Goal: Information Seeking & Learning: Learn about a topic

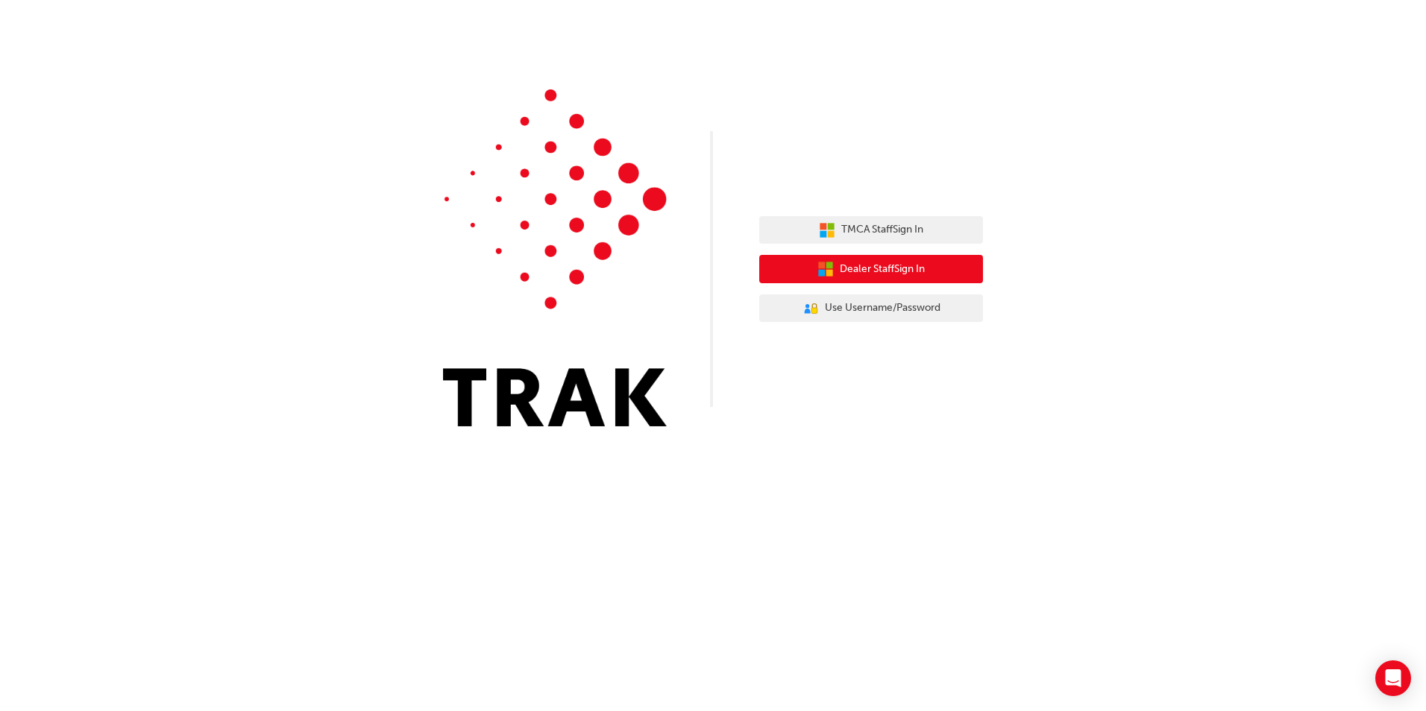
click at [887, 277] on span "Dealer Staff Sign In" at bounding box center [882, 269] width 85 height 17
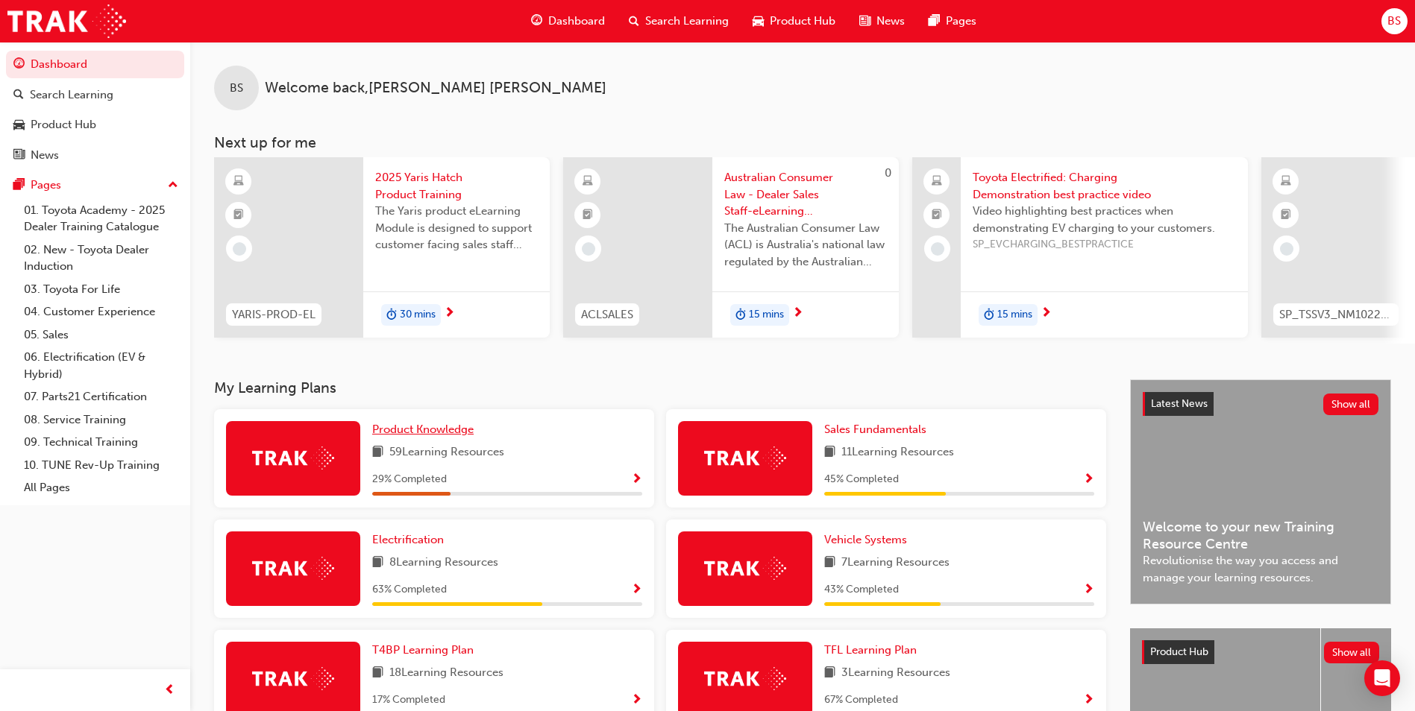
click at [432, 436] on span "Product Knowledge" at bounding box center [422, 429] width 101 height 13
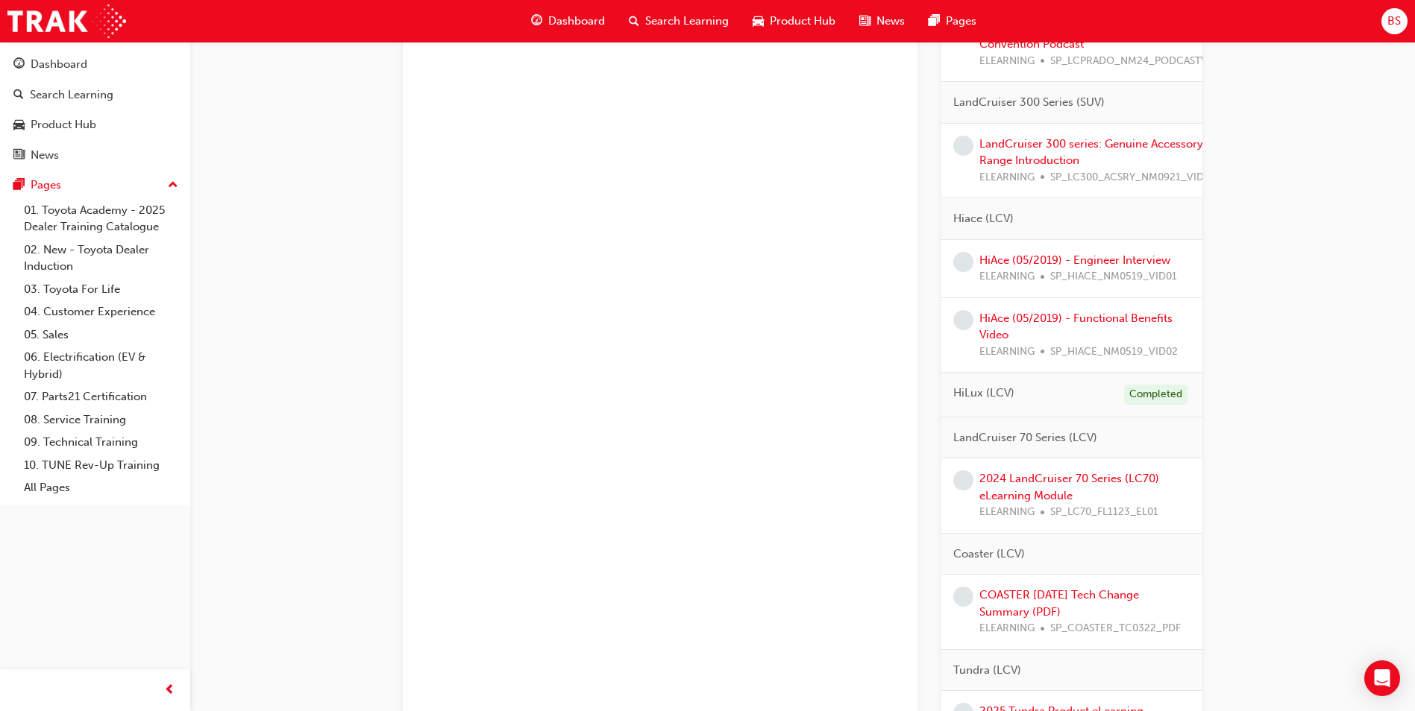
scroll to position [1596, 0]
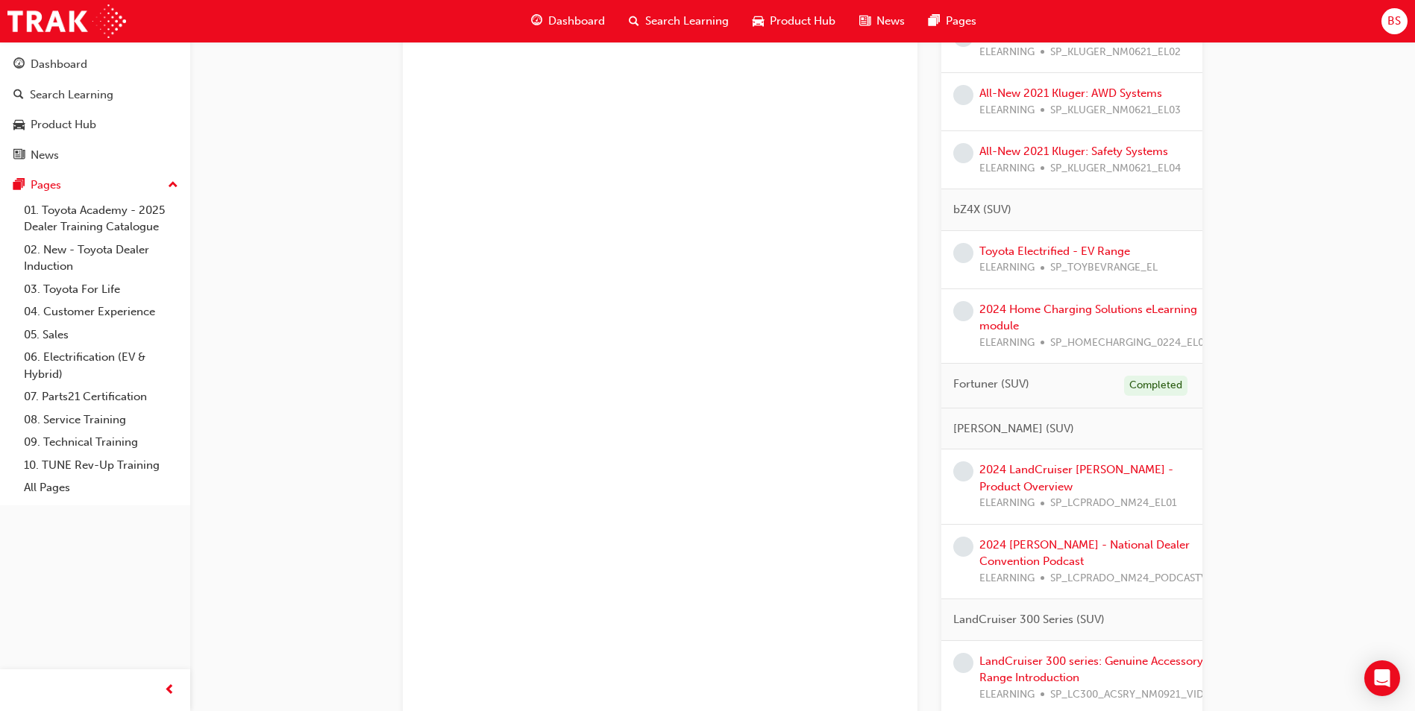
click at [661, 13] on span "Search Learning" at bounding box center [687, 21] width 84 height 17
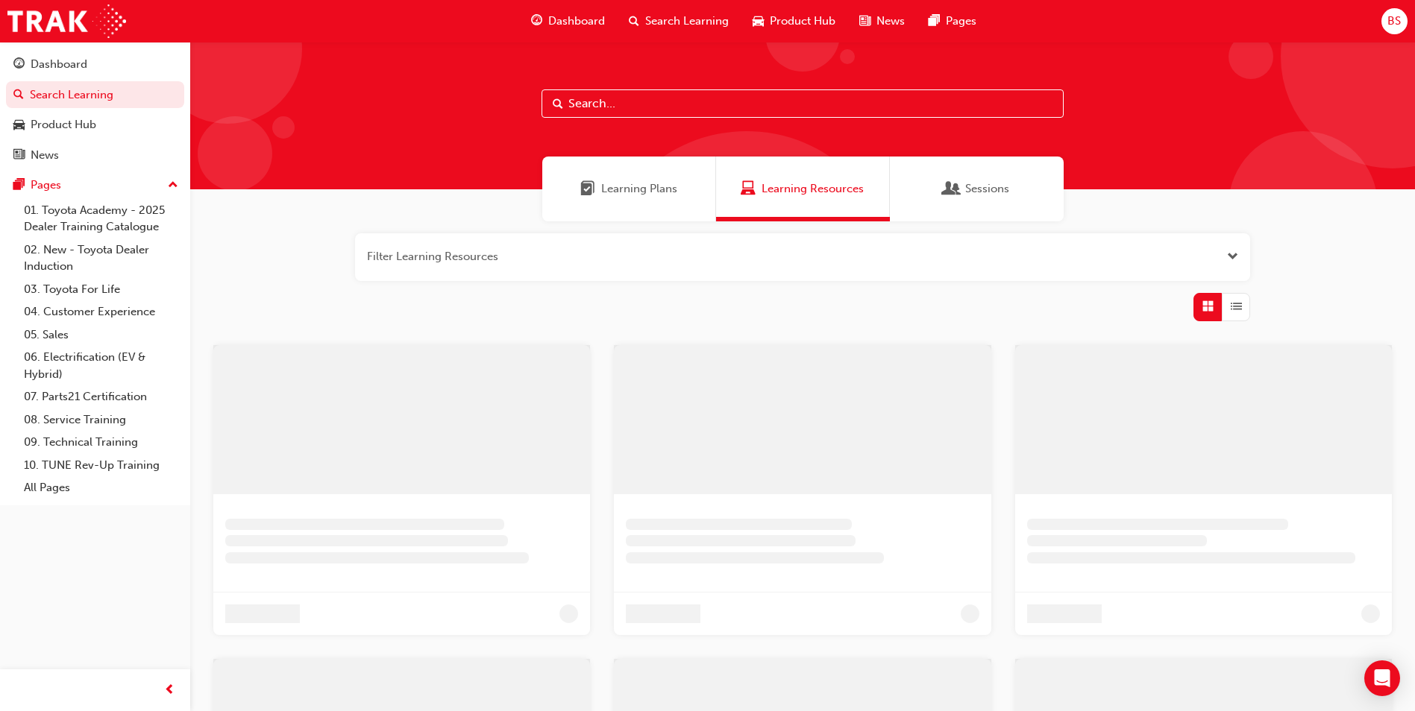
click at [624, 106] on input "text" at bounding box center [802, 103] width 522 height 28
paste input "SP_TOYBEVRANGE_EL"
type input "SP_TOYBEVRANGE_EL"
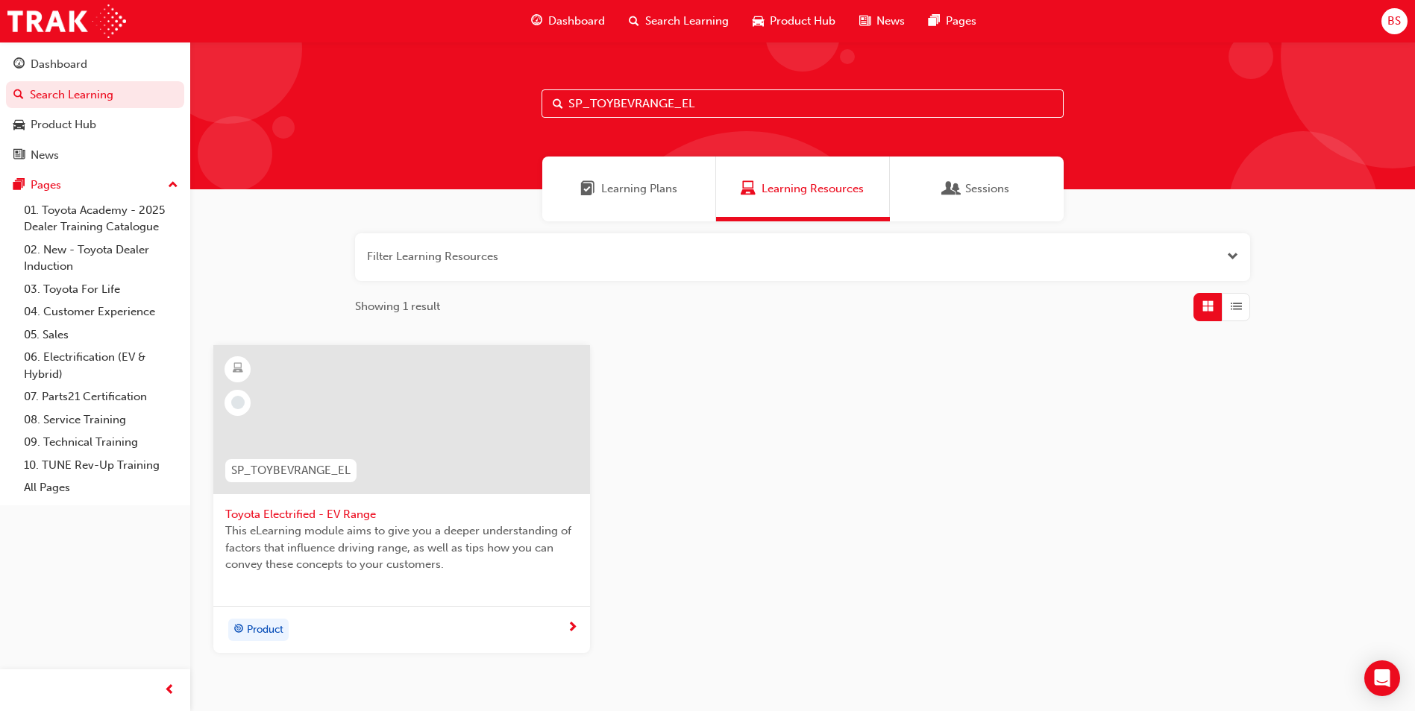
click at [349, 442] on div at bounding box center [401, 419] width 377 height 149
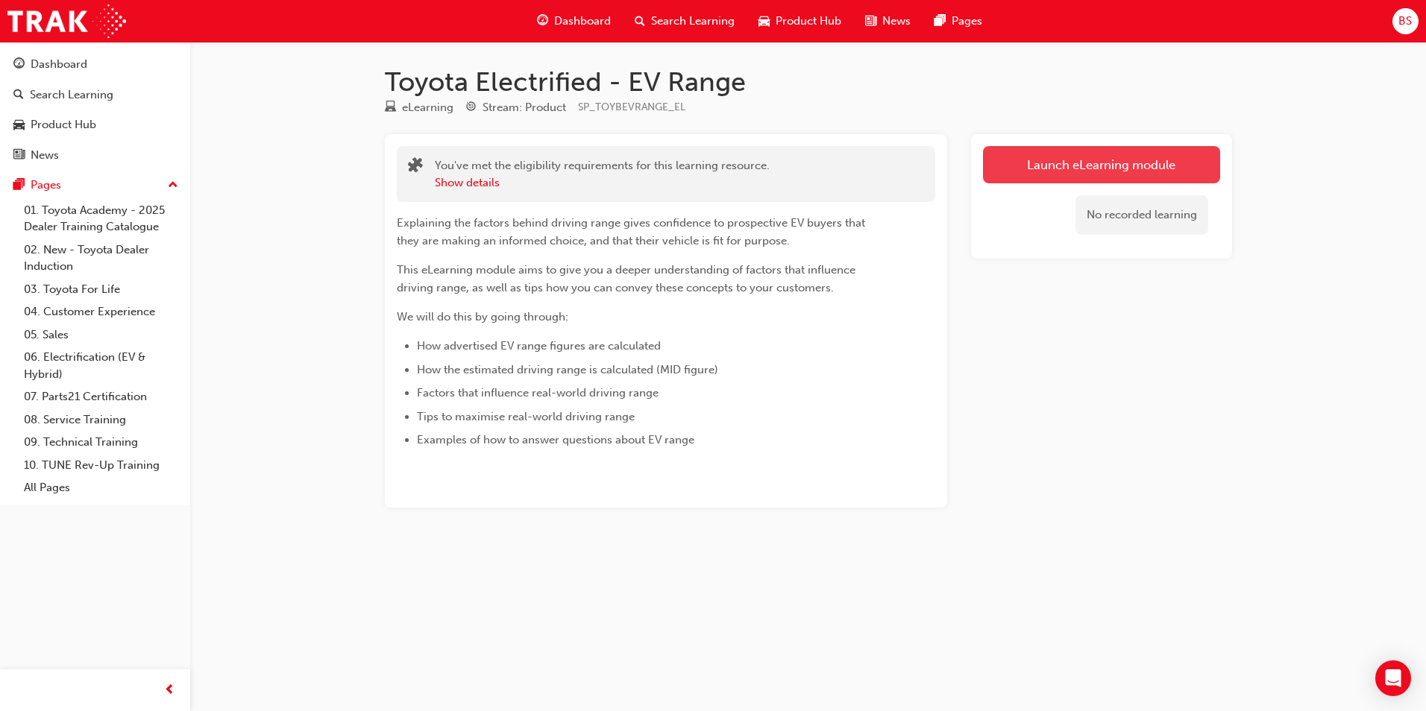
click at [1104, 169] on link "Launch eLearning module" at bounding box center [1101, 164] width 237 height 37
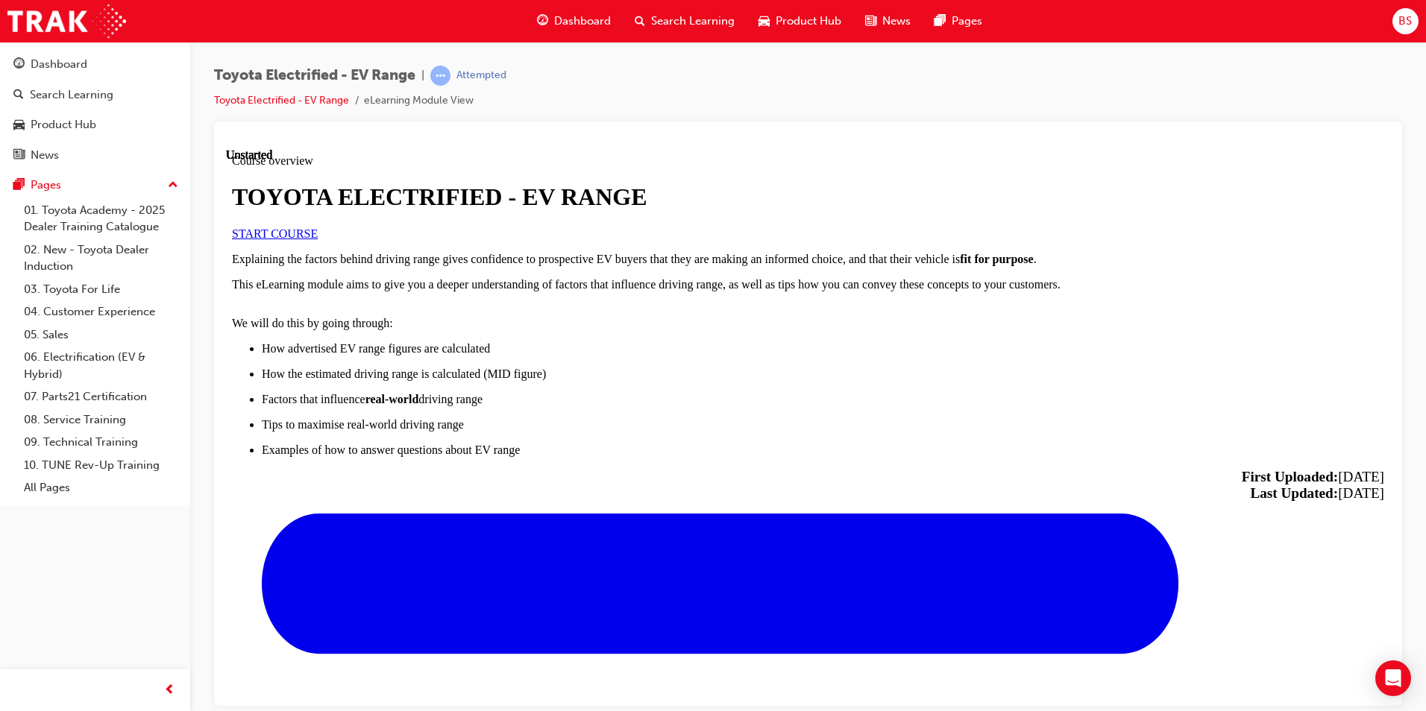
click at [318, 239] on link "START COURSE" at bounding box center [275, 233] width 86 height 13
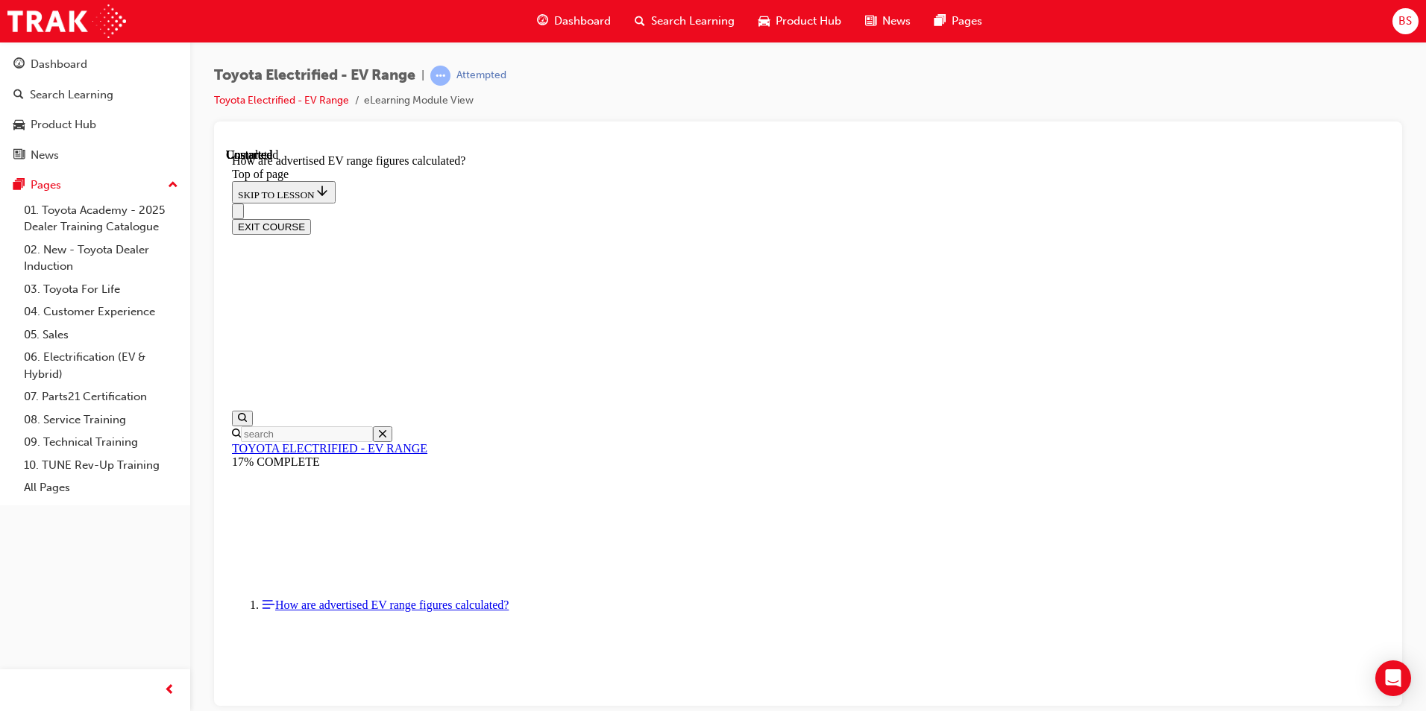
scroll to position [769, 0]
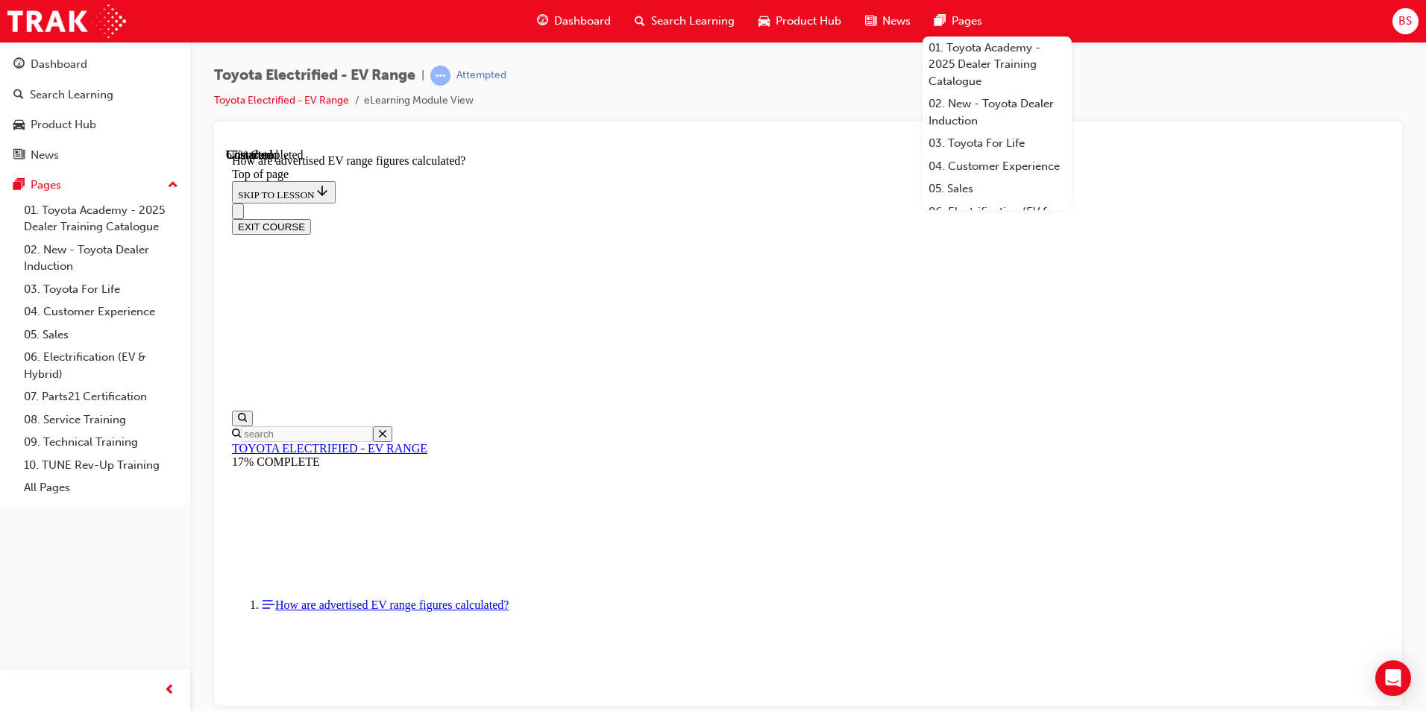
scroll to position [769, 0]
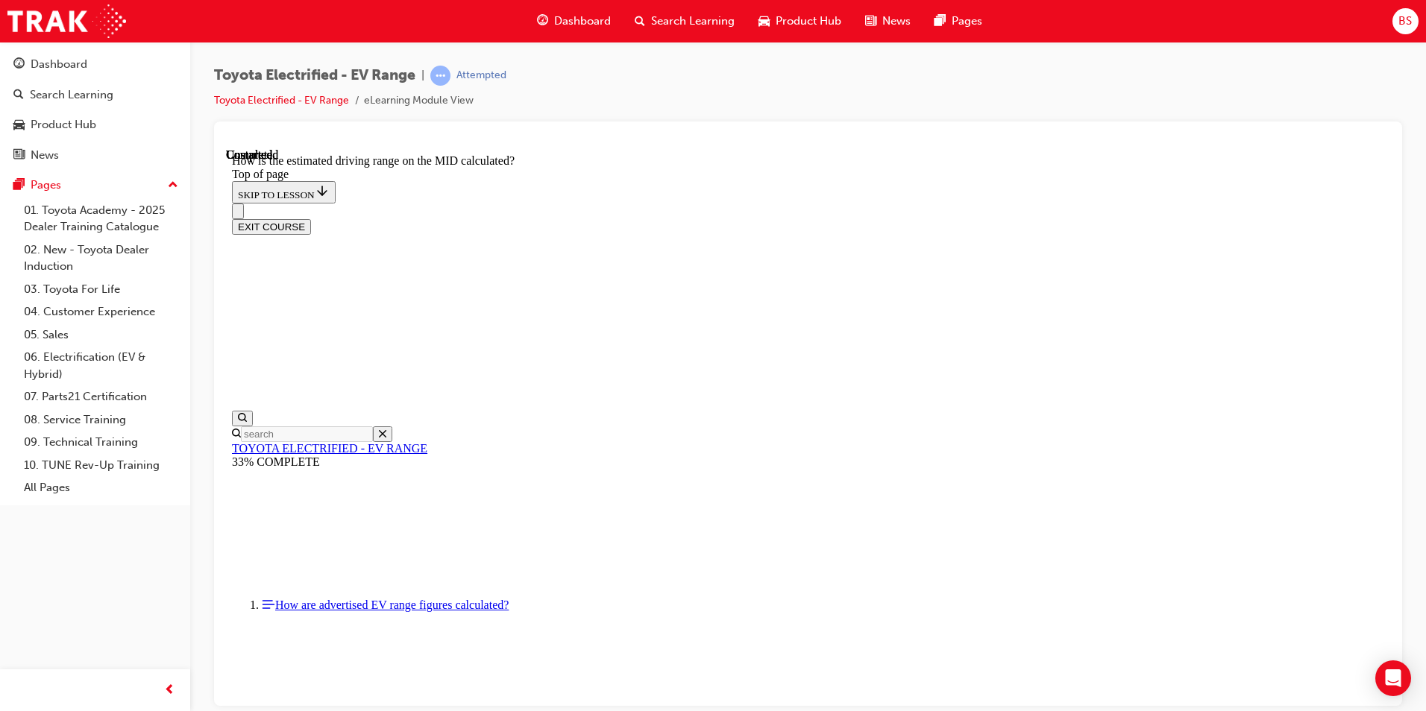
scroll to position [1072, 0]
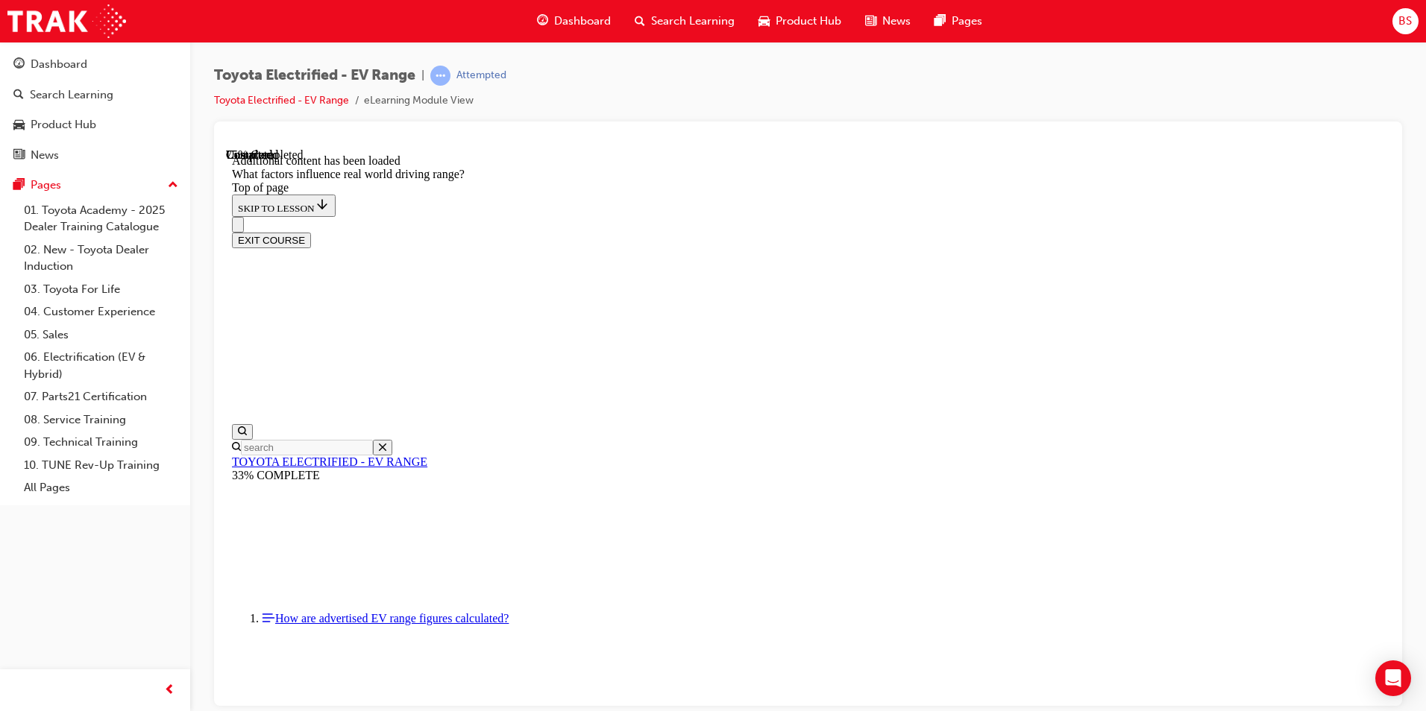
scroll to position [1800, 0]
drag, startPoint x: 852, startPoint y: 404, endPoint x: 1046, endPoint y: 604, distance: 278.0
drag, startPoint x: 942, startPoint y: 400, endPoint x: 781, endPoint y: 581, distance: 242.5
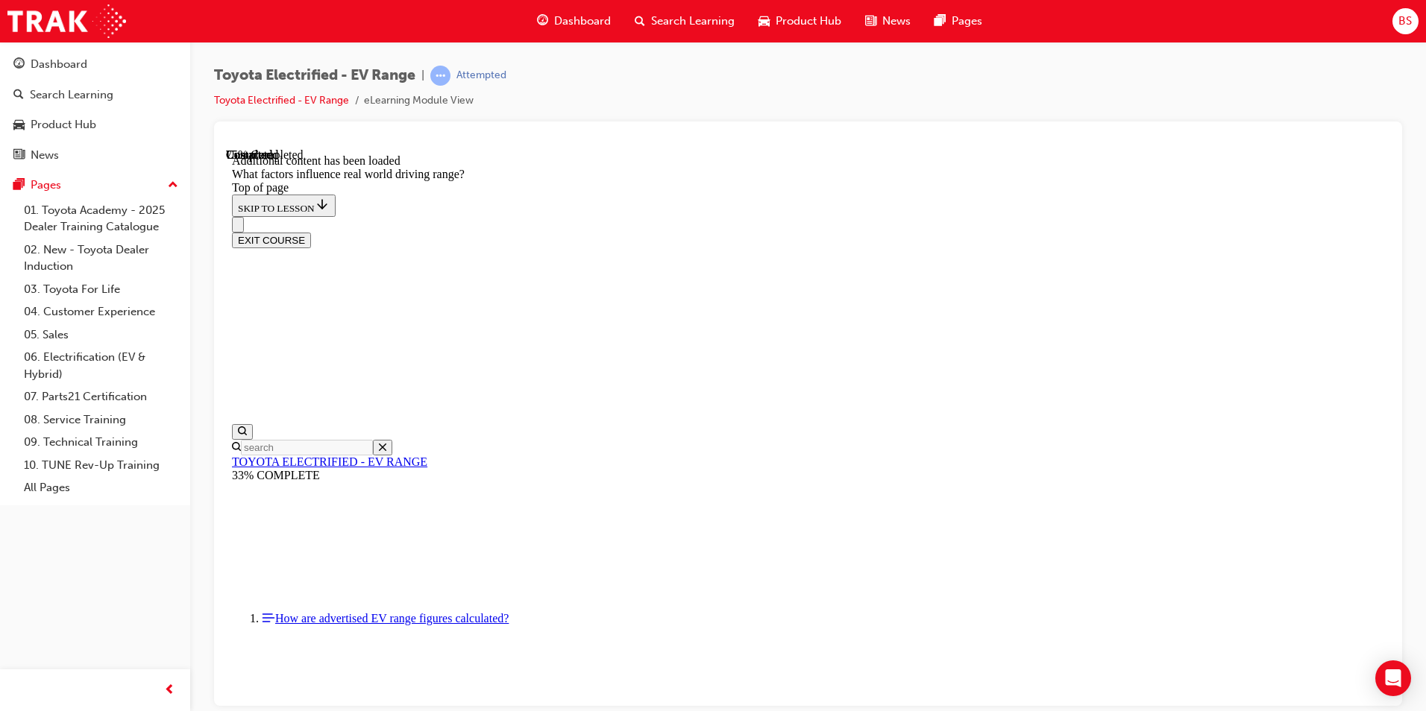
drag, startPoint x: 920, startPoint y: 389, endPoint x: 1108, endPoint y: 591, distance: 276.0
drag, startPoint x: 908, startPoint y: 383, endPoint x: 737, endPoint y: 577, distance: 257.8
drag, startPoint x: 879, startPoint y: 409, endPoint x: 1087, endPoint y: 605, distance: 286.0
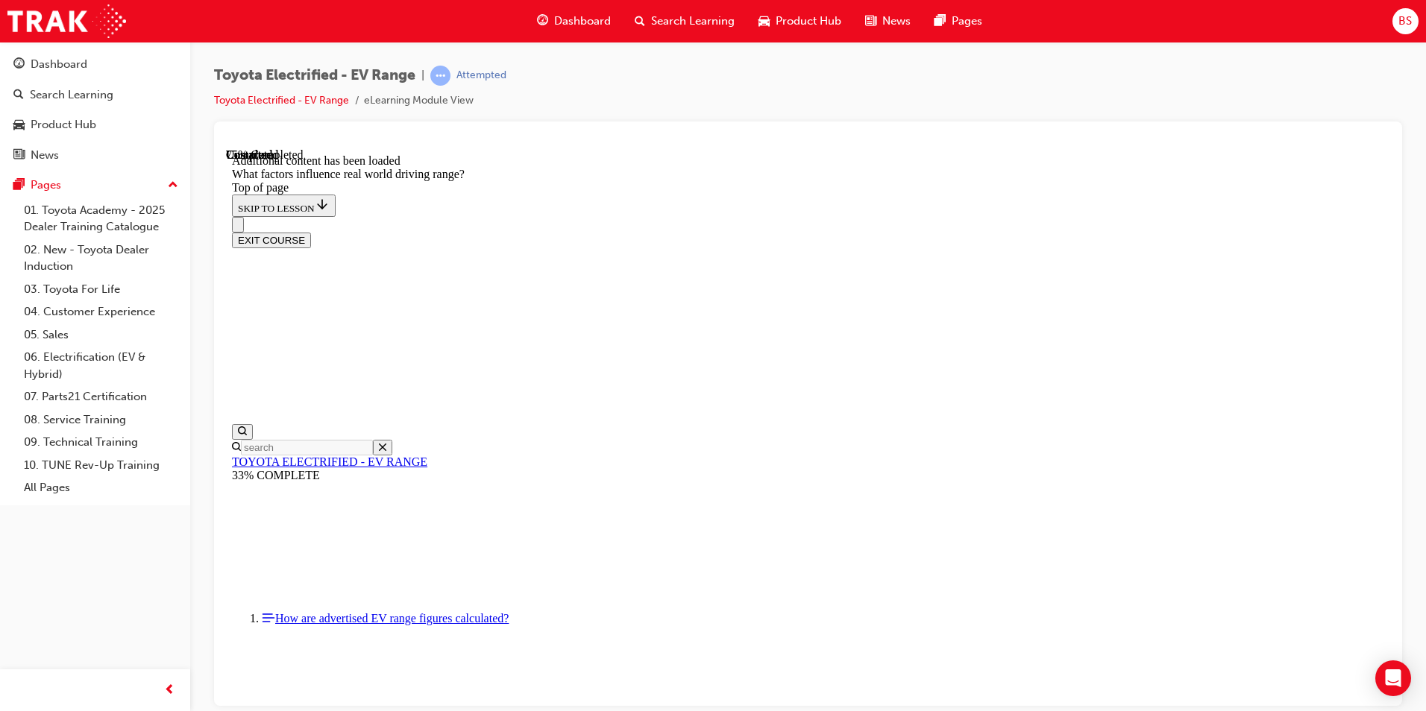
drag, startPoint x: 893, startPoint y: 404, endPoint x: 713, endPoint y: 618, distance: 280.0
drag, startPoint x: 864, startPoint y: 398, endPoint x: 694, endPoint y: 608, distance: 269.9
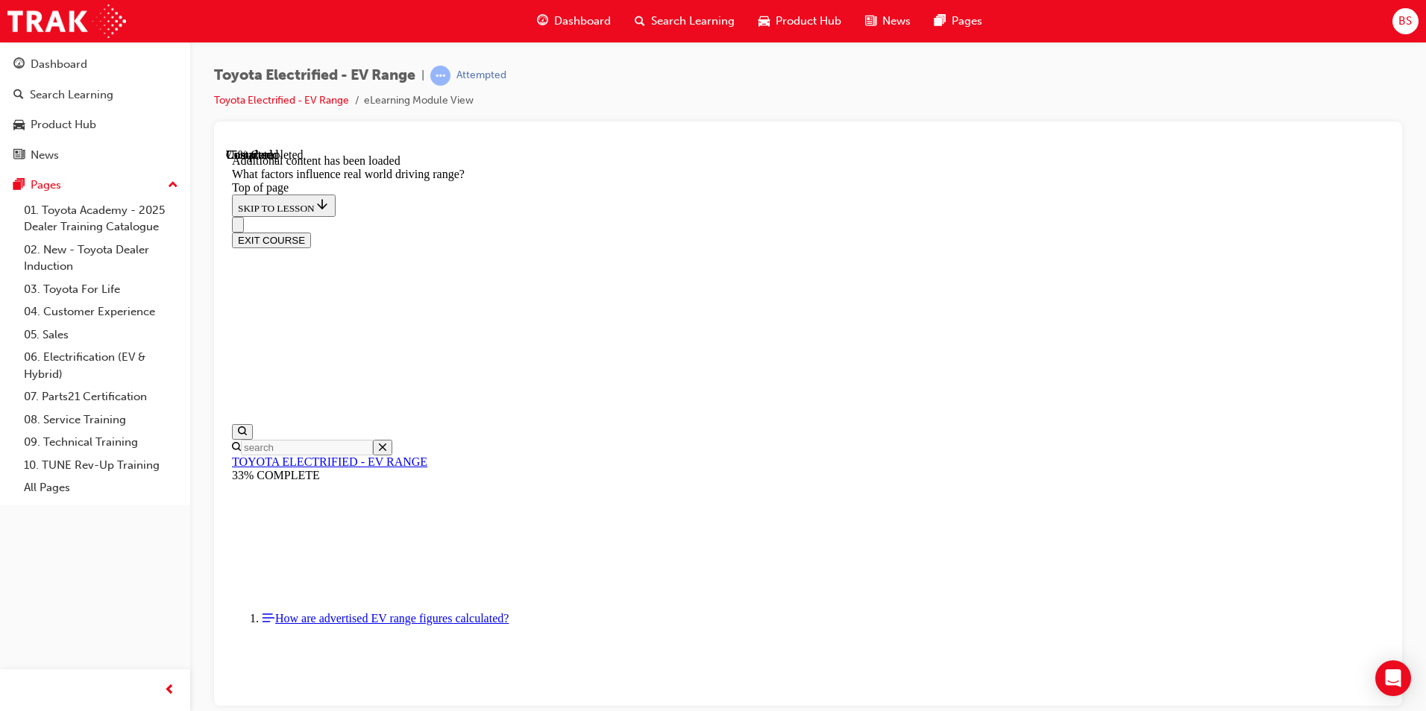
drag, startPoint x: 862, startPoint y: 399, endPoint x: 1075, endPoint y: 576, distance: 277.0
drag, startPoint x: 915, startPoint y: 392, endPoint x: 1097, endPoint y: 588, distance: 267.6
drag, startPoint x: 926, startPoint y: 419, endPoint x: 1113, endPoint y: 592, distance: 254.9
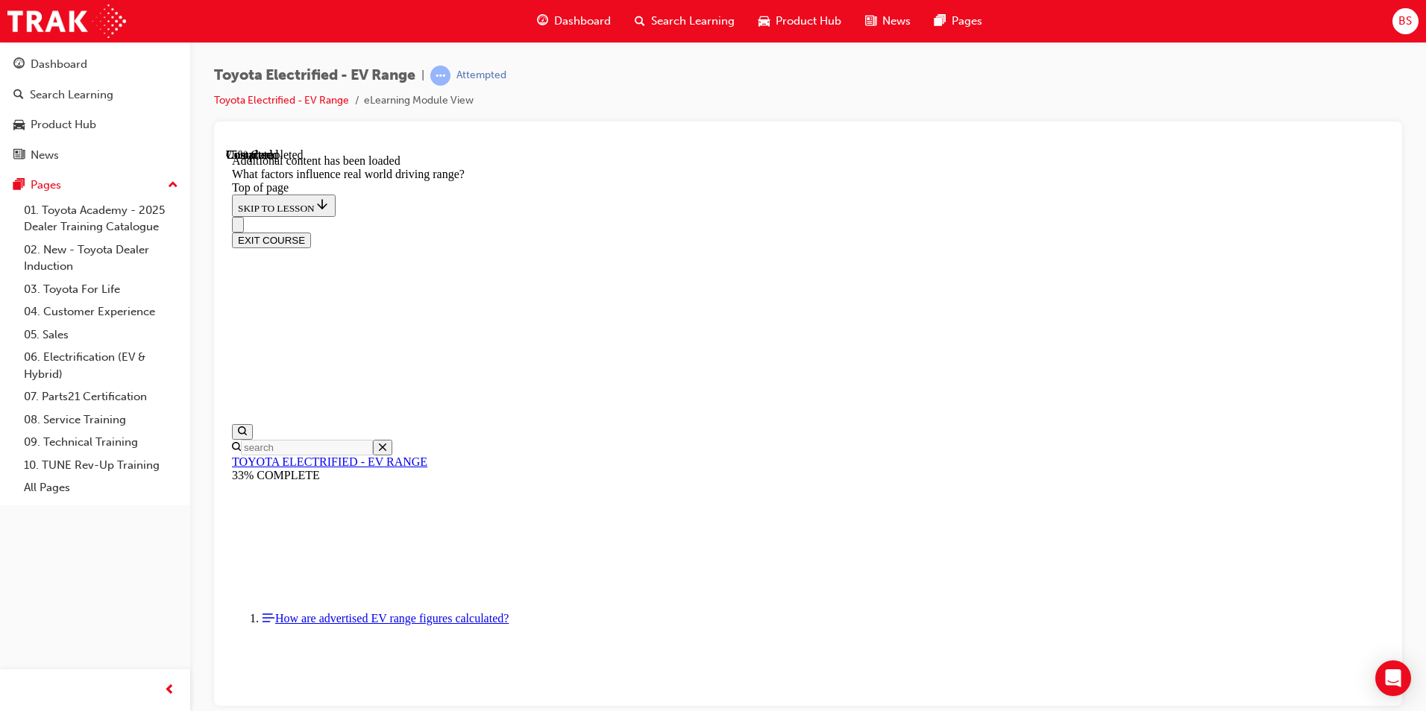
drag, startPoint x: 882, startPoint y: 415, endPoint x: 714, endPoint y: 579, distance: 234.7
drag, startPoint x: 864, startPoint y: 412, endPoint x: 1043, endPoint y: 591, distance: 254.2
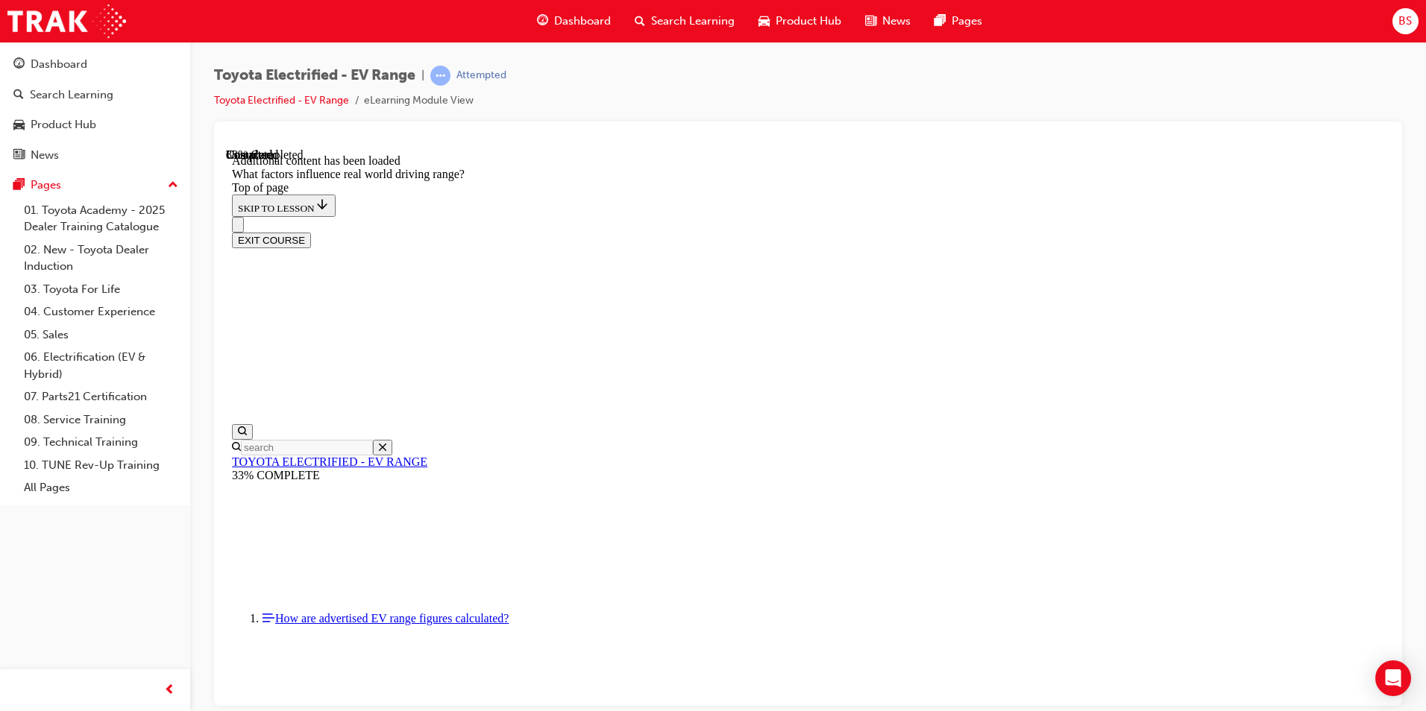
drag, startPoint x: 901, startPoint y: 430, endPoint x: 734, endPoint y: 618, distance: 252.0
drag, startPoint x: 907, startPoint y: 443, endPoint x: 1089, endPoint y: 671, distance: 291.9
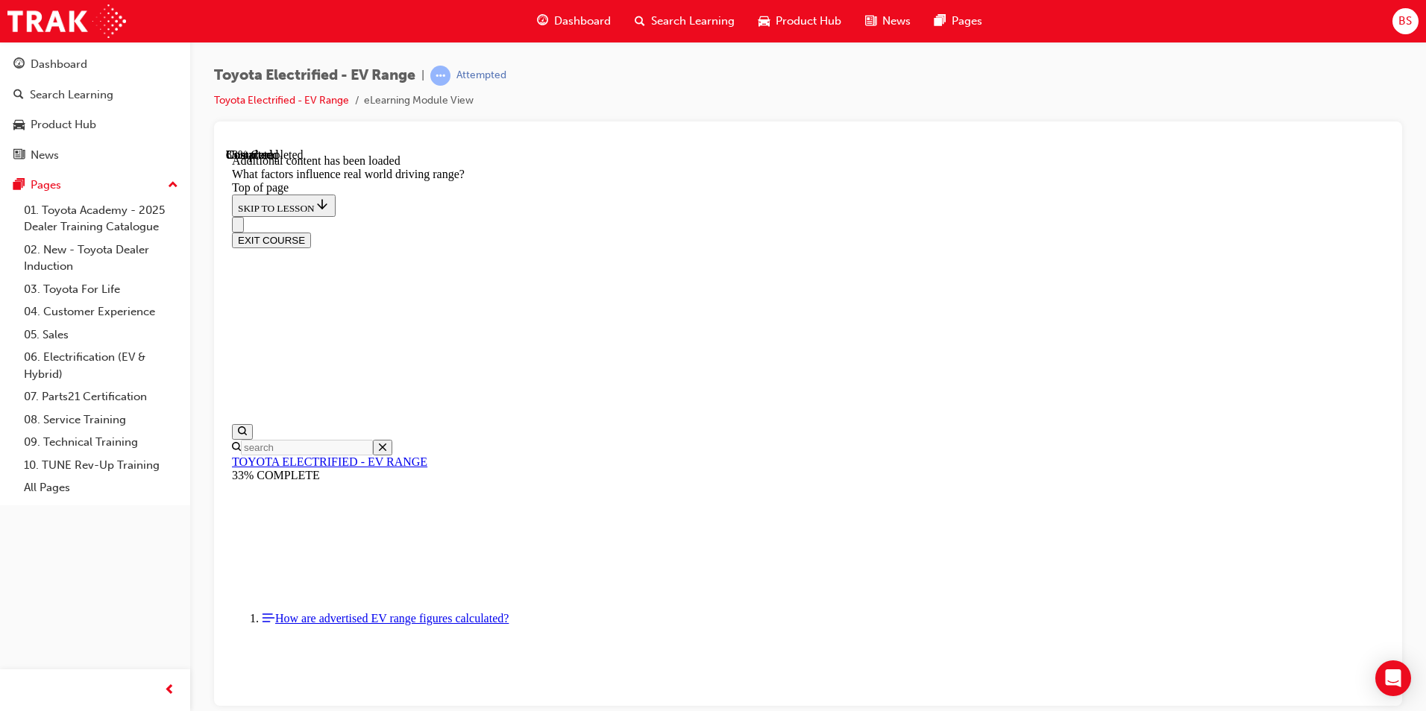
drag, startPoint x: 907, startPoint y: 437, endPoint x: 729, endPoint y: 608, distance: 246.9
drag, startPoint x: 958, startPoint y: 491, endPoint x: 1123, endPoint y: 626, distance: 213.6
drag, startPoint x: 920, startPoint y: 435, endPoint x: 1107, endPoint y: 625, distance: 266.9
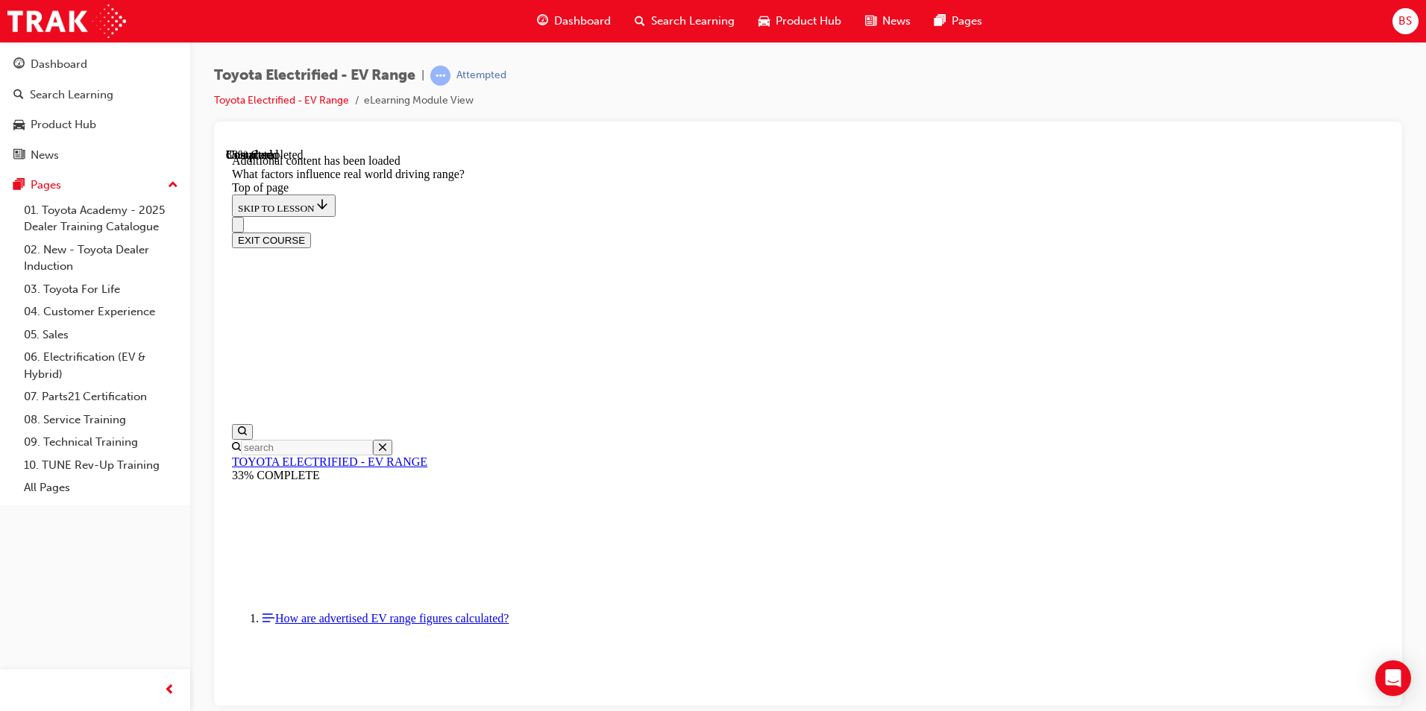
drag, startPoint x: 921, startPoint y: 427, endPoint x: 772, endPoint y: 599, distance: 227.3
drag, startPoint x: 906, startPoint y: 423, endPoint x: 1056, endPoint y: 567, distance: 207.8
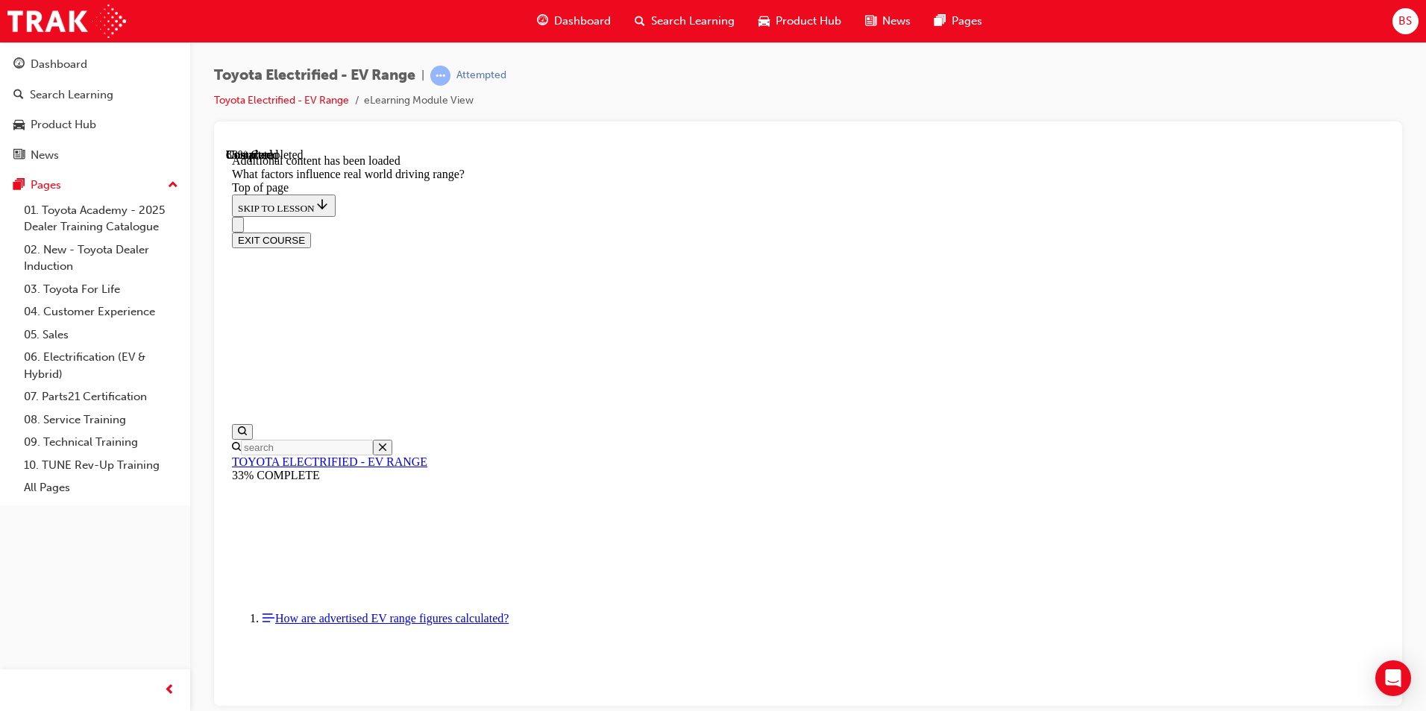
drag, startPoint x: 908, startPoint y: 400, endPoint x: 1068, endPoint y: 591, distance: 248.8
drag, startPoint x: 893, startPoint y: 389, endPoint x: 1072, endPoint y: 579, distance: 260.7
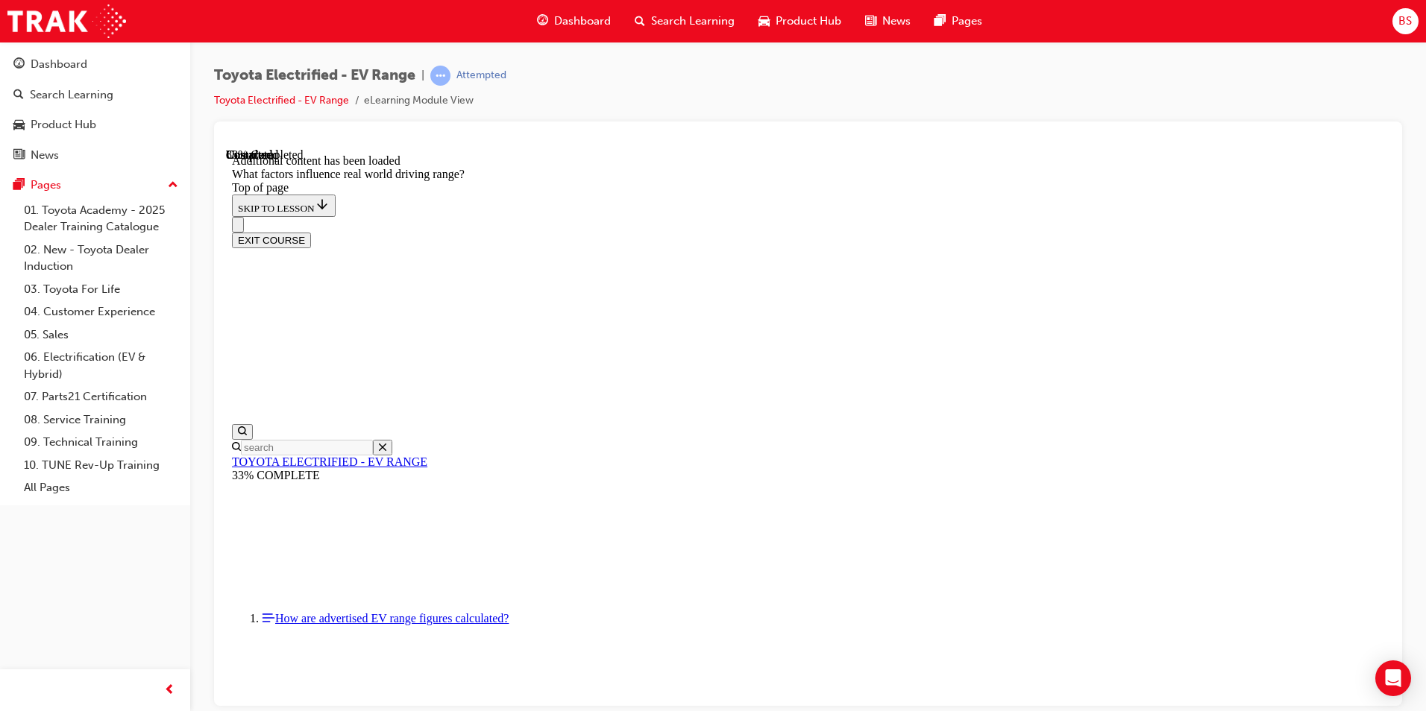
drag, startPoint x: 918, startPoint y: 402, endPoint x: 695, endPoint y: 624, distance: 314.8
drag, startPoint x: 869, startPoint y: 410, endPoint x: 661, endPoint y: 624, distance: 298.5
drag, startPoint x: 971, startPoint y: 515, endPoint x: 1010, endPoint y: 570, distance: 67.5
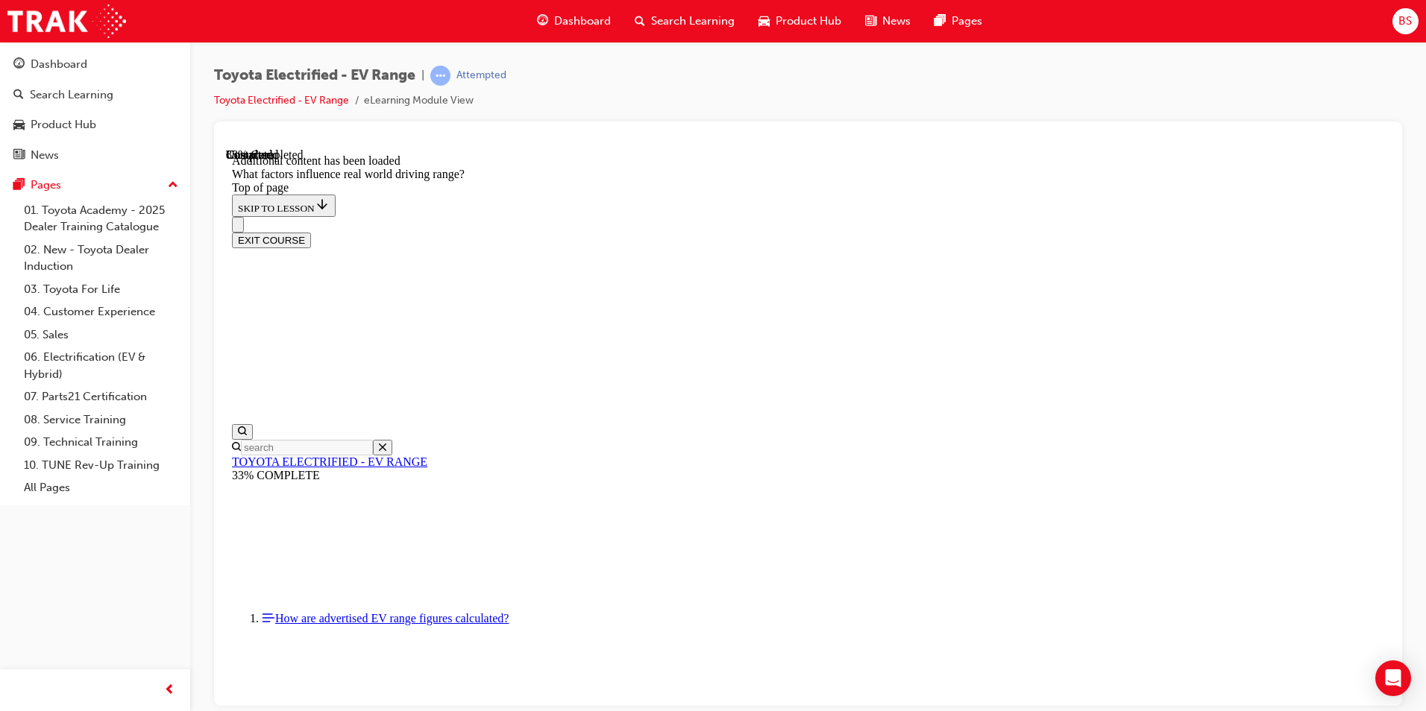
drag, startPoint x: 896, startPoint y: 406, endPoint x: 1081, endPoint y: 598, distance: 266.9
drag, startPoint x: 838, startPoint y: 469, endPoint x: 717, endPoint y: 610, distance: 185.7
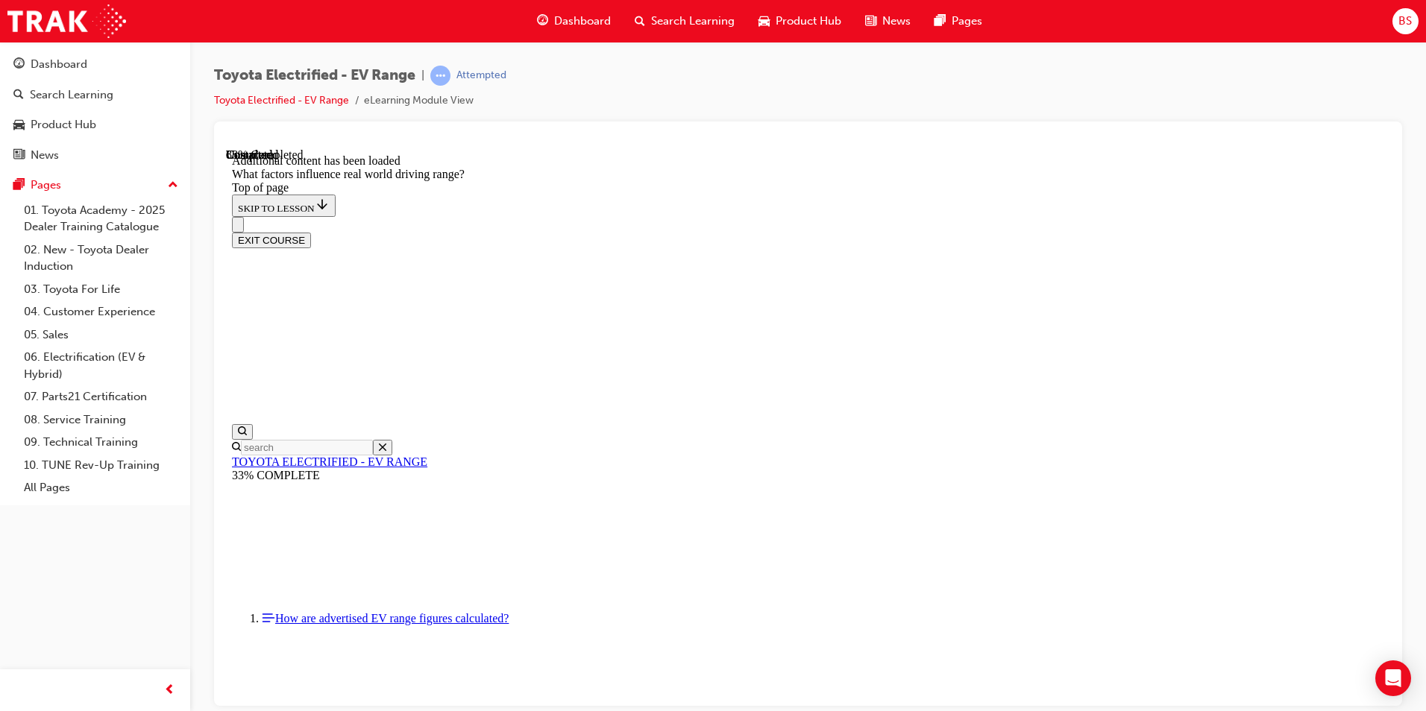
drag, startPoint x: 964, startPoint y: 537, endPoint x: 1041, endPoint y: 618, distance: 111.8
drag, startPoint x: 885, startPoint y: 429, endPoint x: 1072, endPoint y: 635, distance: 278.3
drag, startPoint x: 905, startPoint y: 458, endPoint x: 717, endPoint y: 661, distance: 277.0
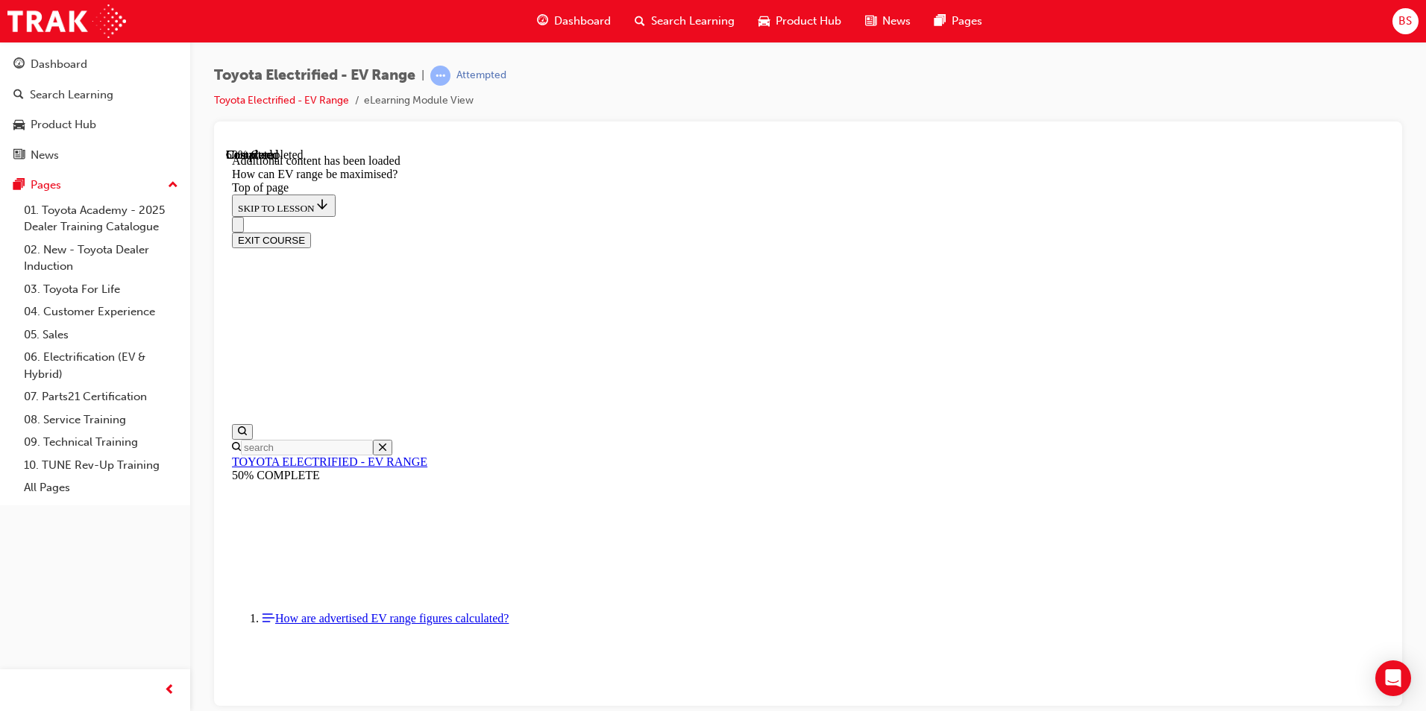
scroll to position [345, 0]
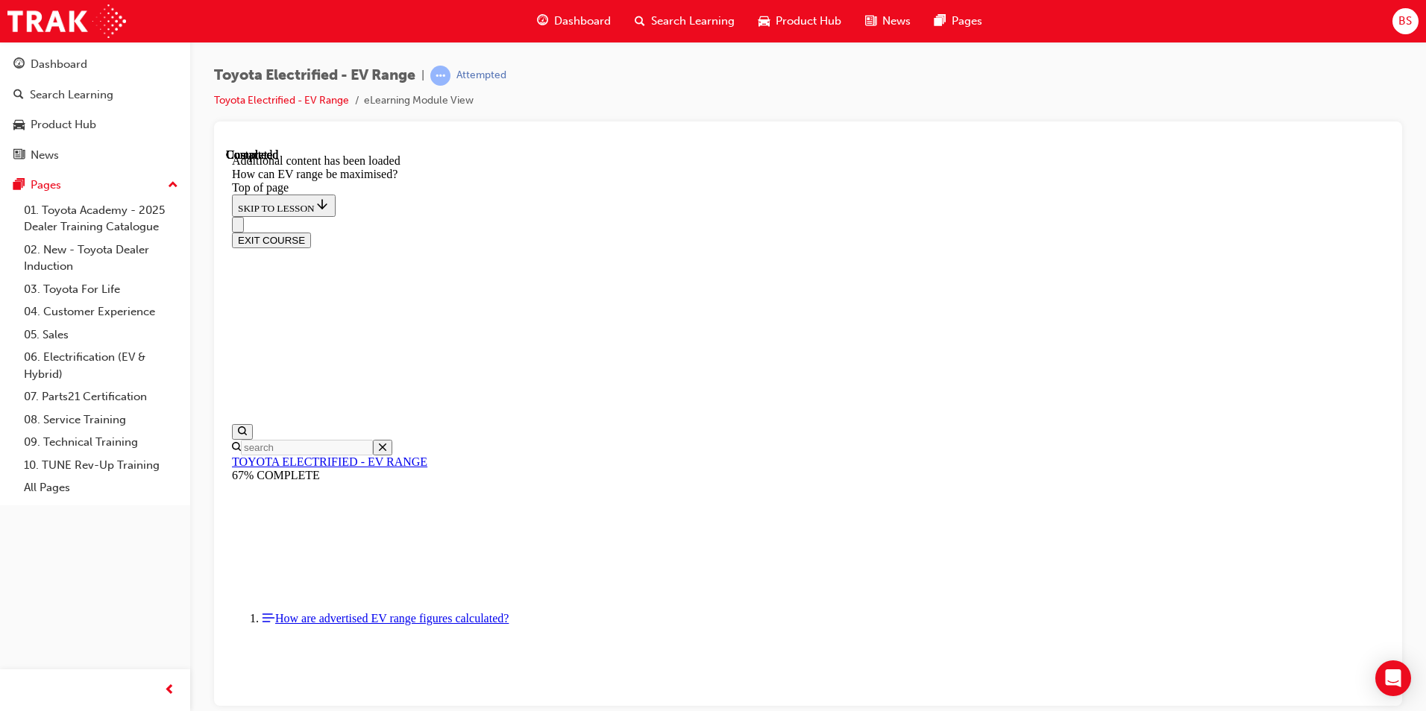
scroll to position [1878, 0]
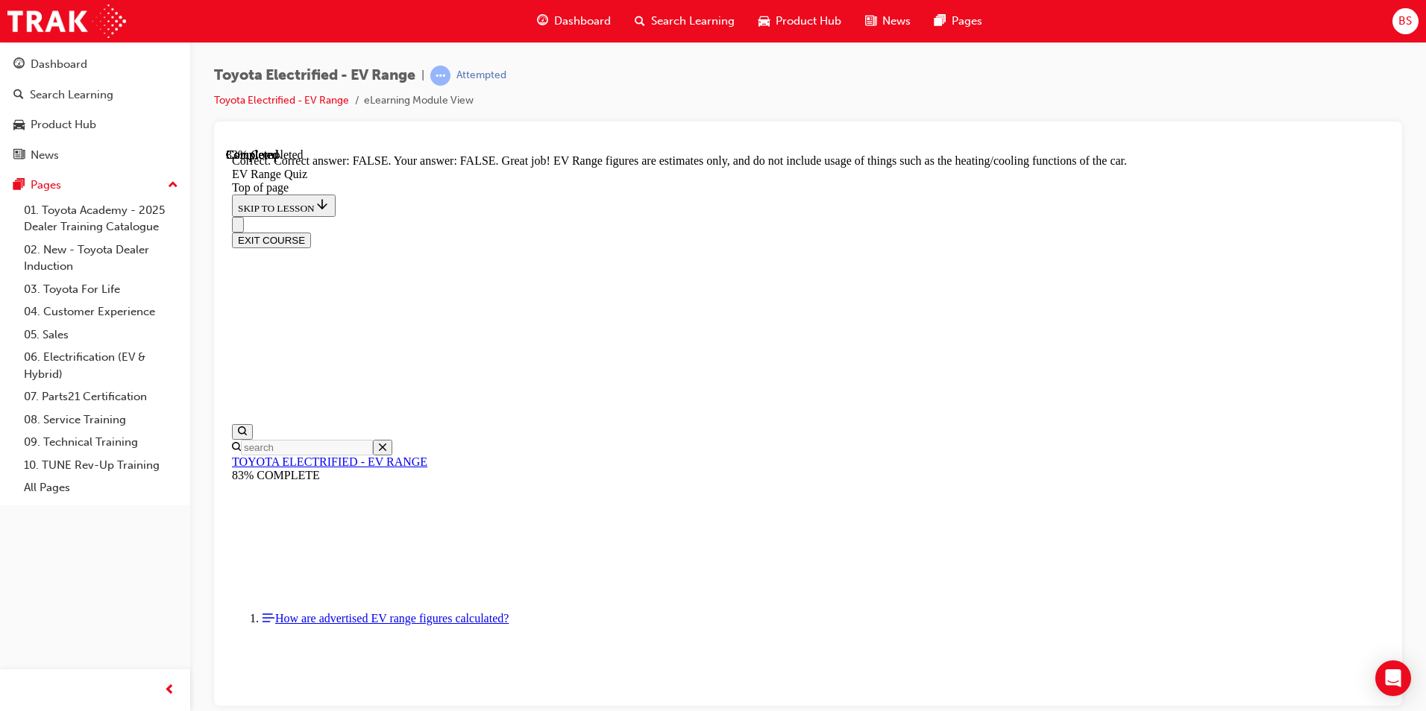
scroll to position [241, 0]
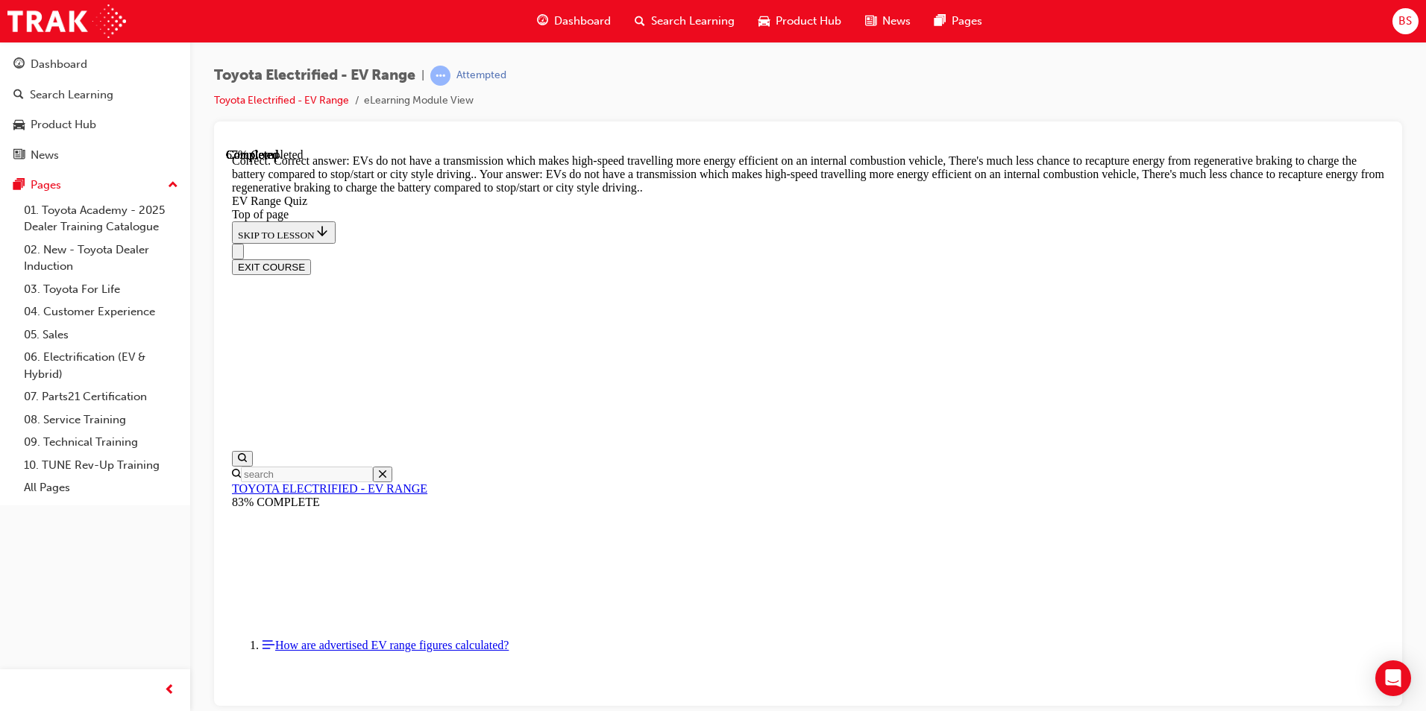
scroll to position [264, 0]
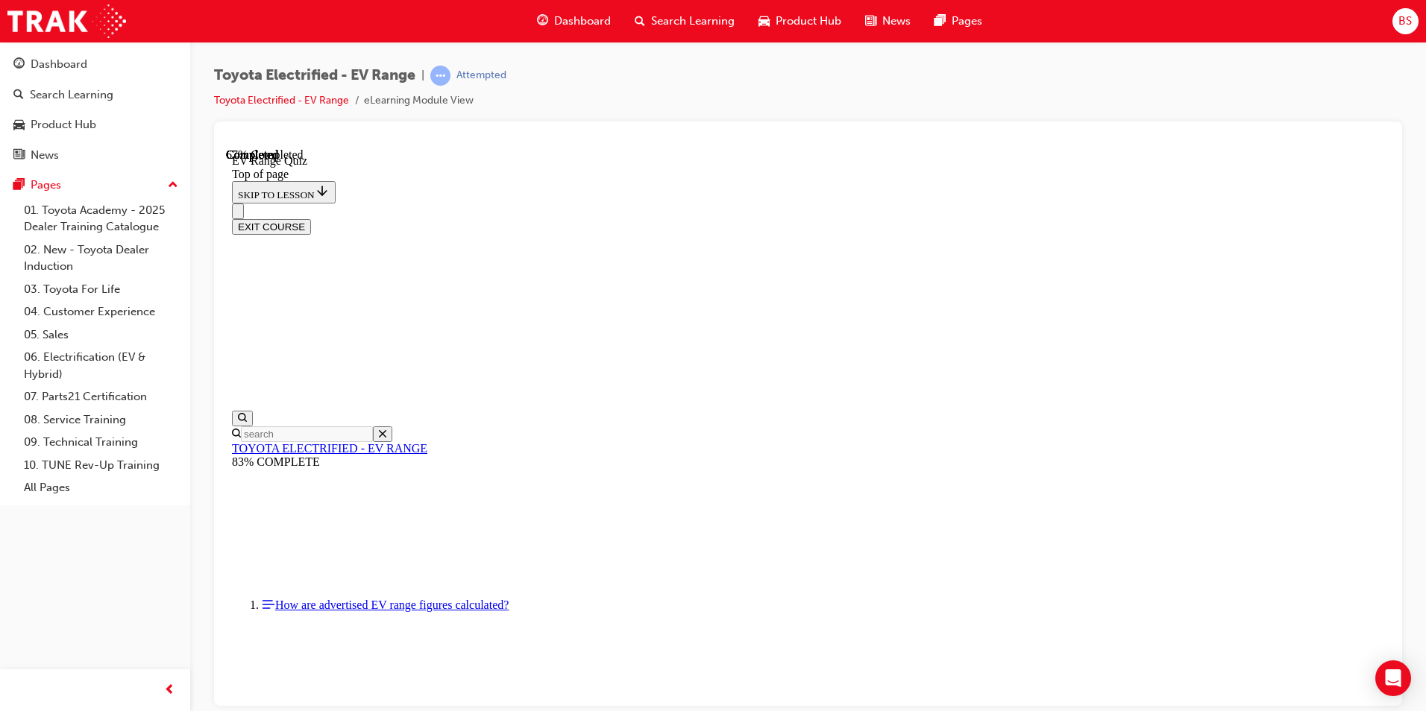
scroll to position [195, 0]
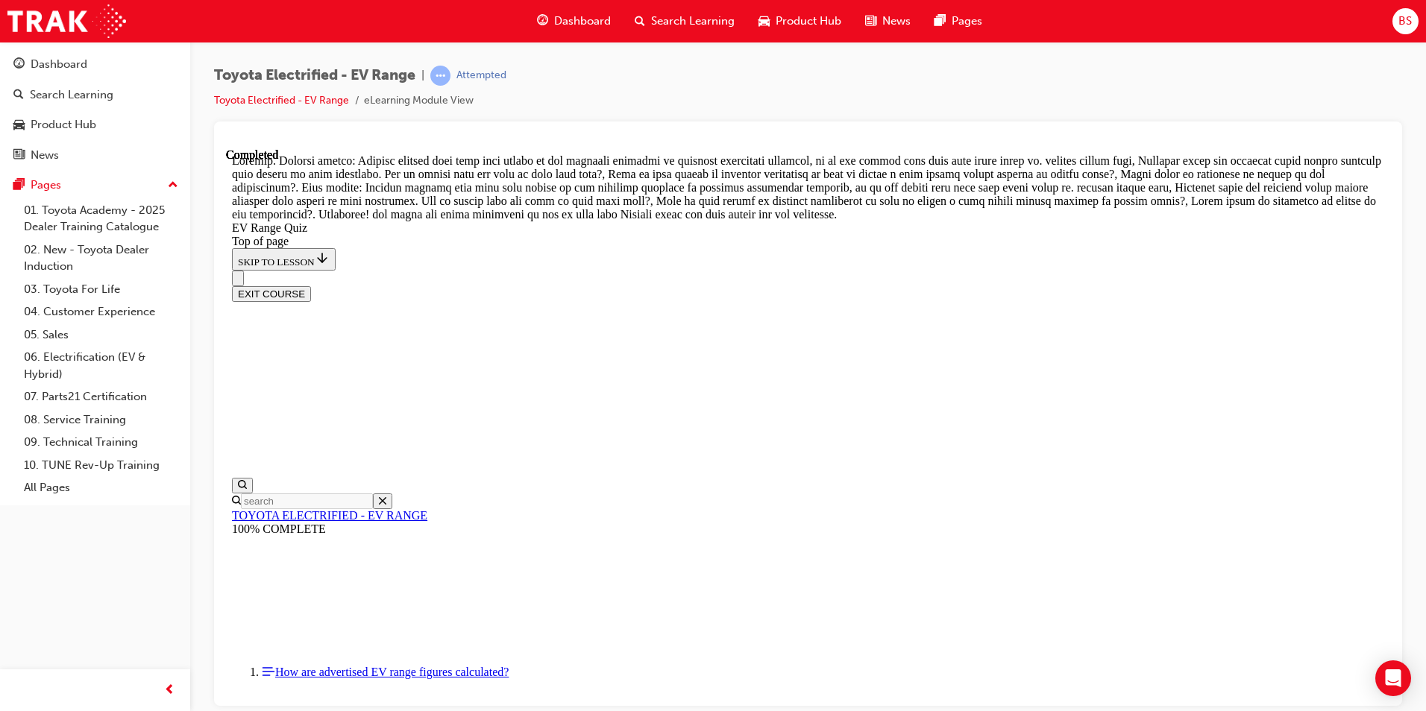
scroll to position [496, 0]
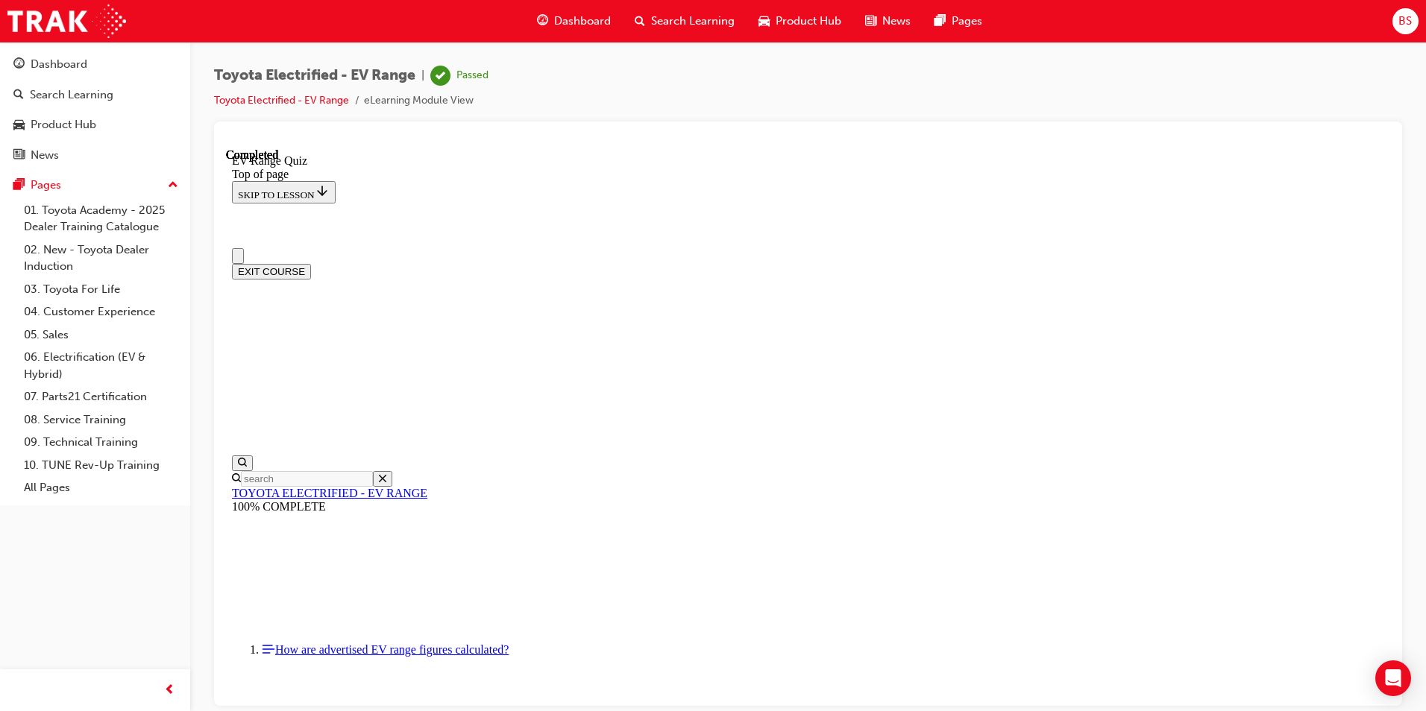
scroll to position [0, 0]
click at [311, 264] on button "EXIT COURSE" at bounding box center [271, 272] width 79 height 16
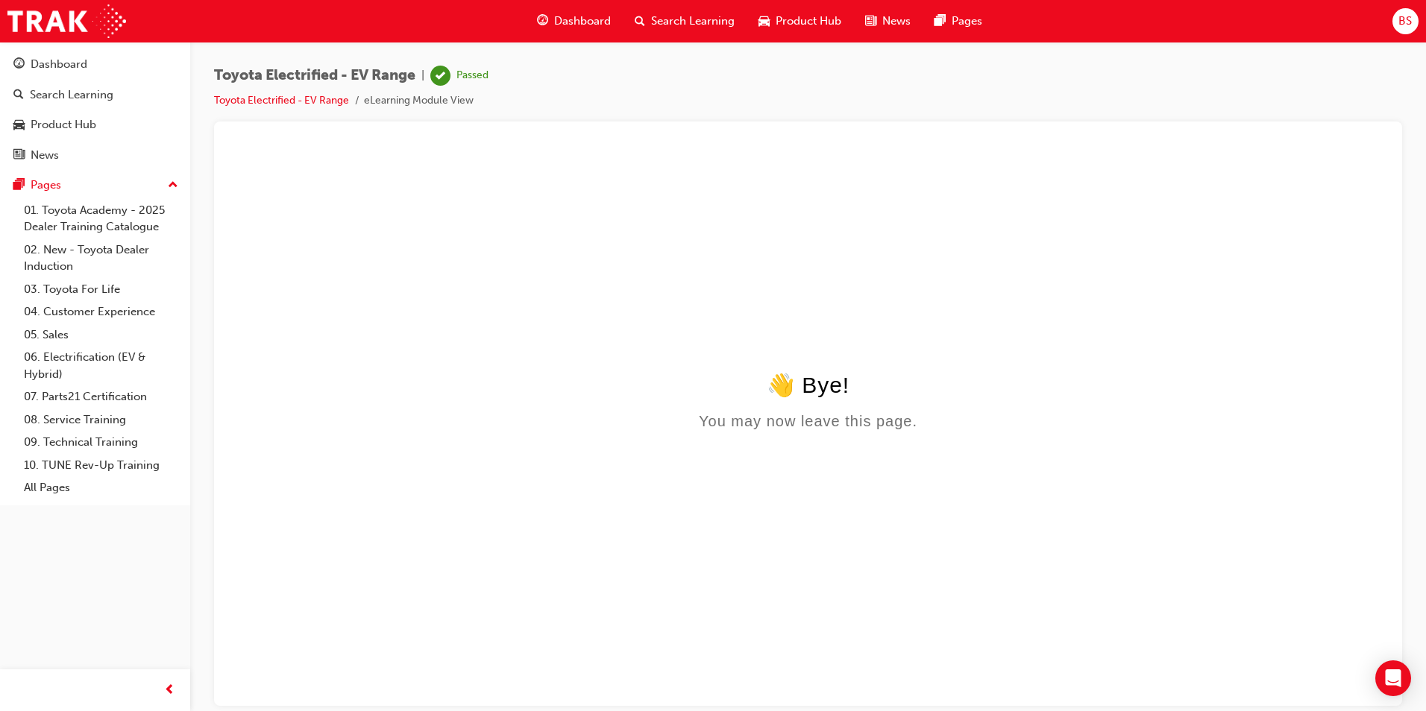
click at [707, 21] on span "Search Learning" at bounding box center [693, 21] width 84 height 17
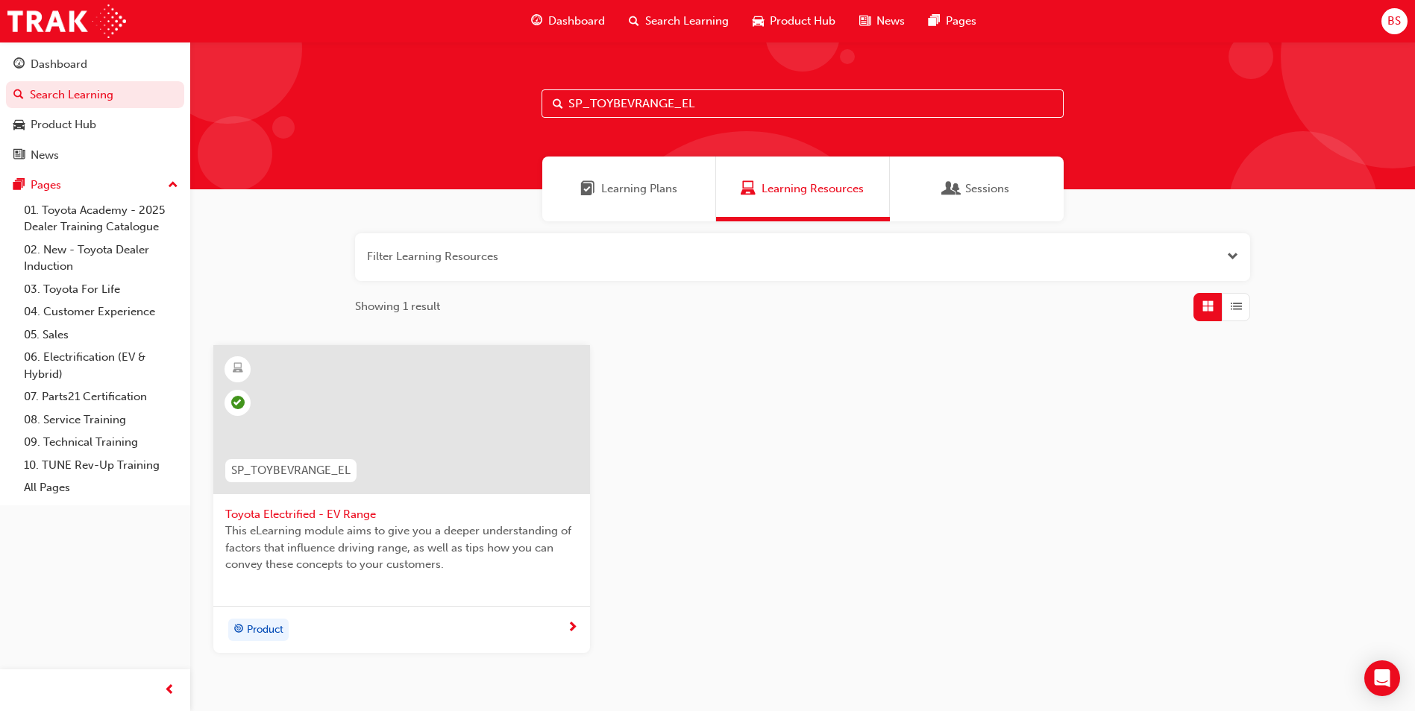
drag, startPoint x: 741, startPoint y: 99, endPoint x: 461, endPoint y: 108, distance: 279.8
click at [461, 108] on div "SP_TOYBEVRANGE_EL" at bounding box center [802, 116] width 1225 height 148
paste input "P2P_FOLLOW_1024"
type input "P2P_FOLLOW_1024"
click at [436, 422] on div at bounding box center [401, 419] width 377 height 149
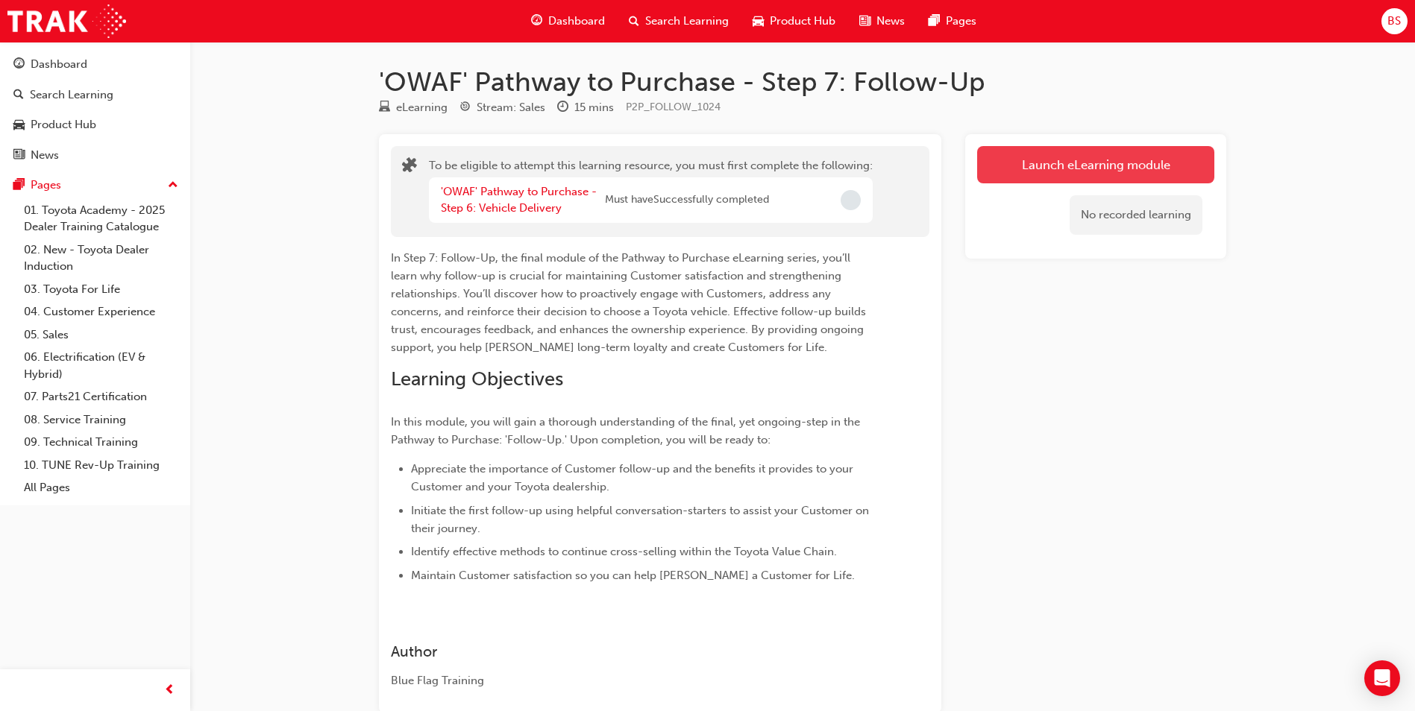
click at [1050, 165] on button "Launch eLearning module" at bounding box center [1095, 164] width 237 height 37
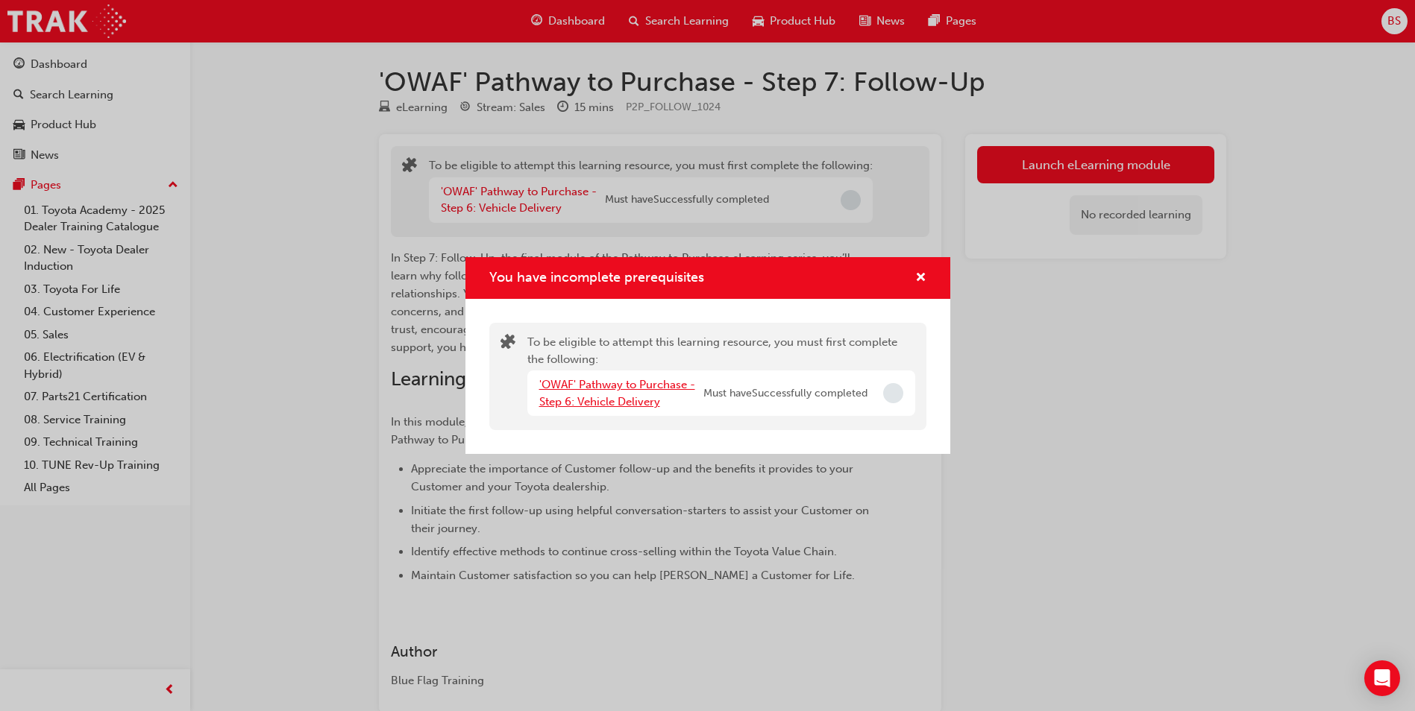
click at [596, 391] on link "'OWAF' Pathway to Purchase - Step 6: Vehicle Delivery" at bounding box center [617, 393] width 156 height 31
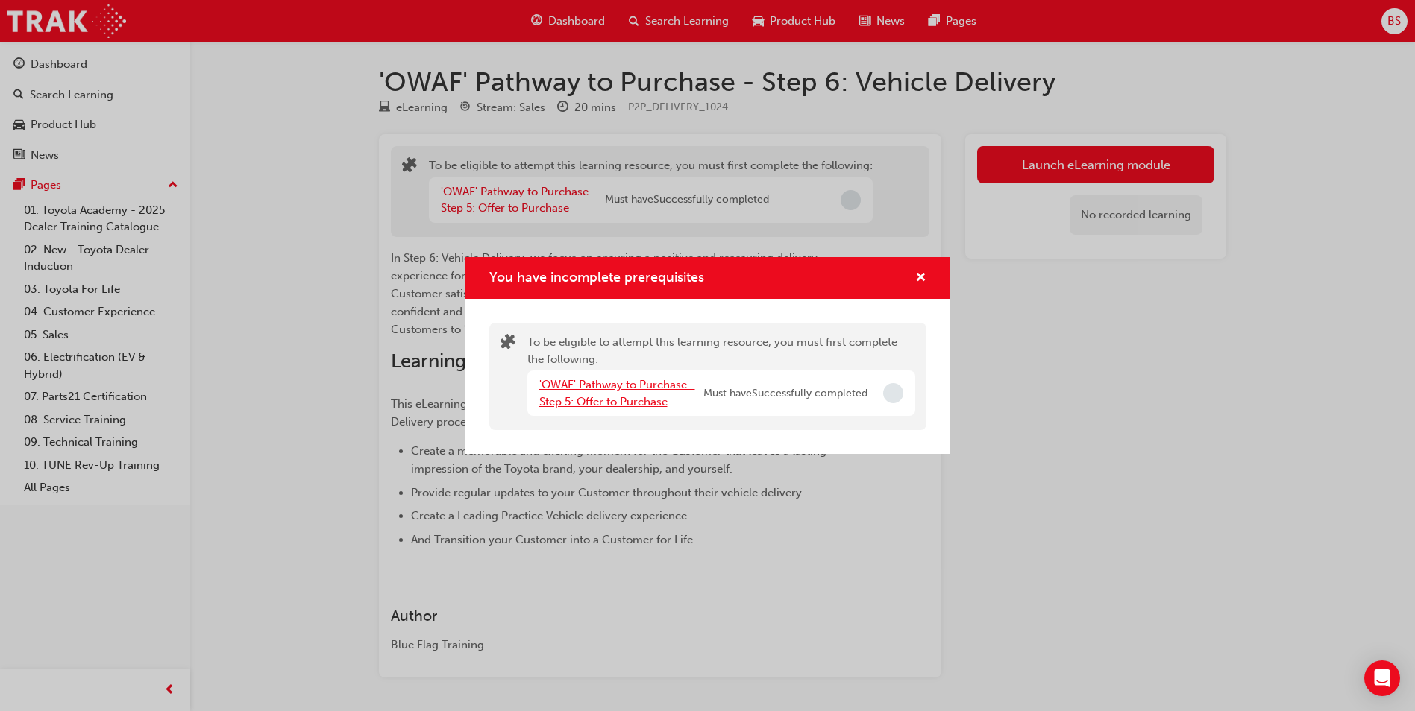
click at [584, 381] on link "'OWAF' Pathway to Purchase - Step 5: Offer to Purchase" at bounding box center [617, 393] width 156 height 31
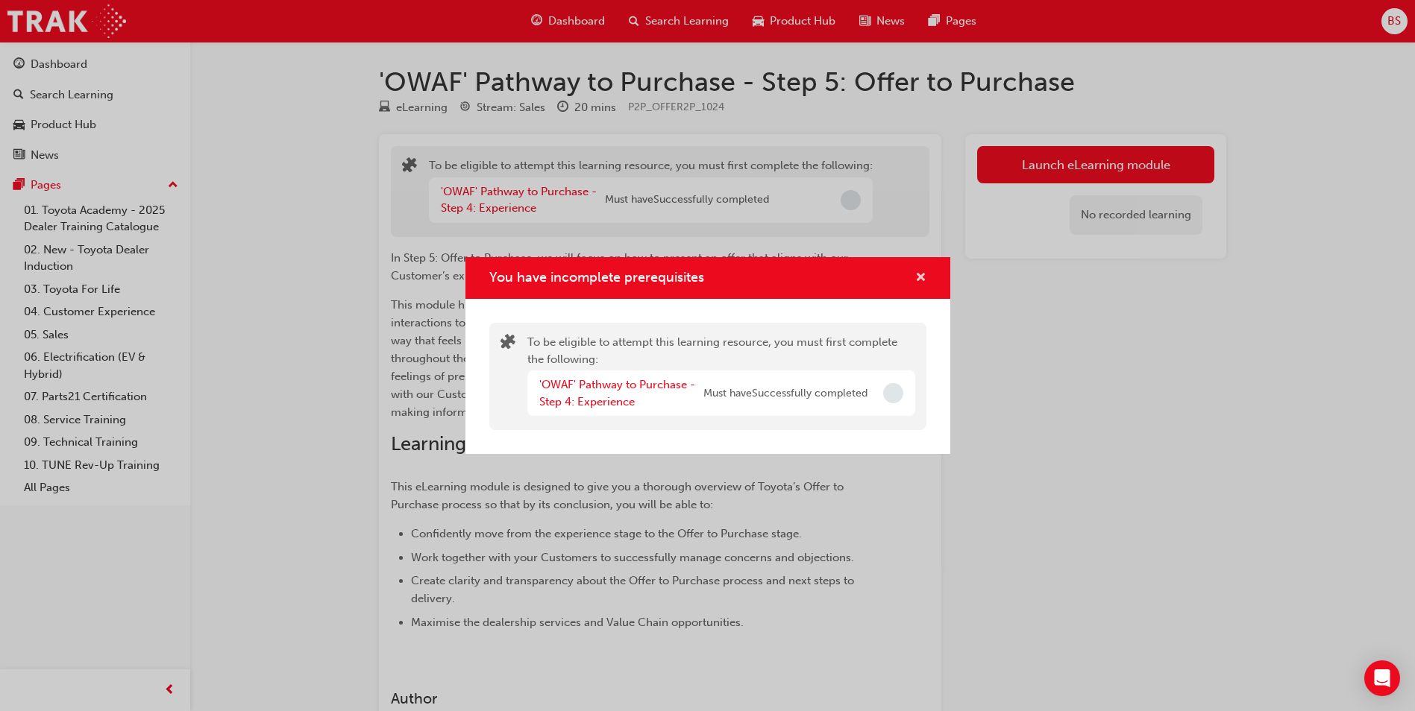
click at [917, 277] on span "cross-icon" at bounding box center [920, 278] width 11 height 13
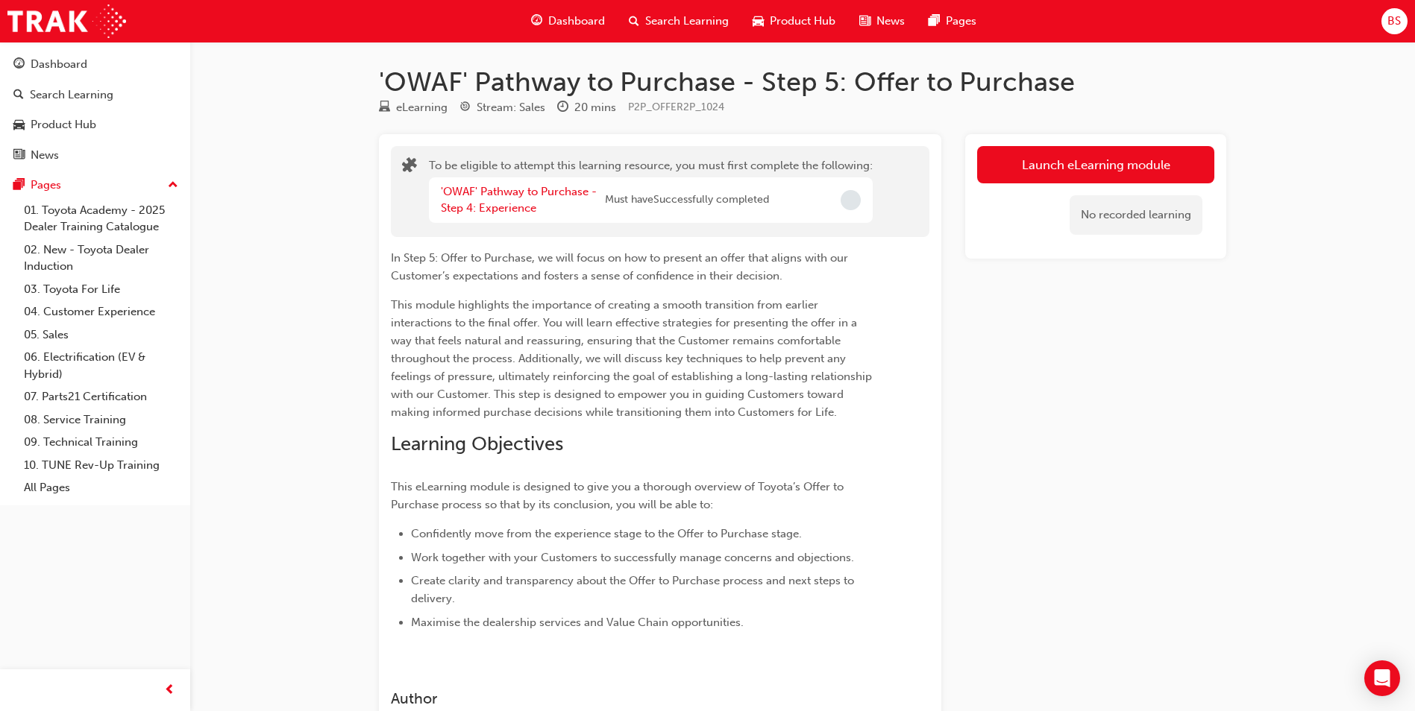
click at [494, 201] on div "'OWAF' Pathway to Purchase - Step 4: Experience" at bounding box center [523, 200] width 164 height 34
click at [694, 28] on span "Search Learning" at bounding box center [687, 21] width 84 height 17
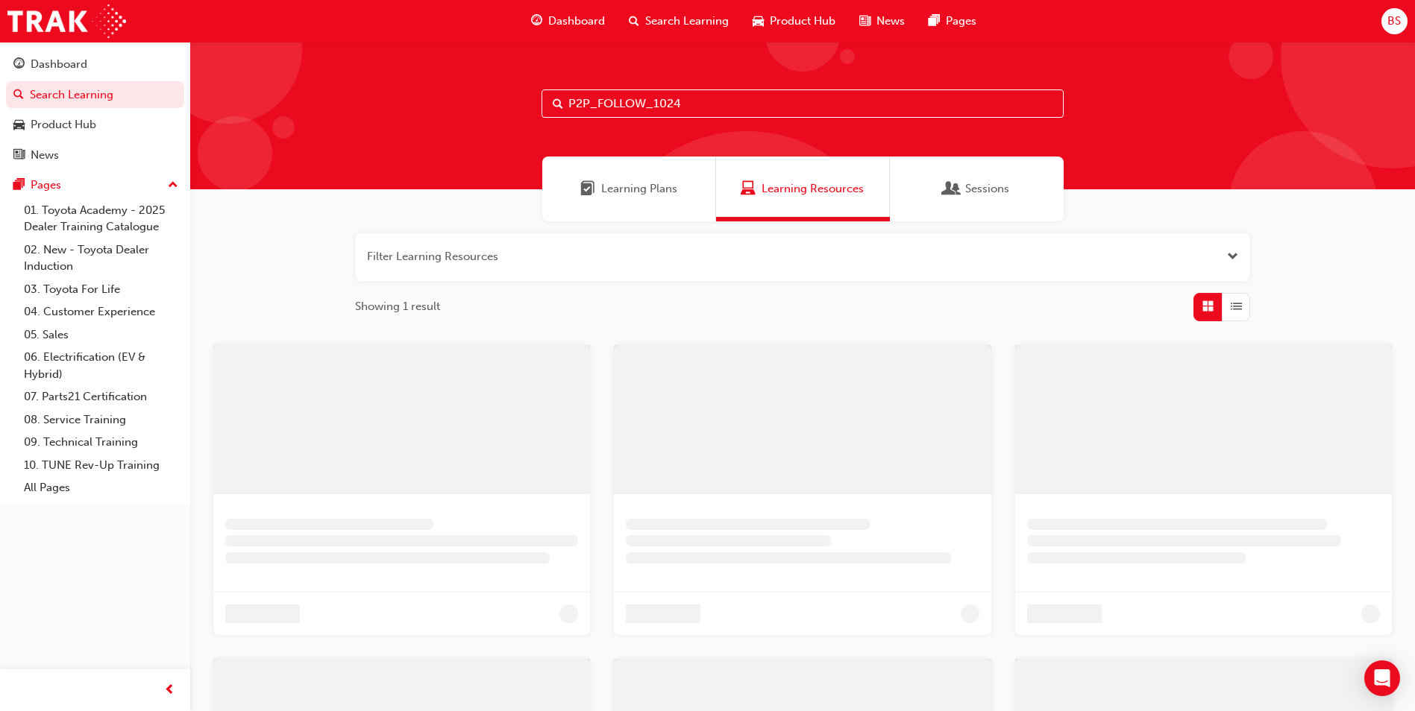
drag, startPoint x: 717, startPoint y: 97, endPoint x: 343, endPoint y: 115, distance: 374.8
click at [344, 115] on div "P2P_FOLLOW_1024" at bounding box center [802, 116] width 1225 height 148
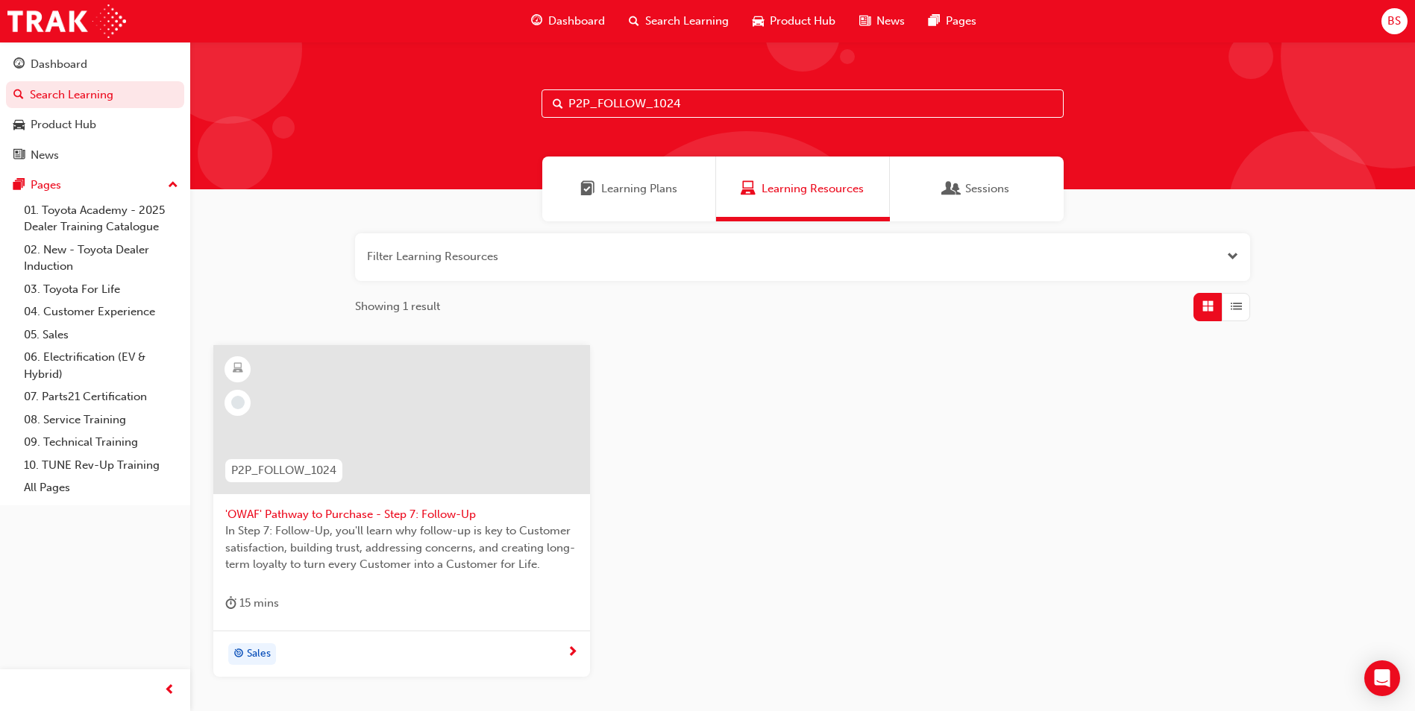
paste input "EXPER"
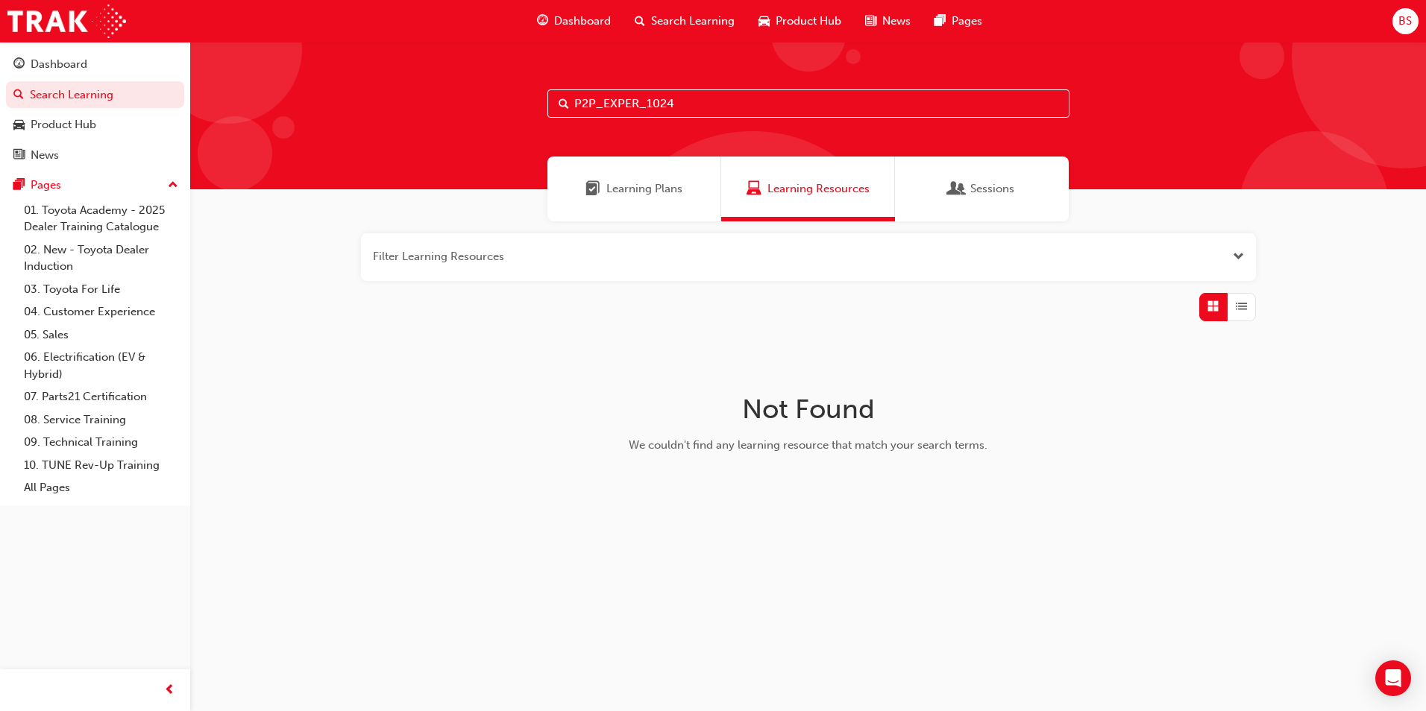
type input "P2P_EXPER_1024"
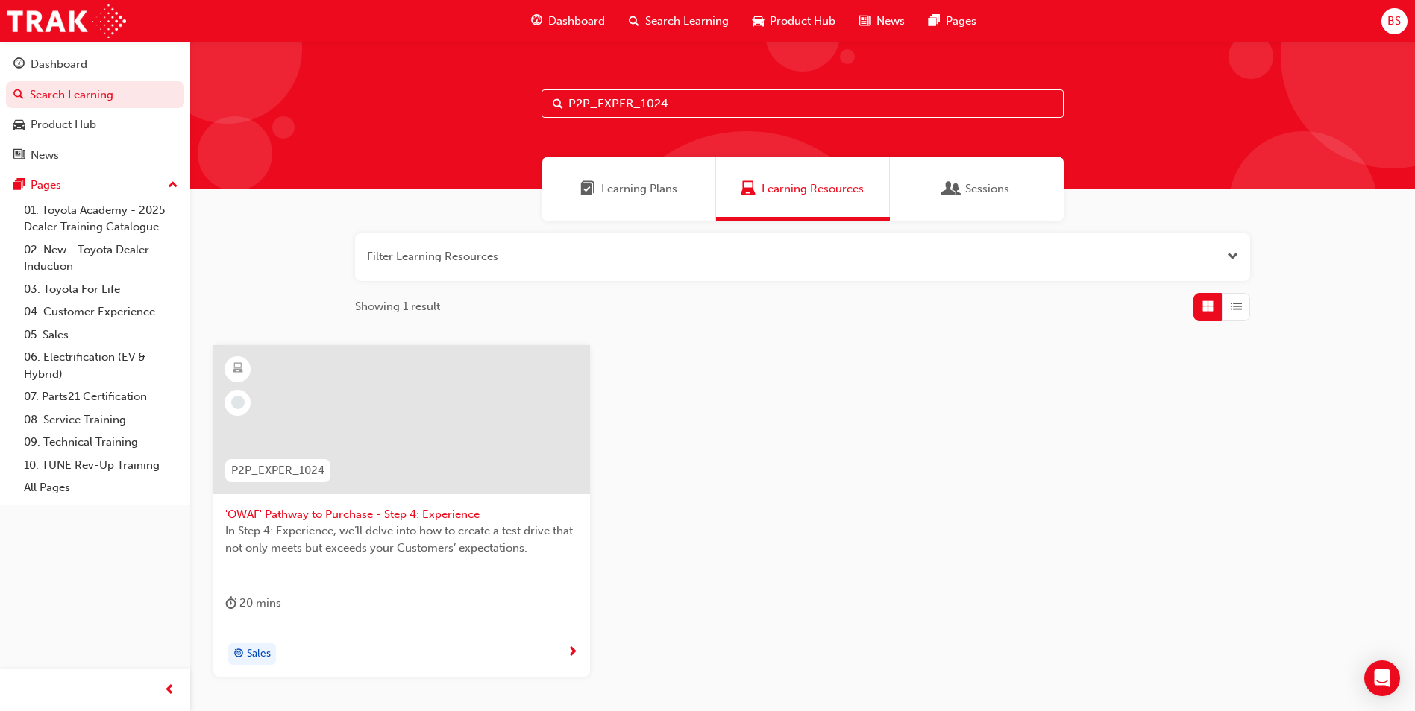
click at [398, 449] on div at bounding box center [401, 419] width 377 height 149
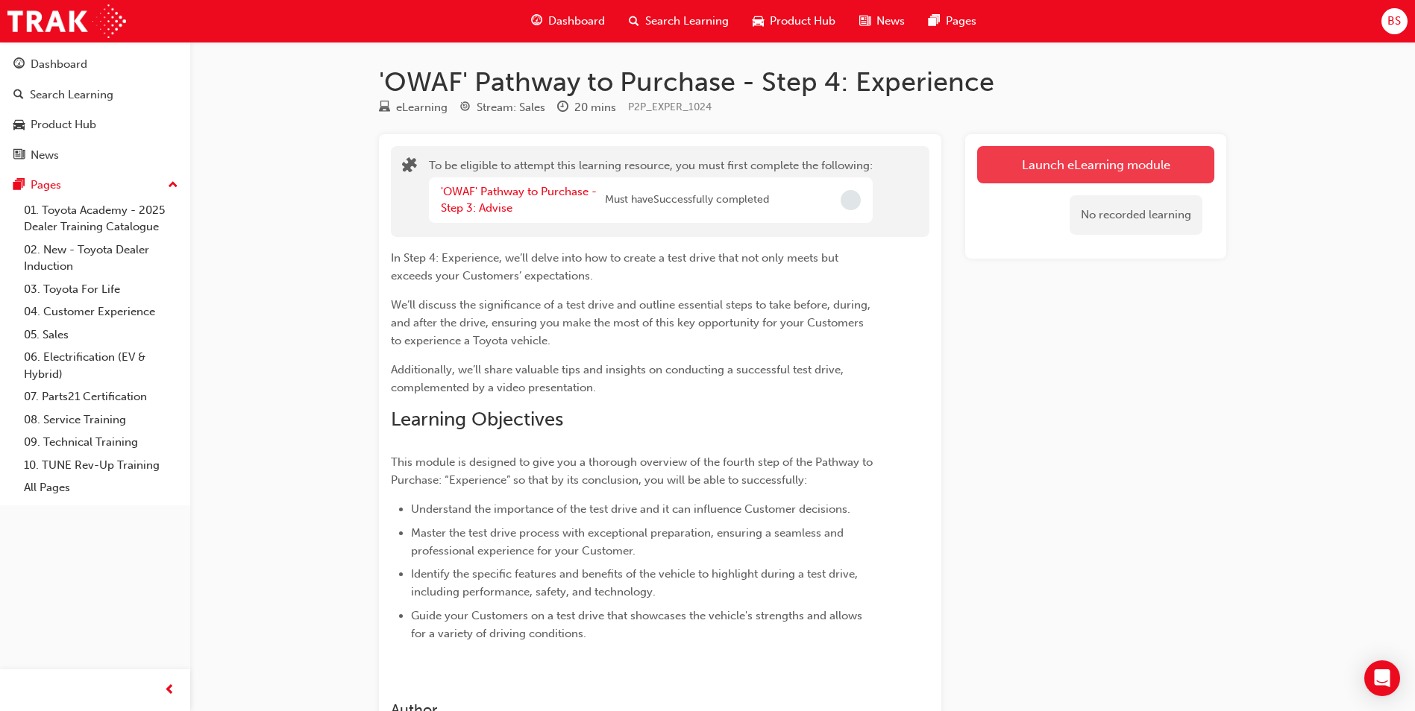
click at [1035, 161] on button "Launch eLearning module" at bounding box center [1095, 164] width 237 height 37
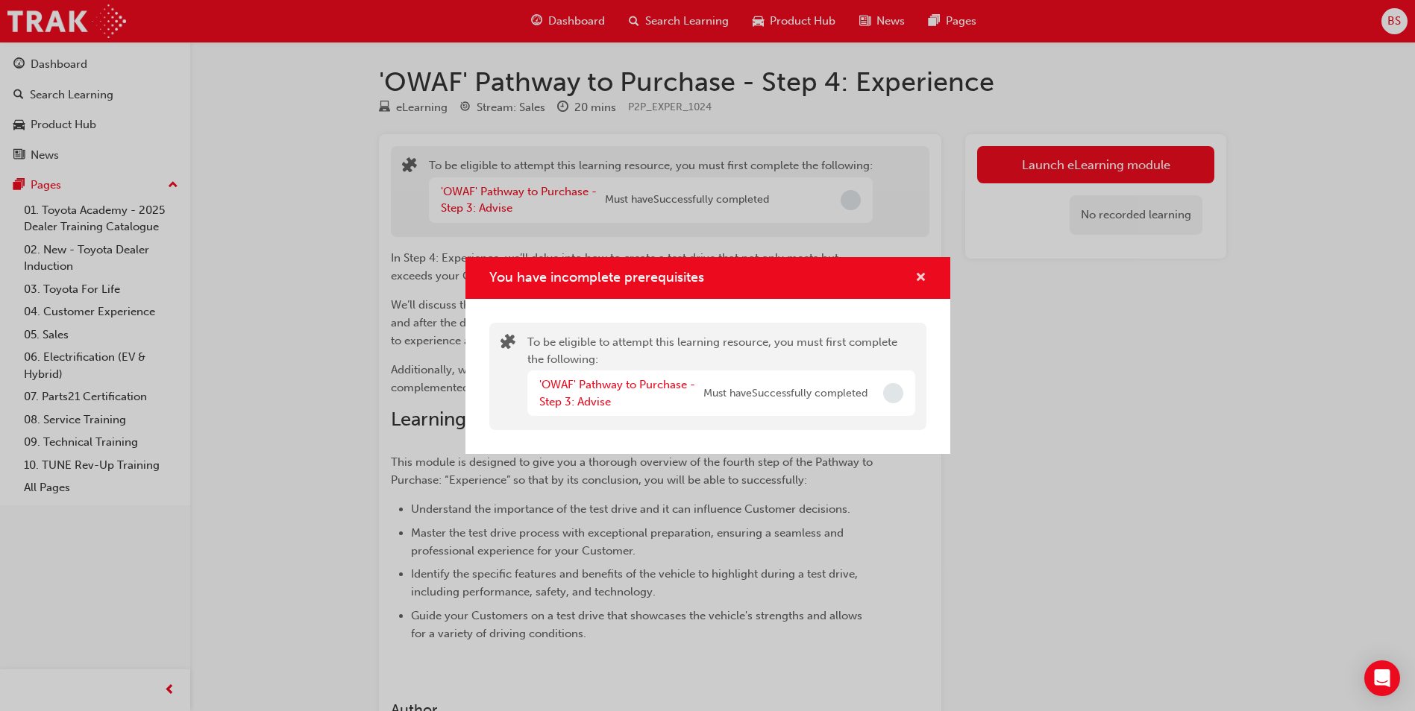
click at [918, 275] on span "cross-icon" at bounding box center [920, 278] width 11 height 13
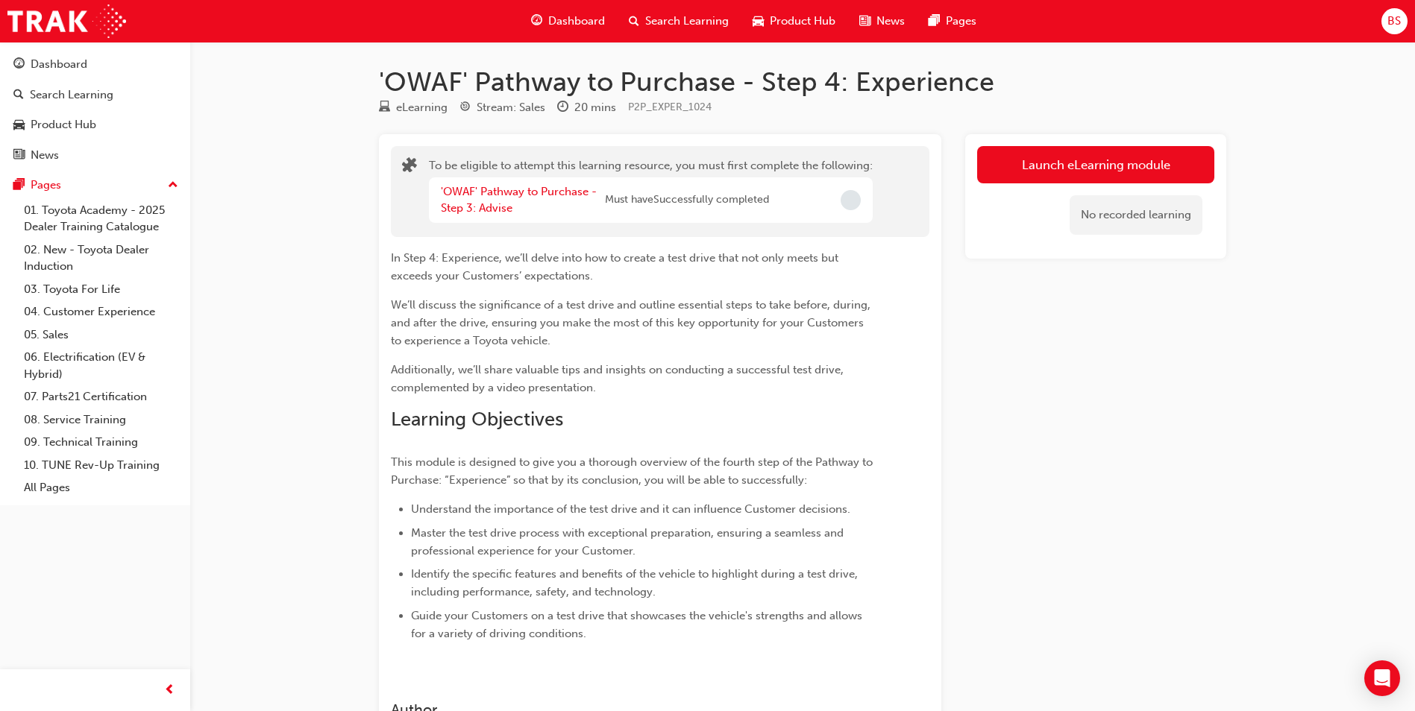
click at [667, 11] on div "Search Learning" at bounding box center [679, 21] width 124 height 31
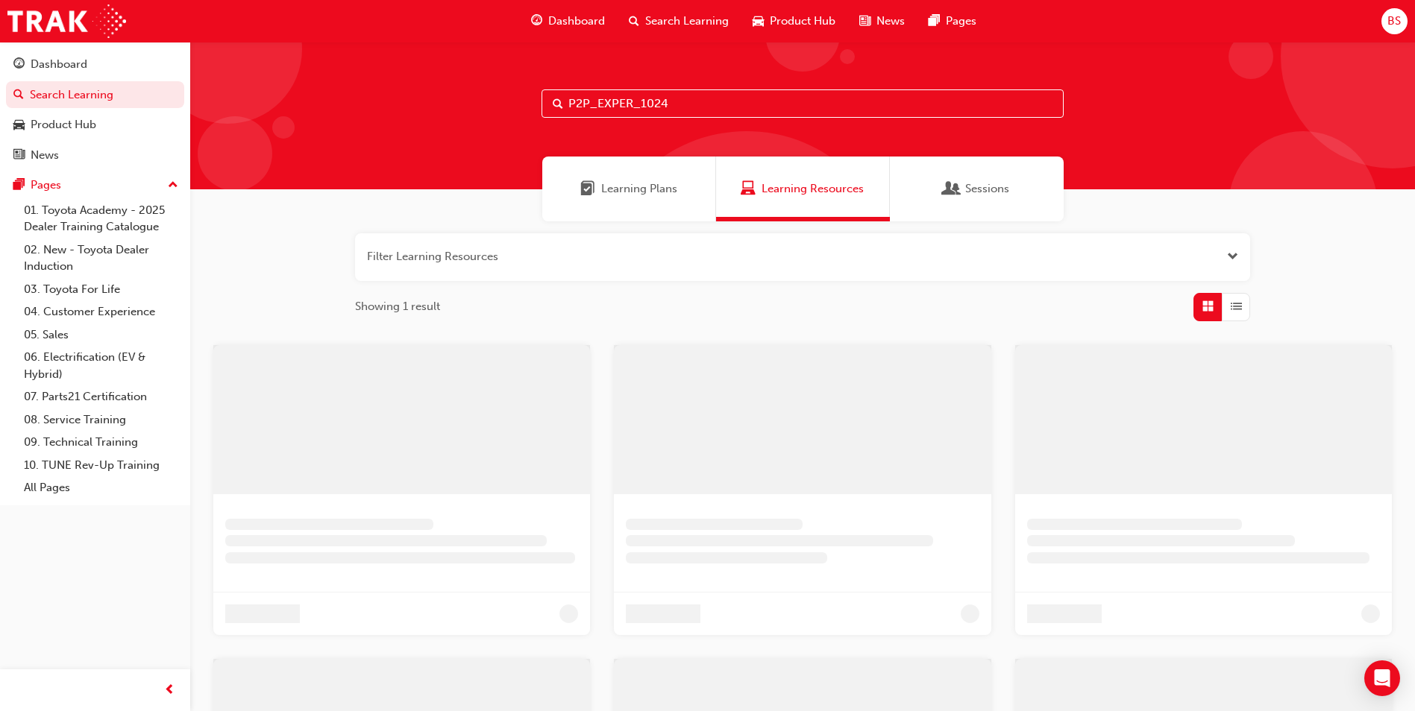
drag, startPoint x: 515, startPoint y: 116, endPoint x: 365, endPoint y: 108, distance: 149.3
click at [365, 108] on div "P2P_EXPER_1024" at bounding box center [802, 116] width 1225 height 148
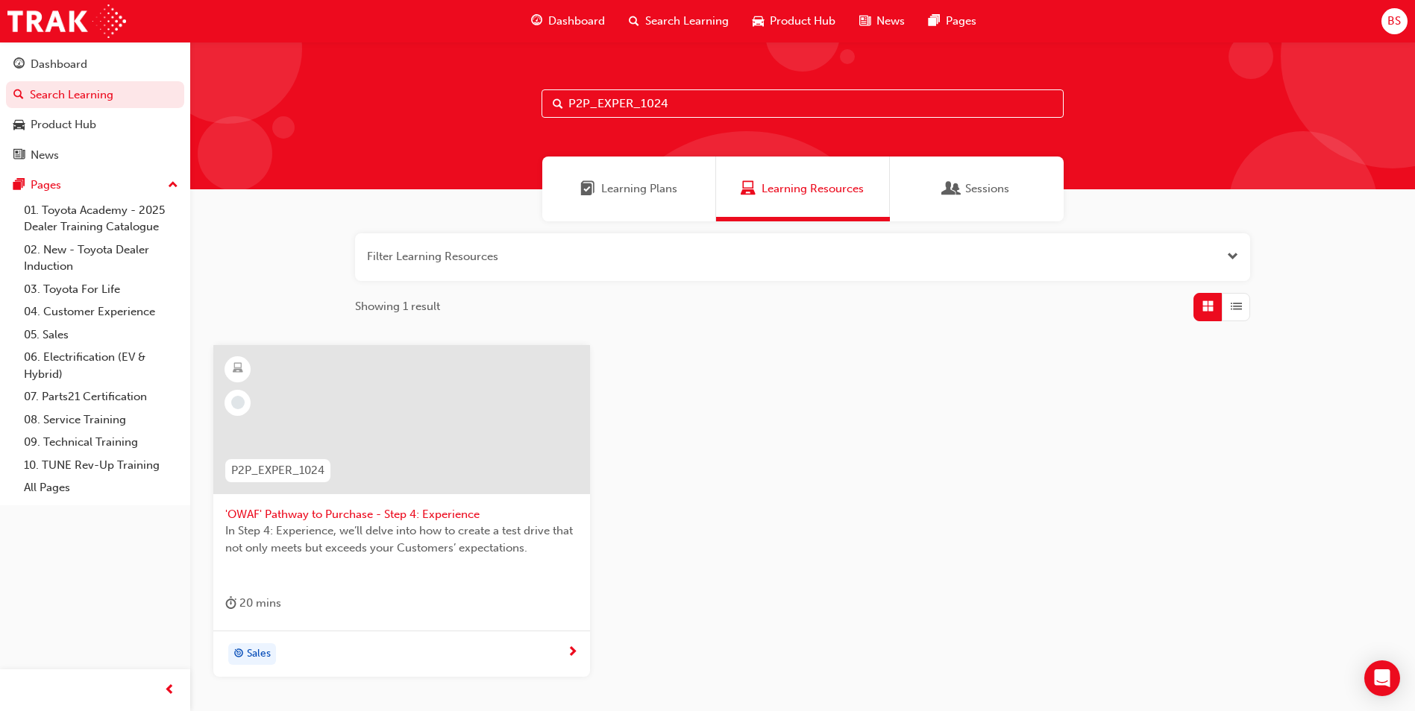
paste input "ADVISE"
type input "P2P_ADVISE_1024"
click at [342, 410] on div at bounding box center [401, 419] width 377 height 149
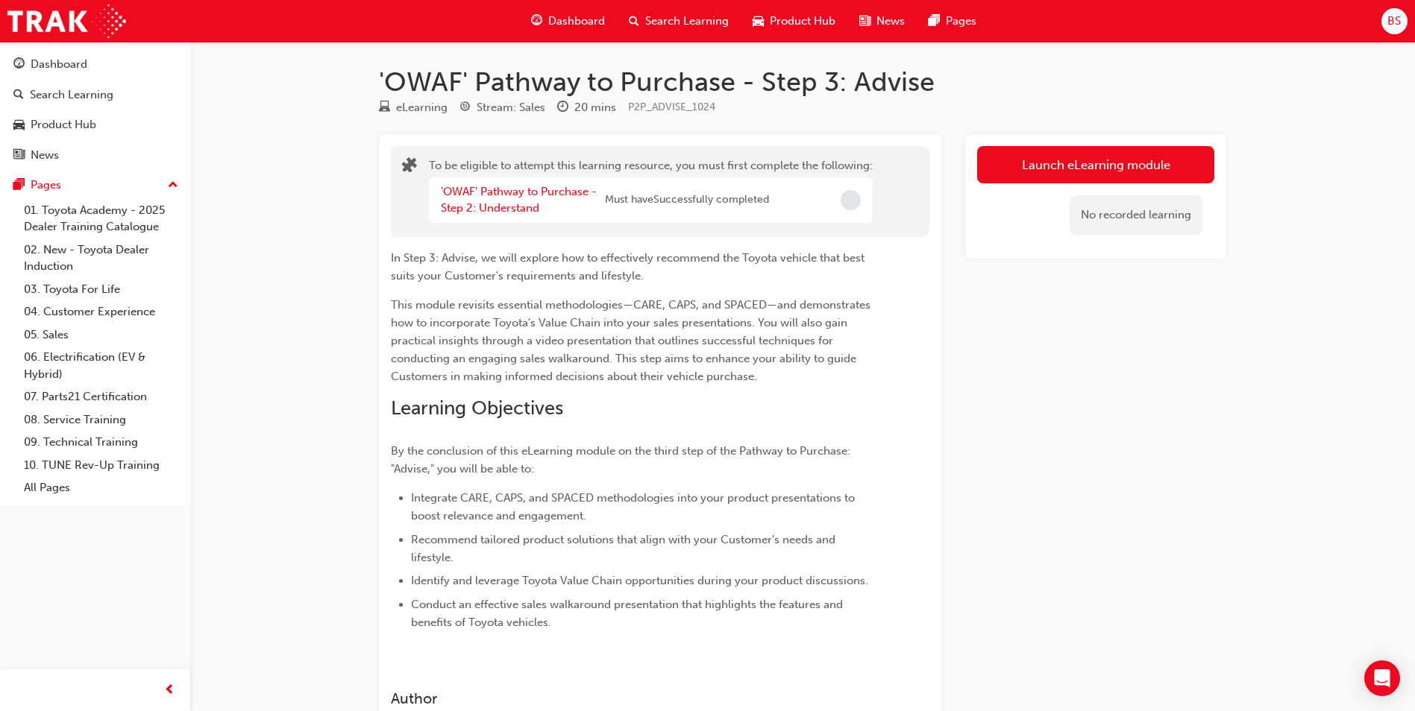
click at [682, 13] on span "Search Learning" at bounding box center [687, 21] width 84 height 17
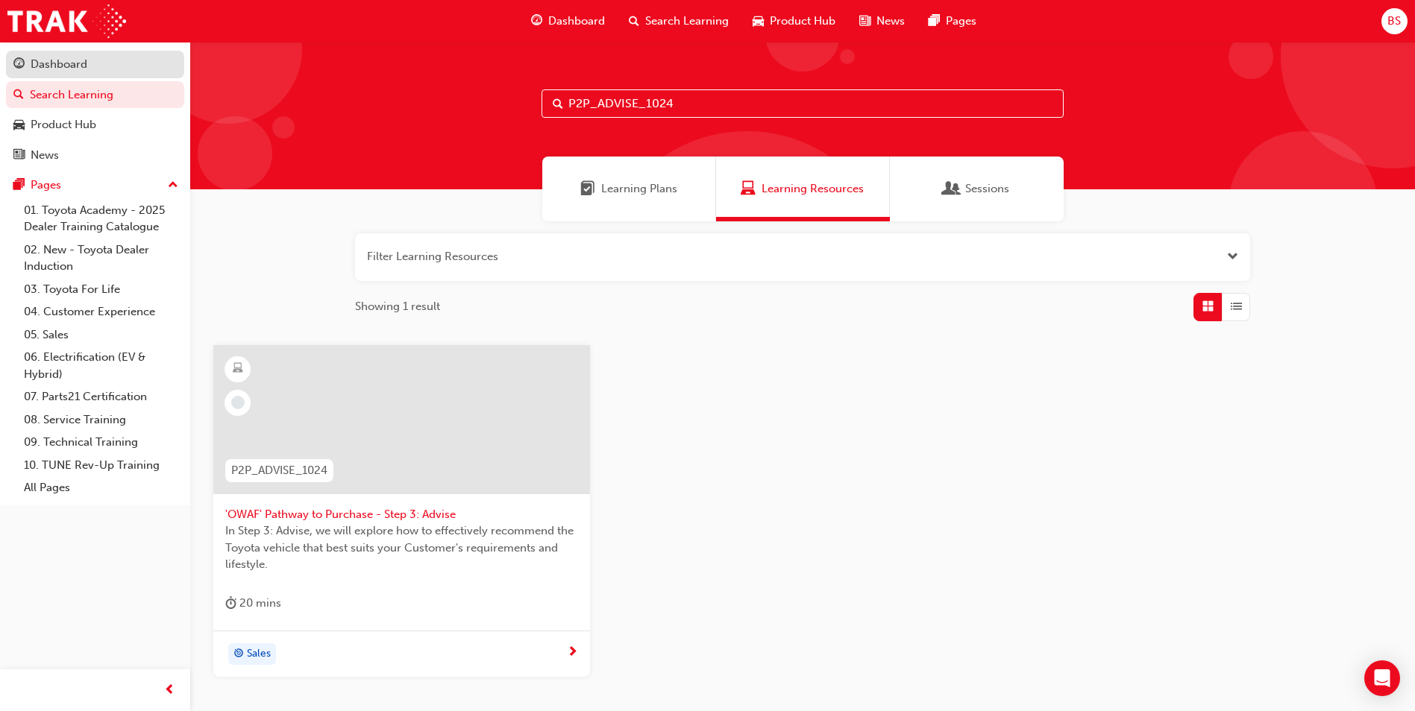
drag, startPoint x: 720, startPoint y: 112, endPoint x: 112, endPoint y: 51, distance: 610.8
click at [224, 94] on div "P2P_ADVISE_1024" at bounding box center [802, 116] width 1225 height 148
paste input "-ILT"
type input "P2P-ILT"
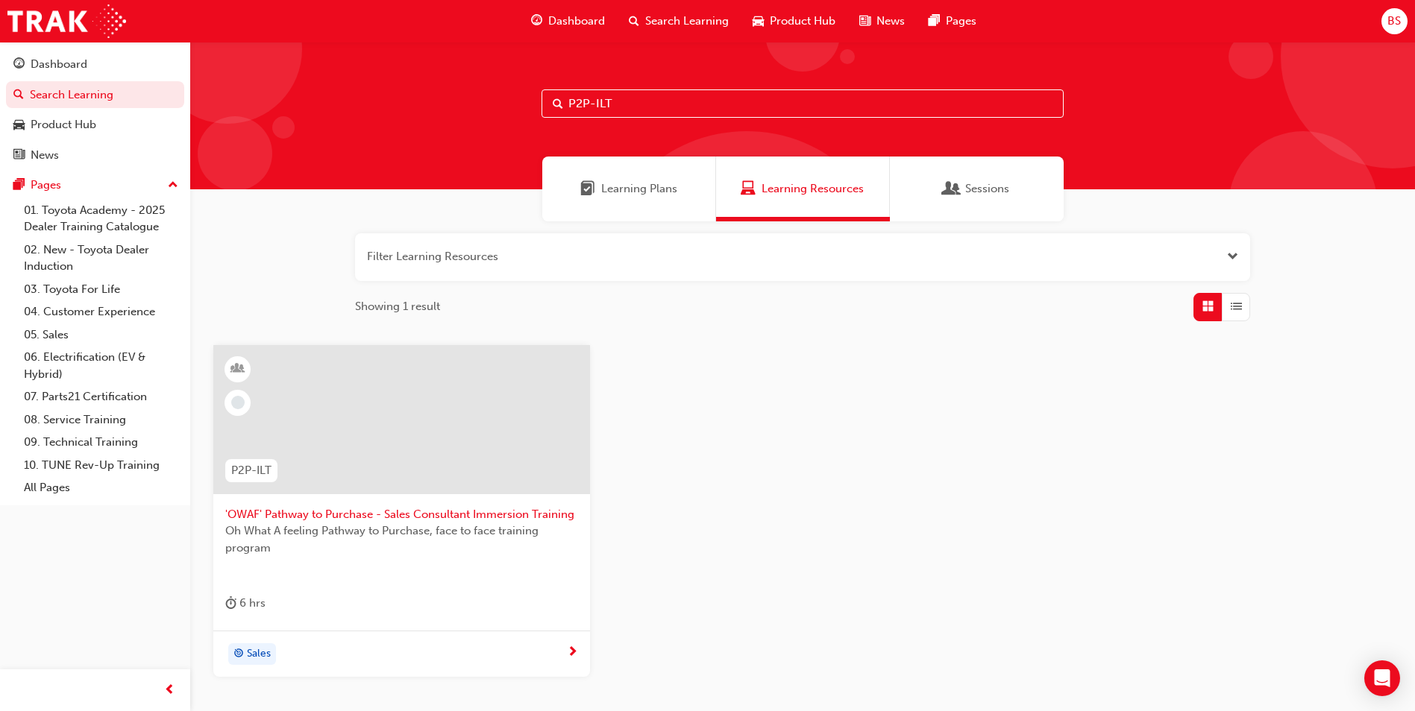
click at [350, 378] on div at bounding box center [401, 419] width 377 height 149
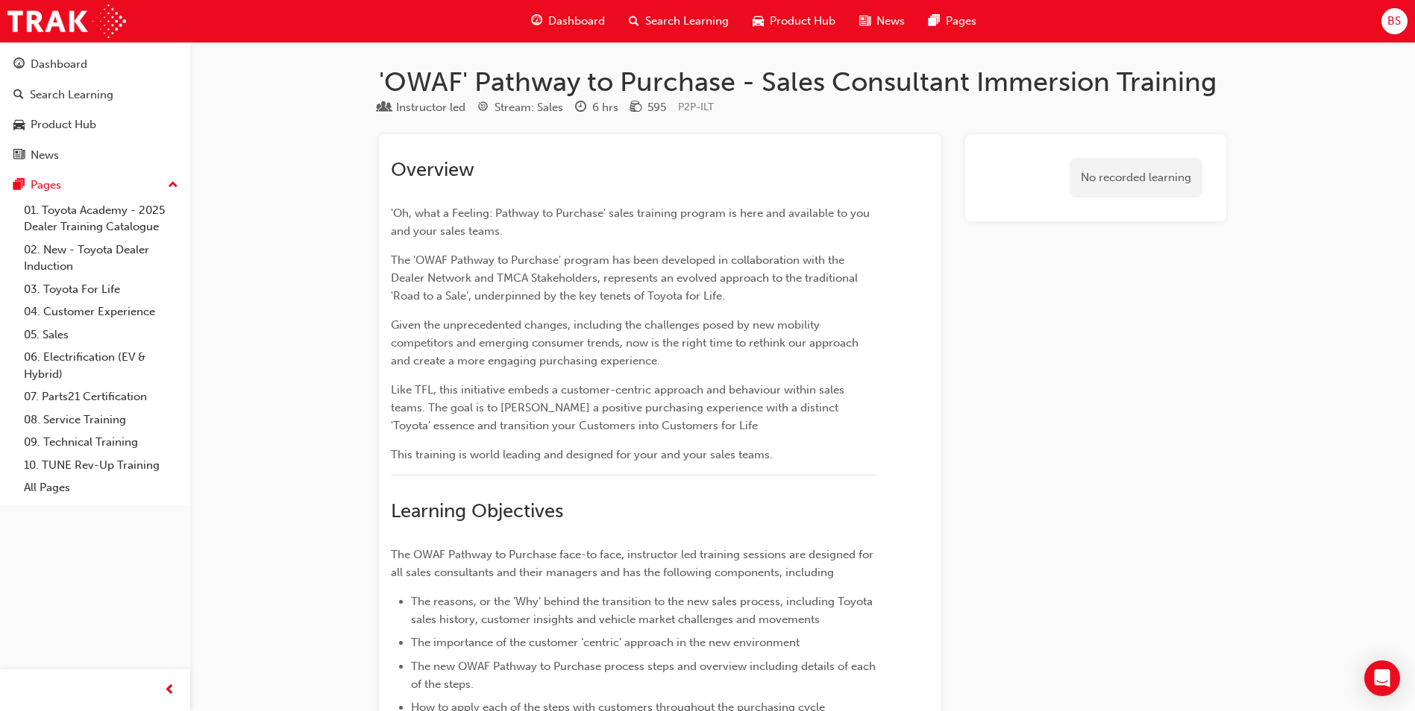
click at [666, 28] on span "Search Learning" at bounding box center [687, 21] width 84 height 17
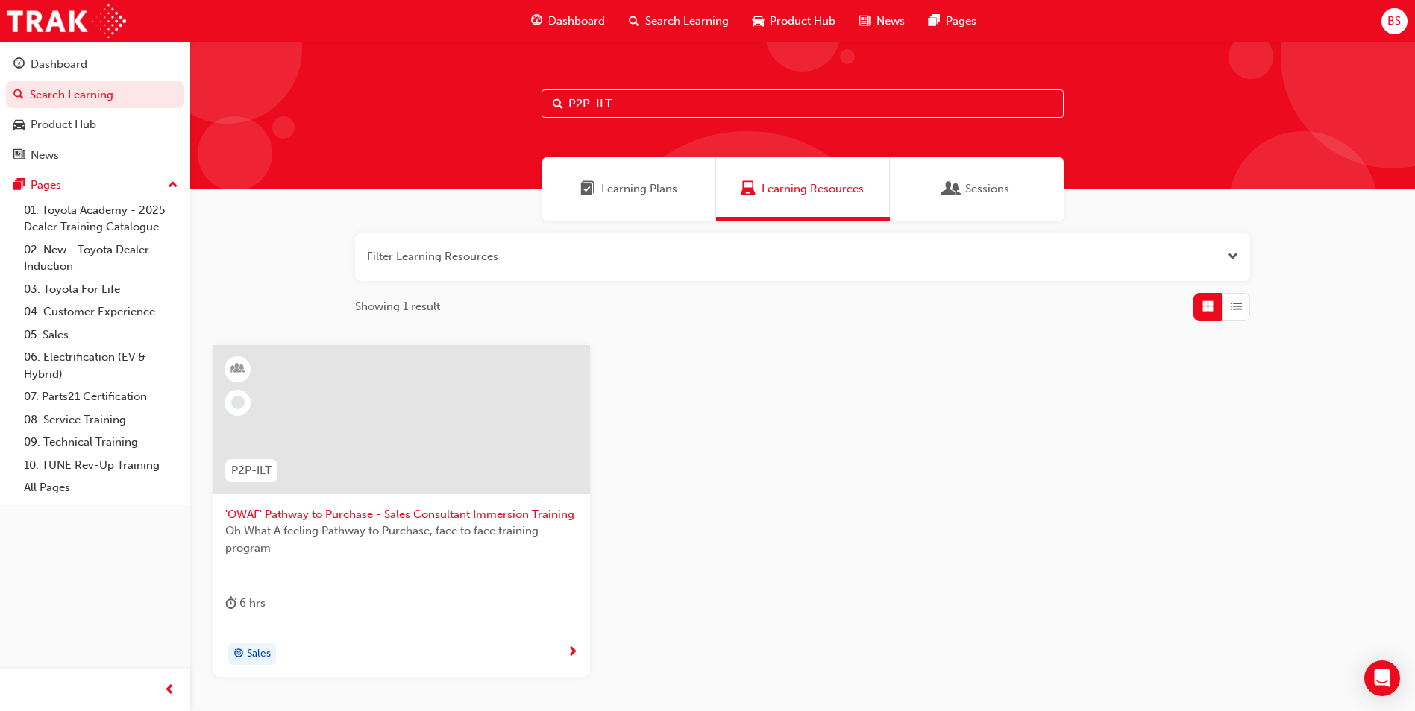
drag, startPoint x: 654, startPoint y: 95, endPoint x: 515, endPoint y: 95, distance: 138.7
click at [515, 95] on div "P2P-ILT" at bounding box center [802, 116] width 1225 height 148
paste input "_INTRO_1024"
type input "P2P_INTRO_1024"
click at [380, 431] on div at bounding box center [401, 419] width 377 height 149
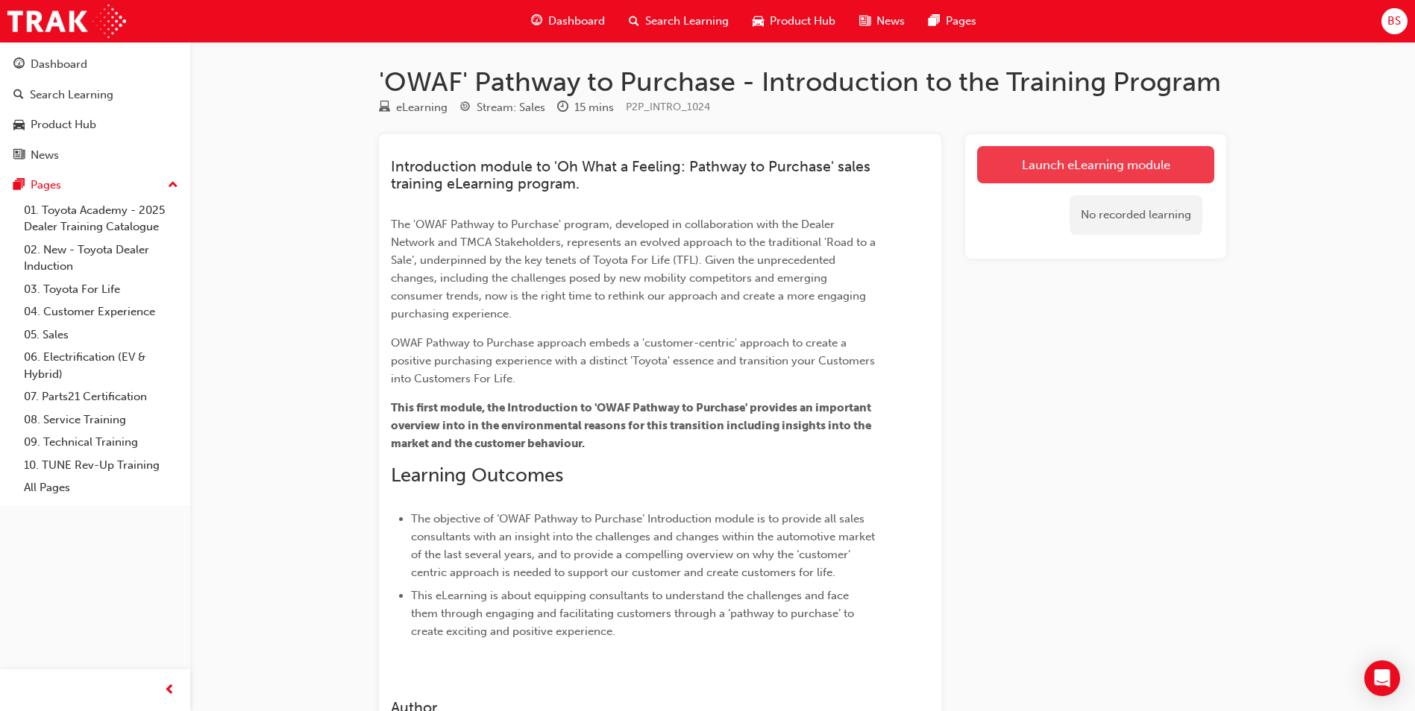
click at [1090, 161] on link "Launch eLearning module" at bounding box center [1095, 164] width 237 height 37
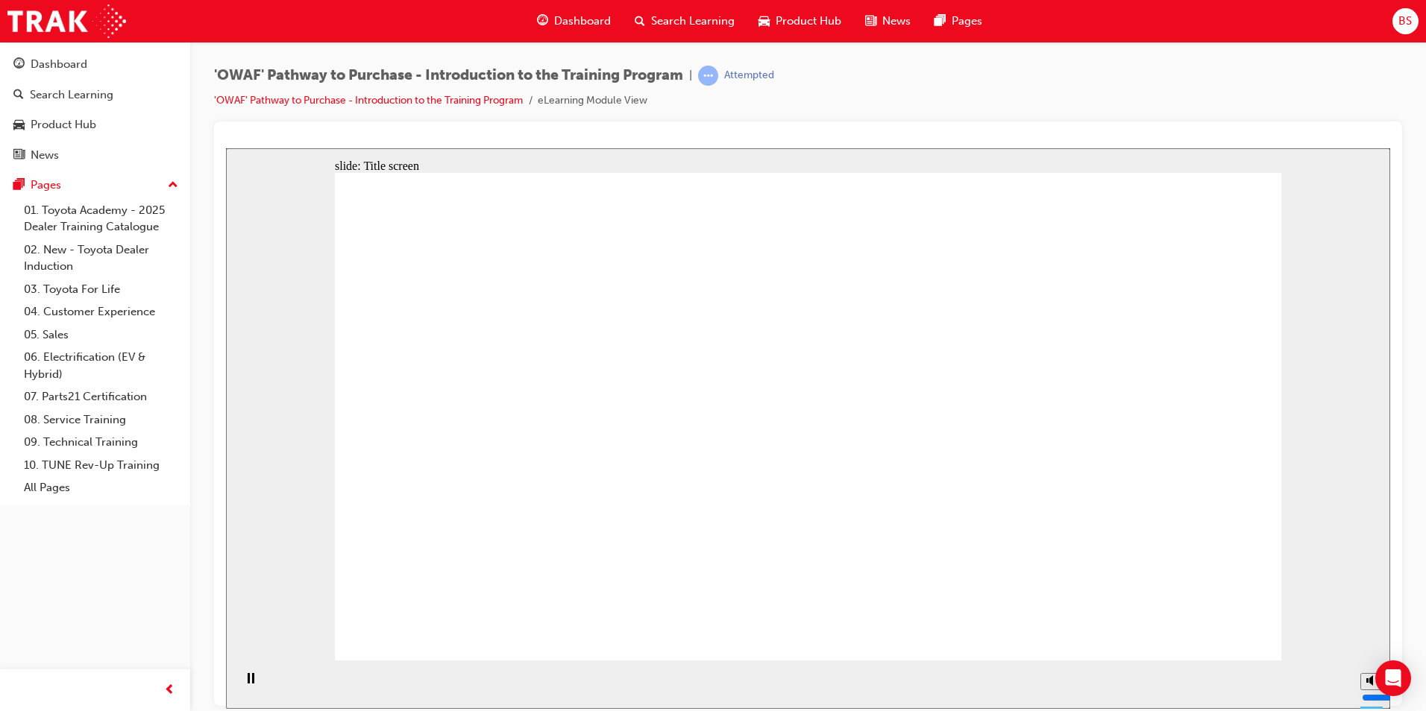
click at [252, 683] on rect "Pause (Ctrl+Alt+P)" at bounding box center [253, 678] width 2 height 10
click at [248, 685] on icon "Play (Ctrl+Alt+P)" at bounding box center [250, 679] width 10 height 12
click at [1286, 91] on div "'OWAF' Pathway to Purchase - Introduction to the Training Program | Attempted '…" at bounding box center [808, 94] width 1188 height 56
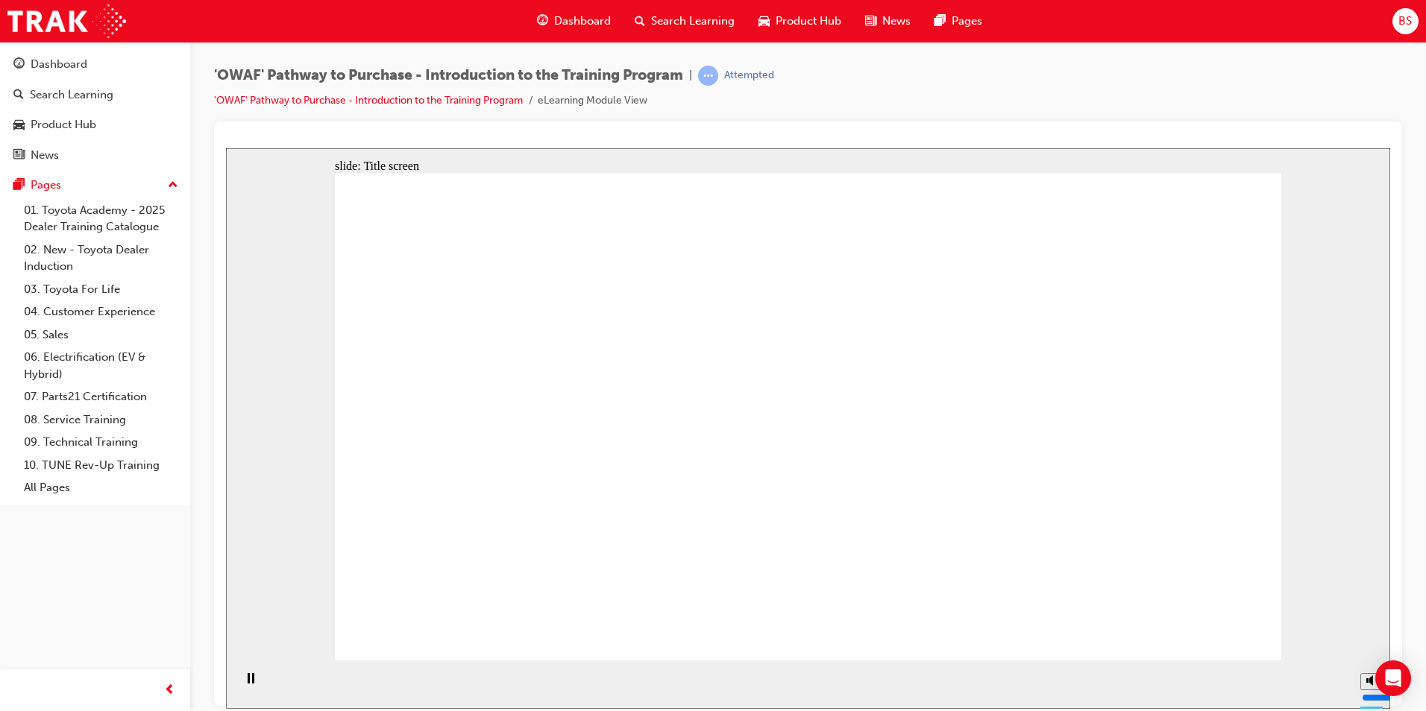
click at [248, 682] on rect "Pause (Ctrl+Alt+P)" at bounding box center [249, 678] width 2 height 10
click at [238, 684] on div "Play (Ctrl+Alt+P)" at bounding box center [250, 685] width 25 height 25
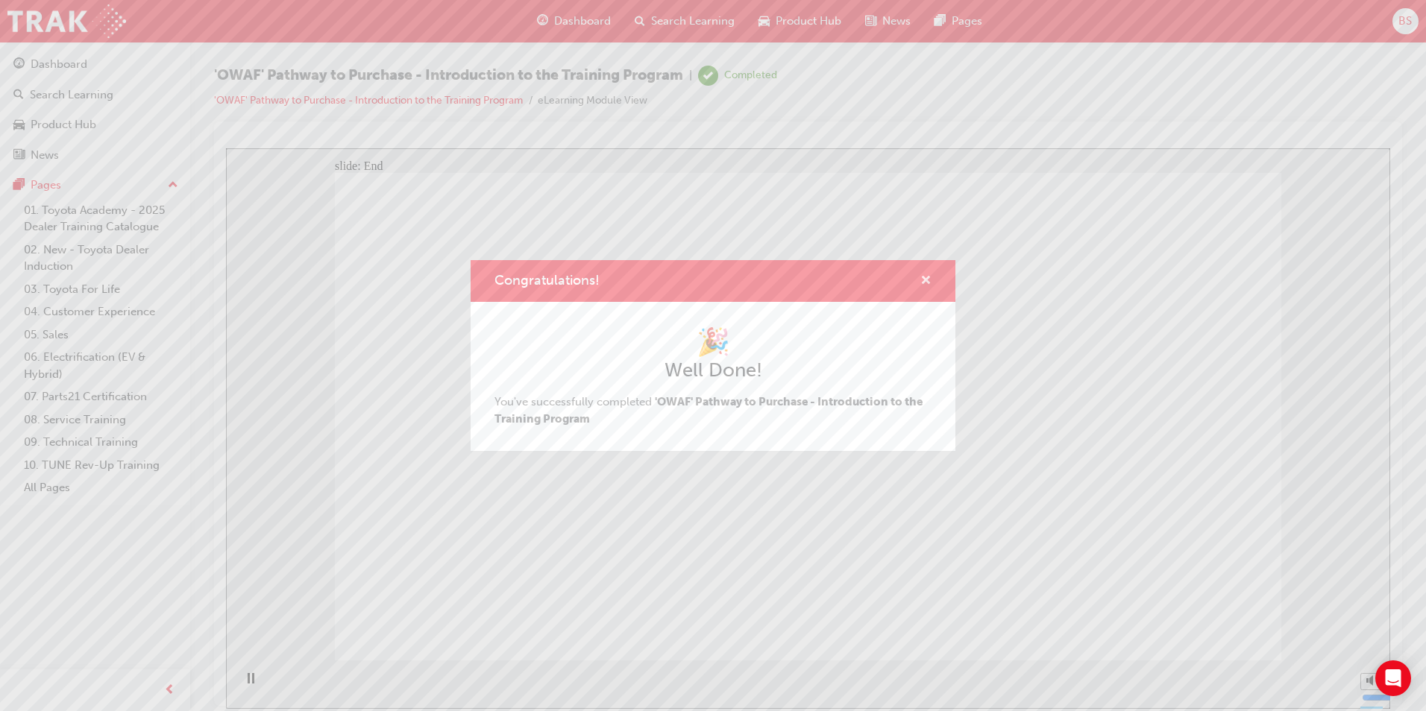
click at [921, 277] on span "cross-icon" at bounding box center [925, 281] width 11 height 13
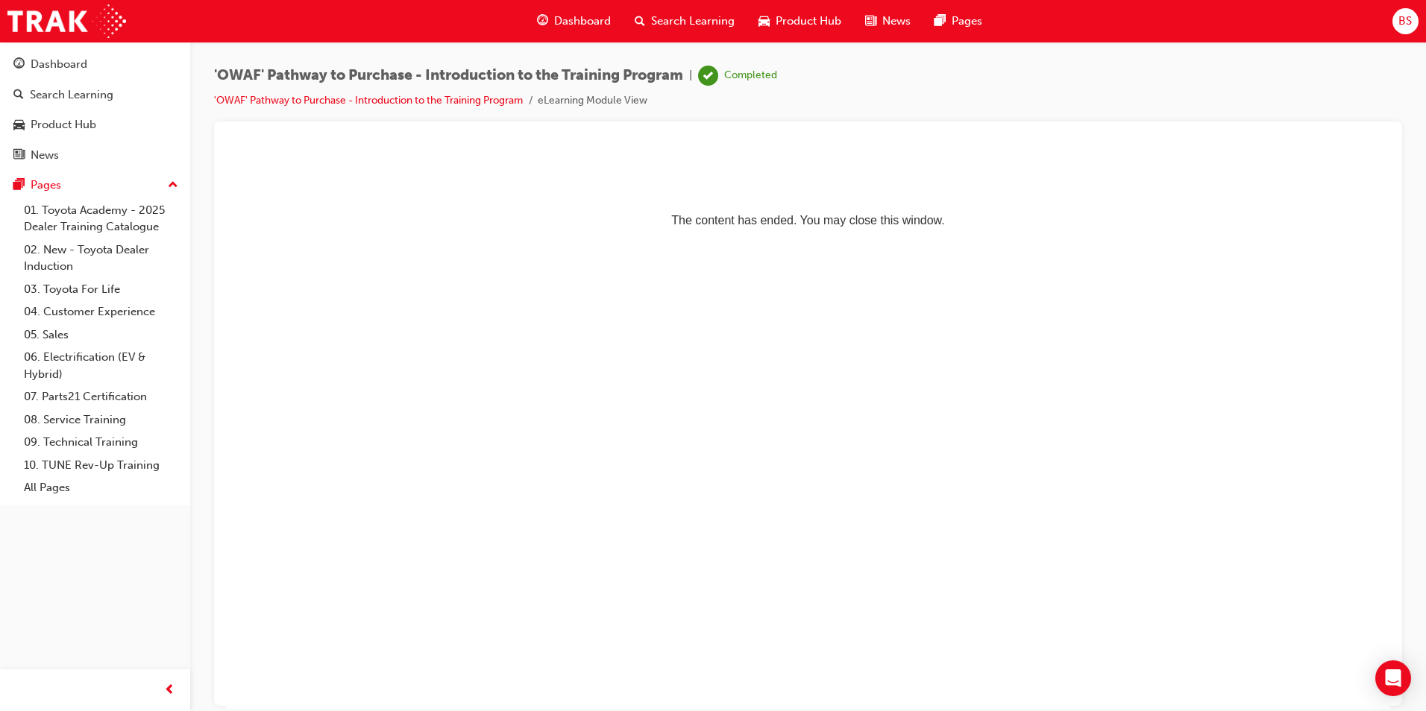
click at [677, 21] on span "Search Learning" at bounding box center [693, 21] width 84 height 17
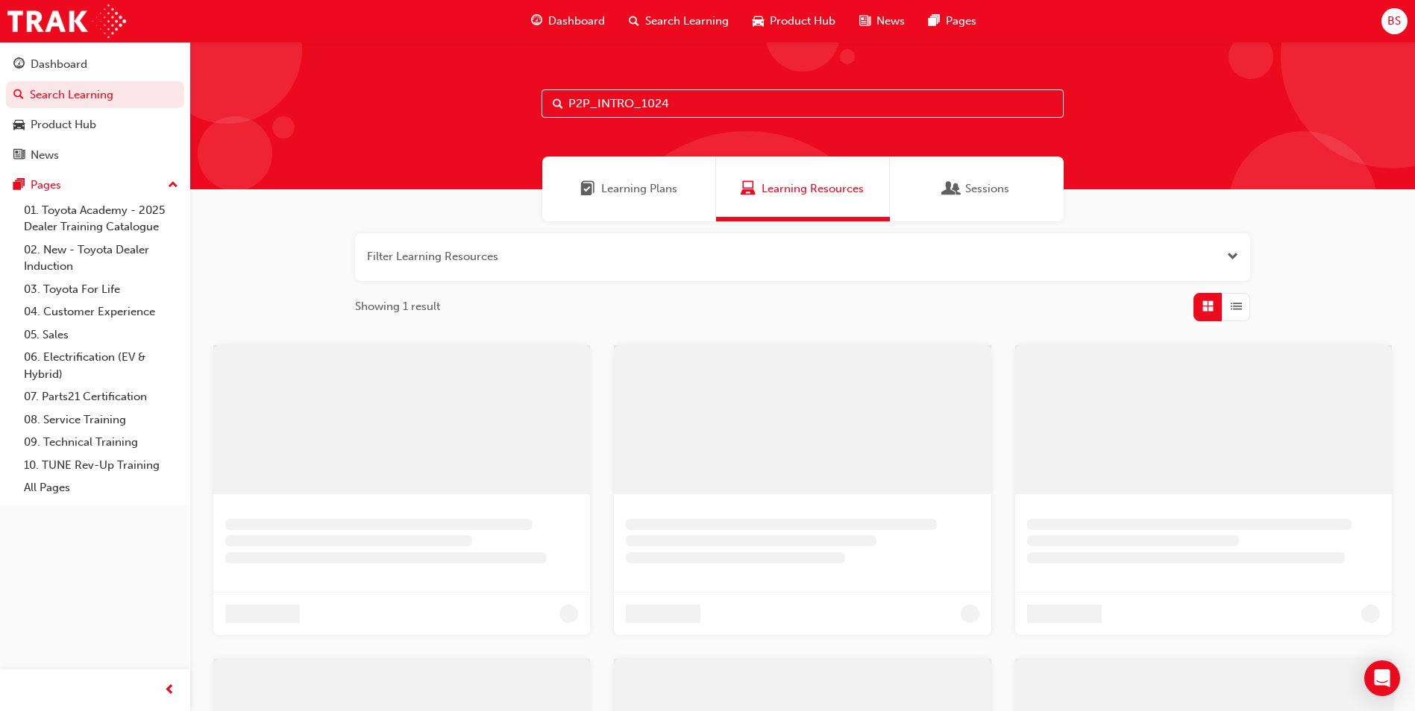
drag, startPoint x: 718, startPoint y: 101, endPoint x: 227, endPoint y: 127, distance: 491.4
click at [247, 124] on div "P2P_INTRO_1024" at bounding box center [802, 116] width 1225 height 148
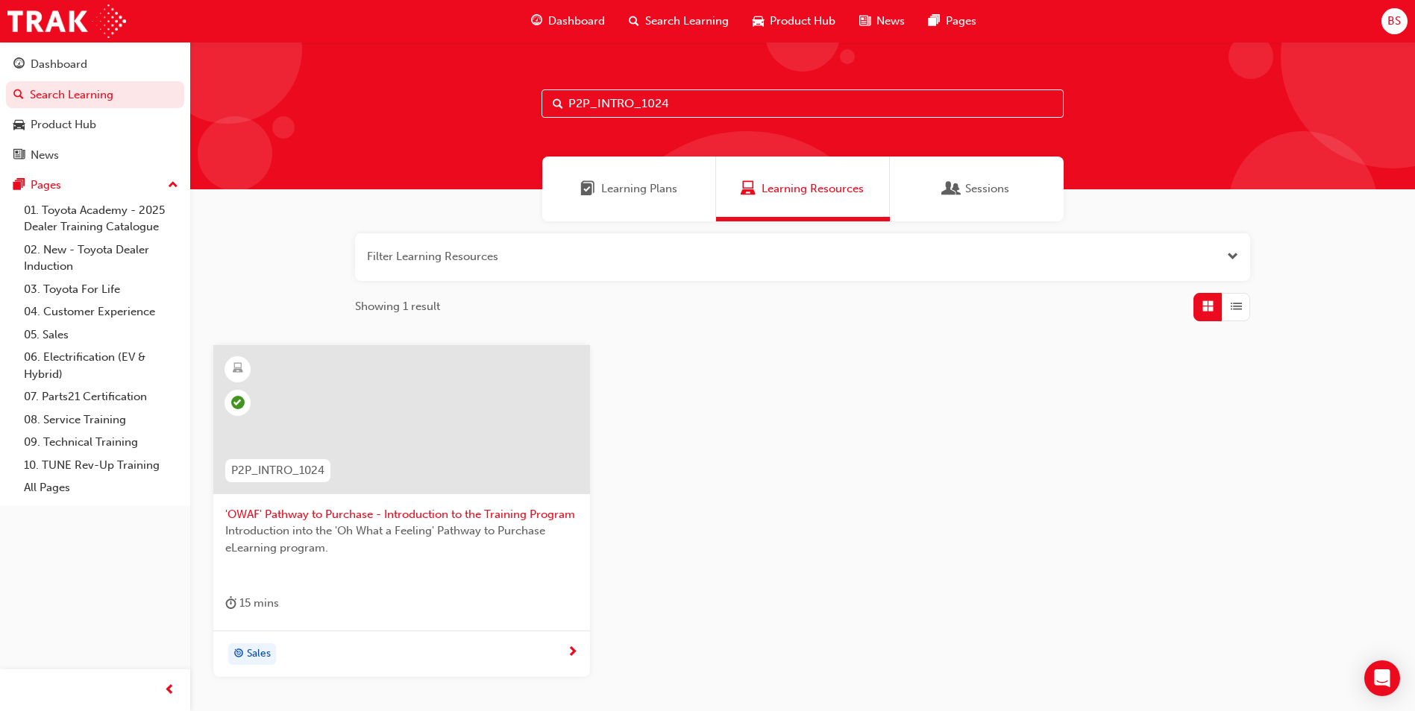
paste input "(P2P_CONNECT"
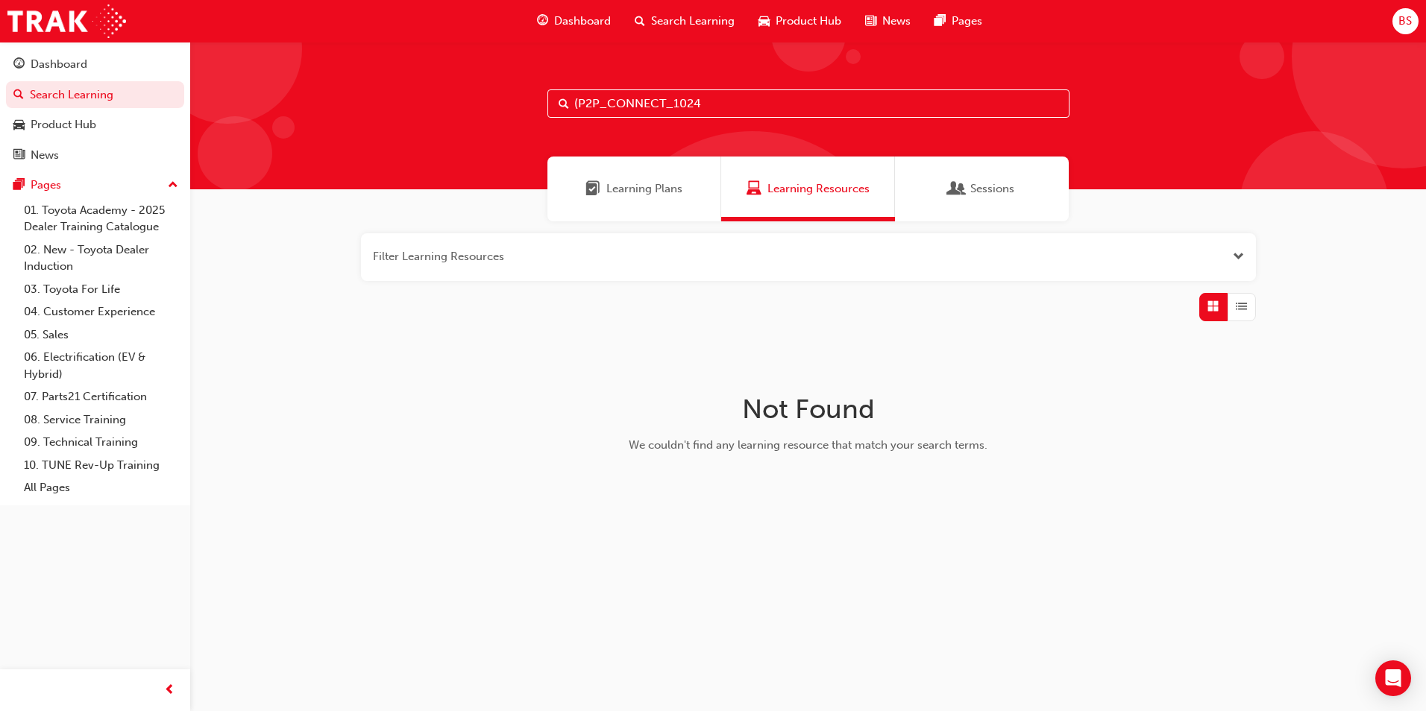
click at [582, 101] on input "(P2P_CONNECT_1024" at bounding box center [808, 103] width 522 height 28
type input "P2P_CONNECT_1024"
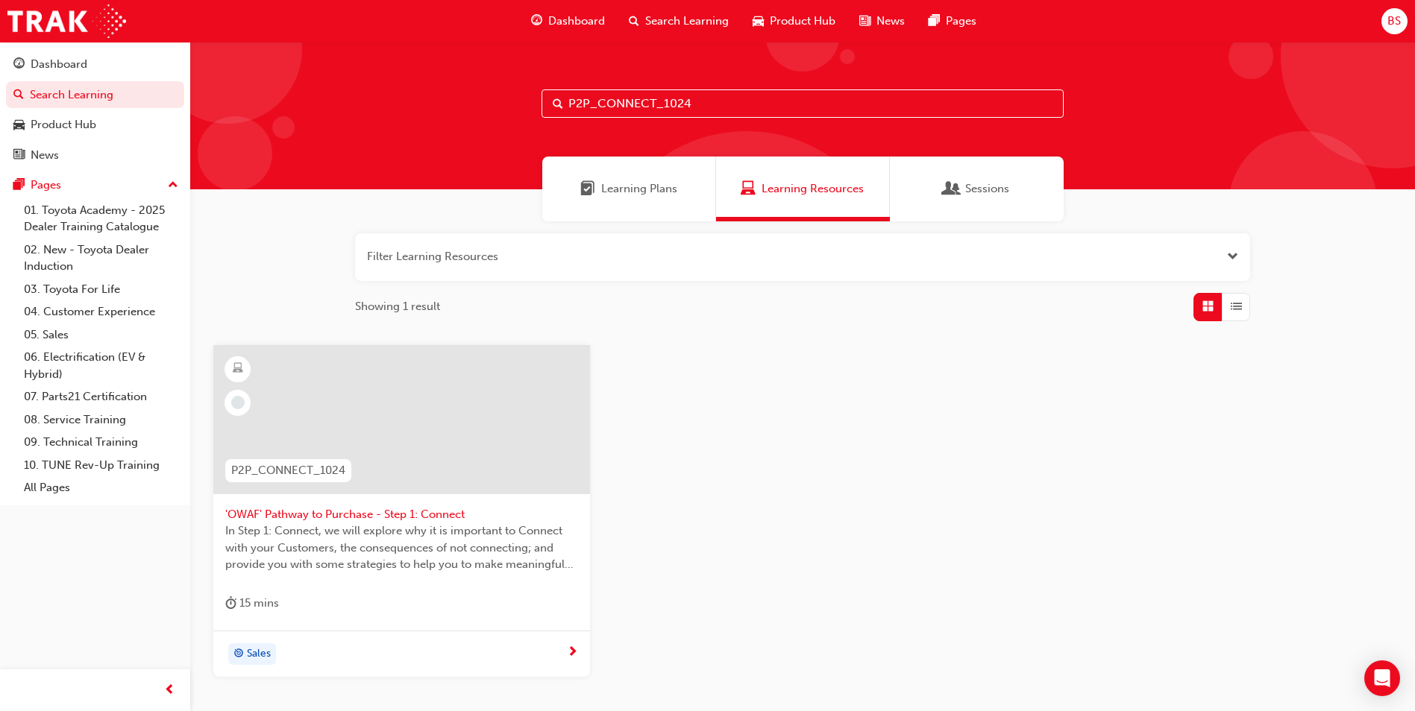
click at [363, 403] on div at bounding box center [401, 419] width 377 height 149
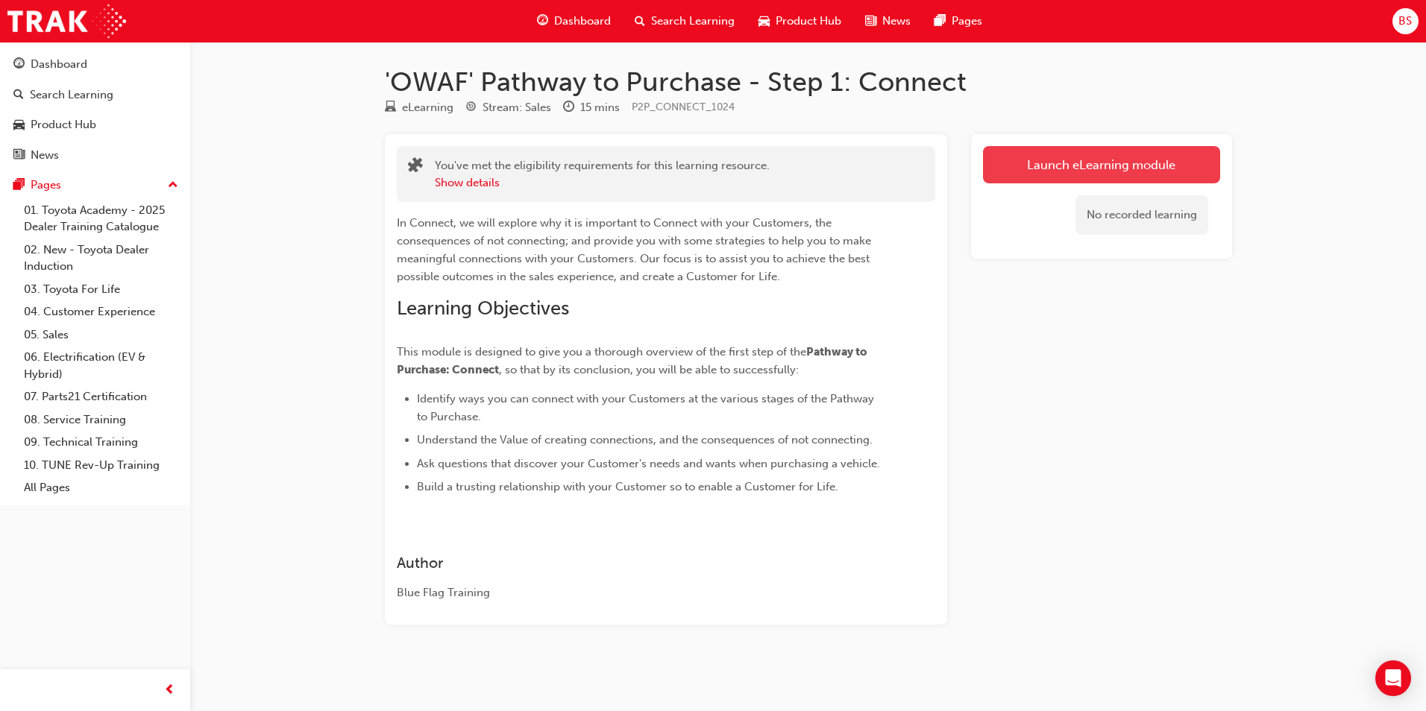
click at [1033, 166] on link "Launch eLearning module" at bounding box center [1101, 164] width 237 height 37
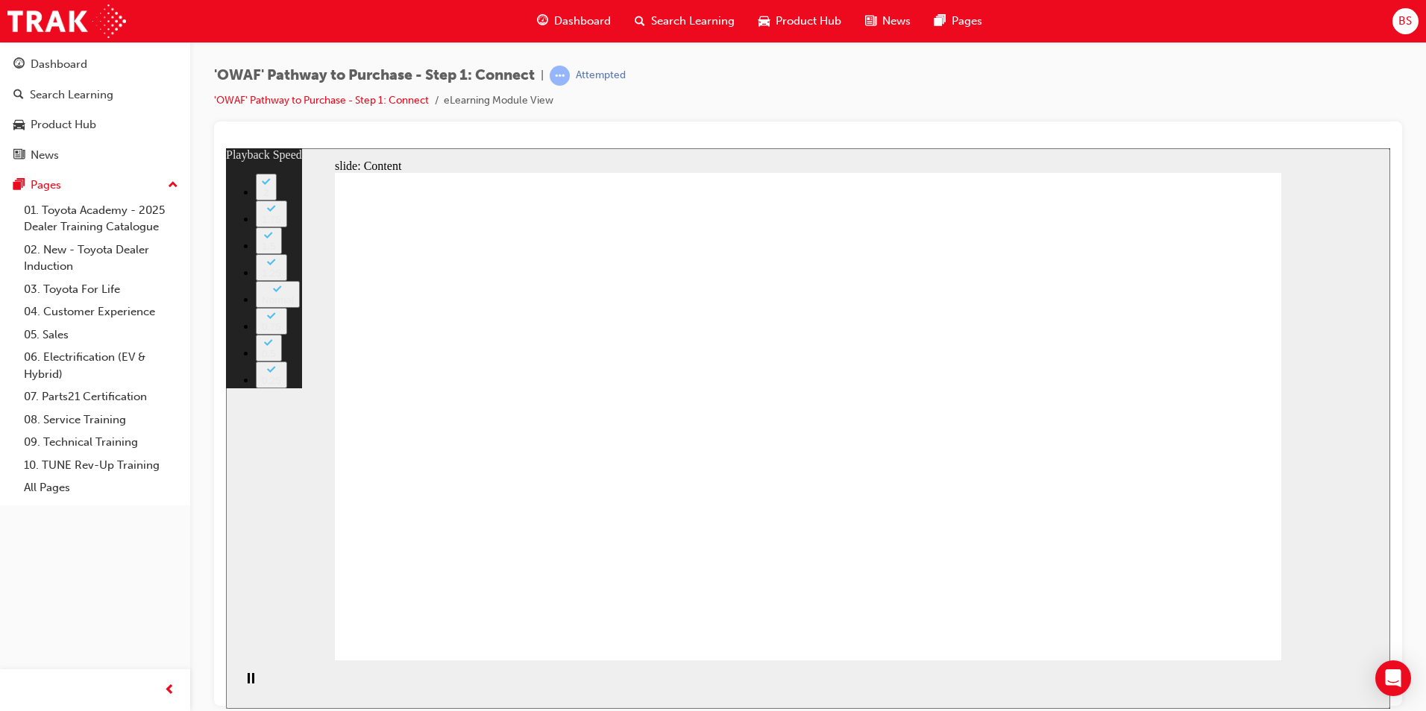
type input "5"
type input "8"
type input "5"
type input "8"
type input "5"
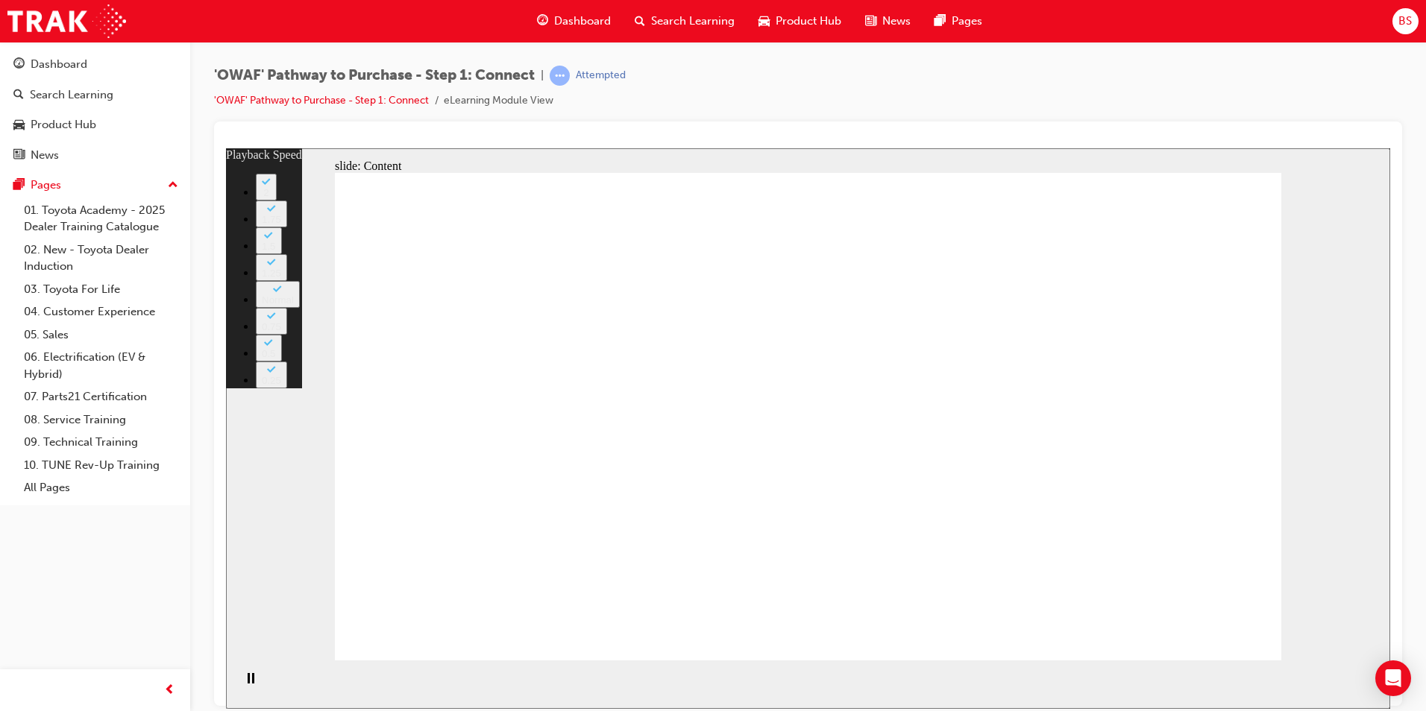
type input "8"
type input "5"
type input "8"
type input "5"
type input "8"
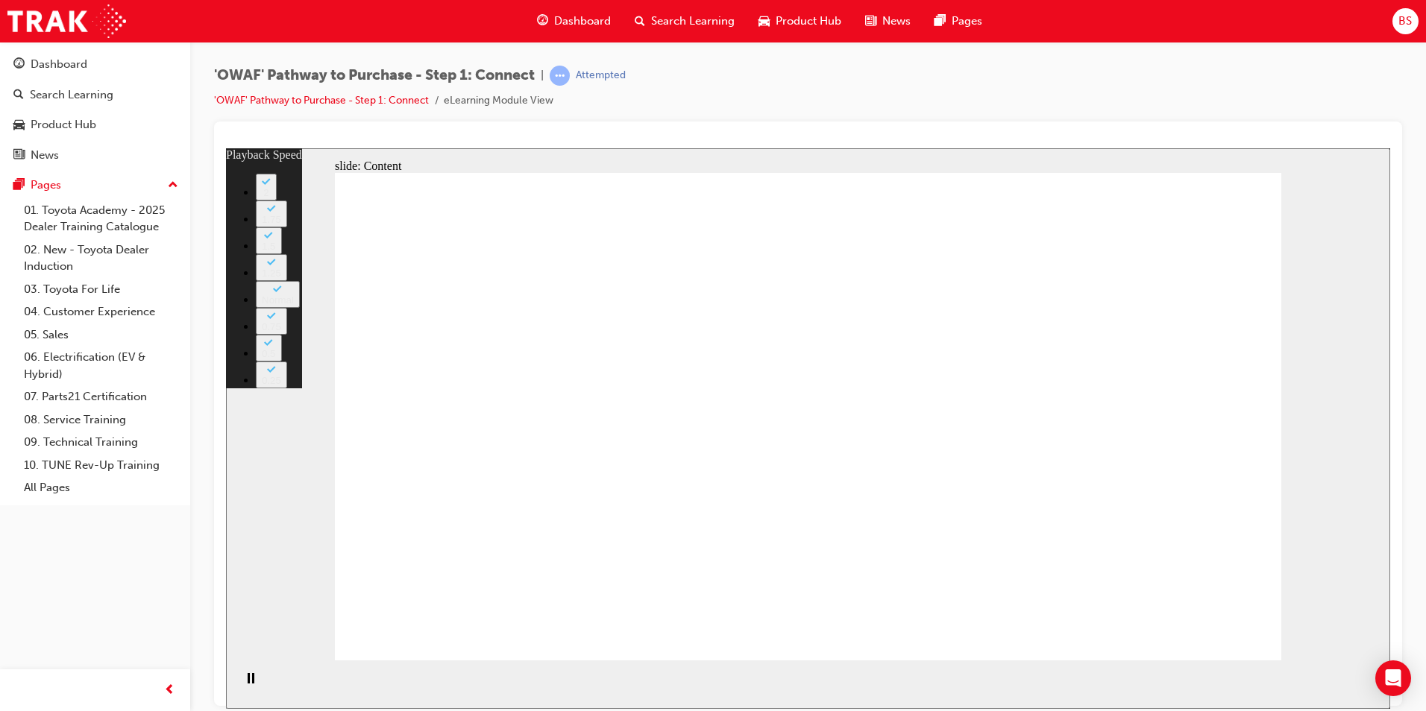
type input "5"
type input "7"
type input "5"
type input "7"
type input "5"
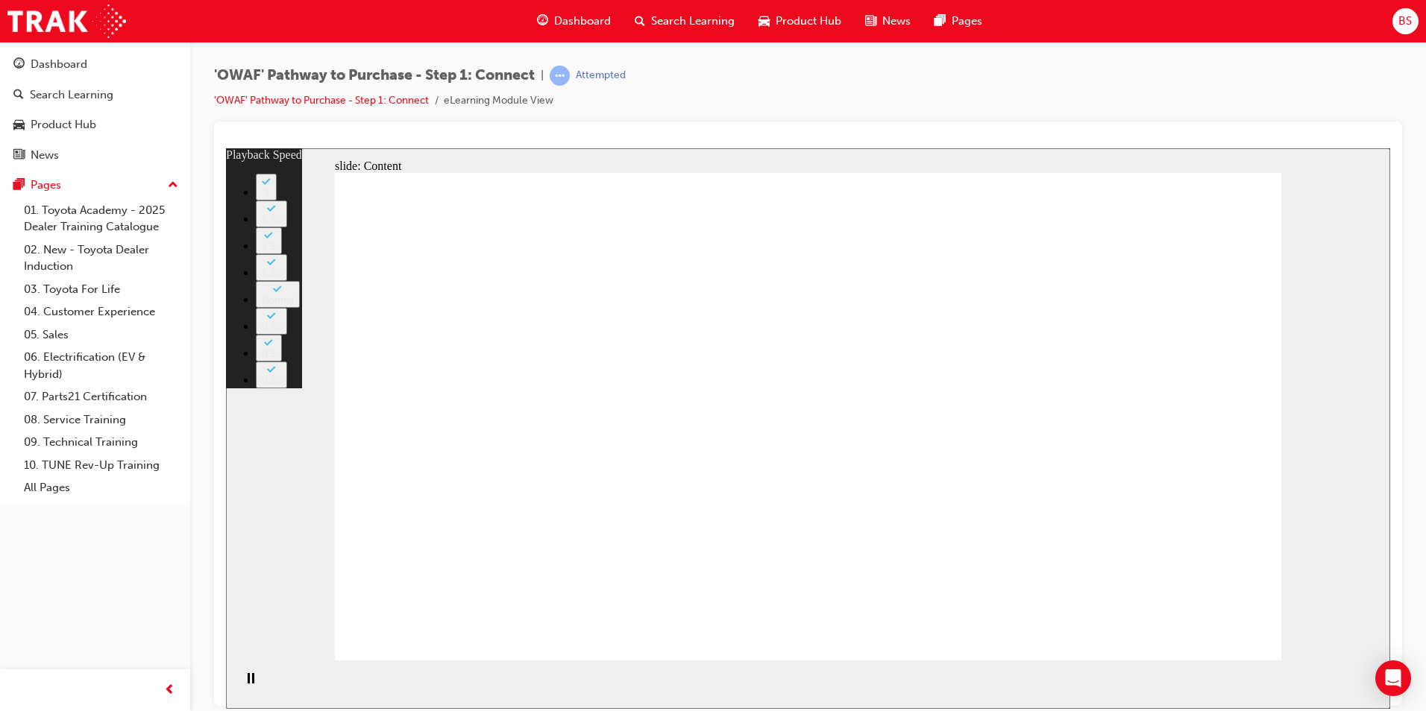
type input "7"
type input "5"
type input "6"
type input "5"
type input "6"
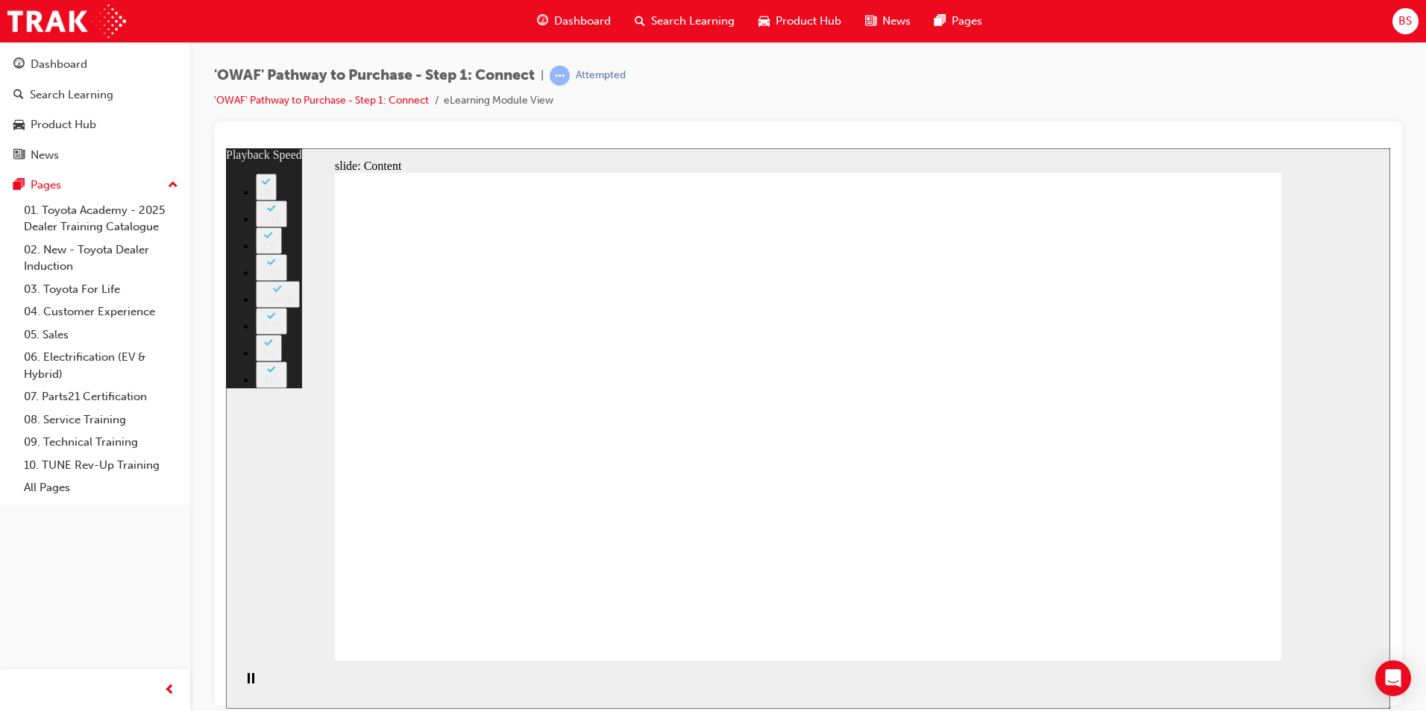
type input "5"
type input "6"
type input "5"
type input "6"
type input "5"
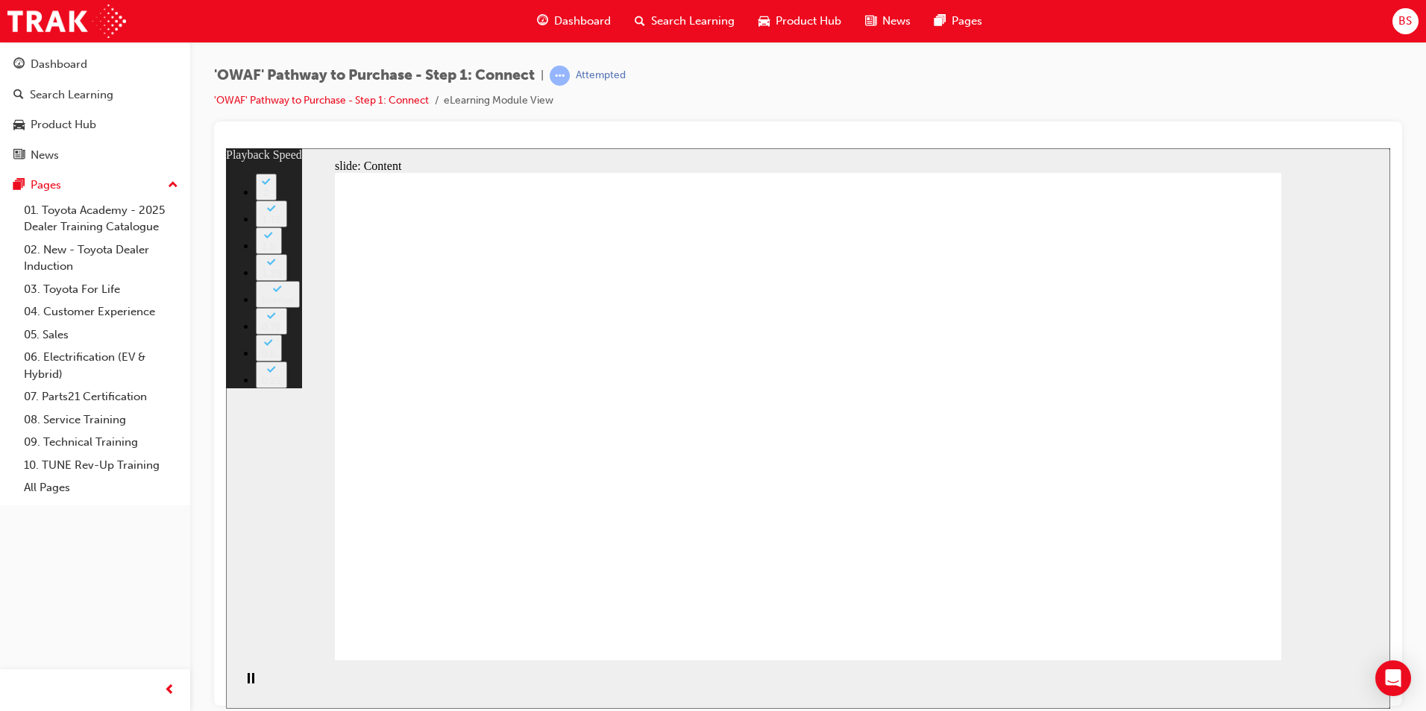
type input "6"
type input "5"
type input "6"
type input "5"
type input "6"
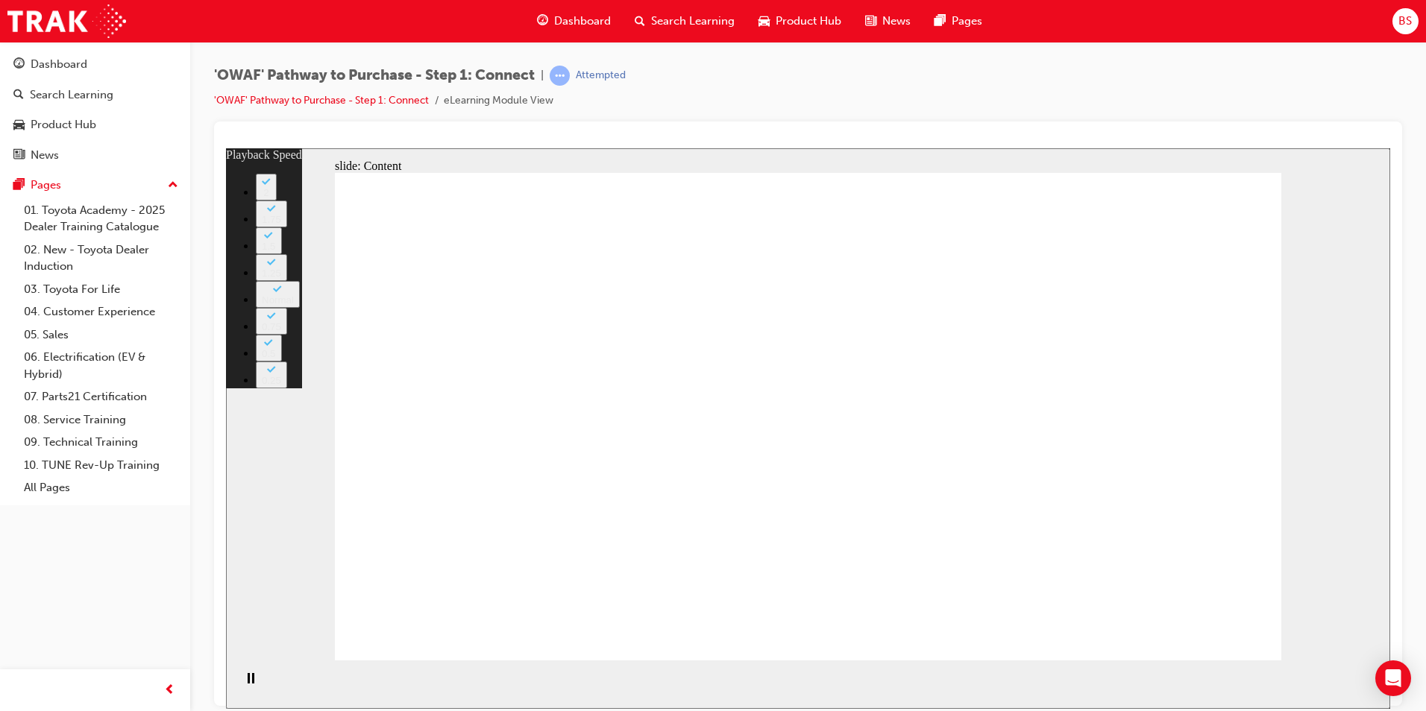
type input "5"
type input "6"
type input "5"
type input "6"
type input "5"
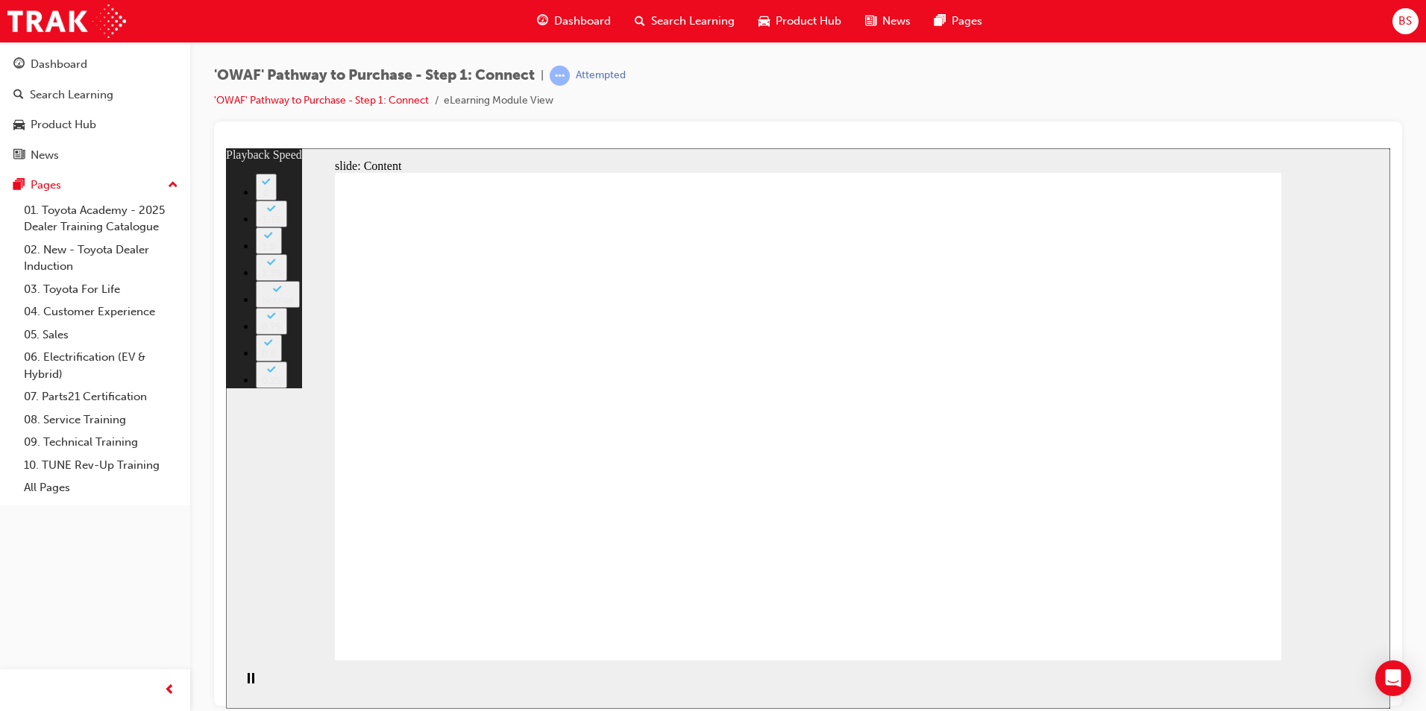
type input "6"
type input "5"
type input "6"
type input "5"
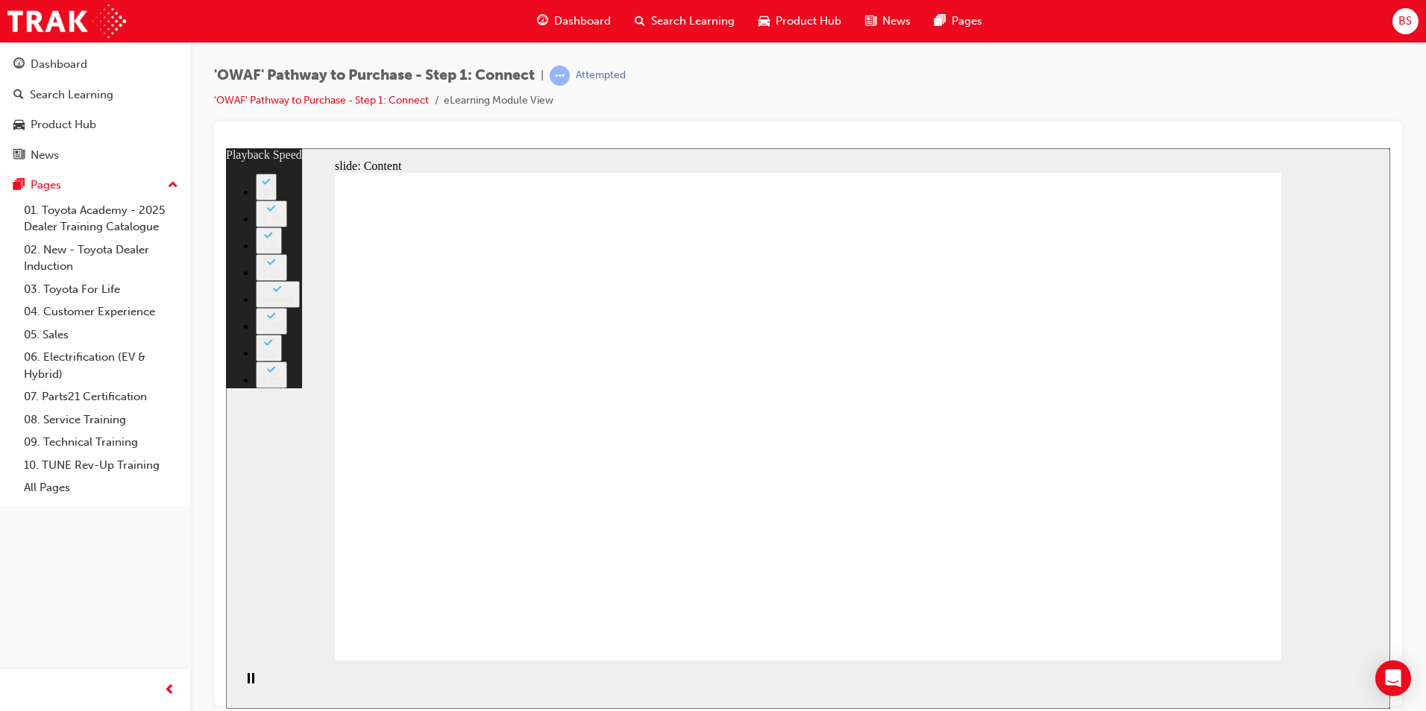
type input "6"
type input "5"
type input "6"
type input "5"
type input "6"
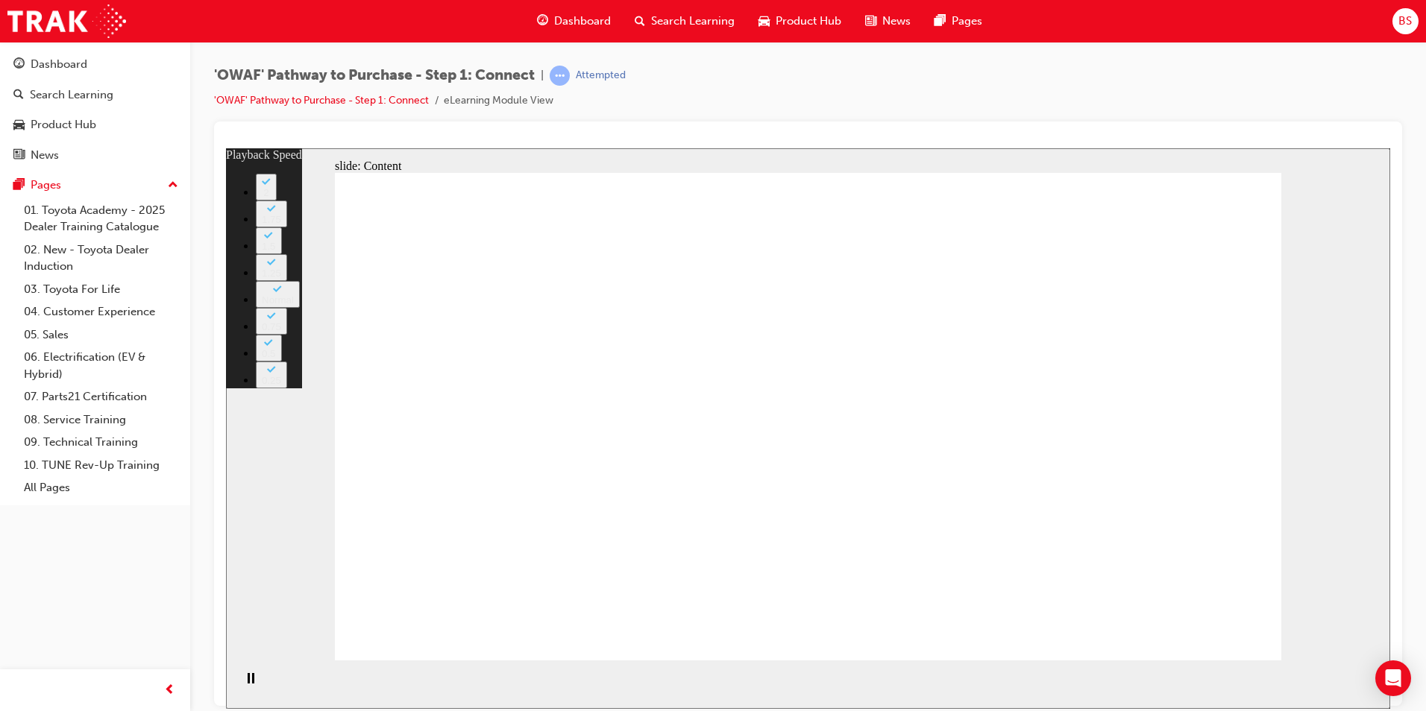
type input "5"
type input "6"
type input "5"
type input "6"
type input "5"
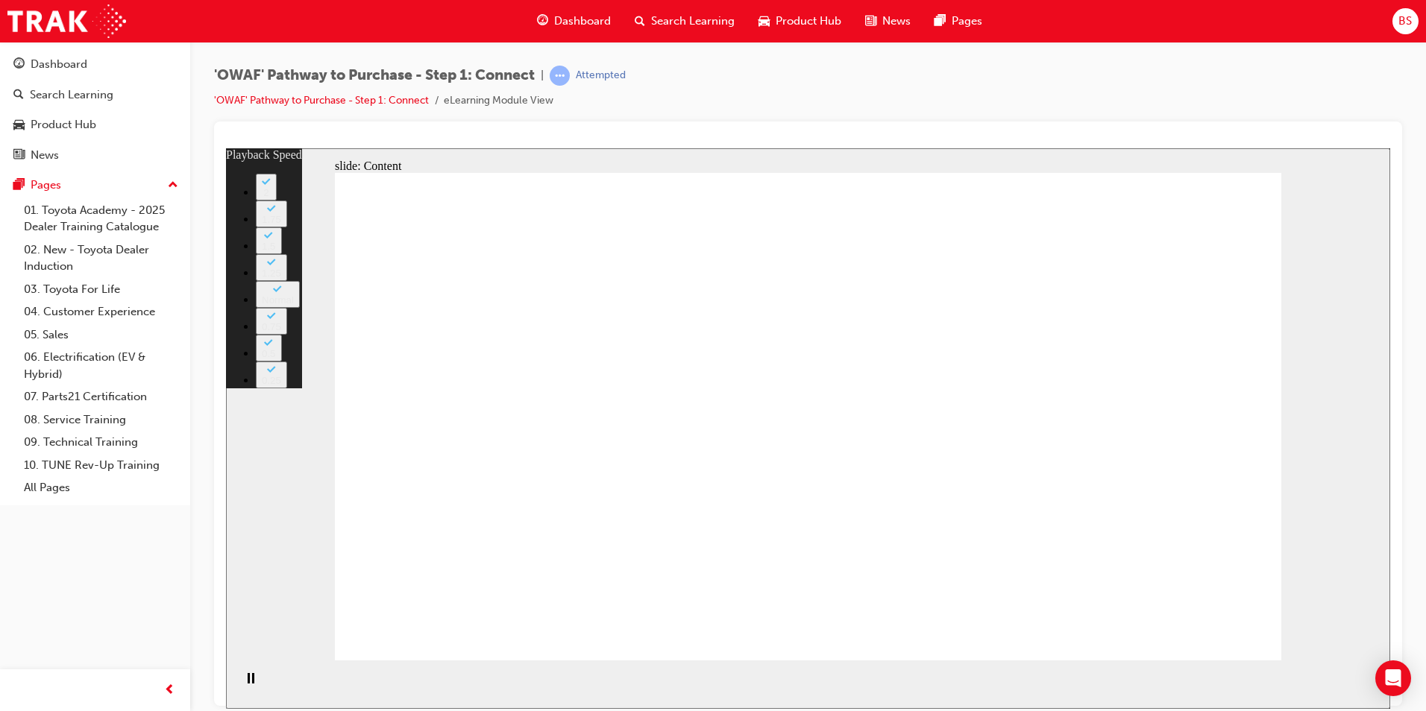
type input "6"
type input "5"
type input "6"
type input "4"
type input "6"
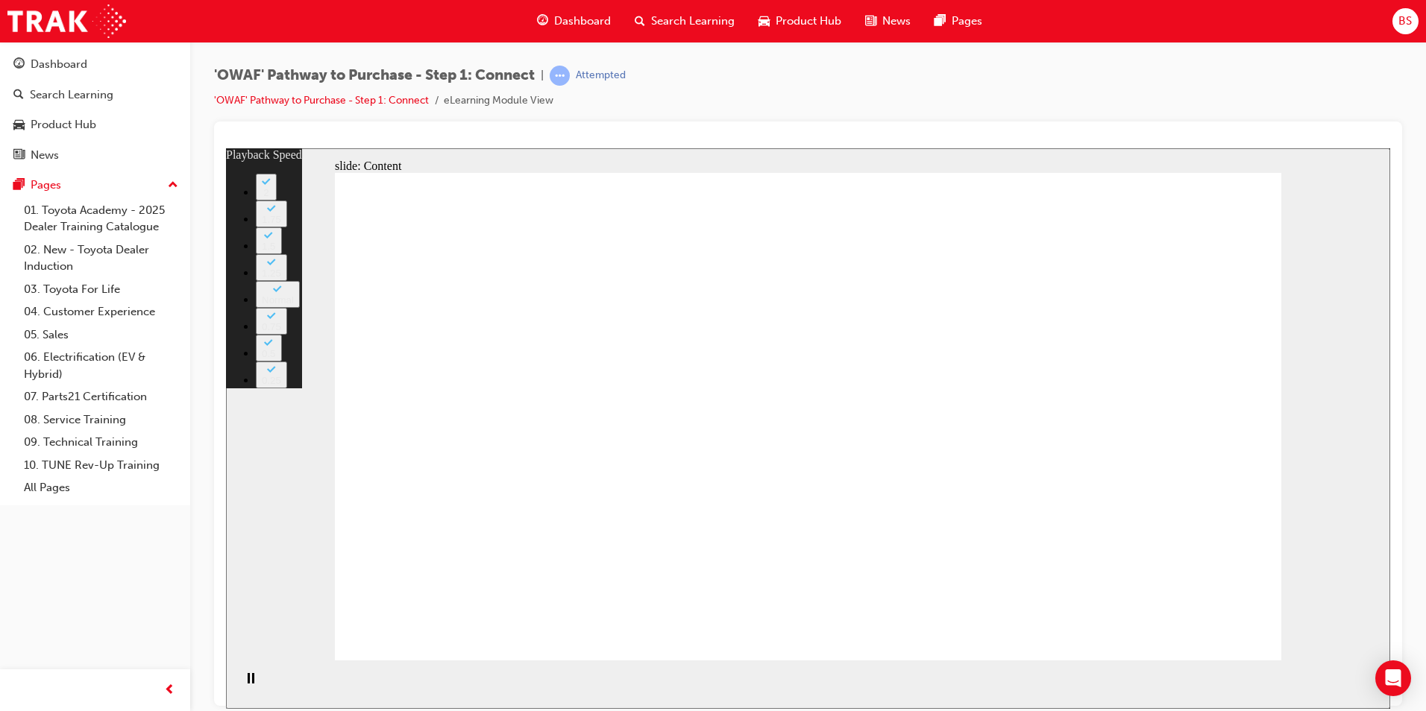
type input "4"
type input "6"
type input "4"
type input "6"
type input "4"
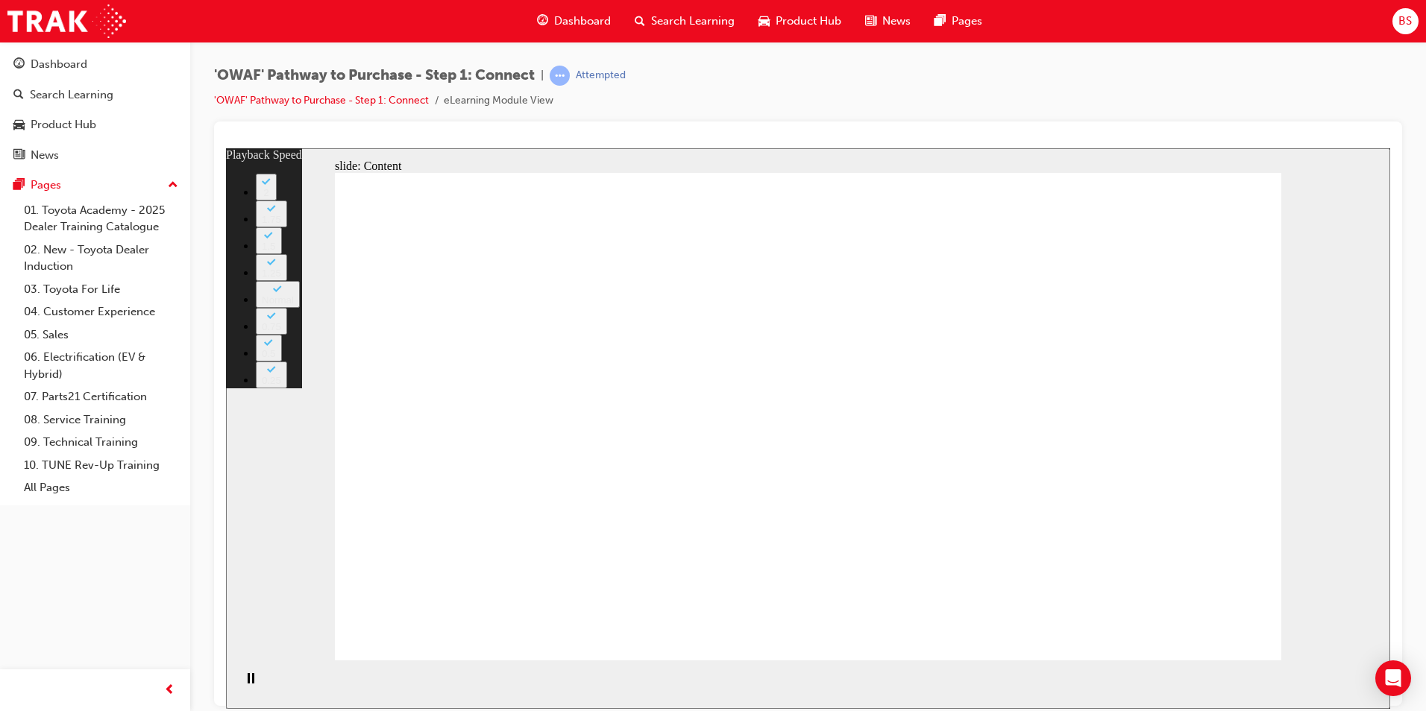
type input "6"
type input "4"
type input "6"
type input "4"
type input "6"
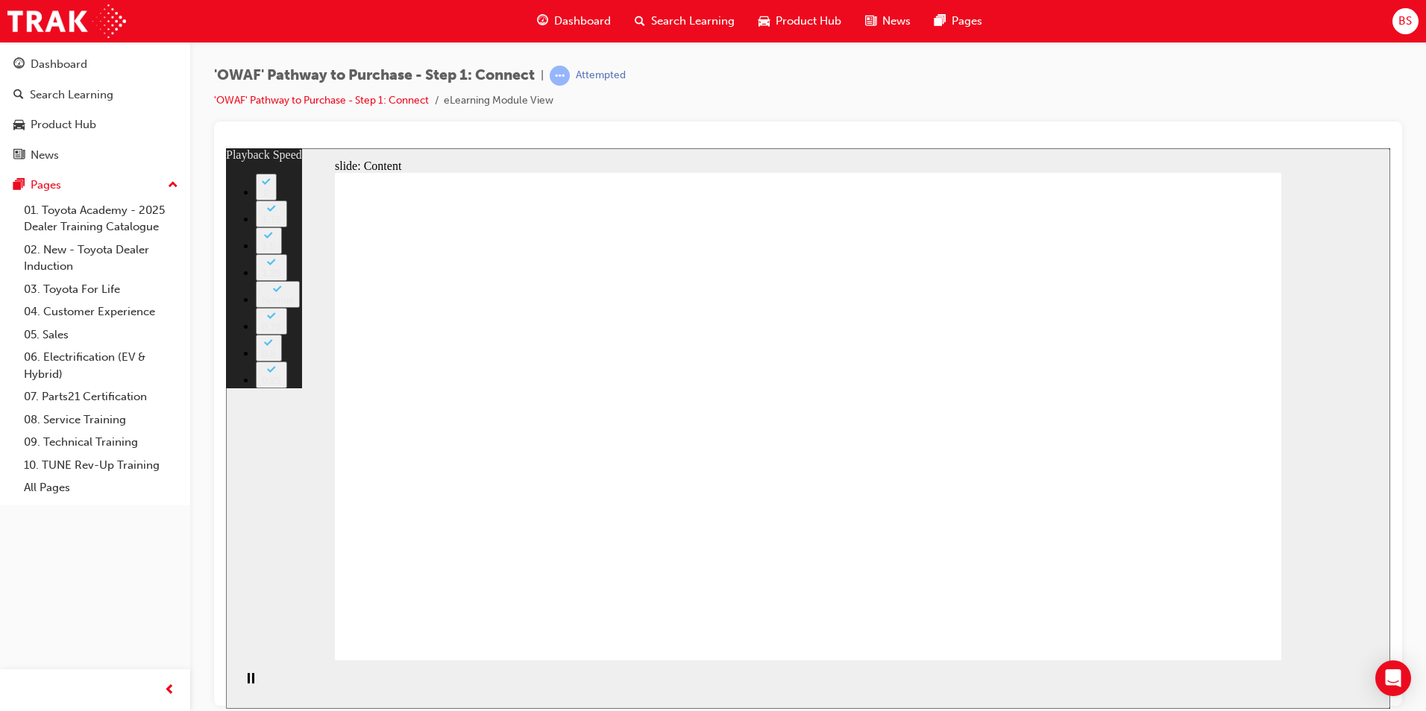
type input "4"
type input "6"
type input "4"
type input "6"
type input "3"
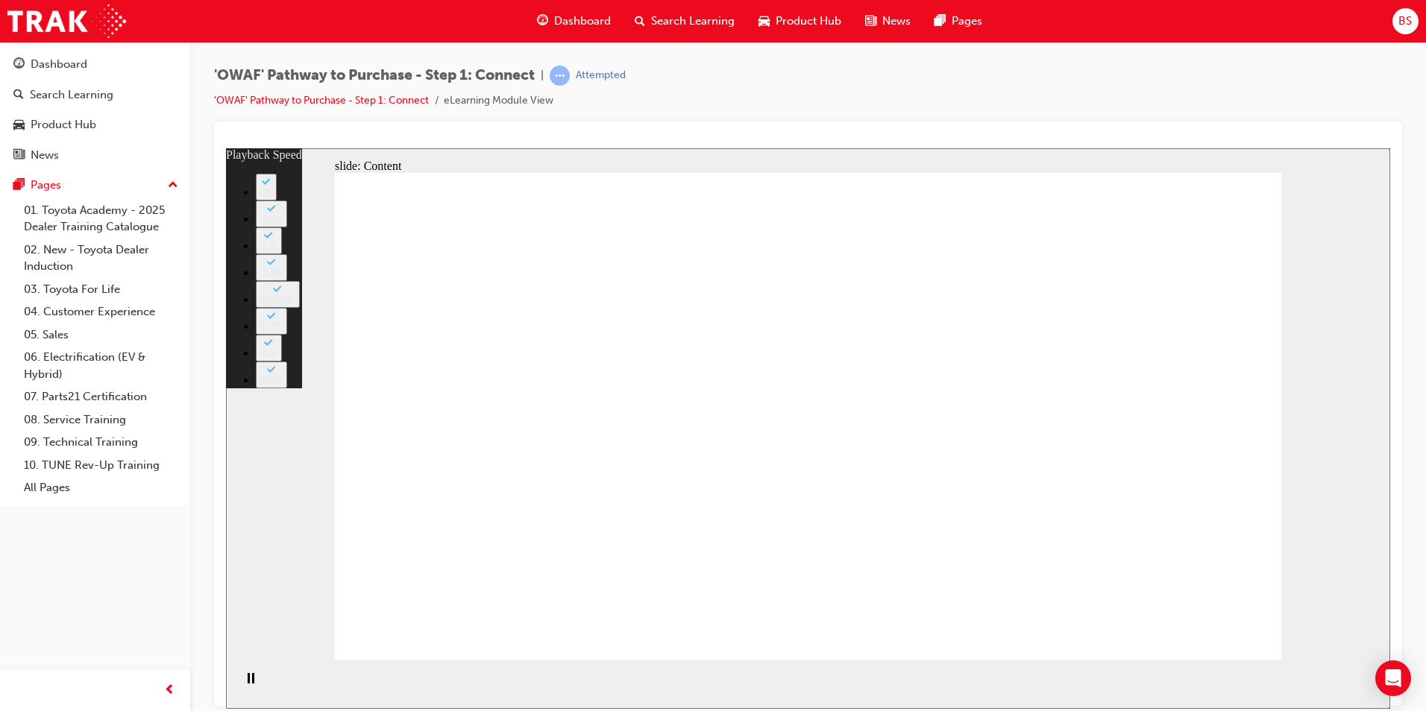
type input "6"
type input "3"
type input "6"
type input "3"
type input "6"
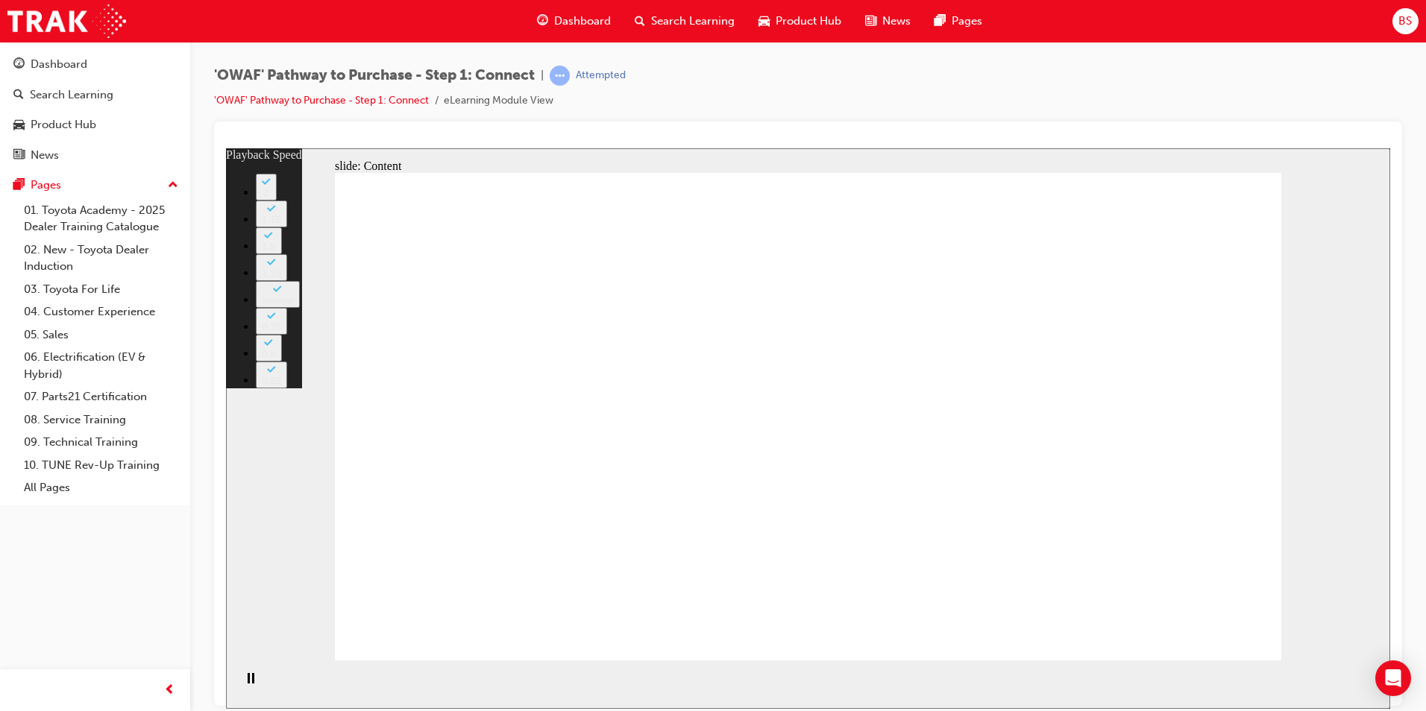
type input "3"
type input "6"
type input "3"
type input "6"
type input "3"
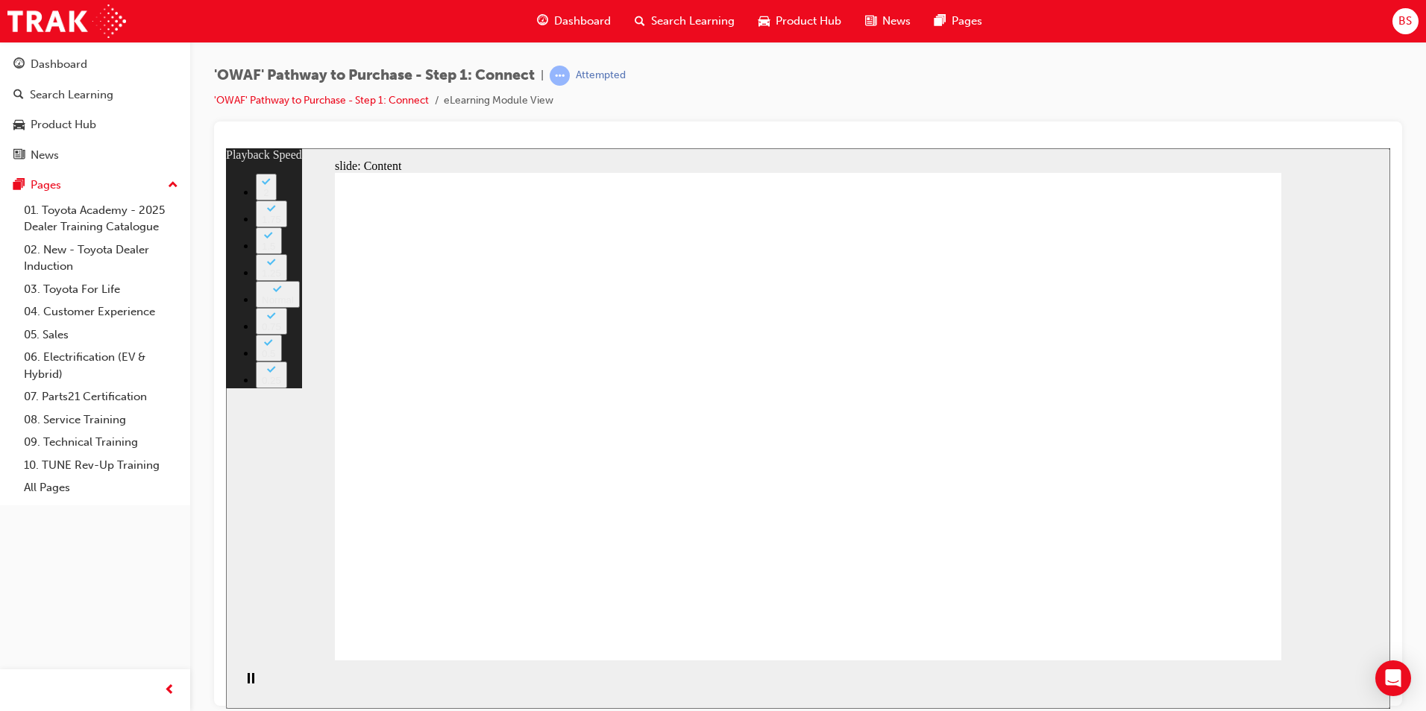
type input "6"
type input "2"
type input "6"
type input "2"
type input "6"
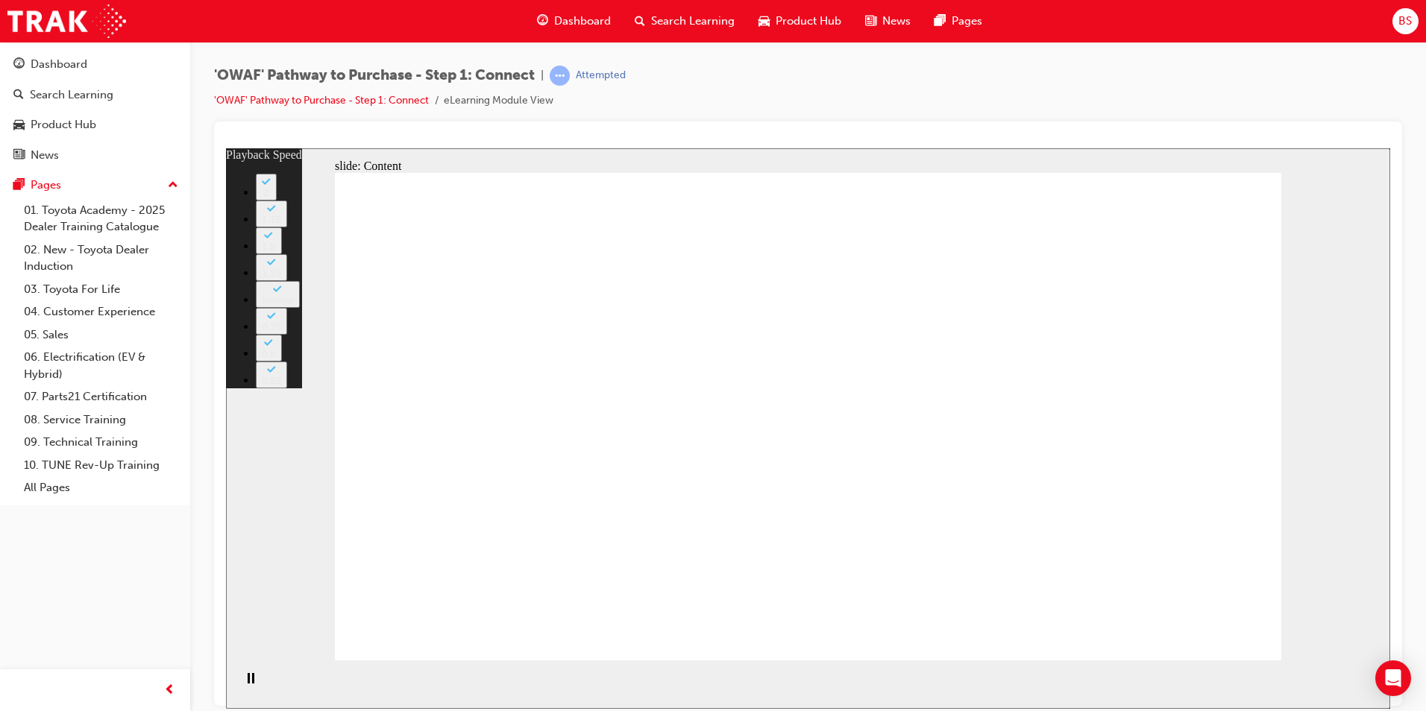
type input "2"
type input "6"
type input "2"
type input "6"
type input "2"
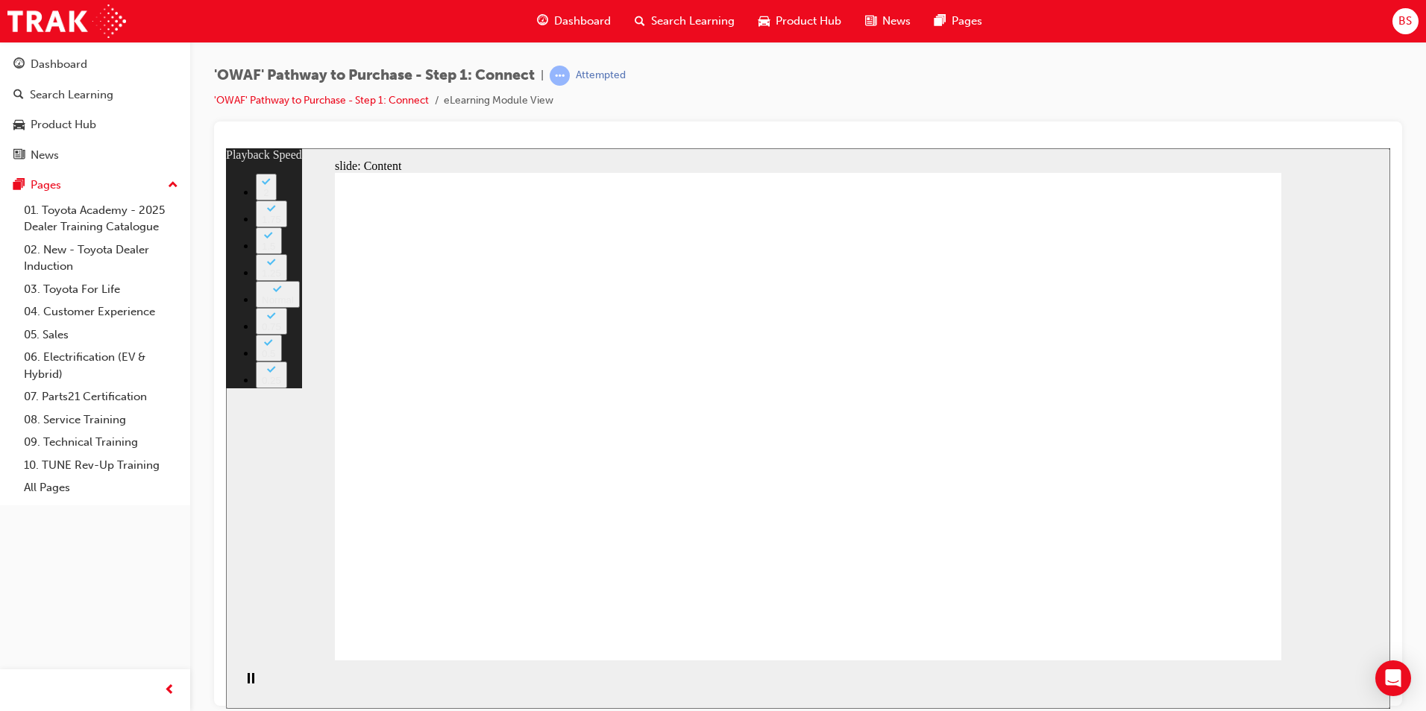
type input "6"
type input "2"
type input "6"
type input "2"
type input "6"
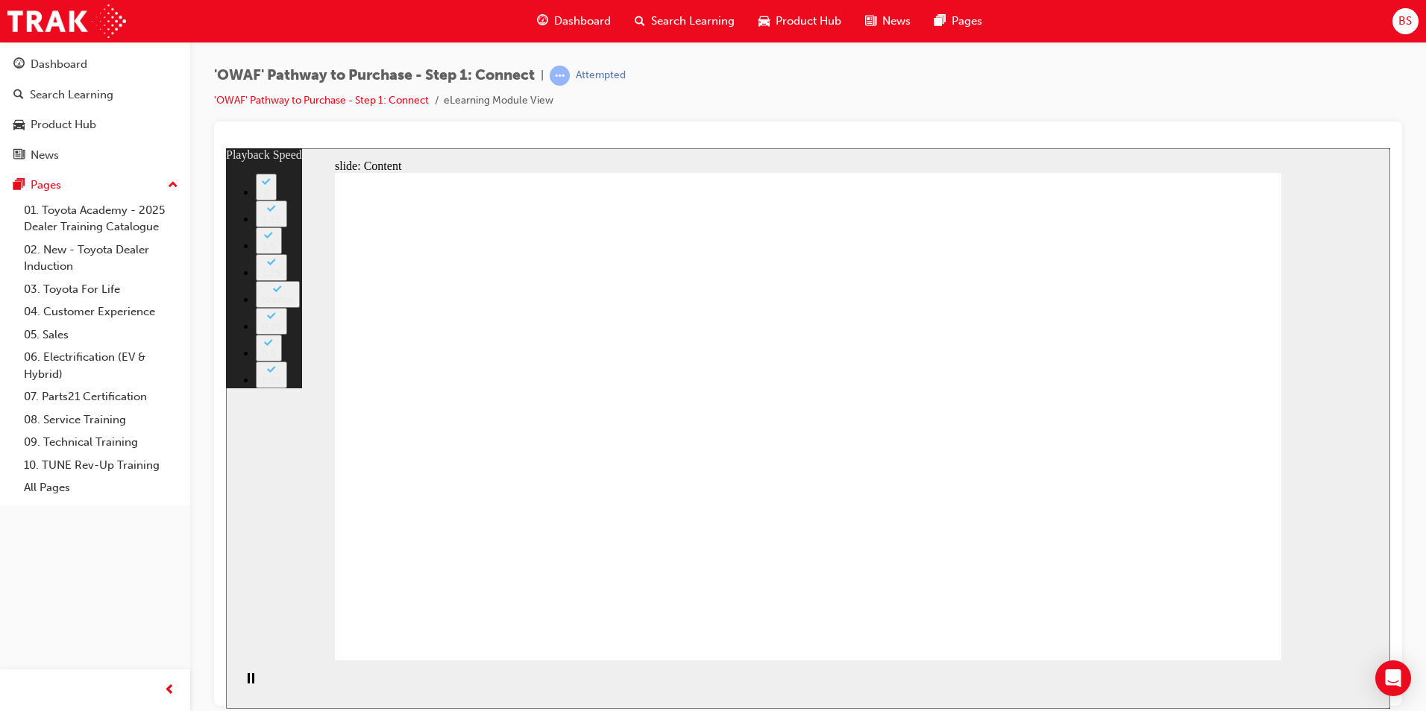
type input "2"
type input "7"
type input "2"
type input "7"
type input "2"
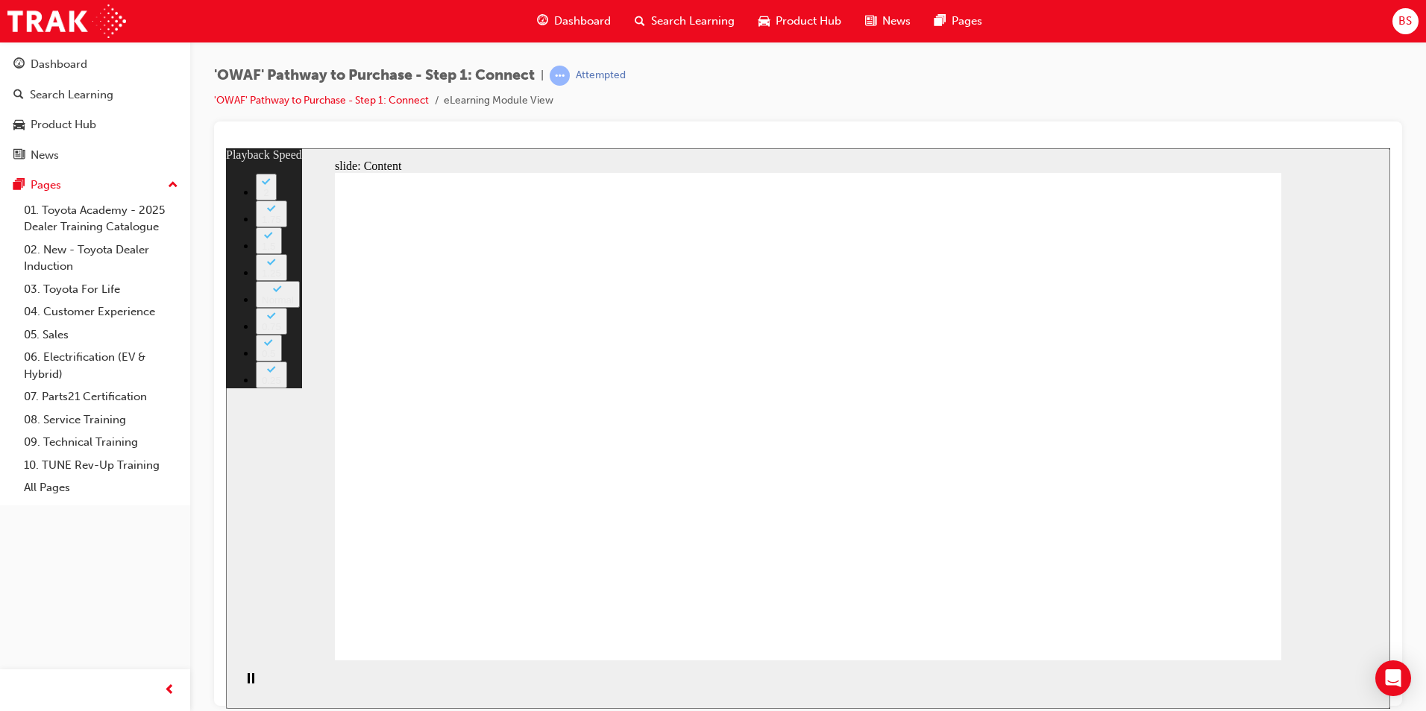
type input "7"
type input "3"
type input "7"
type input "3"
type input "7"
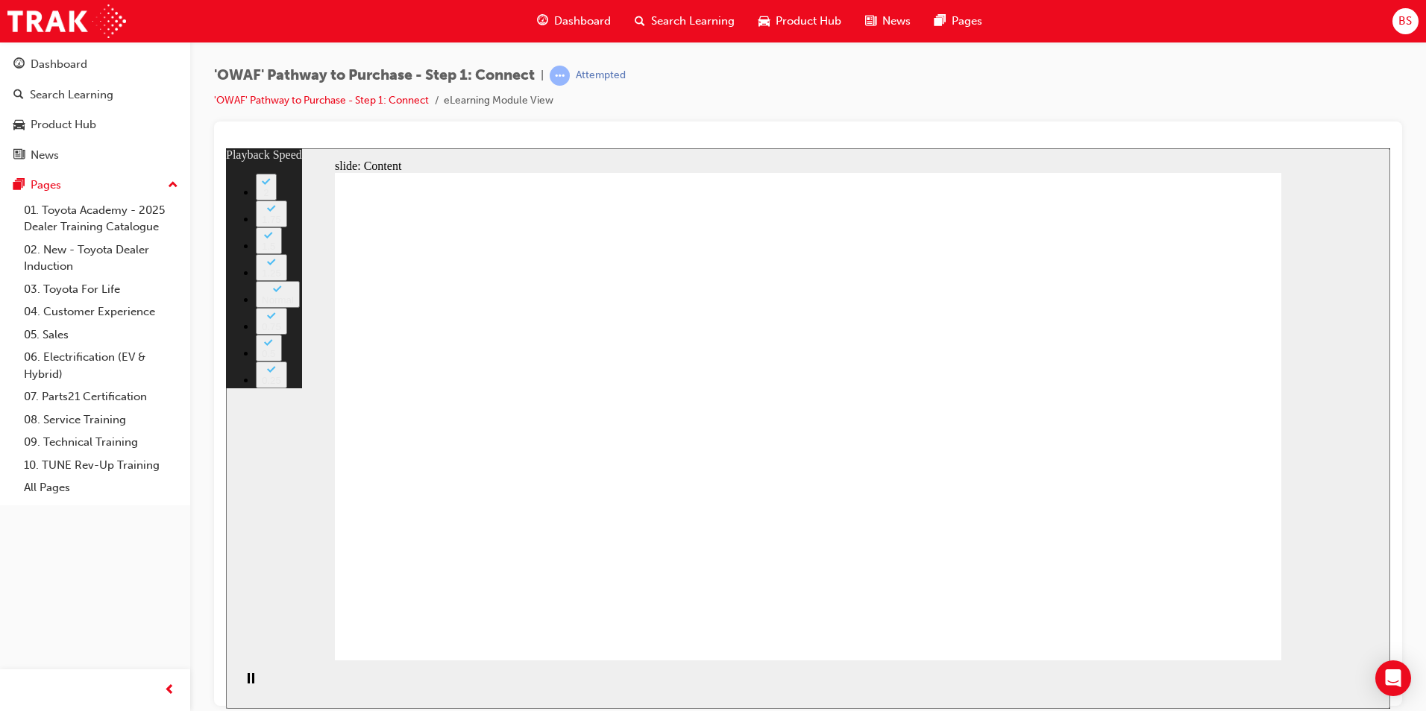
type input "3"
type input "7"
type input "3"
type input "7"
type input "3"
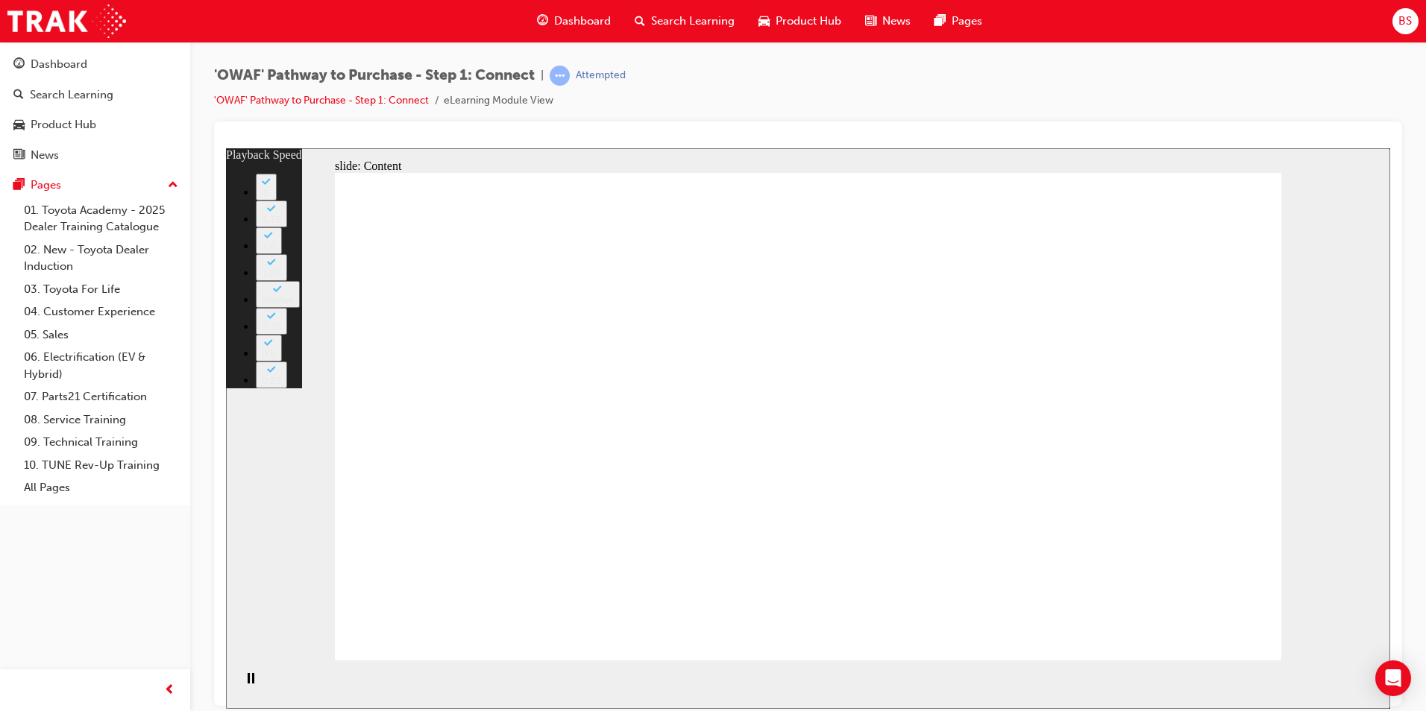
type input "7"
type input "3"
type input "7"
type input "3"
type input "7"
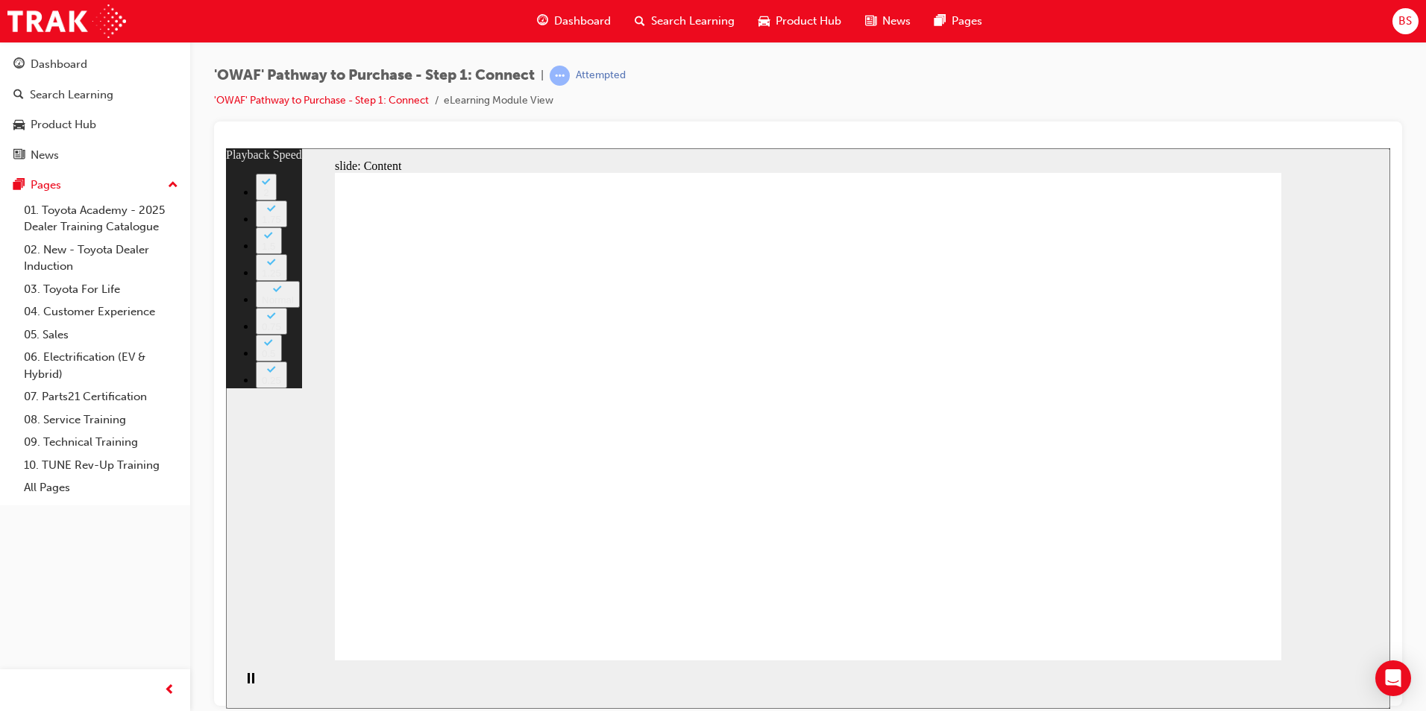
type input "4"
type input "7"
type input "4"
type input "7"
type input "4"
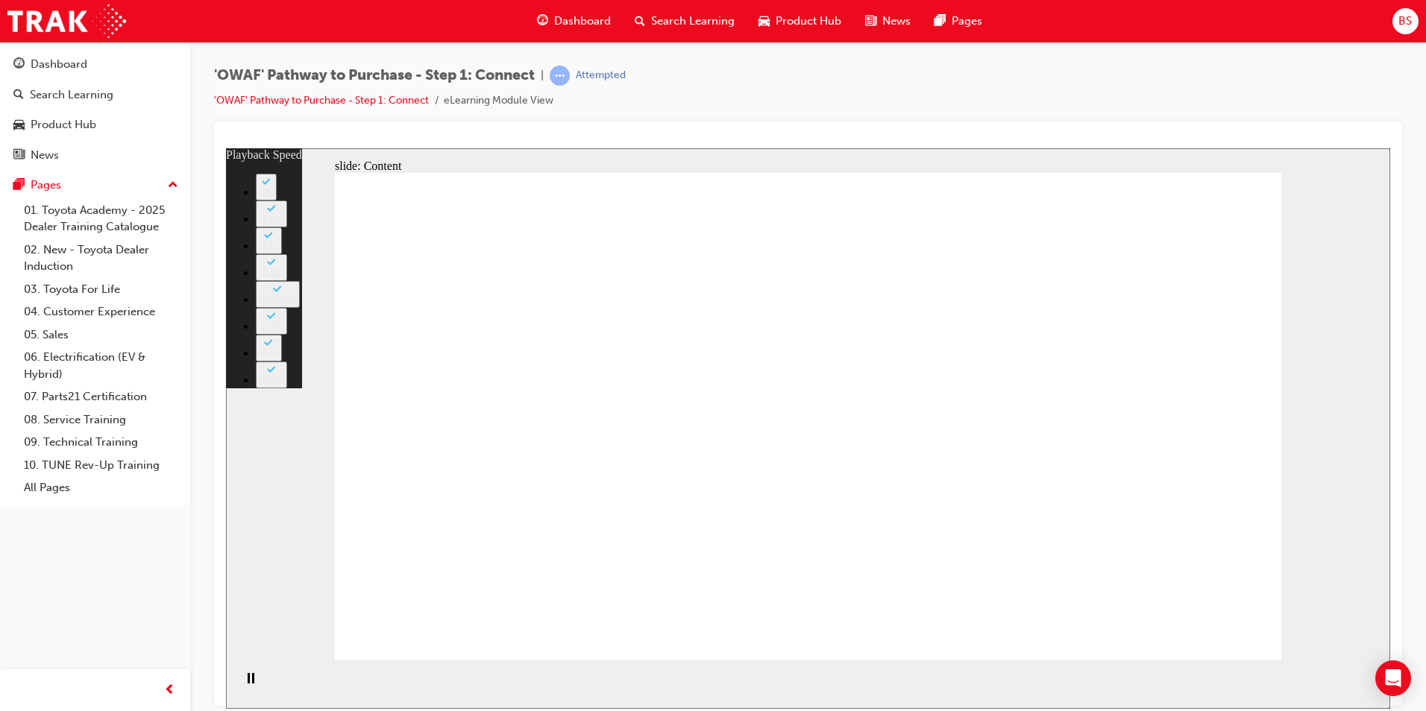
type input "7"
type input "4"
type input "7"
type input "4"
type input "7"
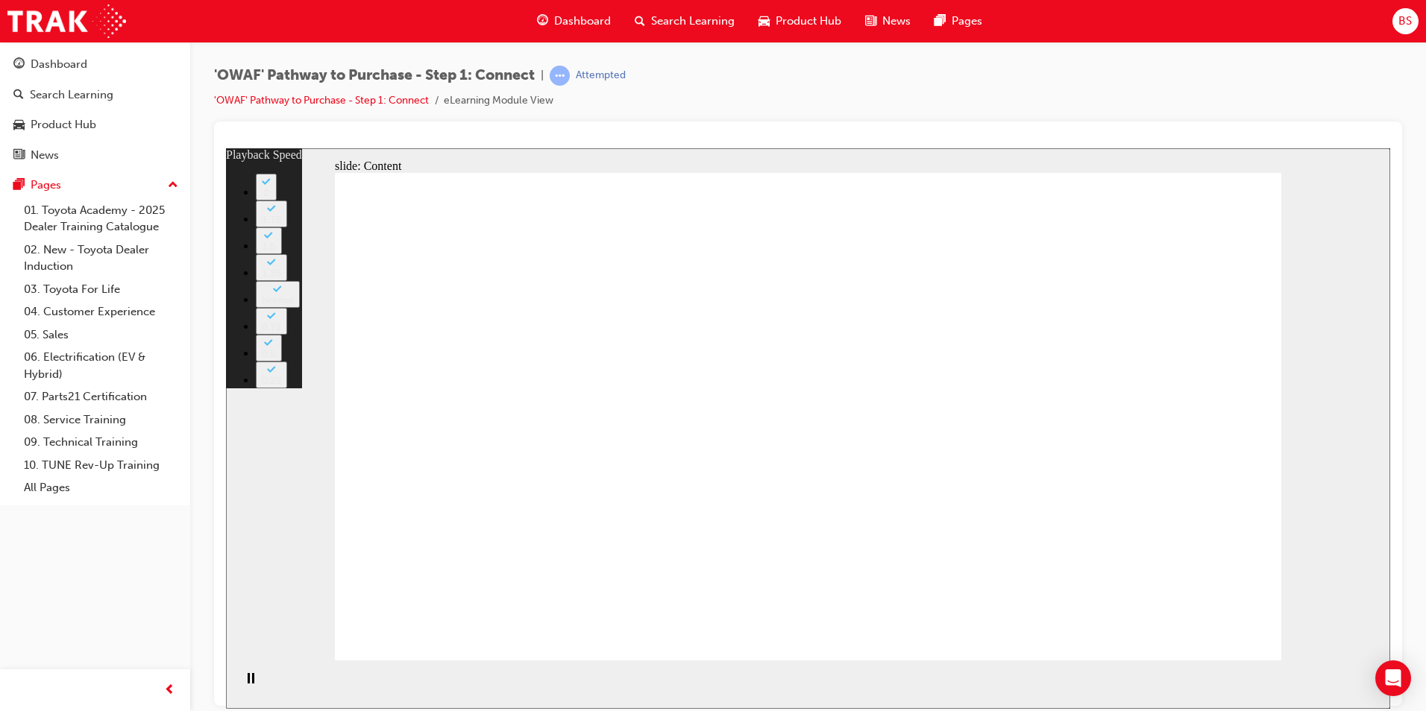
type input "4"
type input "7"
type input "5"
type input "7"
type input "5"
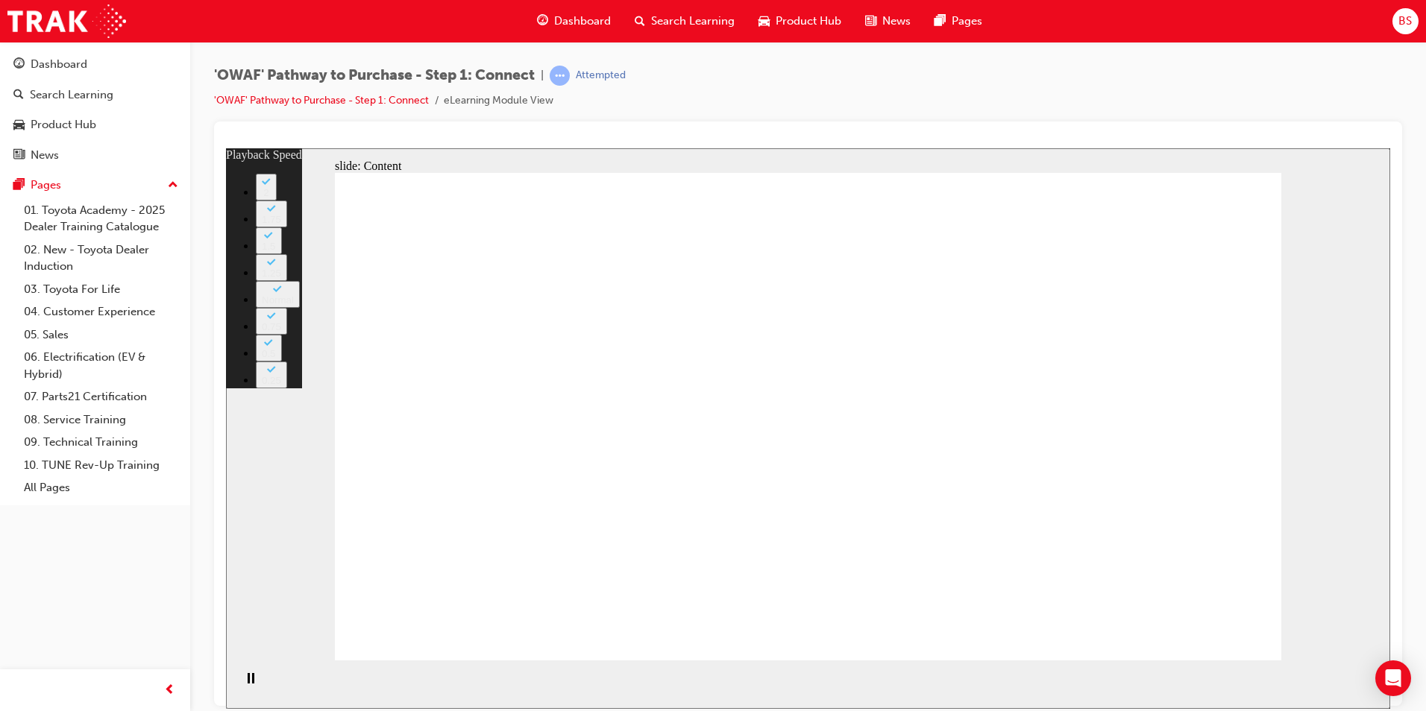
type input "7"
type input "5"
type input "7"
type input "5"
type input "7"
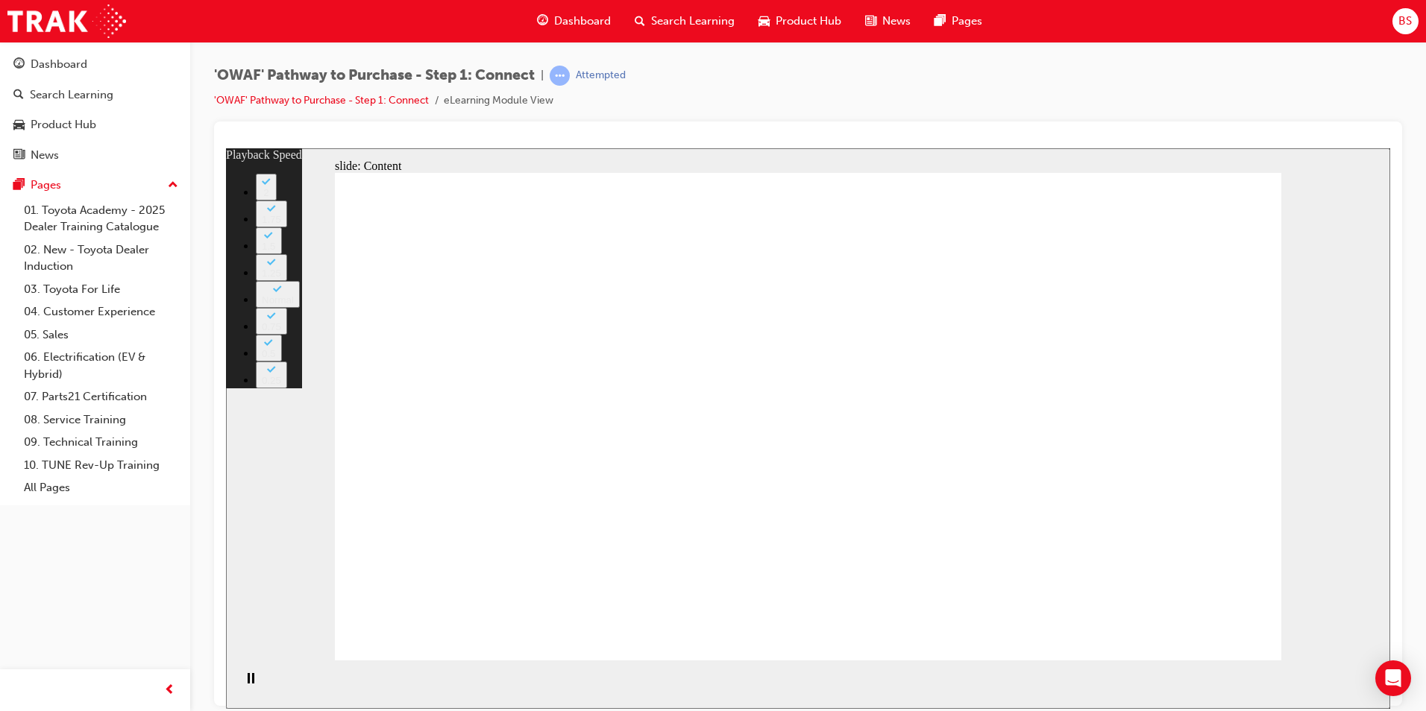
type input "5"
type input "7"
type input "5"
type input "7"
type input "5"
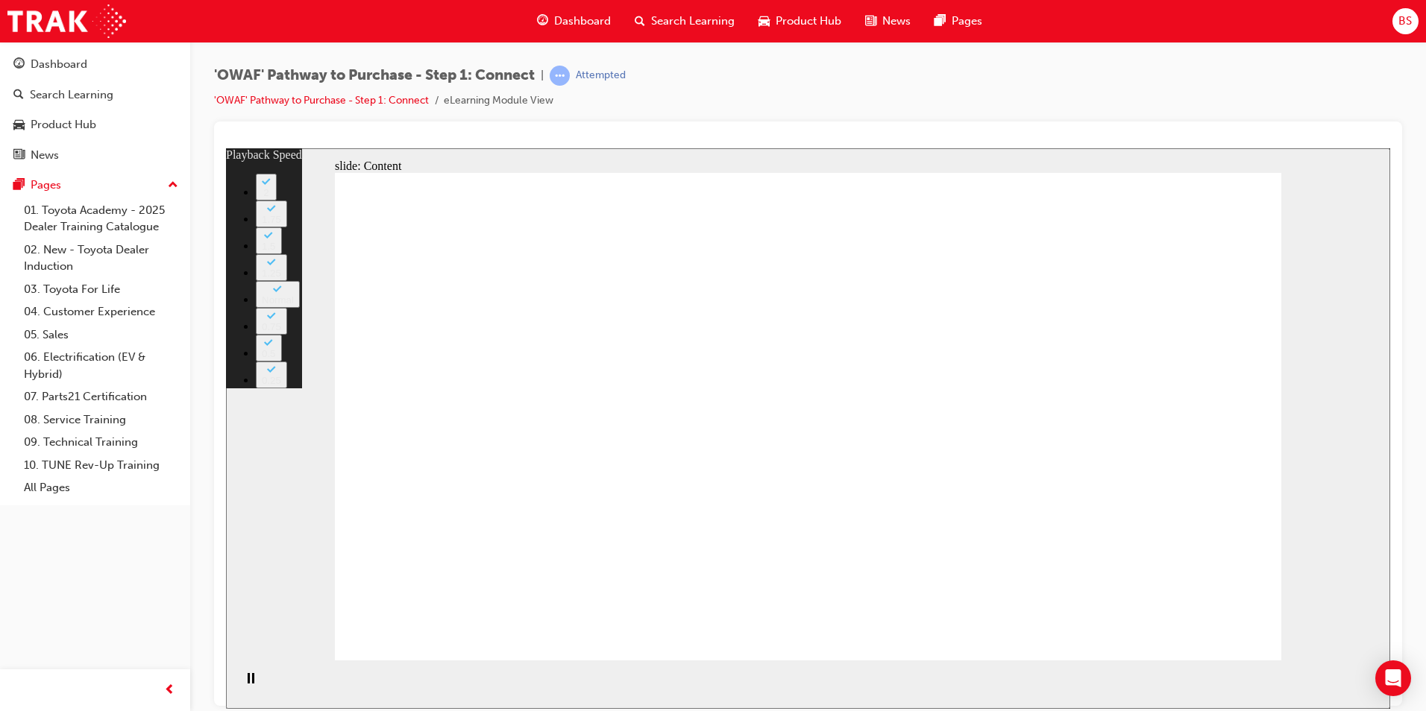
type input "7"
type input "5"
type input "7"
type input "5"
type input "7"
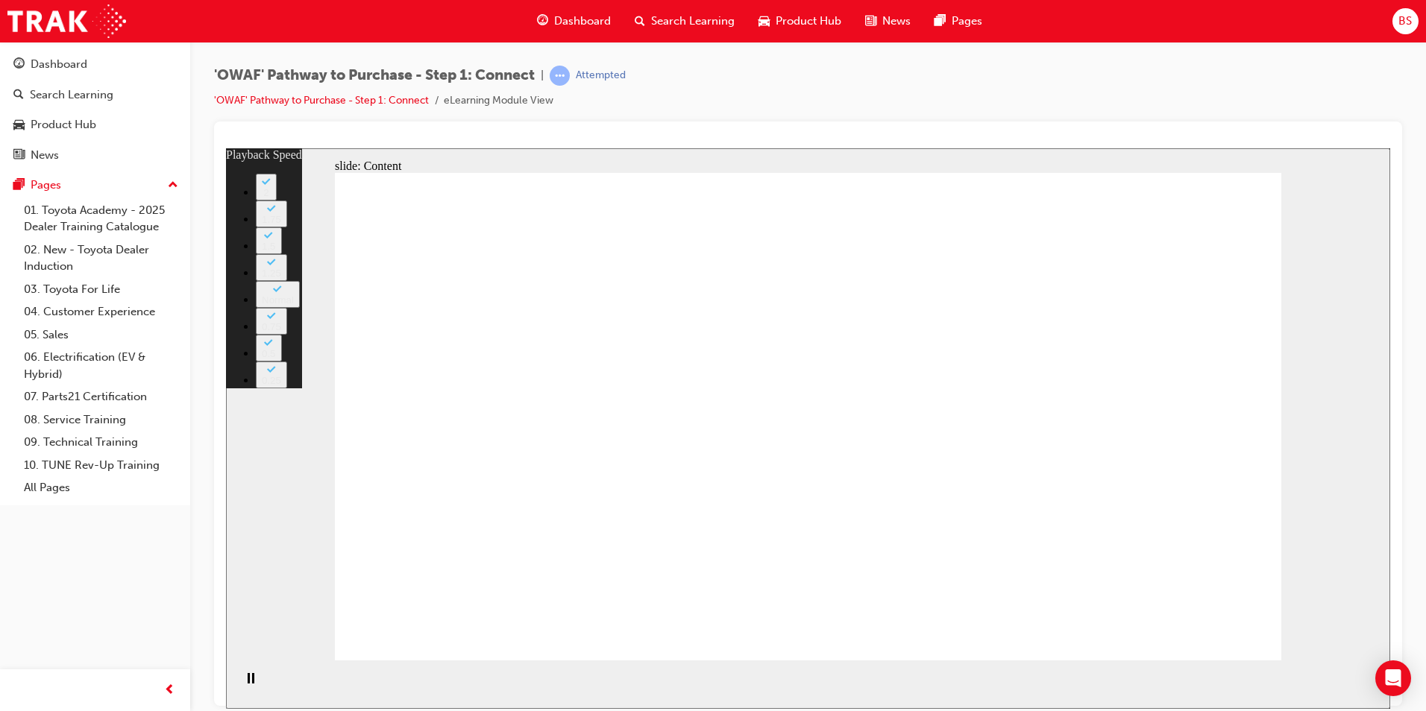
type input "5"
type input "7"
type input "6"
type input "7"
type input "6"
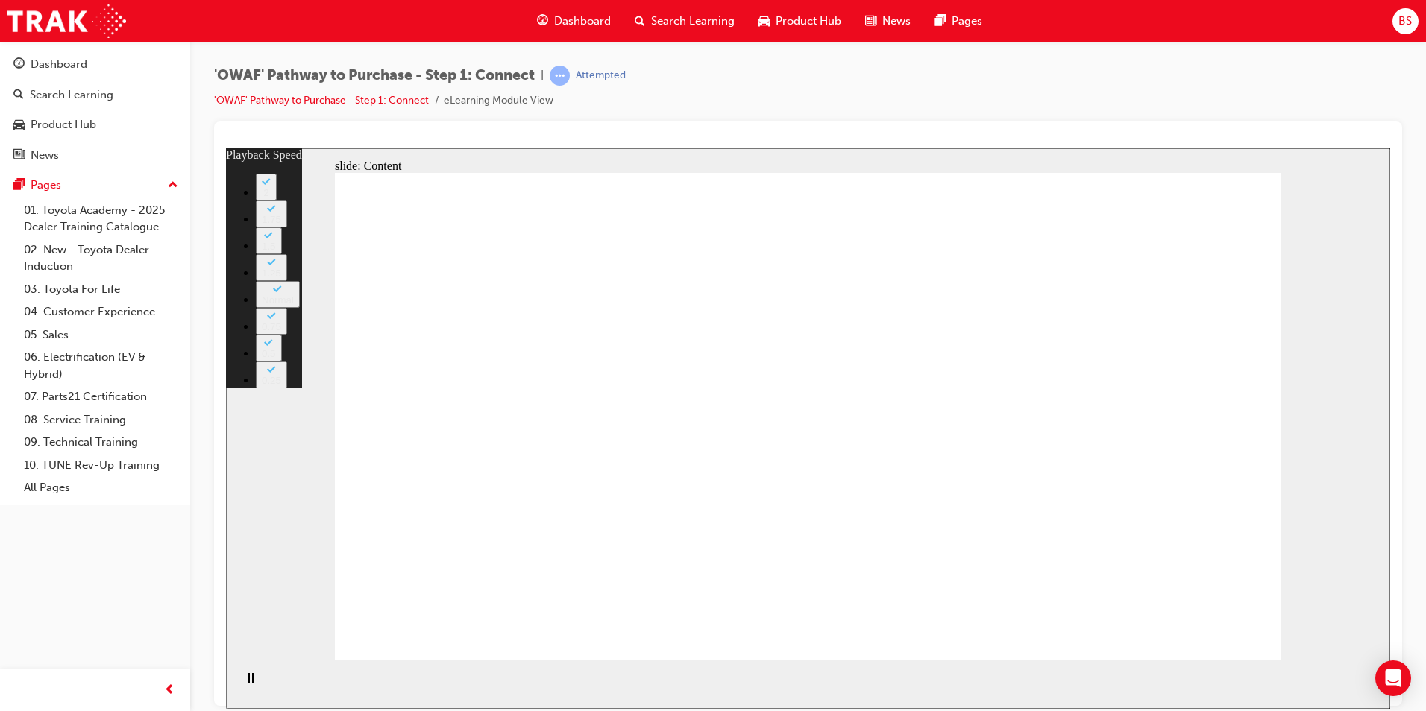
type input "7"
type input "6"
type input "7"
type input "6"
type input "7"
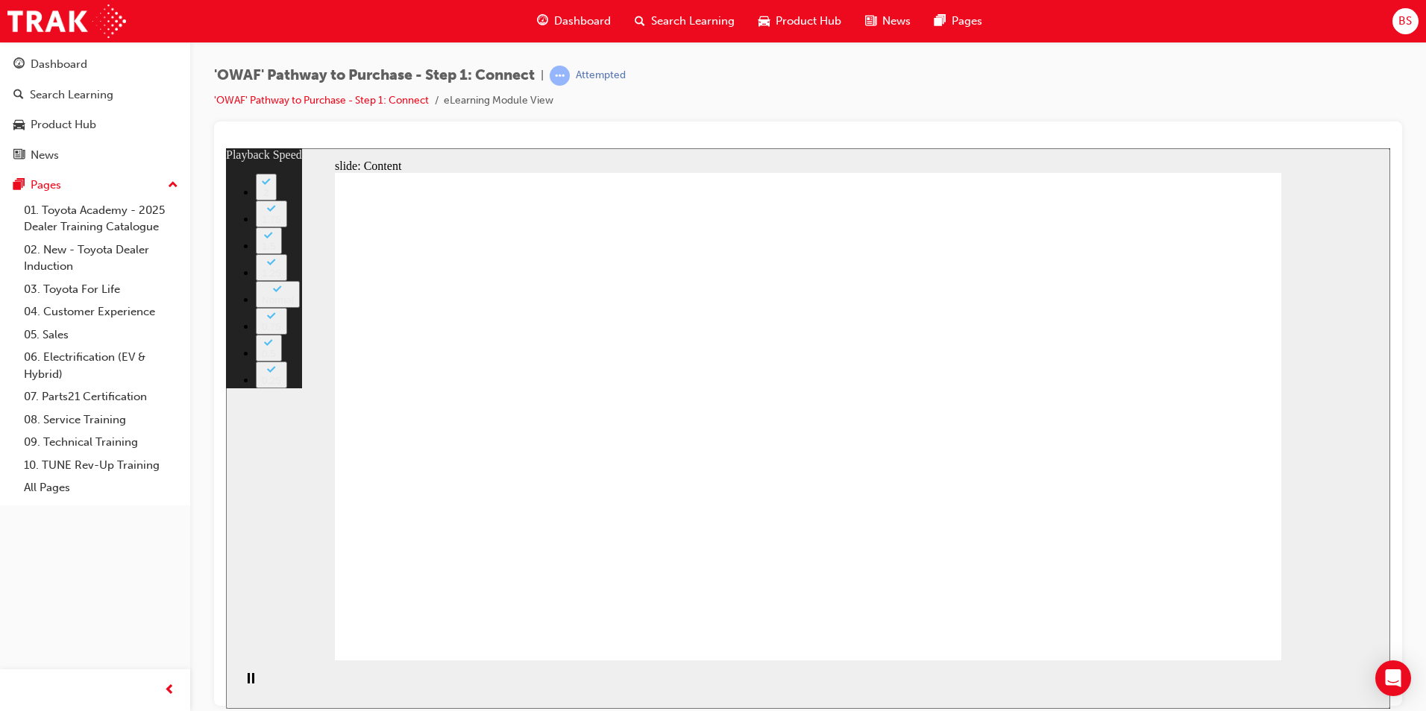
type input "6"
drag, startPoint x: 855, startPoint y: 498, endPoint x: 855, endPoint y: 509, distance: 11.2
type input "8"
type input "6"
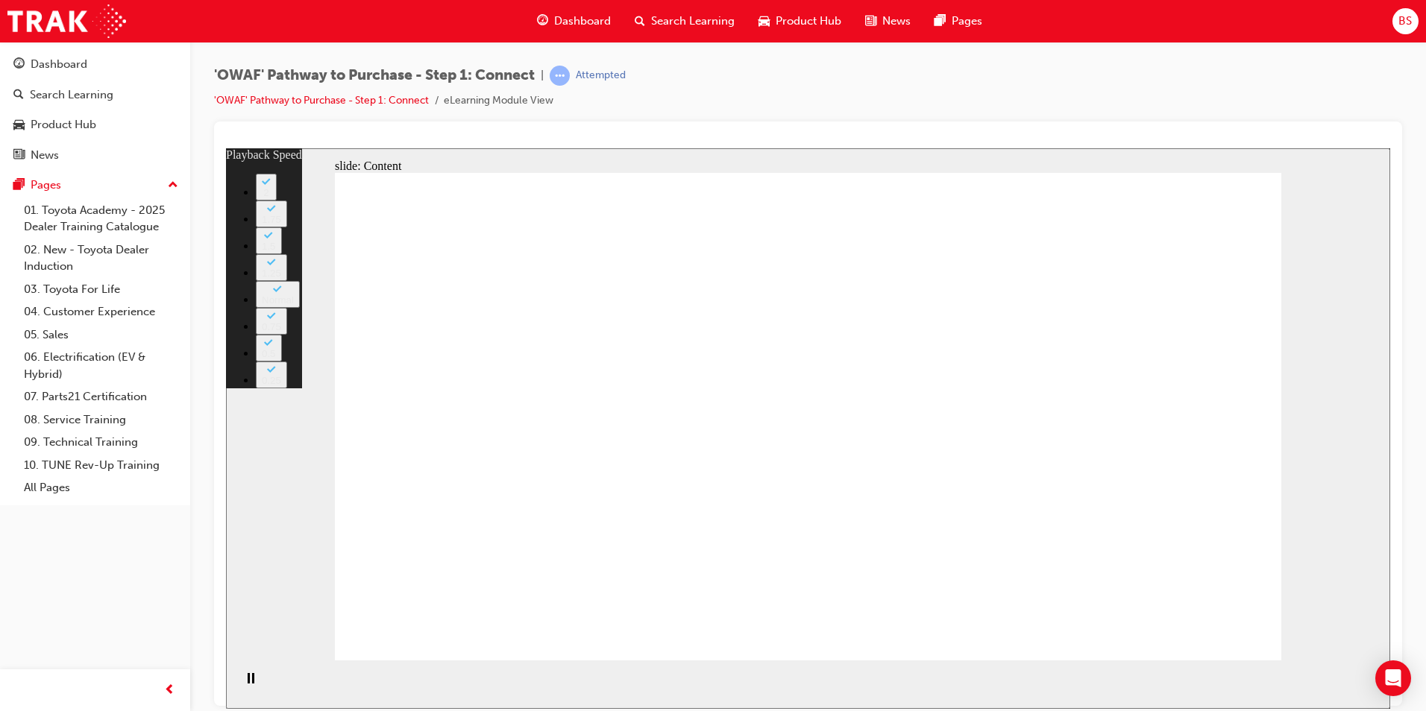
type input "8"
type input "6"
type input "8"
type input "6"
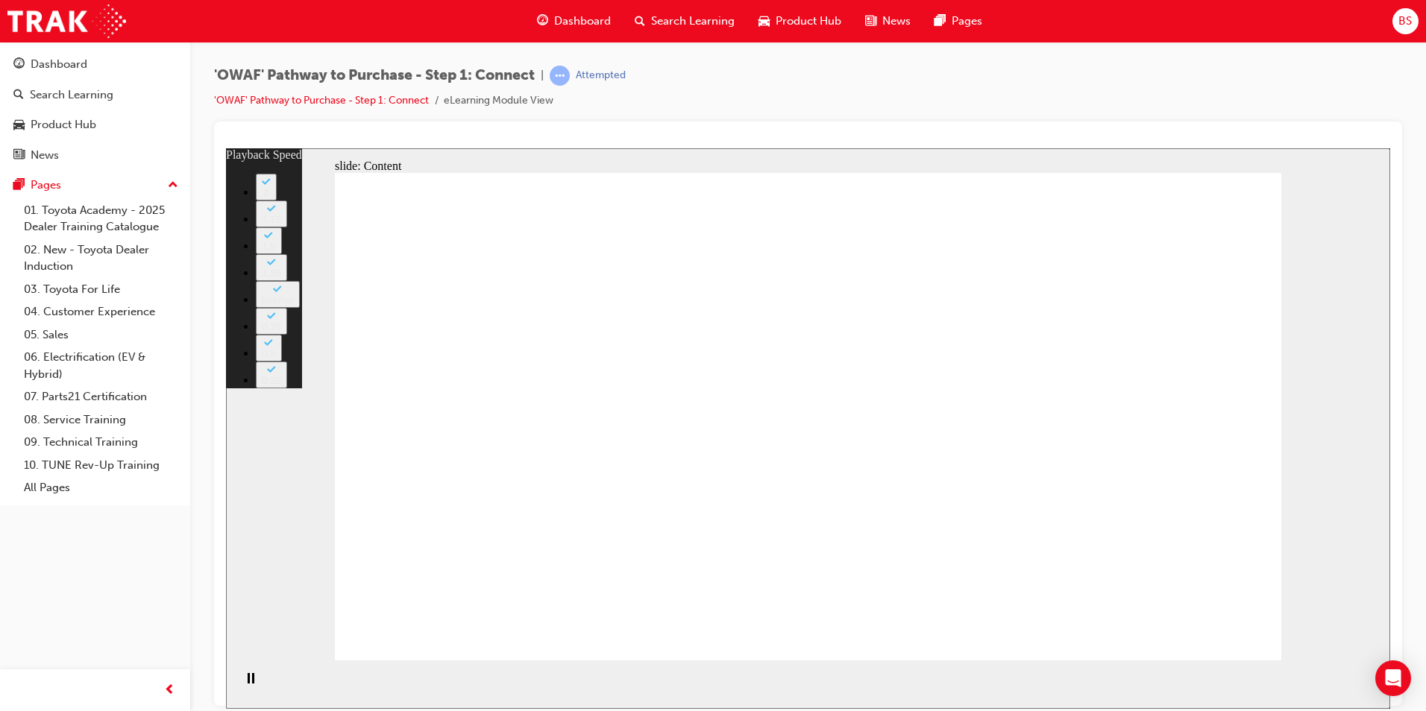
type input "8"
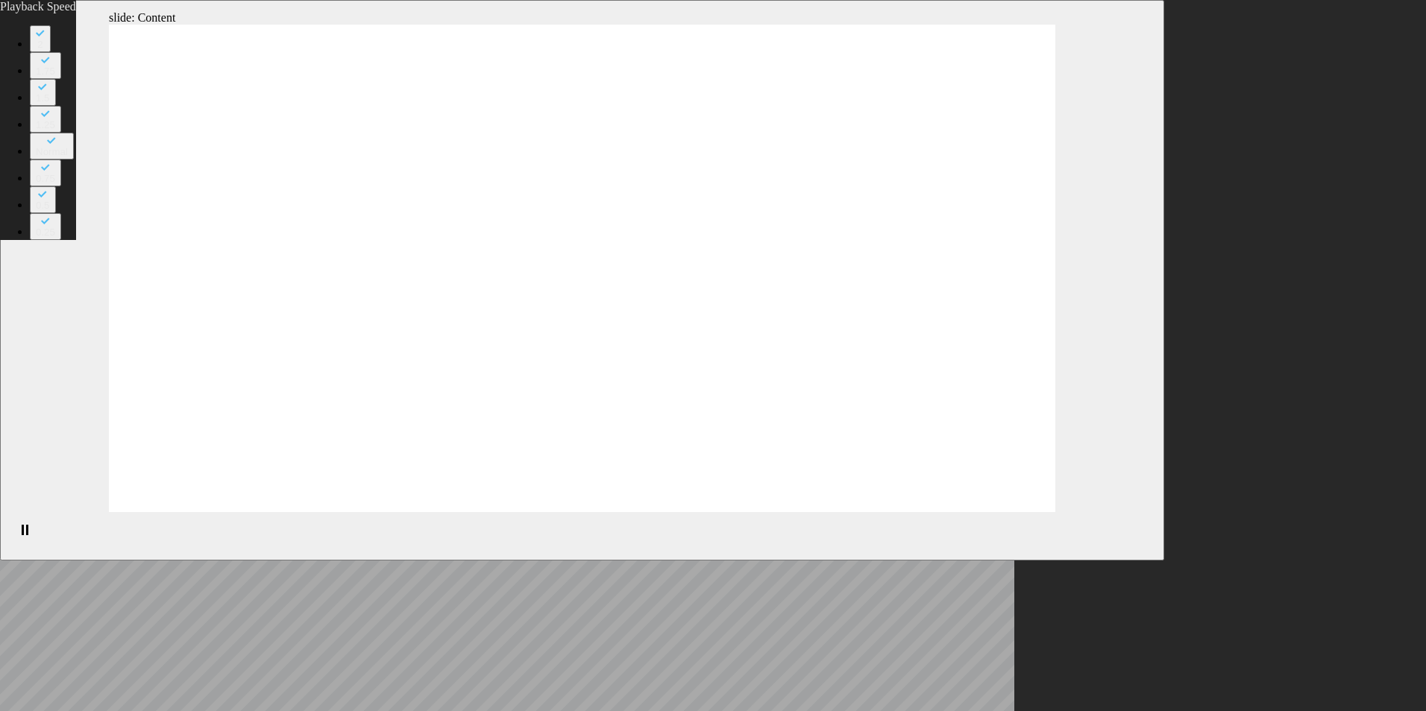
type input "6"
type input "8"
type input "6"
type input "8"
type input "6"
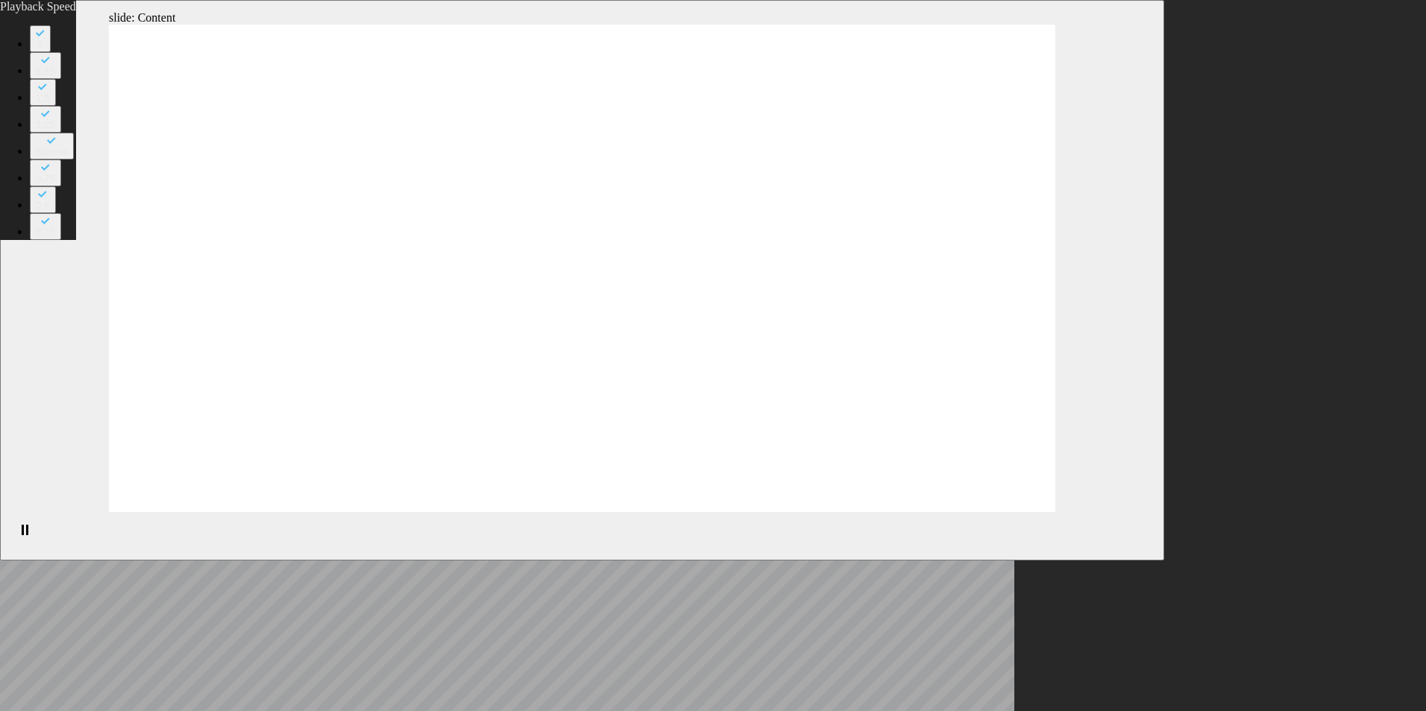
type input "8"
type input "6"
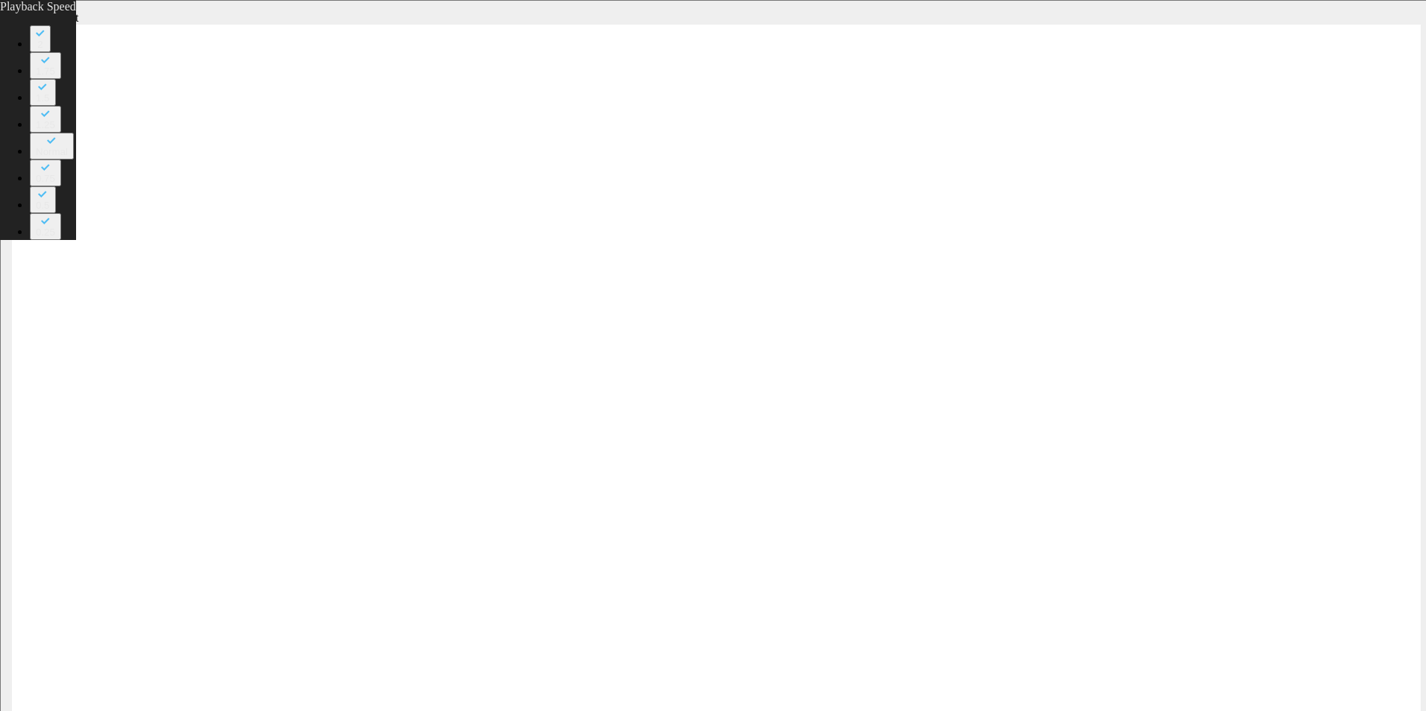
type input "8"
type input "6"
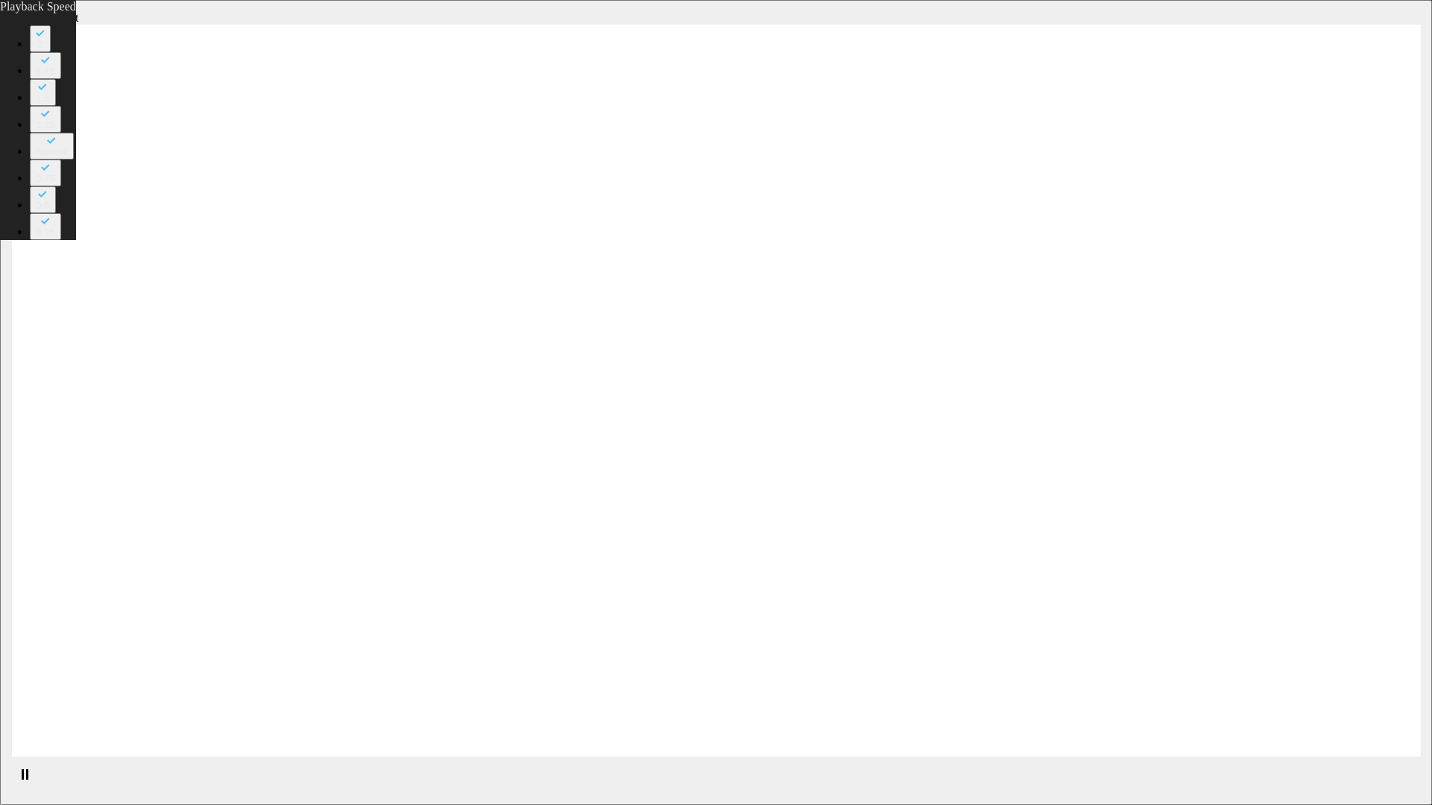
type input "8"
type input "6"
type input "9"
type input "6"
type input "9"
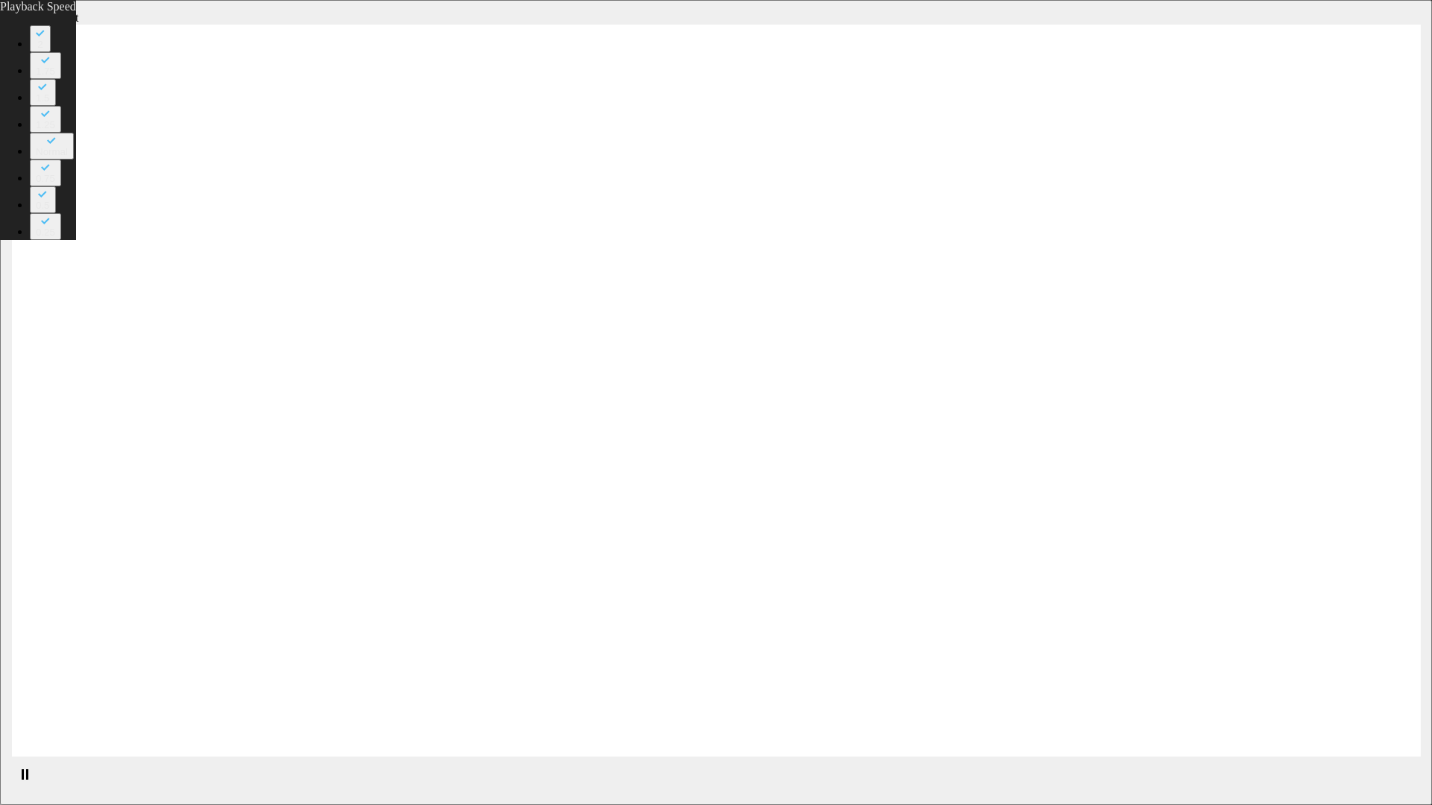
type input "6"
type input "9"
type input "6"
type input "10"
type input "6"
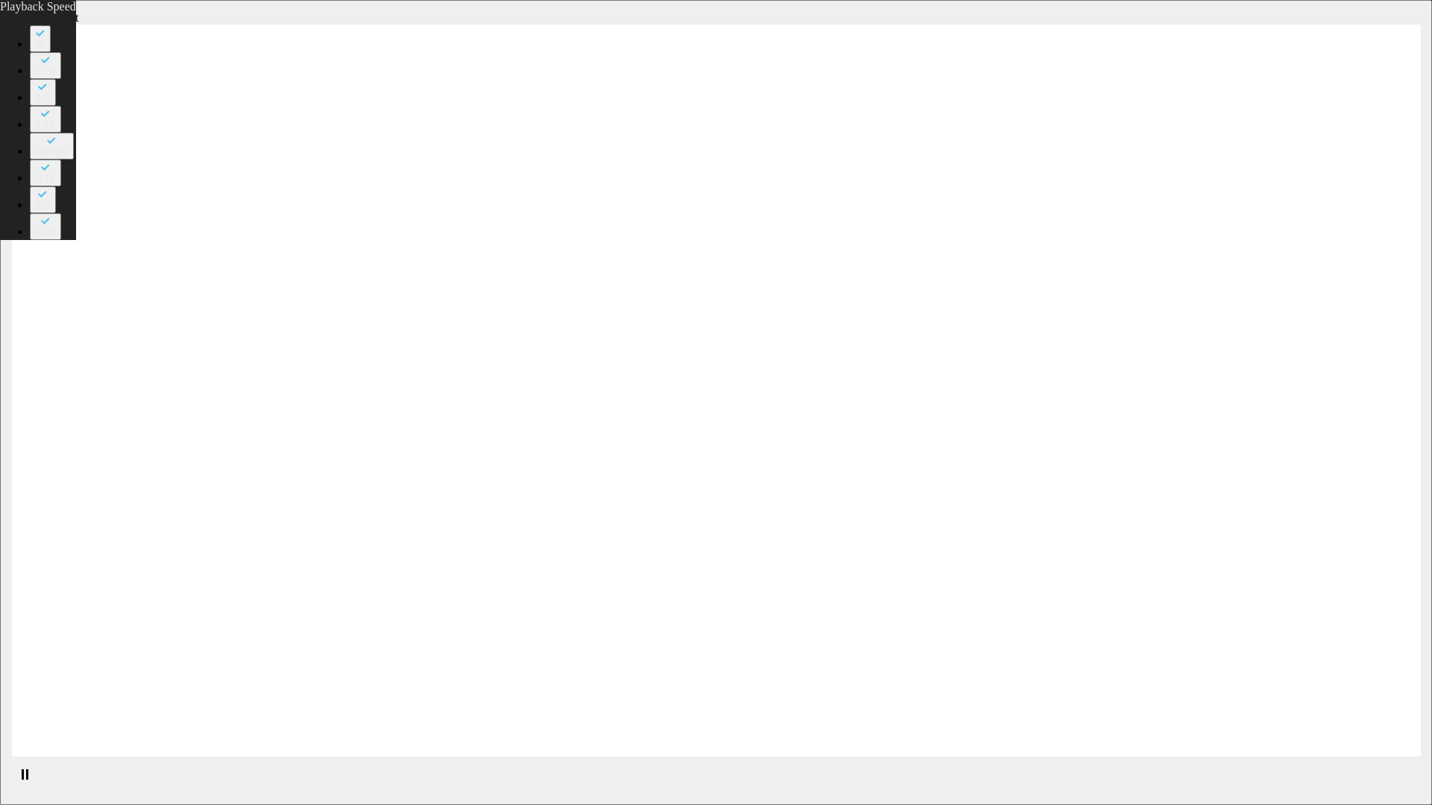
type input "10"
type input "6"
type input "10"
type input "6"
type input "10"
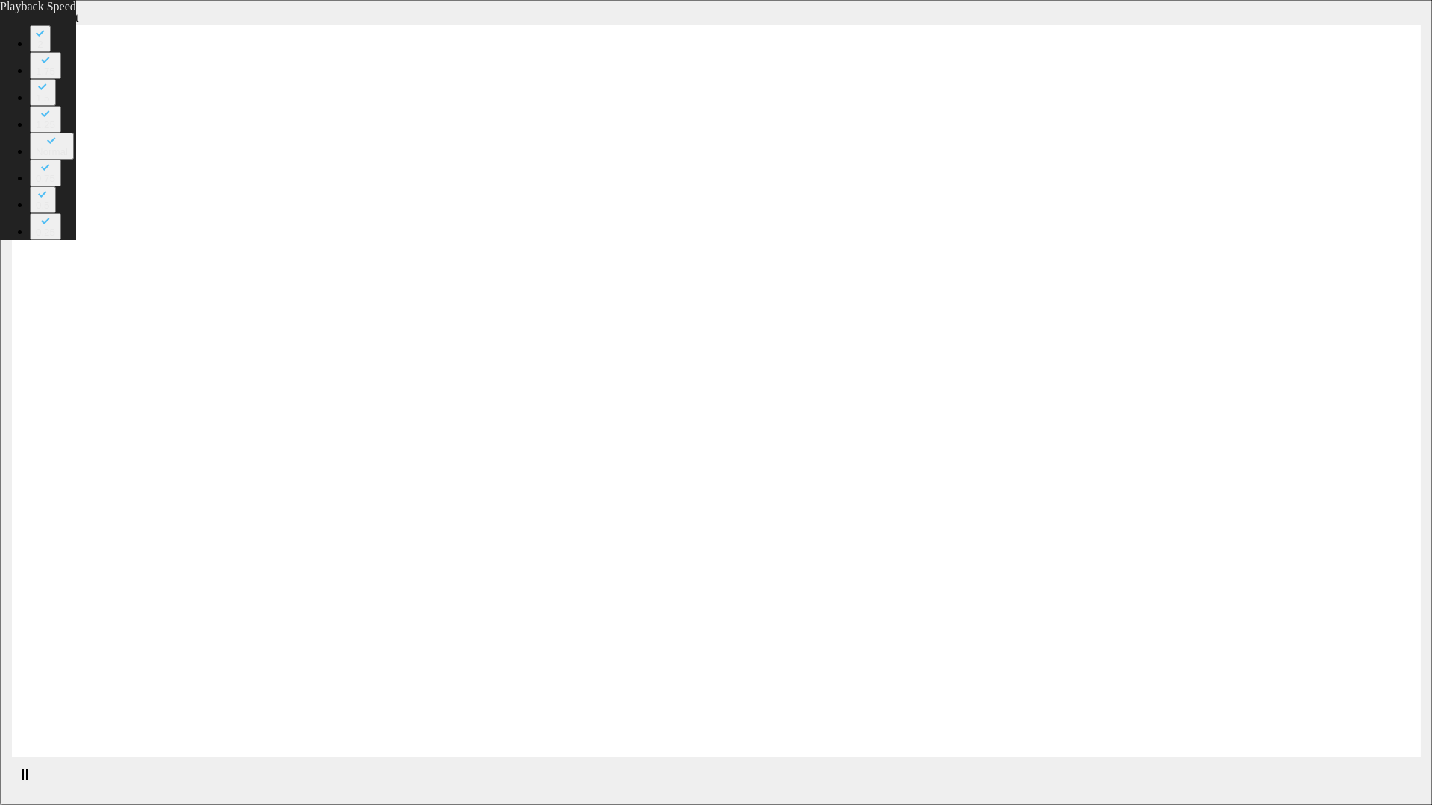
type input "6"
type input "11"
type input "6"
type input "11"
type input "6"
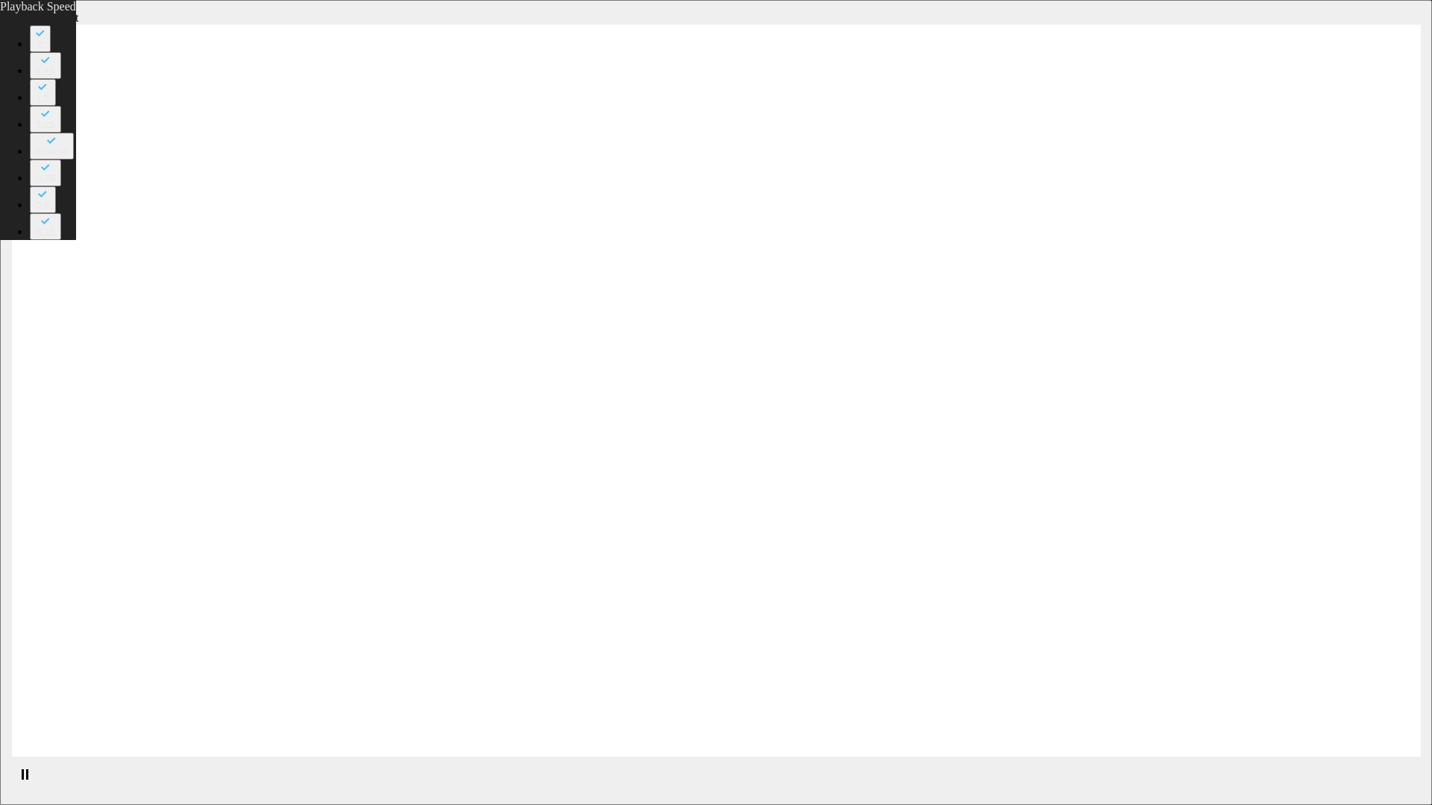
type input "11"
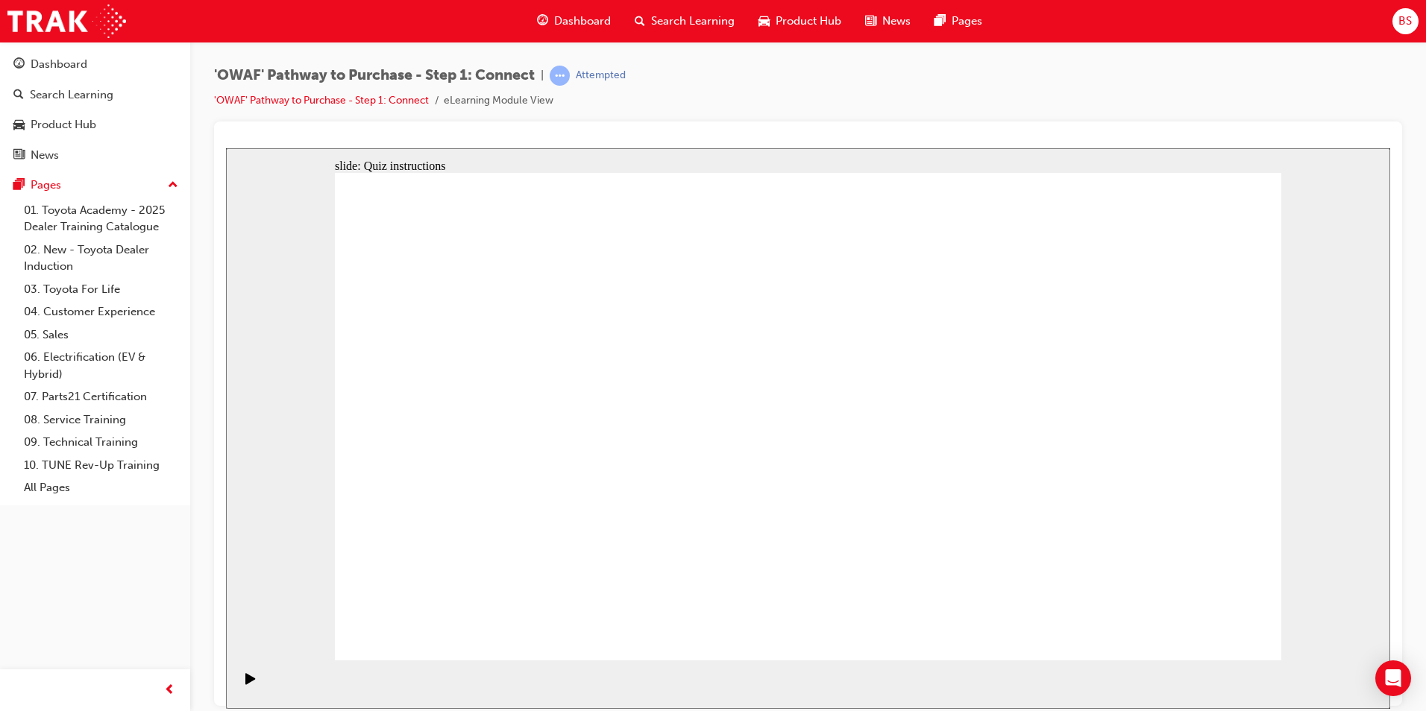
drag, startPoint x: 597, startPoint y: 571, endPoint x: 1043, endPoint y: 257, distance: 546.5
drag, startPoint x: 745, startPoint y: 565, endPoint x: 1198, endPoint y: 315, distance: 517.7
drag, startPoint x: 550, startPoint y: 455, endPoint x: 1203, endPoint y: 428, distance: 653.9
drag, startPoint x: 806, startPoint y: 503, endPoint x: 1102, endPoint y: 535, distance: 297.1
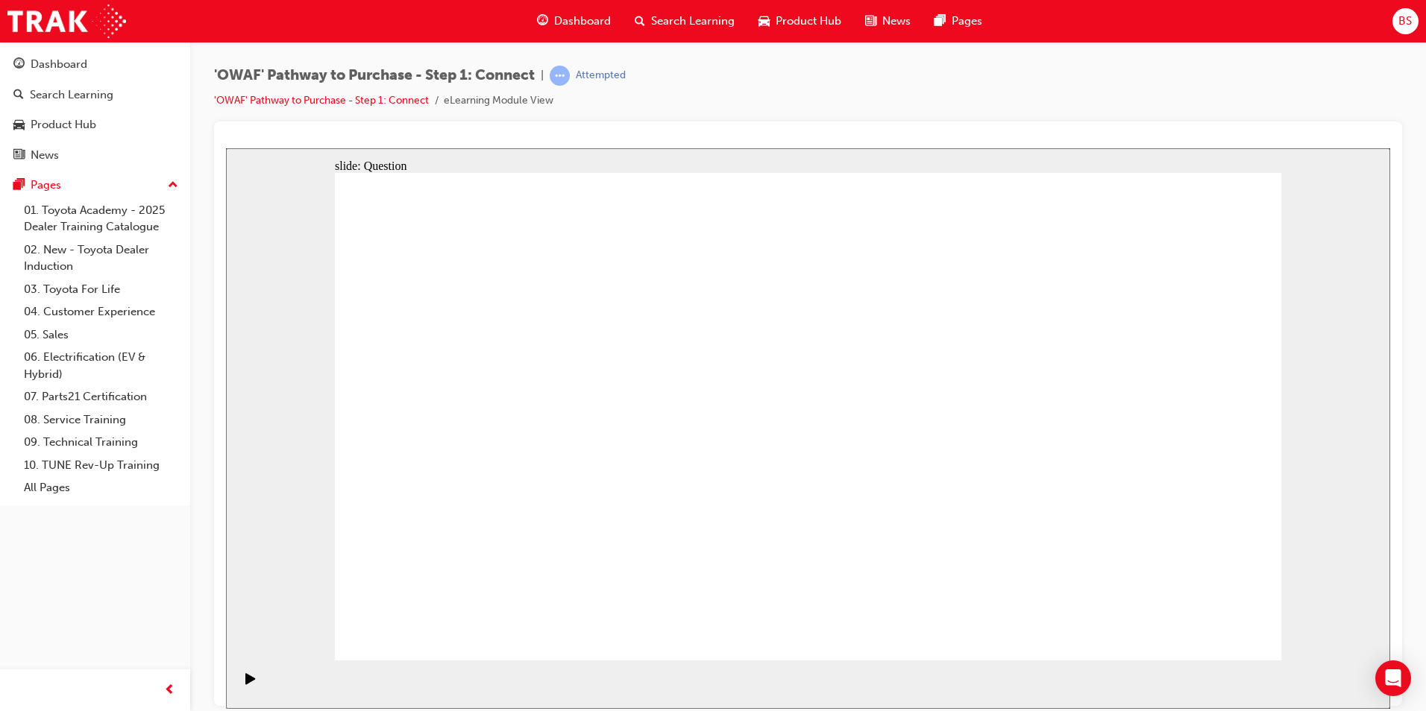
drag, startPoint x: 761, startPoint y: 464, endPoint x: 949, endPoint y: 541, distance: 203.7
drag, startPoint x: 414, startPoint y: 465, endPoint x: 880, endPoint y: 436, distance: 467.0
drag, startPoint x: 527, startPoint y: 527, endPoint x: 932, endPoint y: 311, distance: 459.8
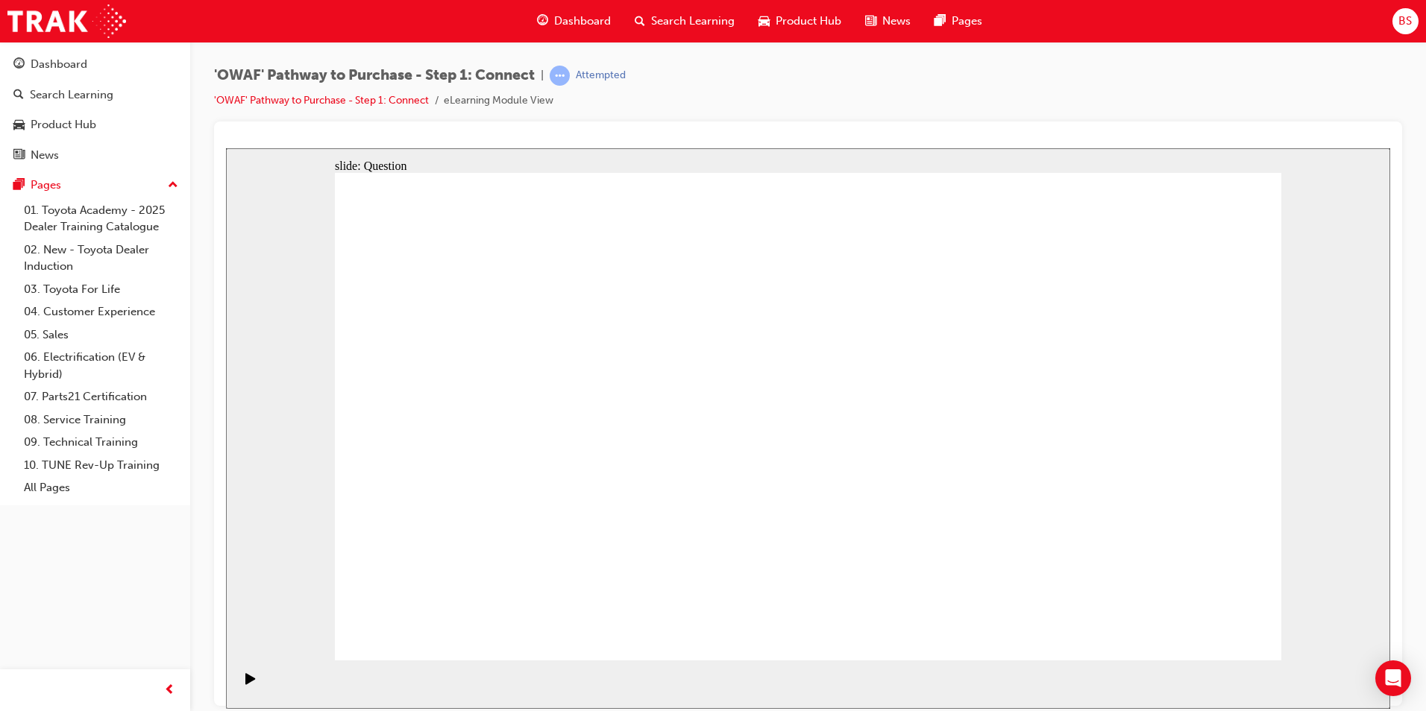
drag, startPoint x: 1069, startPoint y: 455, endPoint x: 750, endPoint y: 464, distance: 319.3
drag, startPoint x: 1129, startPoint y: 487, endPoint x: 538, endPoint y: 483, distance: 590.7
drag, startPoint x: 1142, startPoint y: 481, endPoint x: 830, endPoint y: 488, distance: 311.8
drag, startPoint x: 1122, startPoint y: 500, endPoint x: 791, endPoint y: 497, distance: 331.1
drag, startPoint x: 1137, startPoint y: 499, endPoint x: 809, endPoint y: 493, distance: 327.5
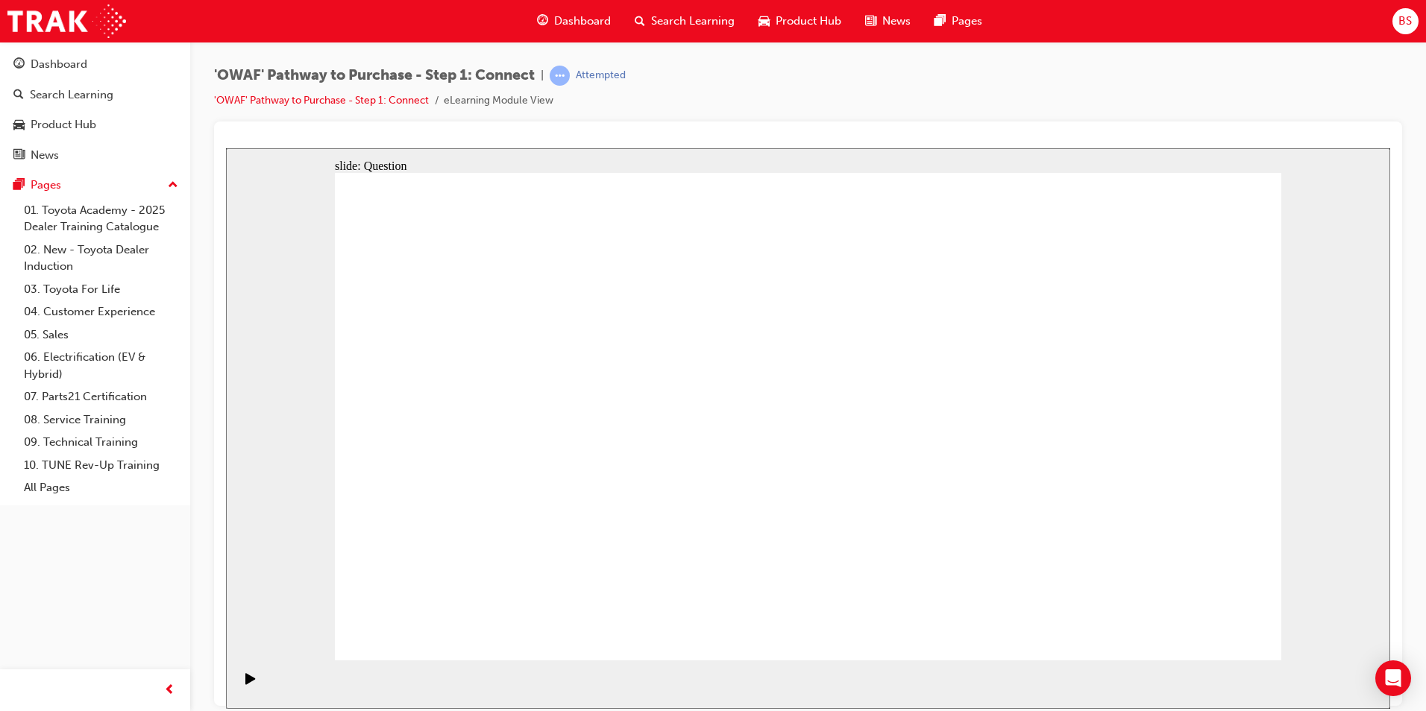
drag, startPoint x: 1158, startPoint y: 500, endPoint x: 575, endPoint y: 489, distance: 583.3
drag, startPoint x: 1137, startPoint y: 486, endPoint x: 552, endPoint y: 485, distance: 584.7
drag, startPoint x: 1046, startPoint y: 507, endPoint x: 457, endPoint y: 500, distance: 588.5
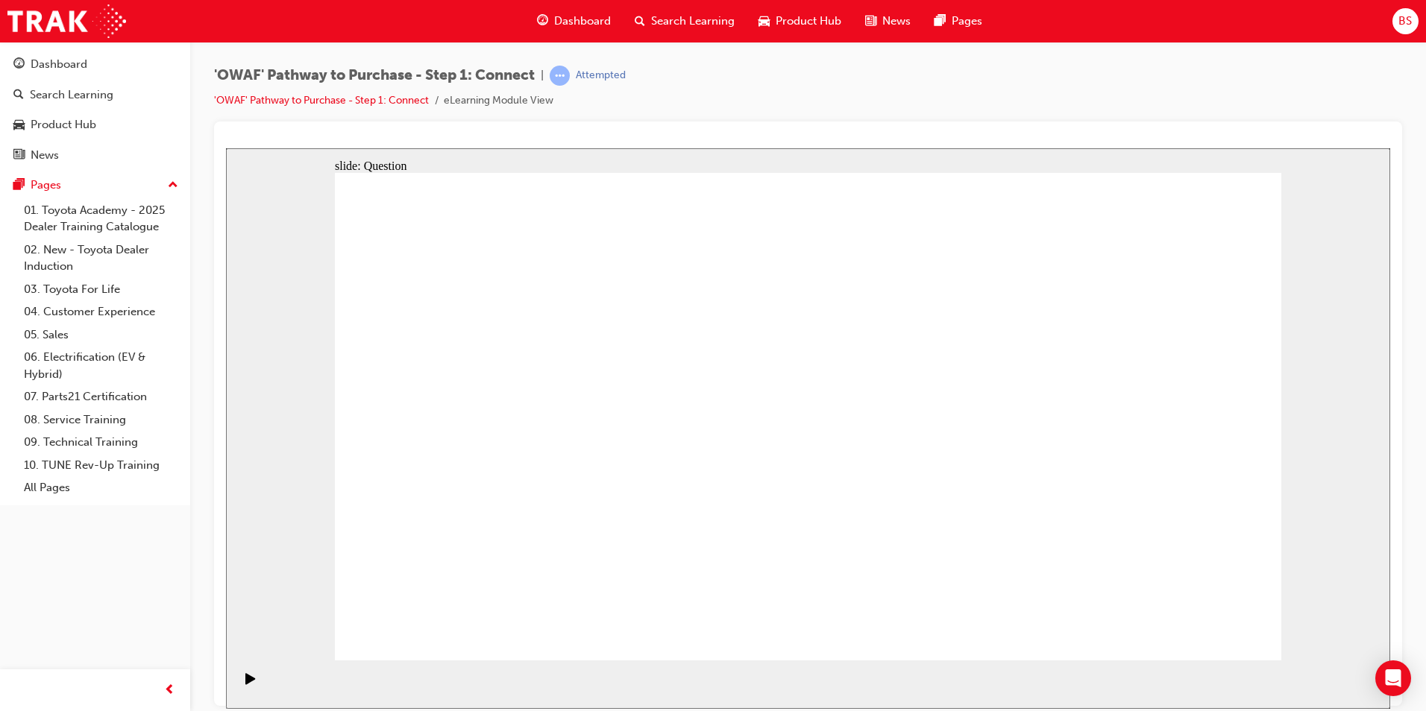
radio input "false"
radio input "true"
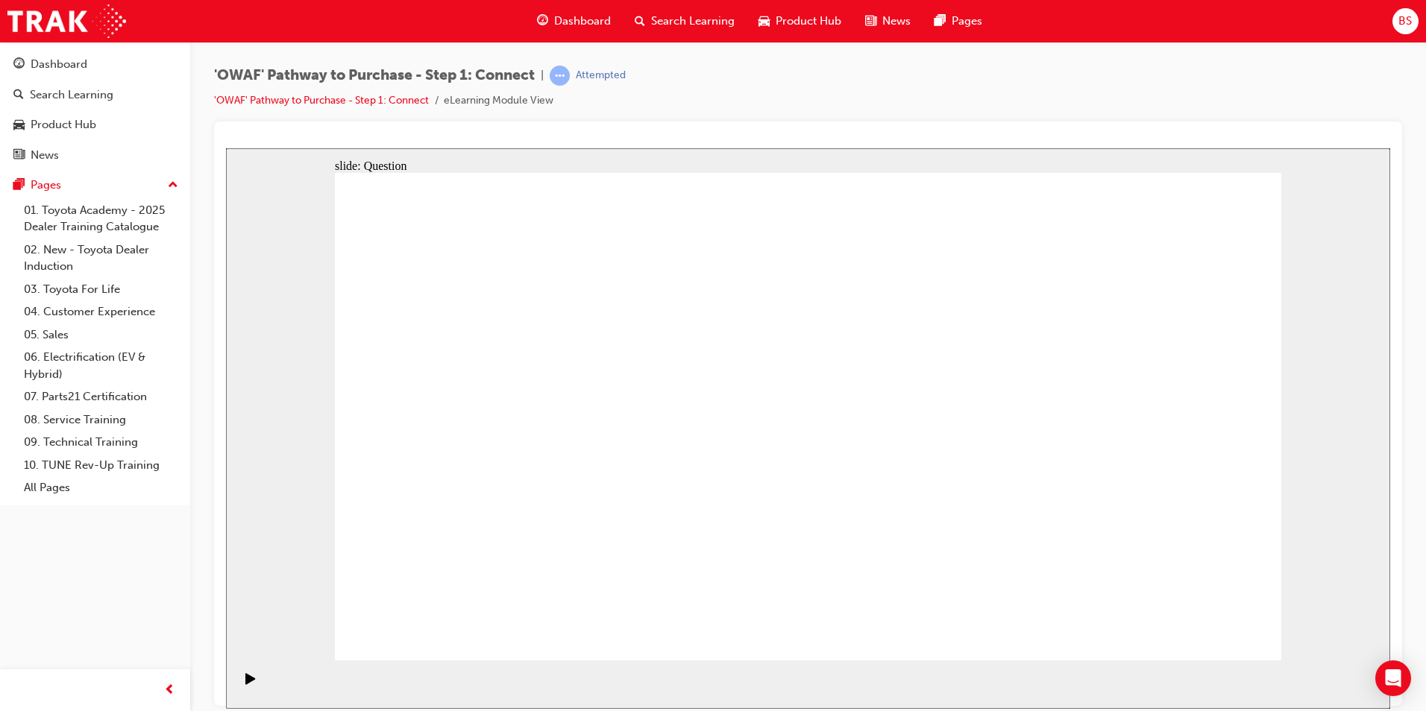
checkbox input "true"
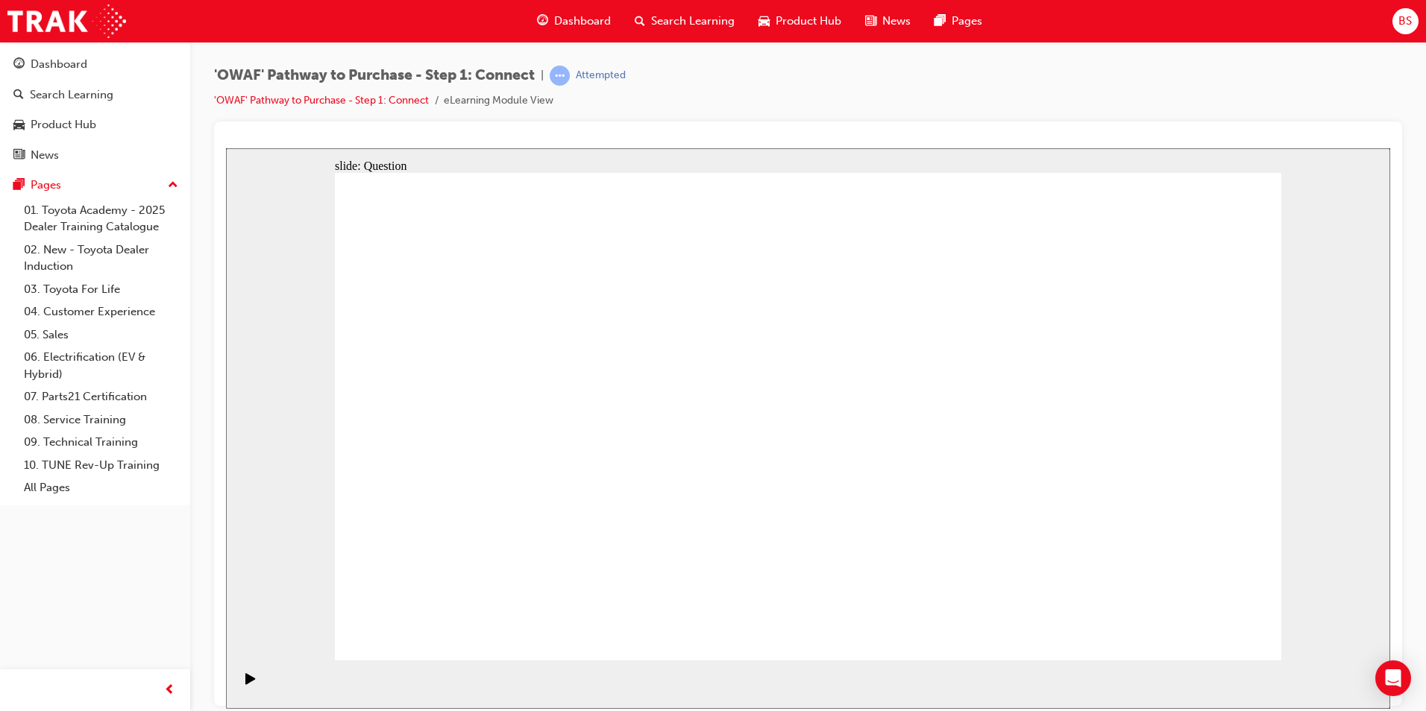
checkbox input "true"
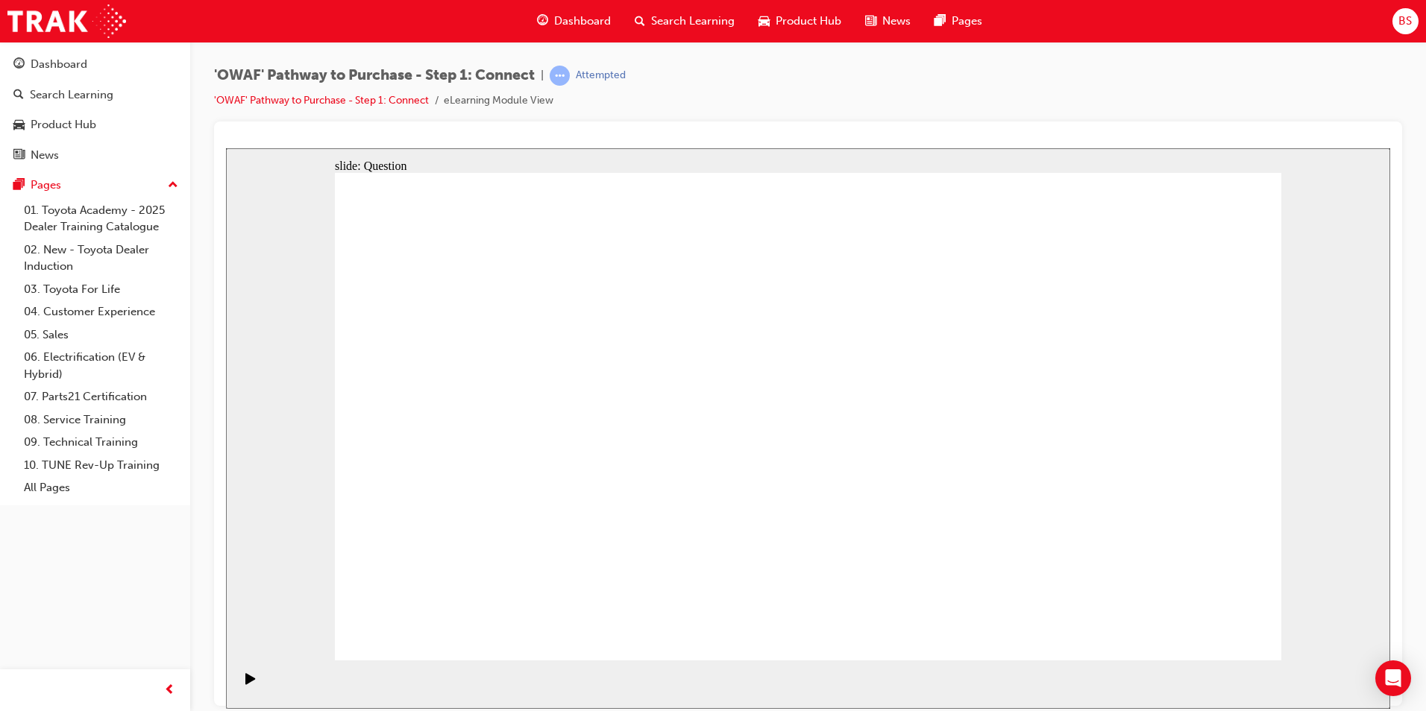
checkbox input "false"
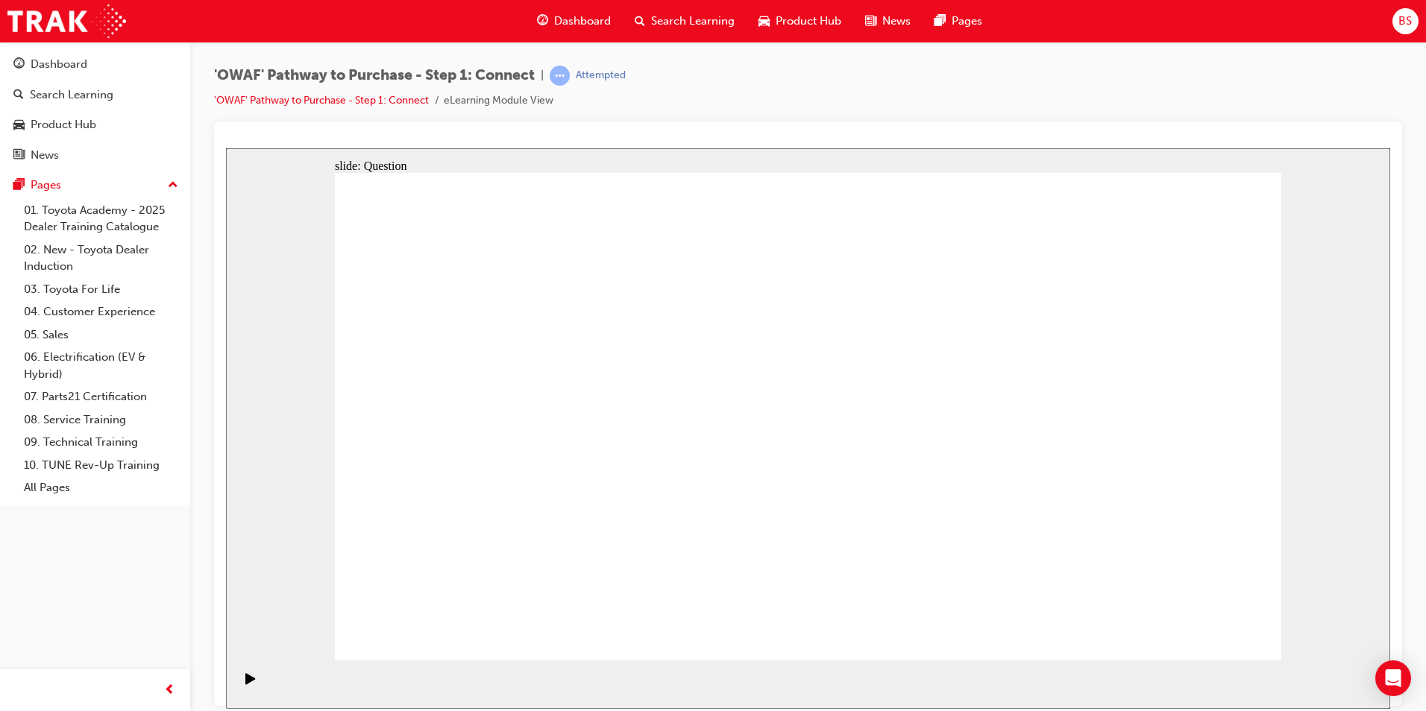
checkbox input "false"
checkbox input "true"
drag, startPoint x: 538, startPoint y: 571, endPoint x: 871, endPoint y: 359, distance: 395.4
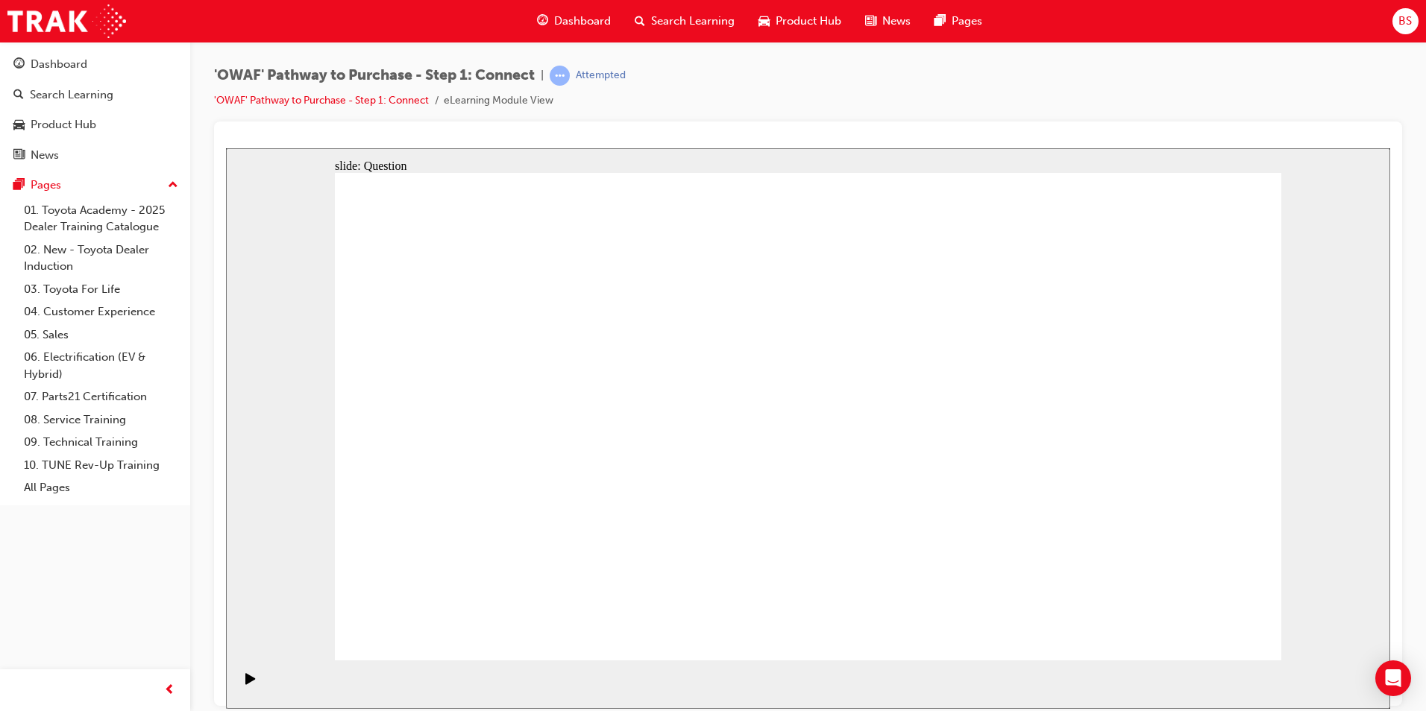
drag, startPoint x: 665, startPoint y: 618, endPoint x: 1011, endPoint y: 356, distance: 435.0
drag, startPoint x: 868, startPoint y: 574, endPoint x: 508, endPoint y: 410, distance: 395.8
drag, startPoint x: 1054, startPoint y: 526, endPoint x: 746, endPoint y: 409, distance: 329.3
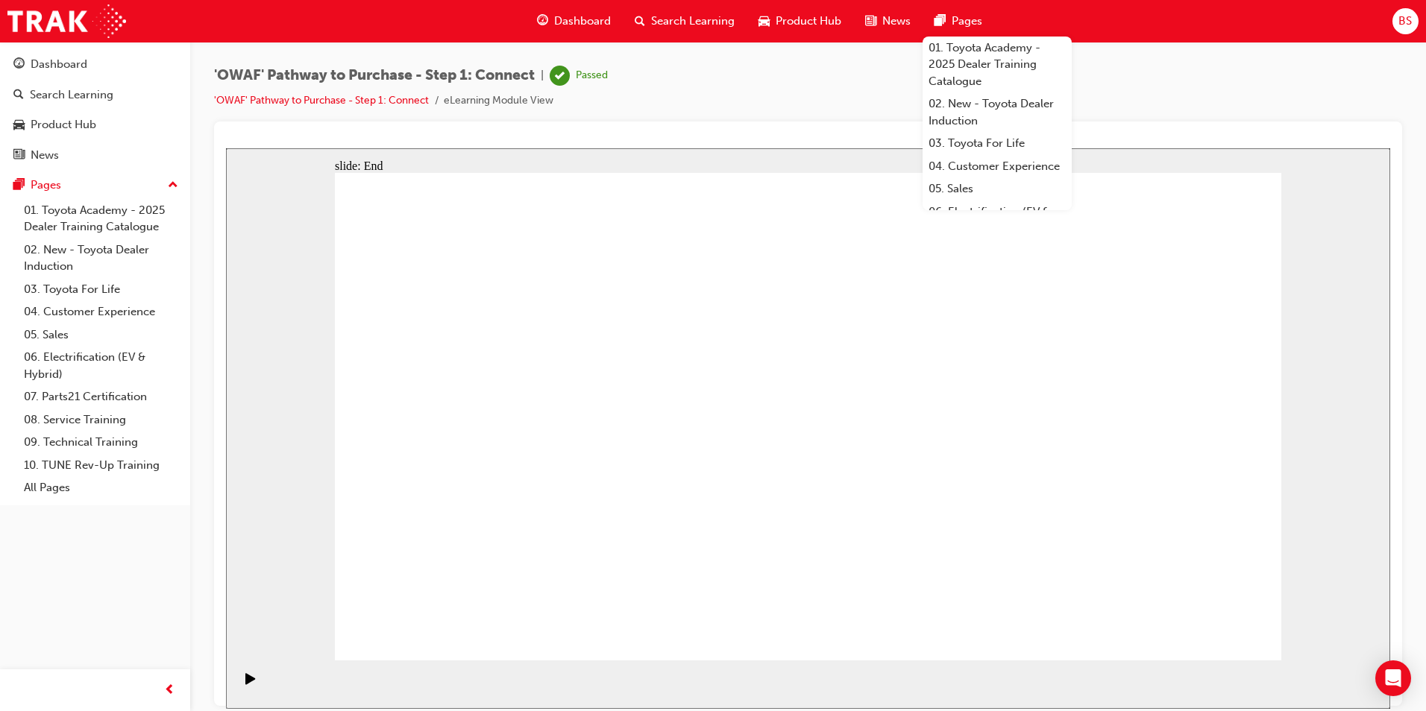
click at [676, 31] on div "Search Learning" at bounding box center [685, 21] width 124 height 31
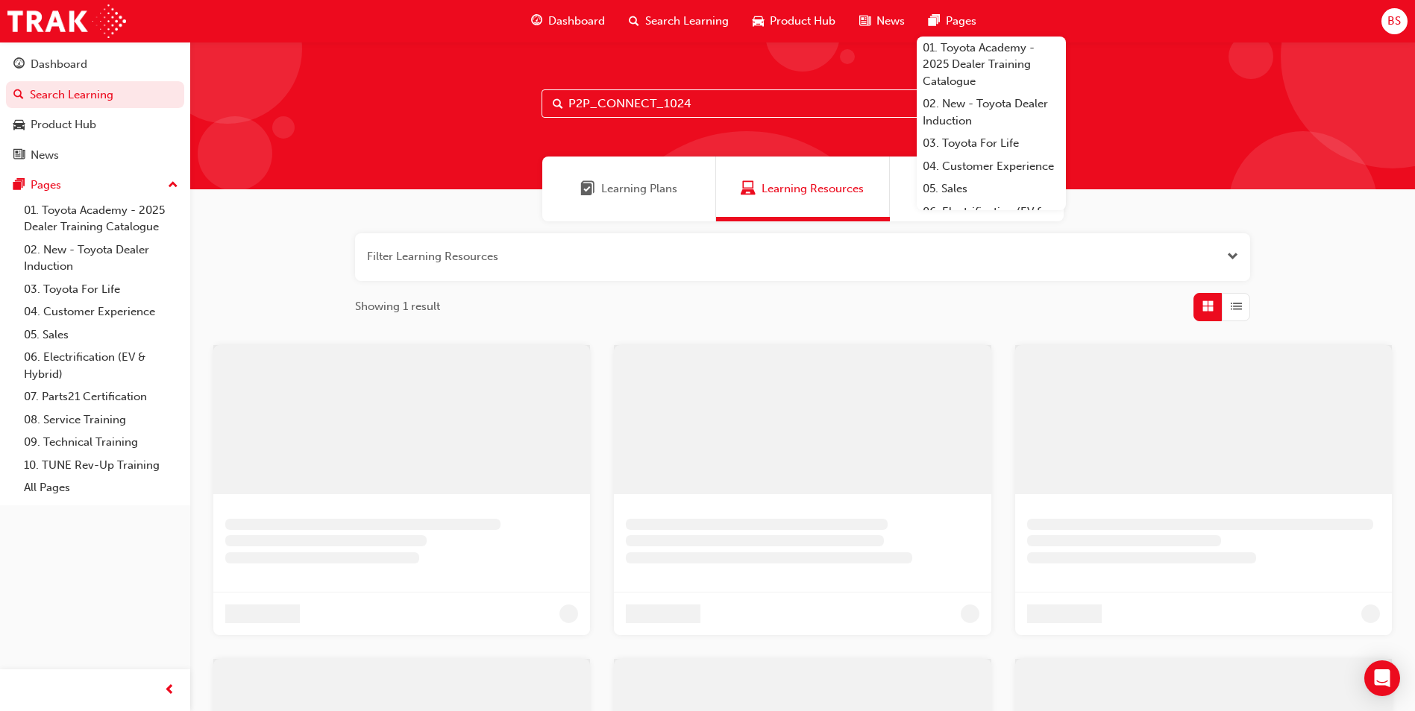
drag, startPoint x: 711, startPoint y: 87, endPoint x: 544, endPoint y: 117, distance: 169.8
click at [544, 117] on div "P2P_CONNECT_1024" at bounding box center [802, 116] width 1225 height 148
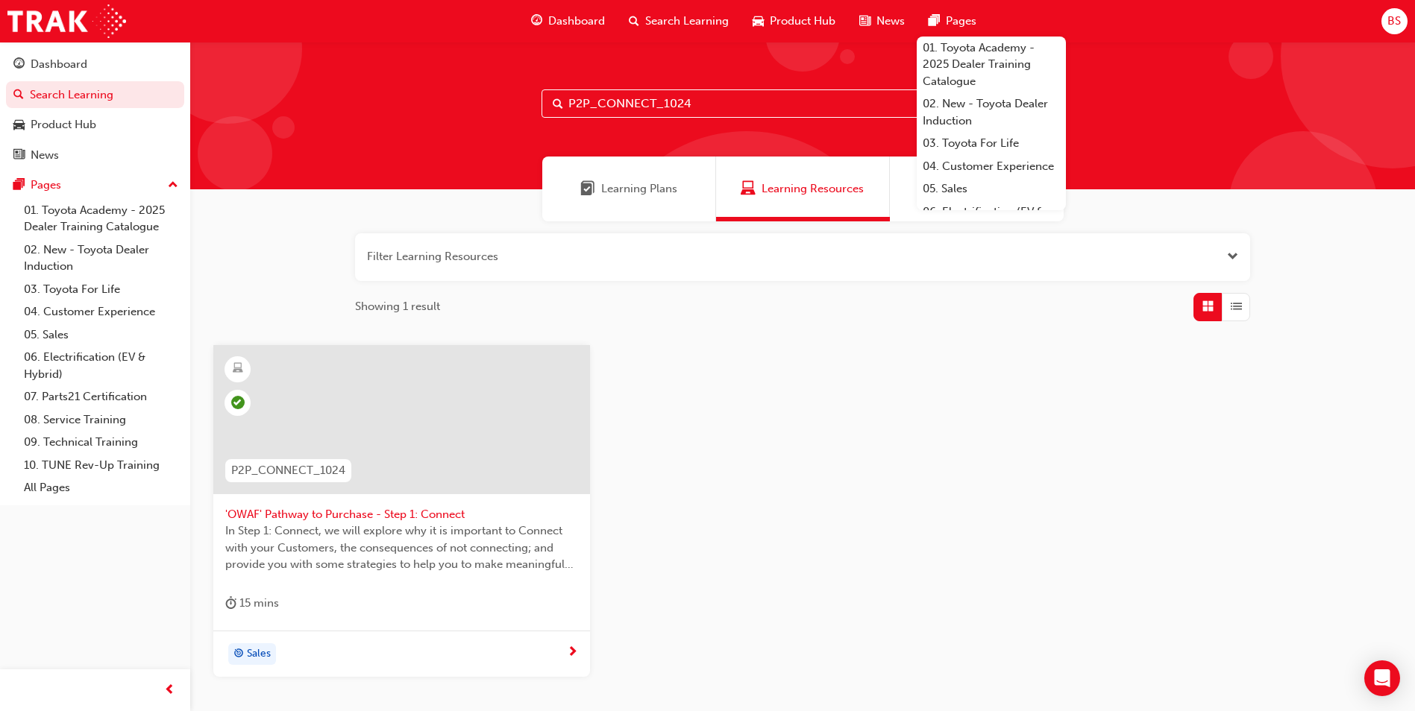
drag, startPoint x: 767, startPoint y: 109, endPoint x: 486, endPoint y: 110, distance: 280.4
click at [486, 110] on div "P2P_CONNECT_1024" at bounding box center [802, 116] width 1225 height 148
paste input "UNDERS"
type input "P2P_UNDERST_1024"
click at [404, 446] on div at bounding box center [401, 419] width 377 height 149
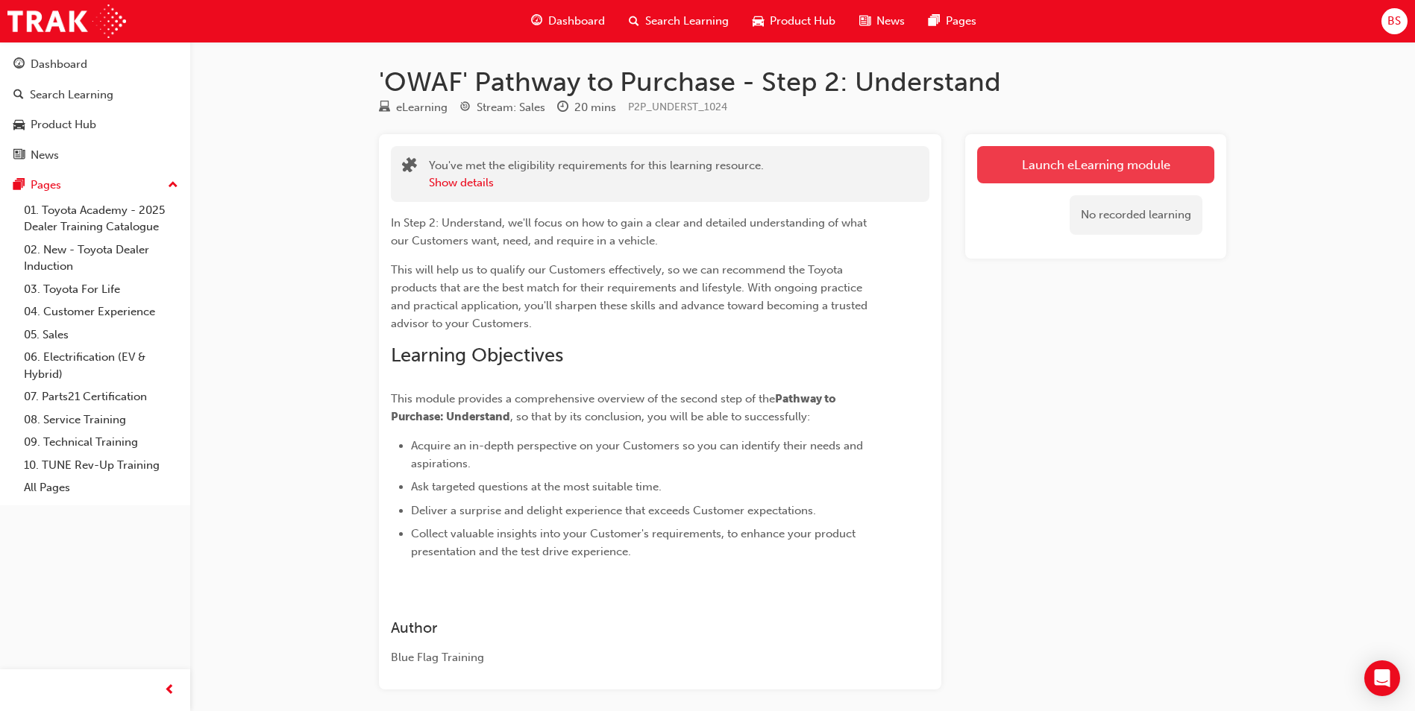
click at [1137, 160] on link "Launch eLearning module" at bounding box center [1095, 164] width 237 height 37
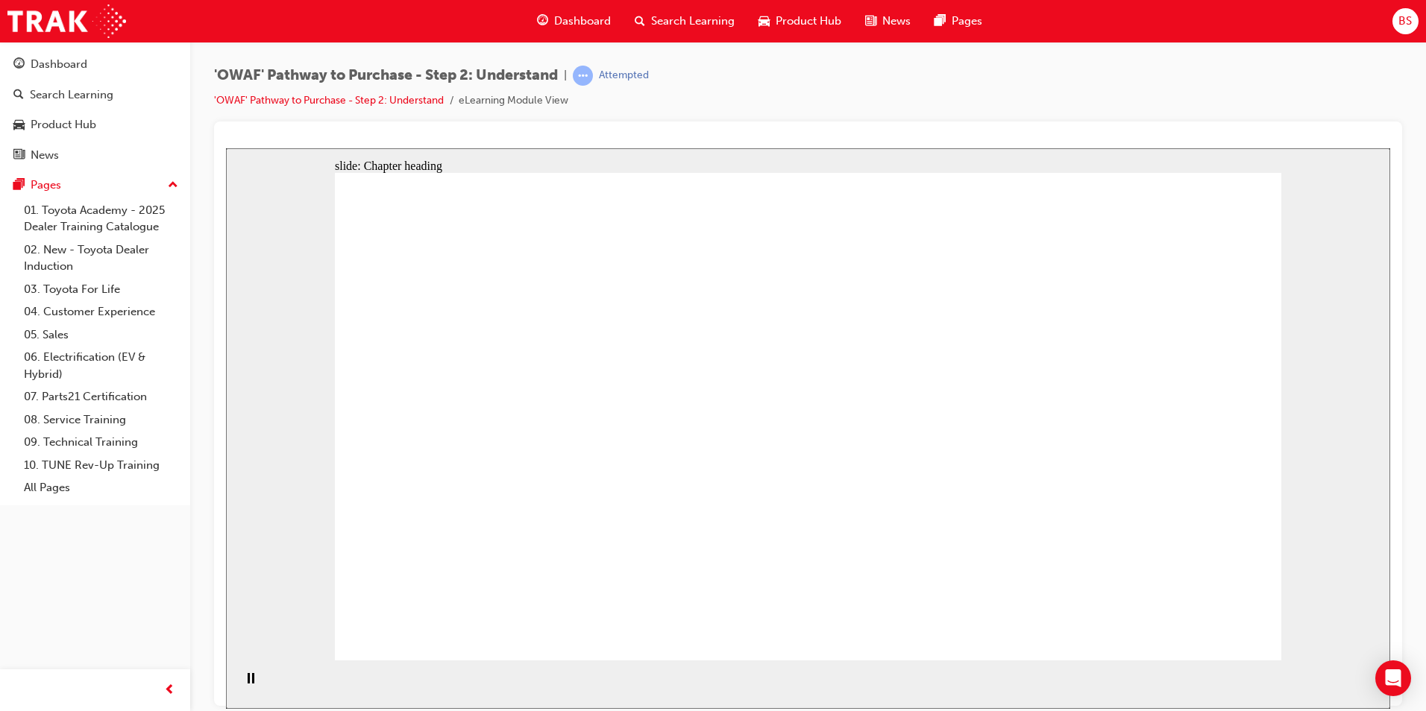
drag, startPoint x: 1210, startPoint y: 635, endPoint x: 1210, endPoint y: 619, distance: 16.4
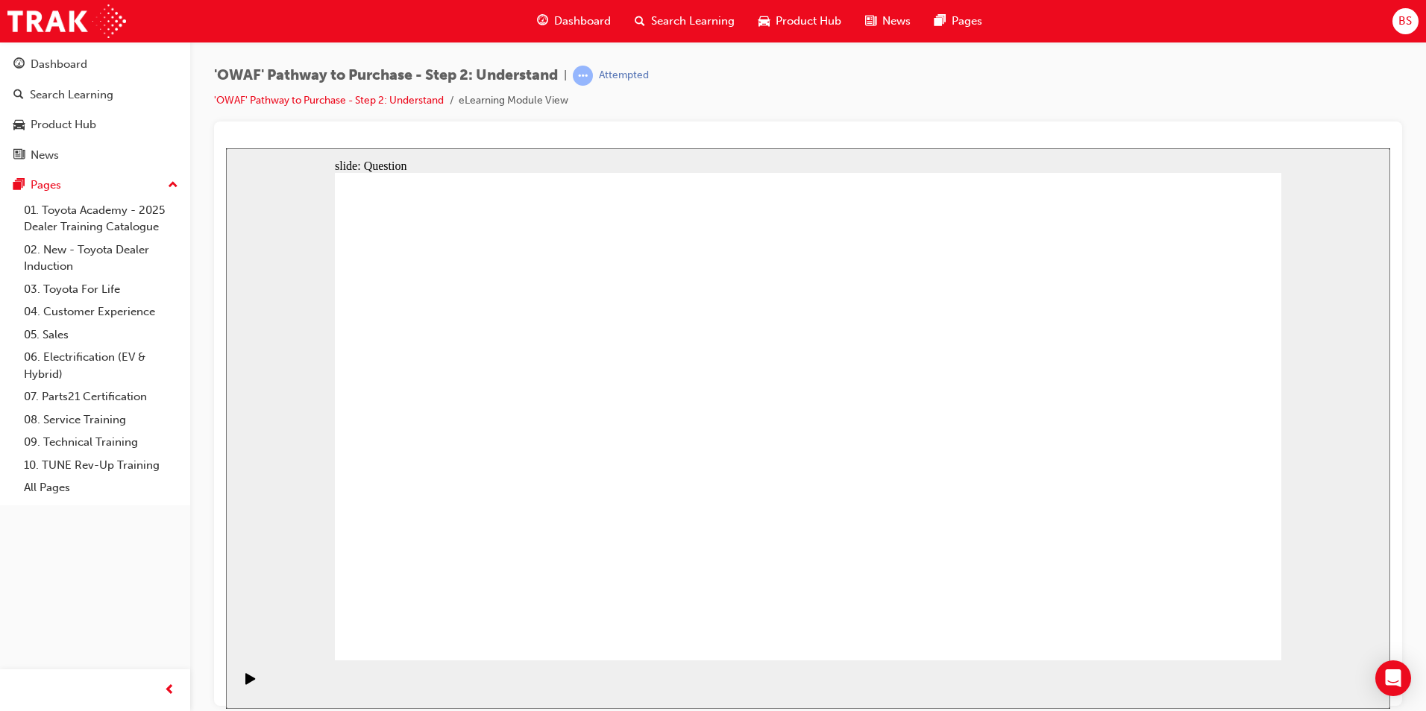
drag, startPoint x: 1064, startPoint y: 471, endPoint x: 769, endPoint y: 488, distance: 295.1
drag, startPoint x: 1125, startPoint y: 508, endPoint x: 535, endPoint y: 511, distance: 589.9
drag, startPoint x: 1086, startPoint y: 503, endPoint x: 792, endPoint y: 513, distance: 294.0
drag, startPoint x: 1143, startPoint y: 498, endPoint x: 810, endPoint y: 501, distance: 333.4
drag, startPoint x: 1096, startPoint y: 509, endPoint x: 808, endPoint y: 515, distance: 288.7
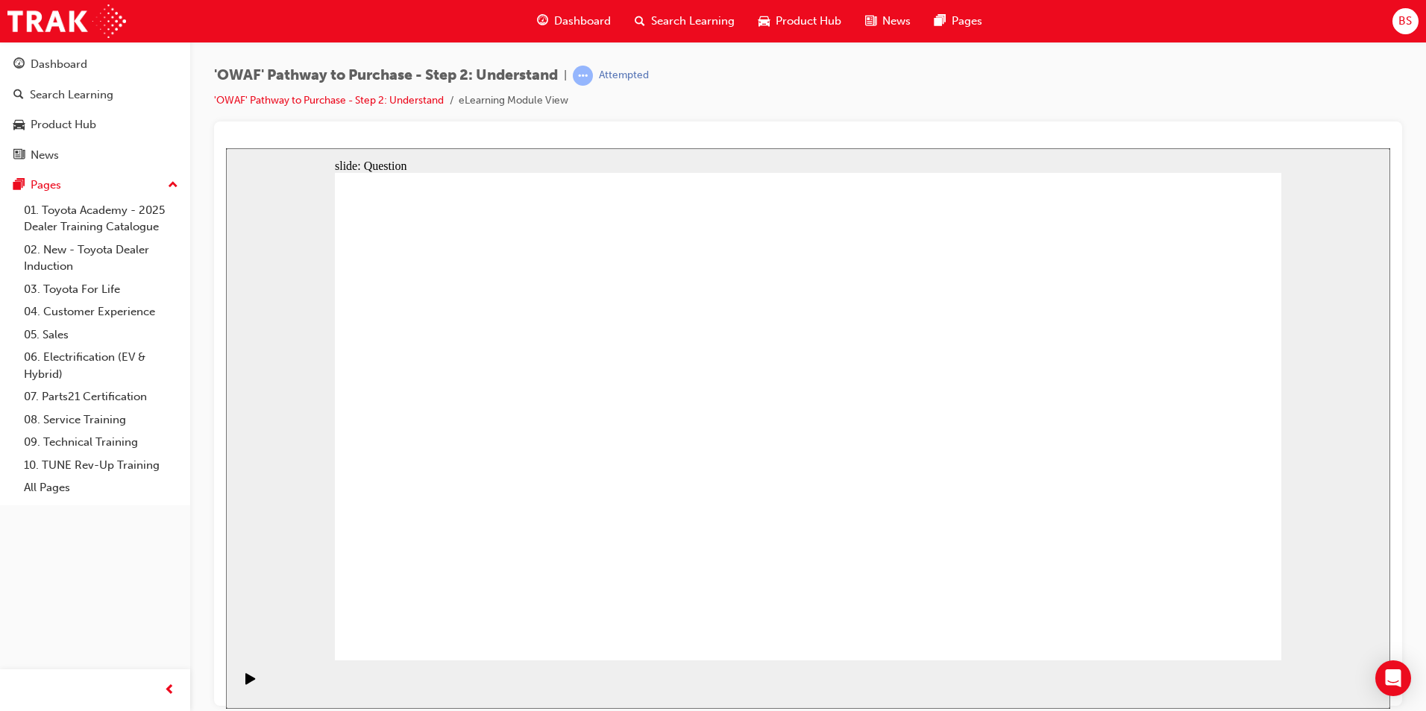
drag, startPoint x: 1096, startPoint y: 475, endPoint x: 516, endPoint y: 487, distance: 580.4
drag, startPoint x: 1091, startPoint y: 515, endPoint x: 533, endPoint y: 504, distance: 558.0
drag, startPoint x: 1058, startPoint y: 516, endPoint x: 469, endPoint y: 500, distance: 589.4
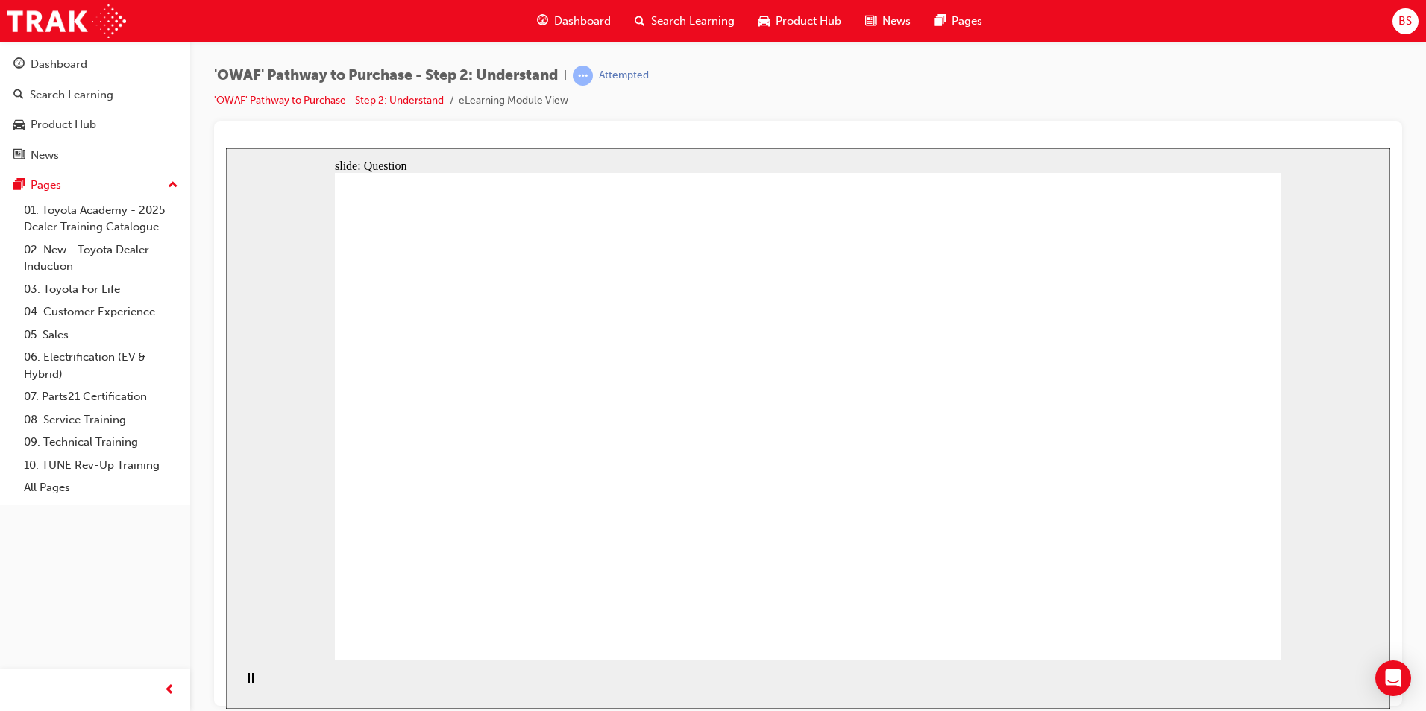
drag, startPoint x: 558, startPoint y: 581, endPoint x: 623, endPoint y: 380, distance: 211.1
drag, startPoint x: 717, startPoint y: 615, endPoint x: 807, endPoint y: 374, distance: 256.3
drag, startPoint x: 859, startPoint y: 530, endPoint x: 952, endPoint y: 394, distance: 164.2
drag, startPoint x: 1041, startPoint y: 618, endPoint x: 810, endPoint y: 428, distance: 299.4
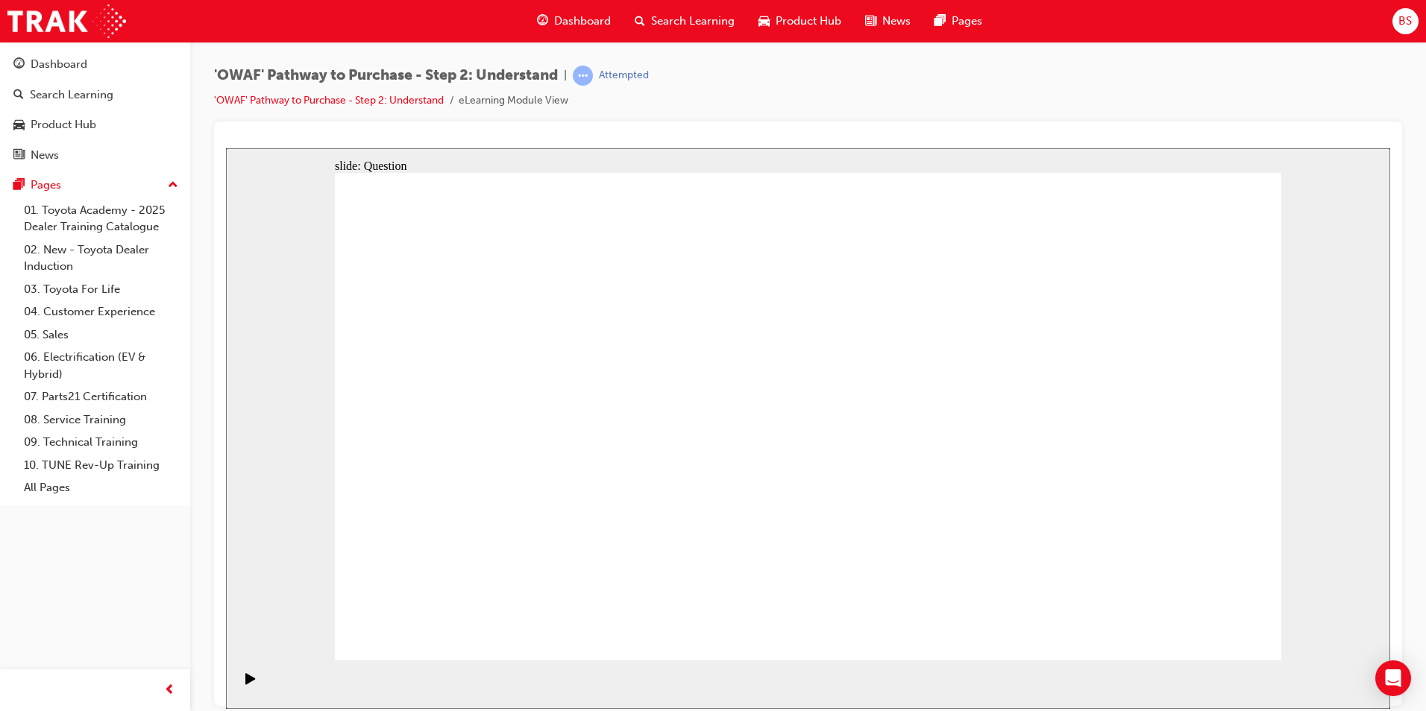
checkbox input "true"
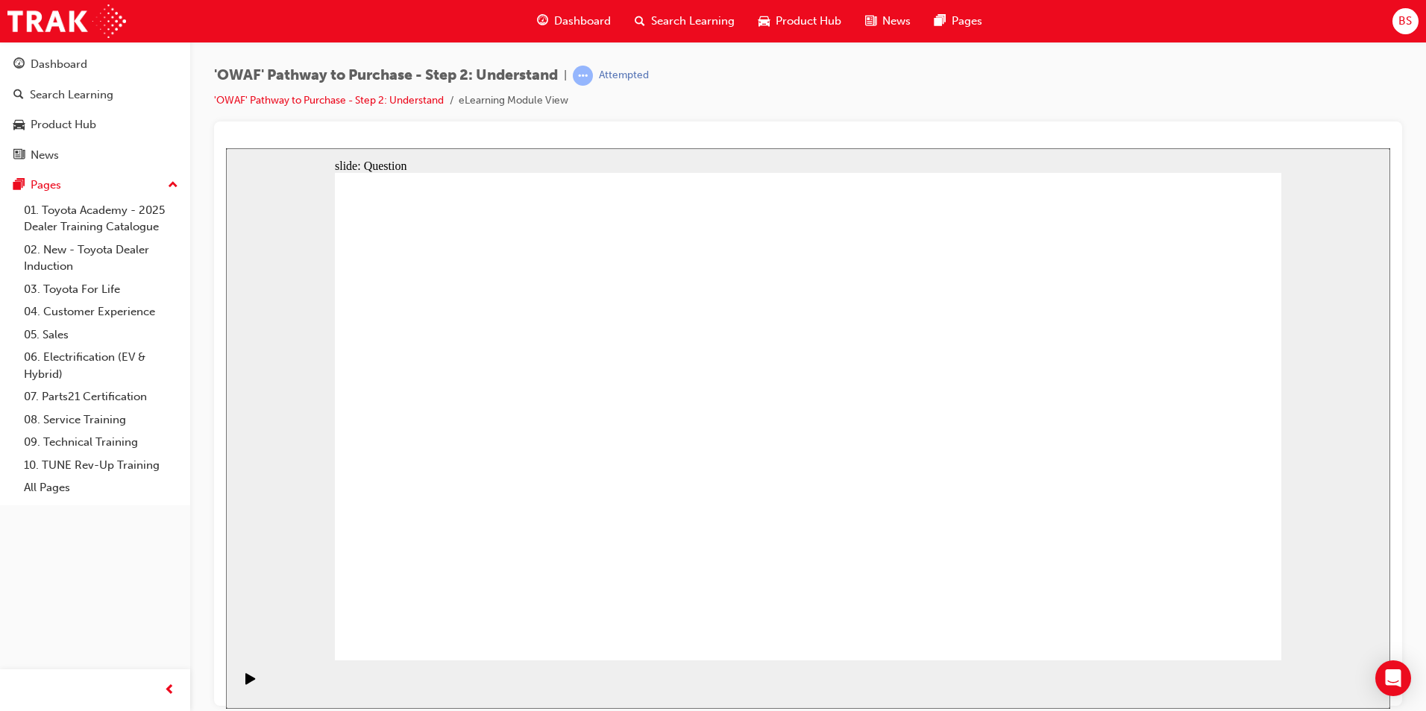
checkbox input "true"
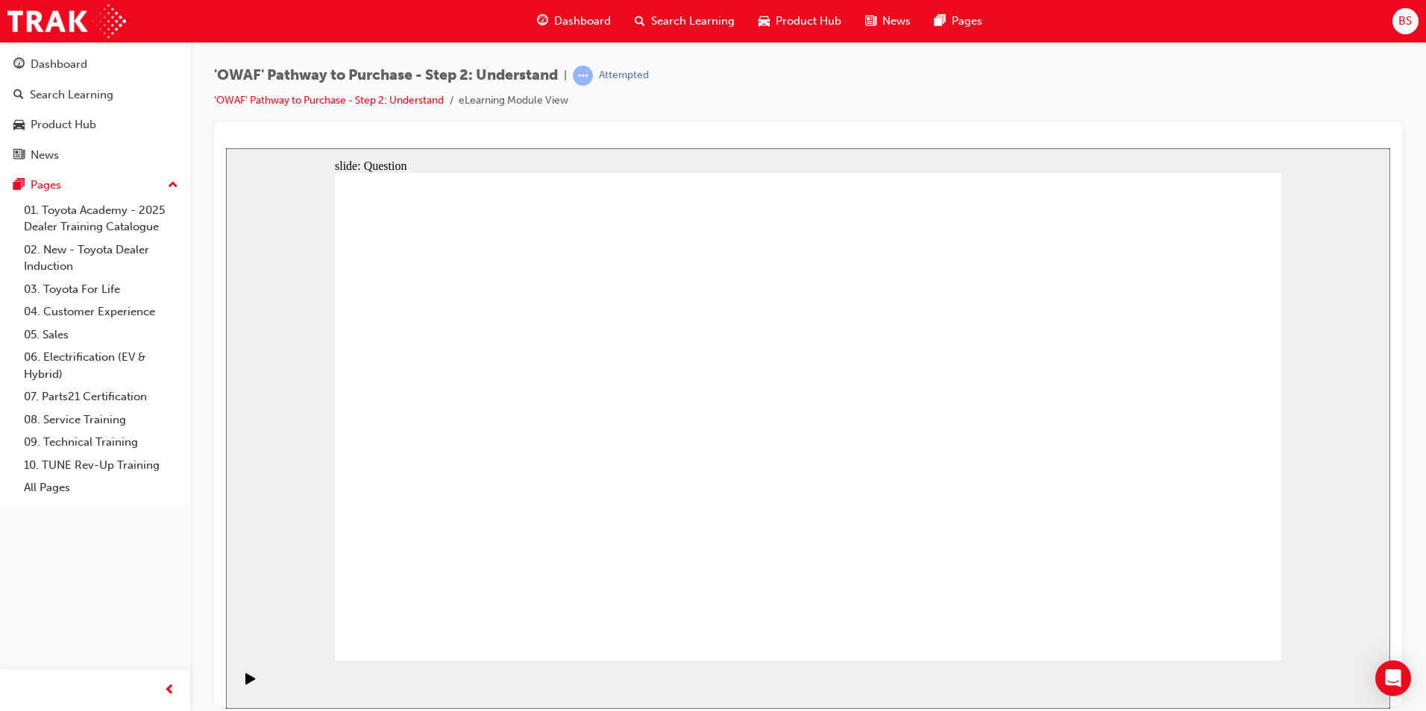
checkbox input "true"
radio input "true"
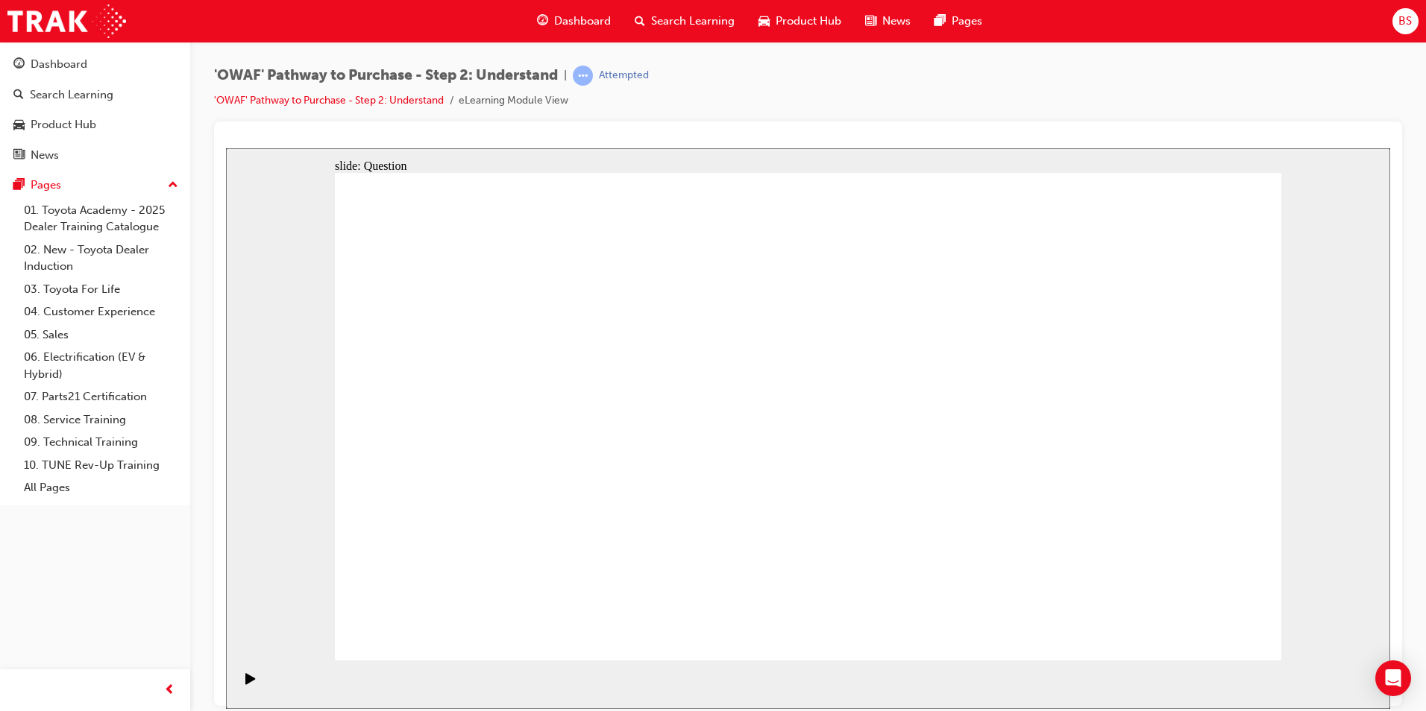
drag, startPoint x: 1174, startPoint y: 371, endPoint x: 704, endPoint y: 560, distance: 506.3
drag, startPoint x: 811, startPoint y: 364, endPoint x: 436, endPoint y: 554, distance: 419.9
drag, startPoint x: 999, startPoint y: 373, endPoint x: 626, endPoint y: 555, distance: 414.9
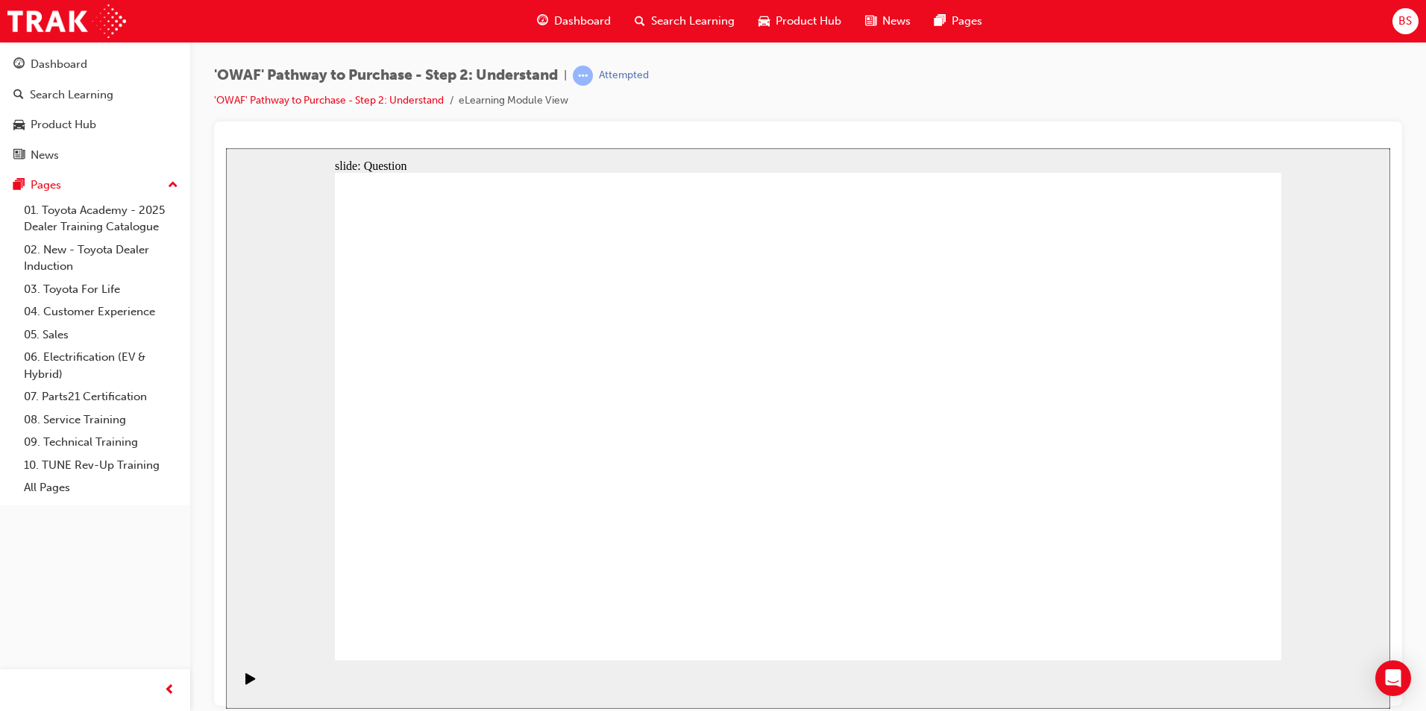
drag, startPoint x: 1083, startPoint y: 364, endPoint x: 895, endPoint y: 541, distance: 258.0
drag, startPoint x: 713, startPoint y: 354, endPoint x: 1097, endPoint y: 533, distance: 423.7
drag, startPoint x: 907, startPoint y: 371, endPoint x: 551, endPoint y: 556, distance: 400.6
drag, startPoint x: 524, startPoint y: 367, endPoint x: 806, endPoint y: 550, distance: 336.4
drag, startPoint x: 459, startPoint y: 366, endPoint x: 978, endPoint y: 540, distance: 548.1
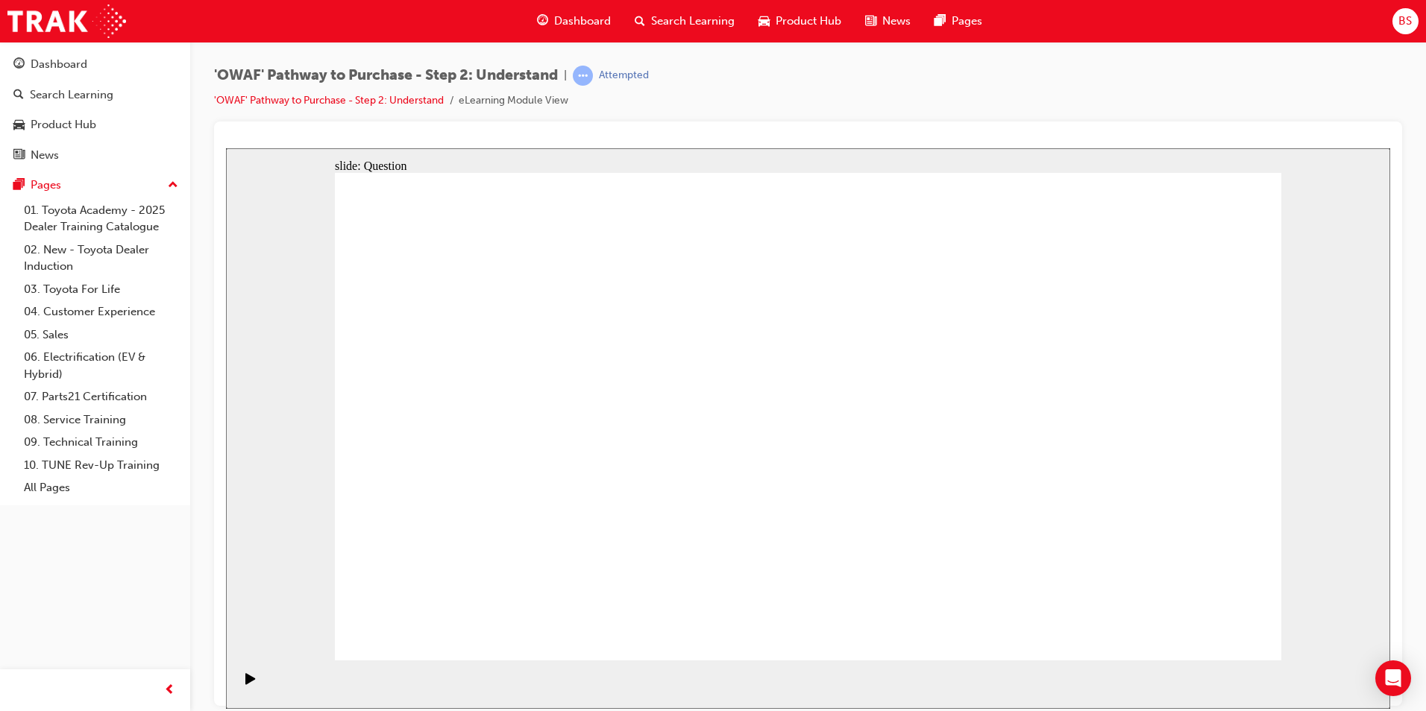
drag, startPoint x: 648, startPoint y: 389, endPoint x: 1187, endPoint y: 561, distance: 565.8
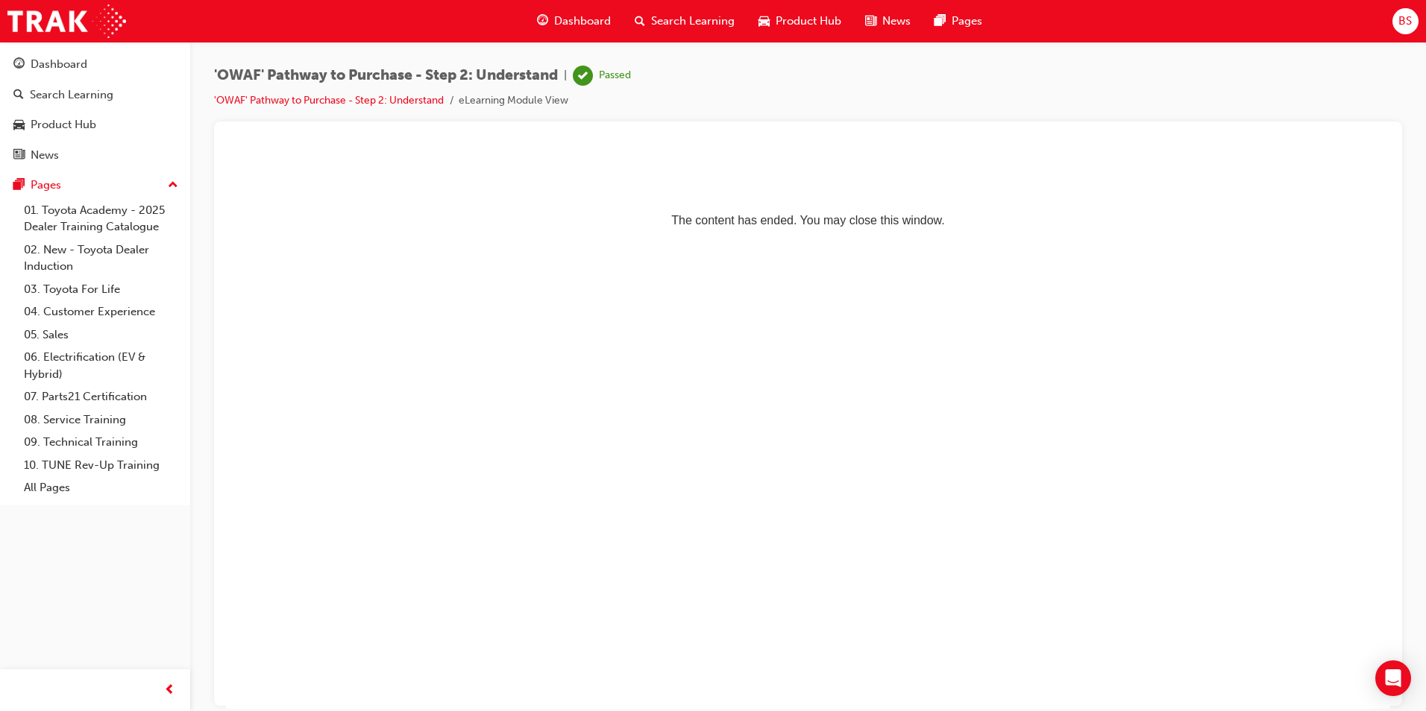
click at [676, 19] on span "Search Learning" at bounding box center [693, 21] width 84 height 17
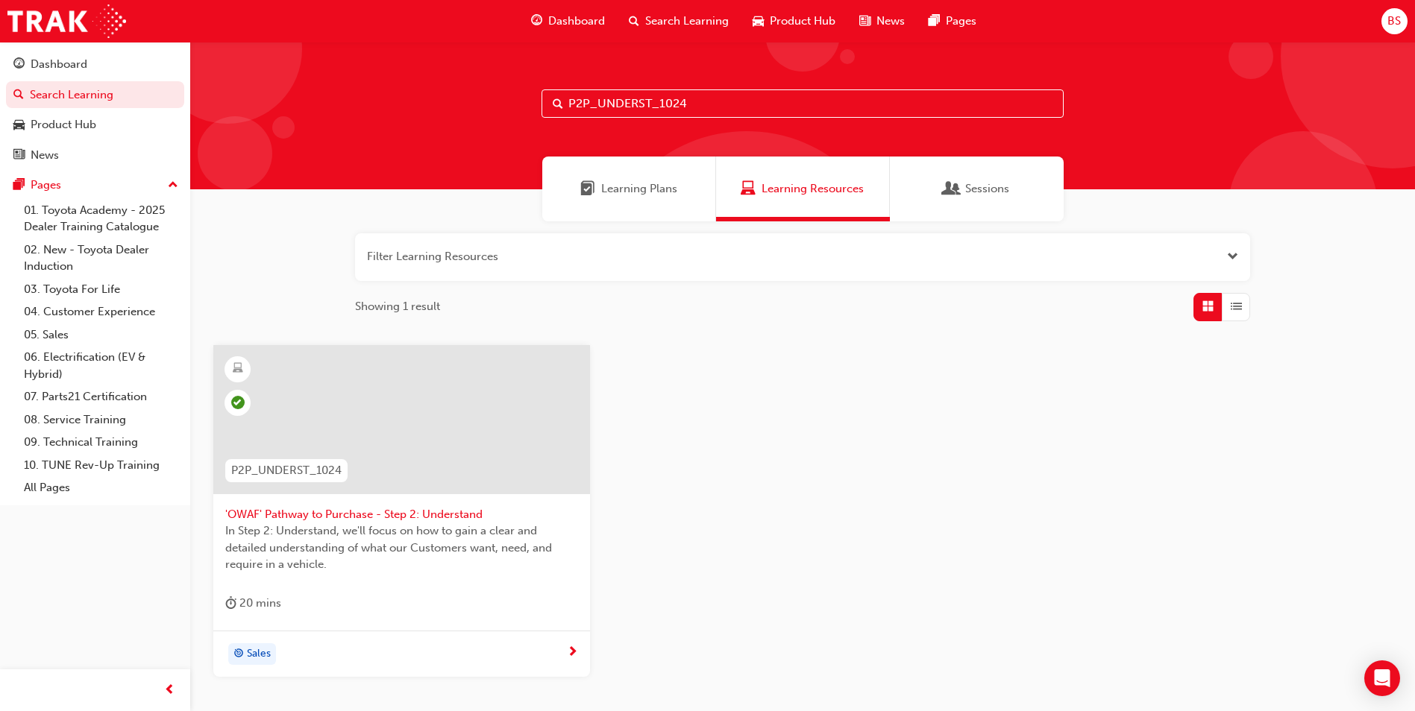
drag, startPoint x: 725, startPoint y: 105, endPoint x: 705, endPoint y: 107, distance: 20.3
click at [705, 107] on input "P2P_UNDERST_1024" at bounding box center [802, 103] width 522 height 28
drag, startPoint x: 632, startPoint y: 114, endPoint x: 502, endPoint y: 116, distance: 129.8
click at [503, 116] on div "P2P_UNDERST_1024" at bounding box center [802, 116] width 1225 height 148
paste input "ADVISE"
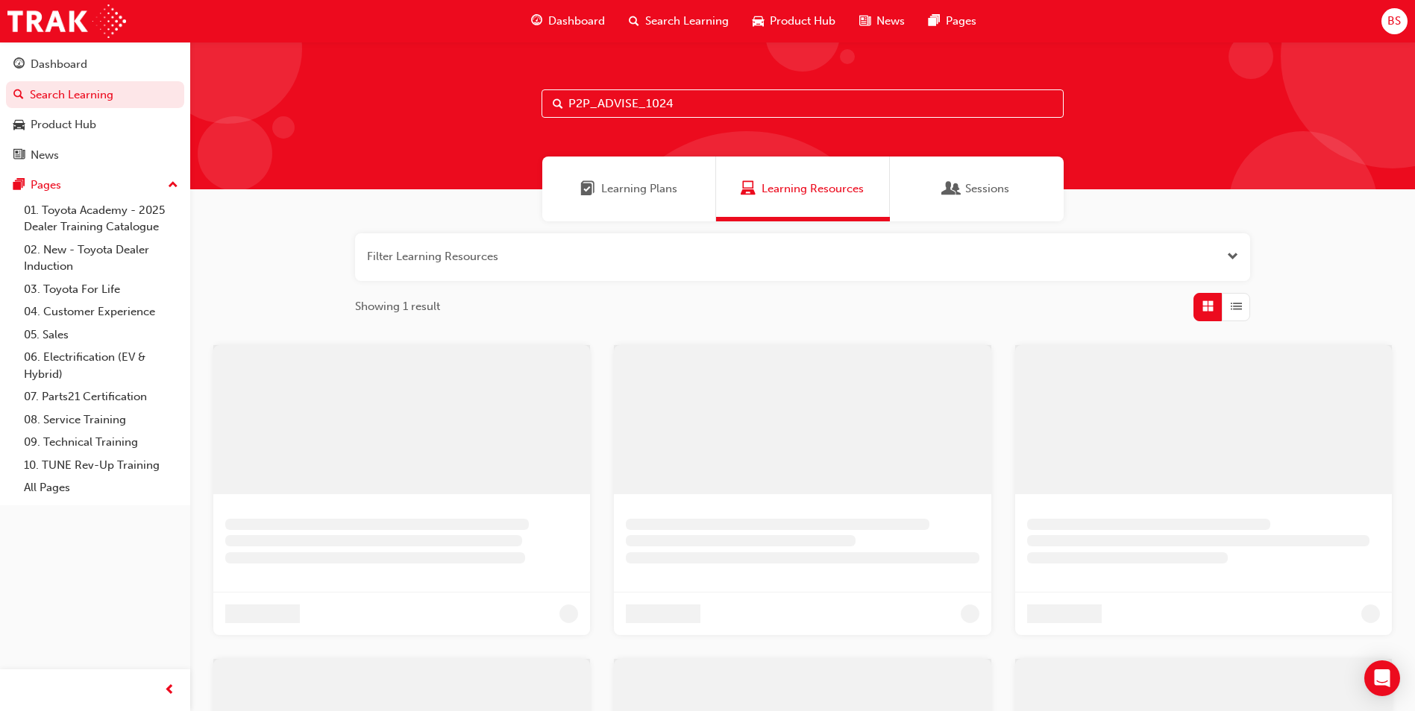
type input "P2P_ADVISE_1024"
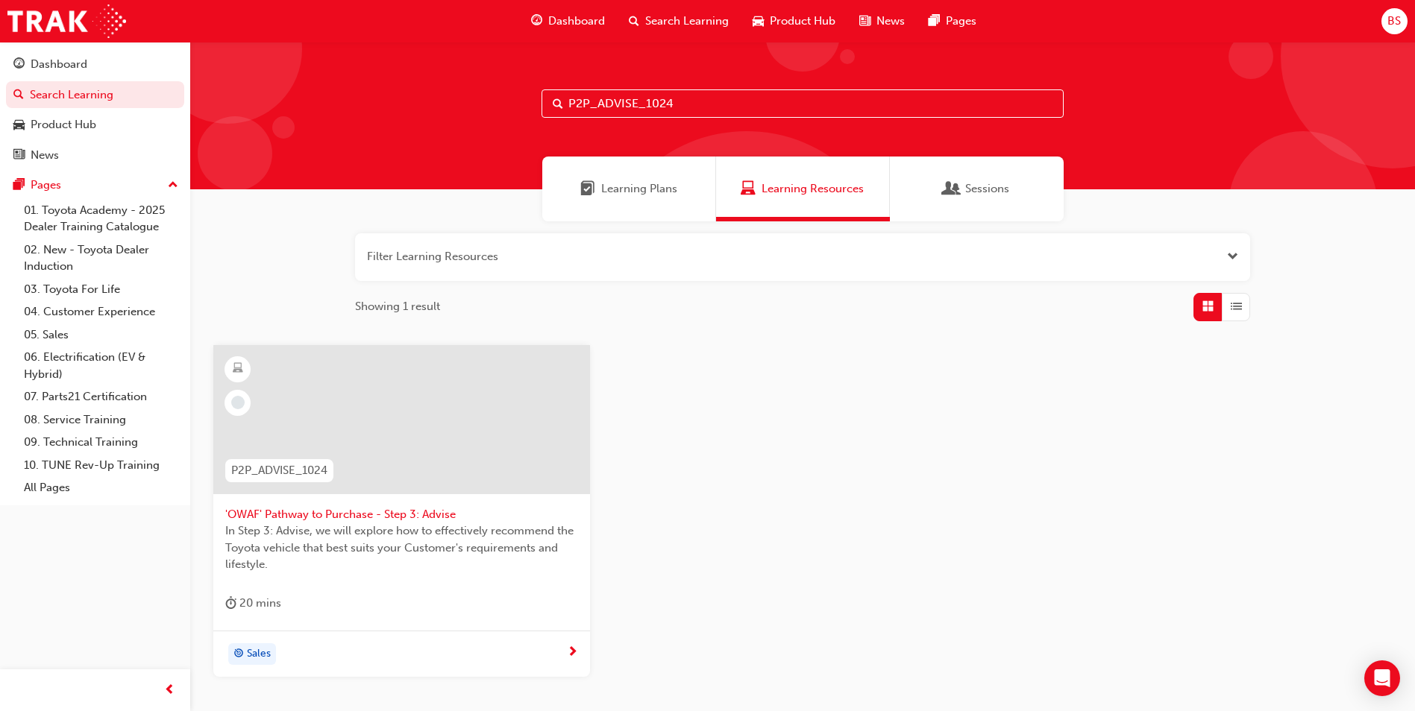
click at [404, 433] on div at bounding box center [401, 419] width 377 height 149
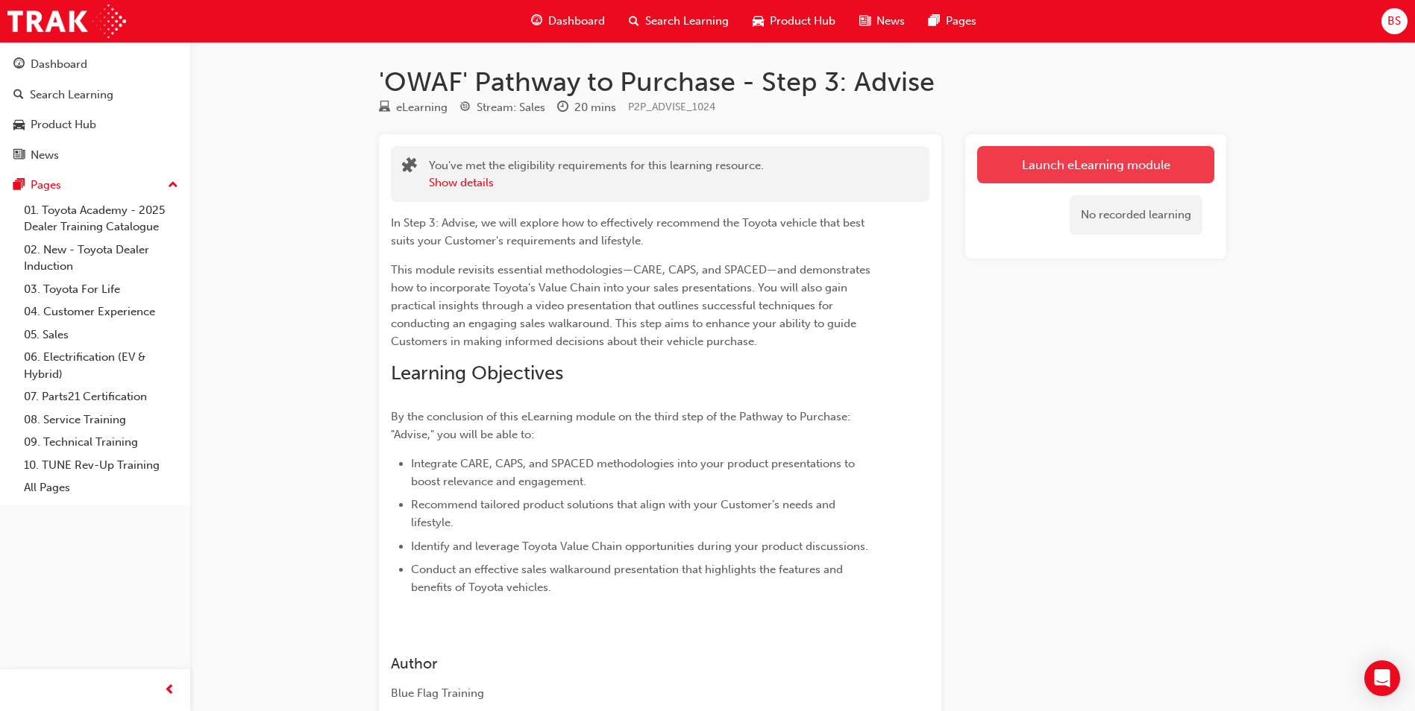
click at [1025, 164] on link "Launch eLearning module" at bounding box center [1095, 164] width 237 height 37
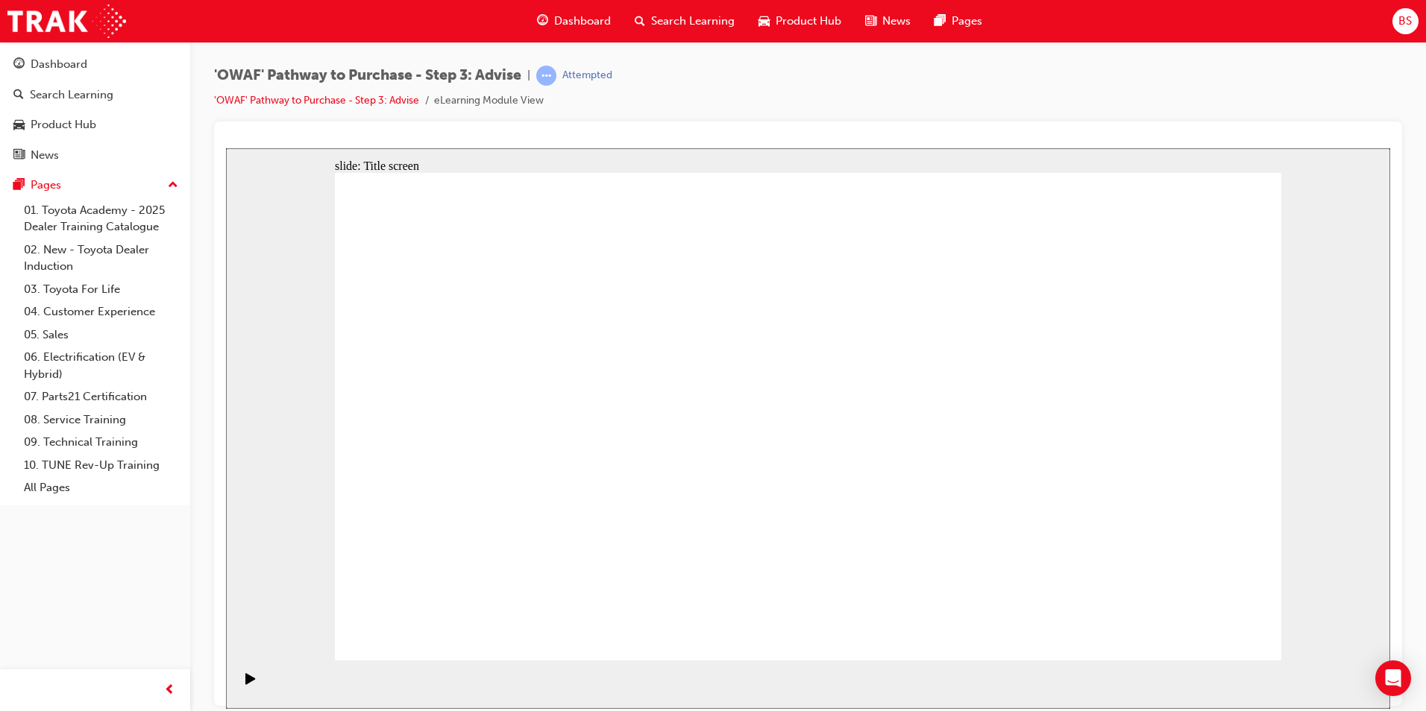
drag, startPoint x: 808, startPoint y: 597, endPoint x: 811, endPoint y: 610, distance: 13.2
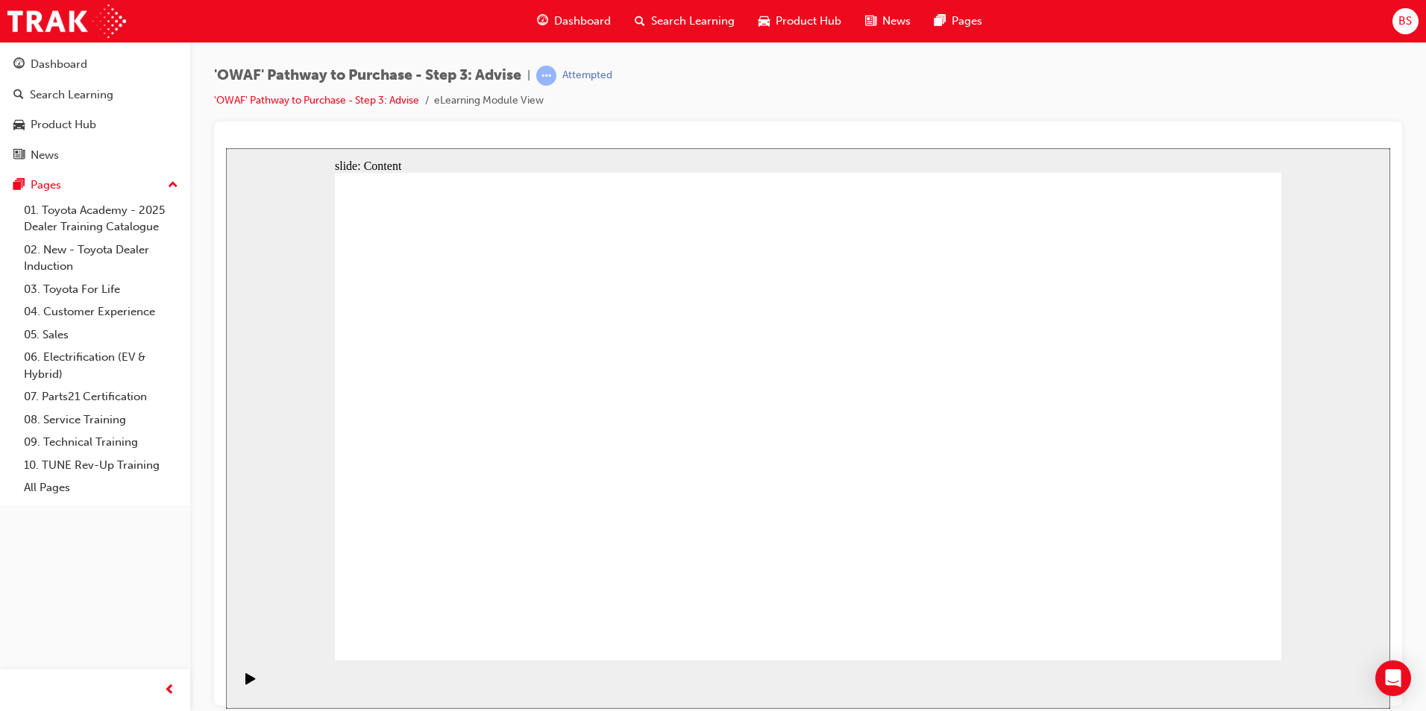
drag, startPoint x: 749, startPoint y: 583, endPoint x: 477, endPoint y: 385, distance: 336.8
drag, startPoint x: 515, startPoint y: 562, endPoint x: 519, endPoint y: 496, distance: 66.5
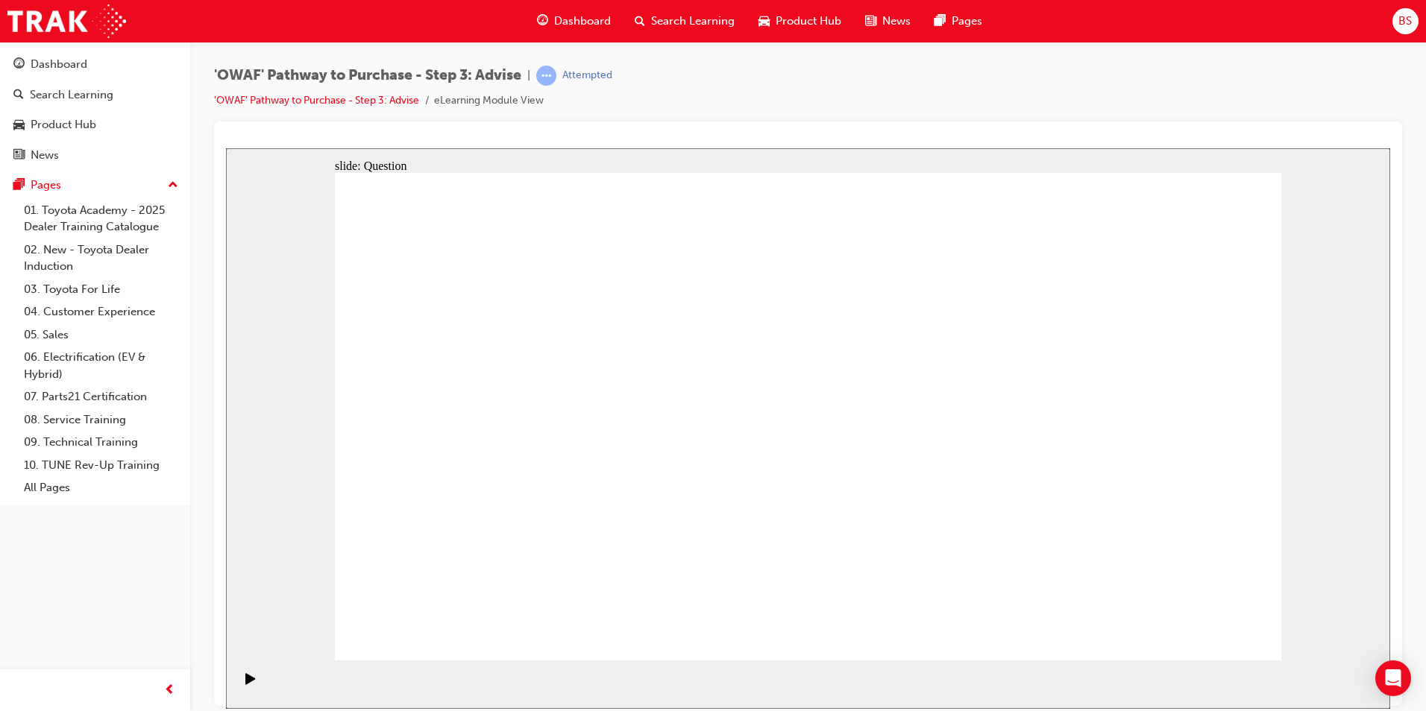
drag, startPoint x: 1047, startPoint y: 578, endPoint x: 494, endPoint y: 438, distance: 570.9
drag, startPoint x: 674, startPoint y: 512, endPoint x: 732, endPoint y: 377, distance: 147.7
drag, startPoint x: 822, startPoint y: 575, endPoint x: 559, endPoint y: 427, distance: 301.9
drag, startPoint x: 961, startPoint y: 568, endPoint x: 940, endPoint y: 424, distance: 146.3
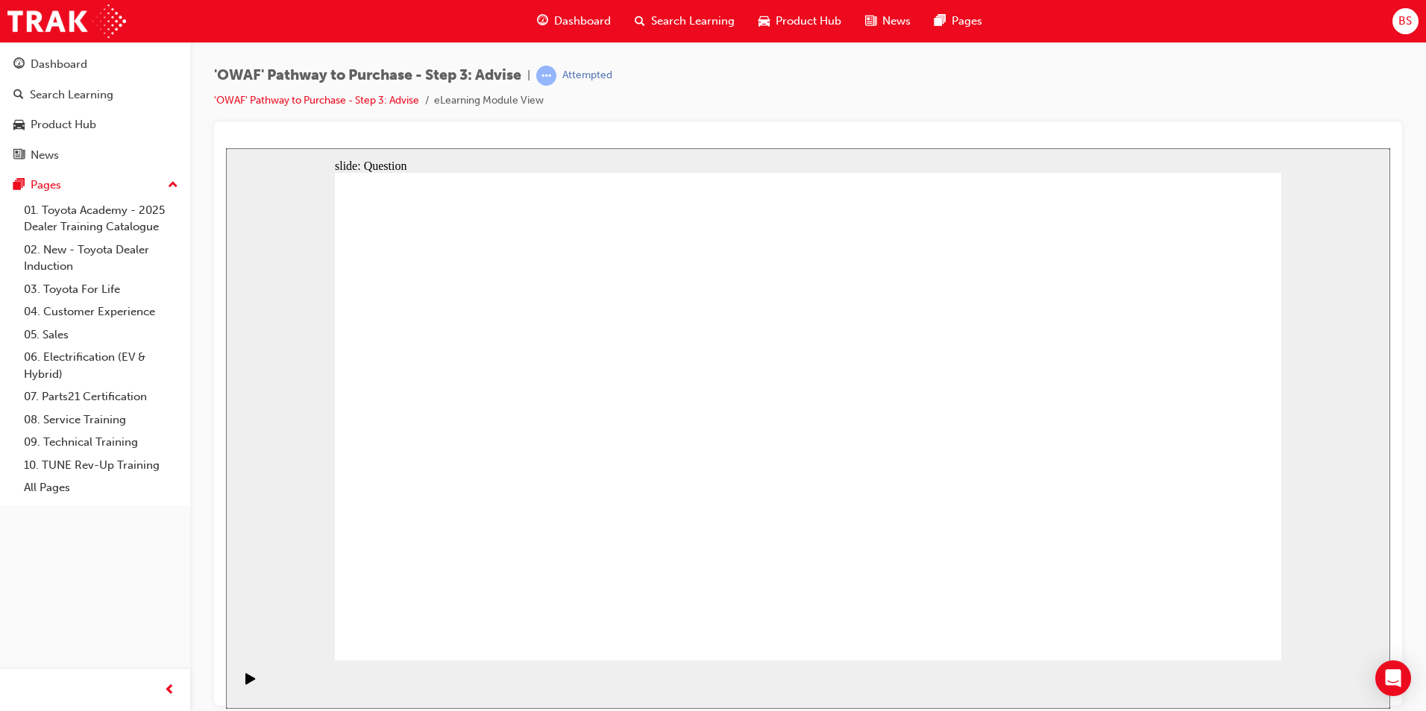
drag, startPoint x: 565, startPoint y: 418, endPoint x: 815, endPoint y: 567, distance: 291.0
drag, startPoint x: 789, startPoint y: 568, endPoint x: 949, endPoint y: 562, distance: 160.5
drag, startPoint x: 834, startPoint y: 517, endPoint x: 585, endPoint y: 415, distance: 269.2
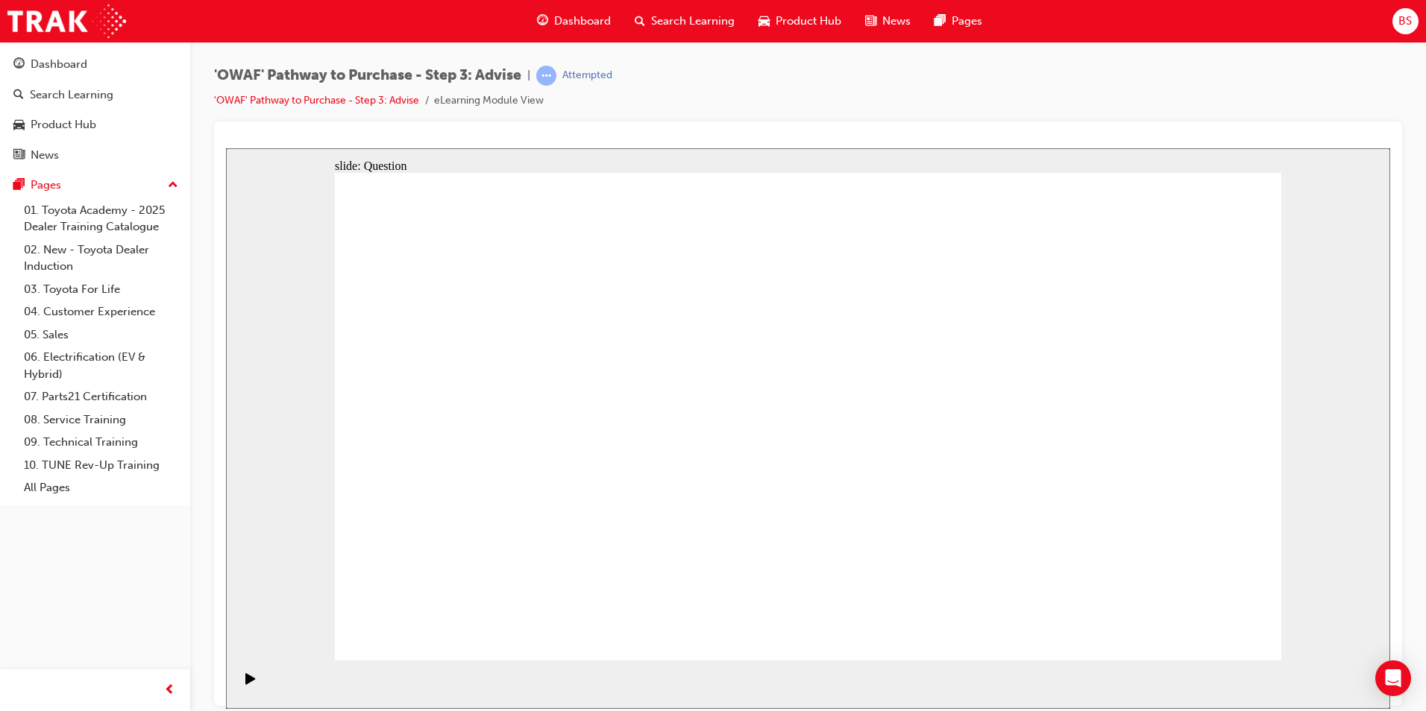
drag, startPoint x: 1050, startPoint y: 417, endPoint x: 776, endPoint y: 419, distance: 273.7
drag, startPoint x: 1165, startPoint y: 424, endPoint x: 621, endPoint y: 426, distance: 544.4
drag, startPoint x: 1075, startPoint y: 402, endPoint x: 782, endPoint y: 403, distance: 293.1
drag, startPoint x: 1086, startPoint y: 398, endPoint x: 775, endPoint y: 407, distance: 311.1
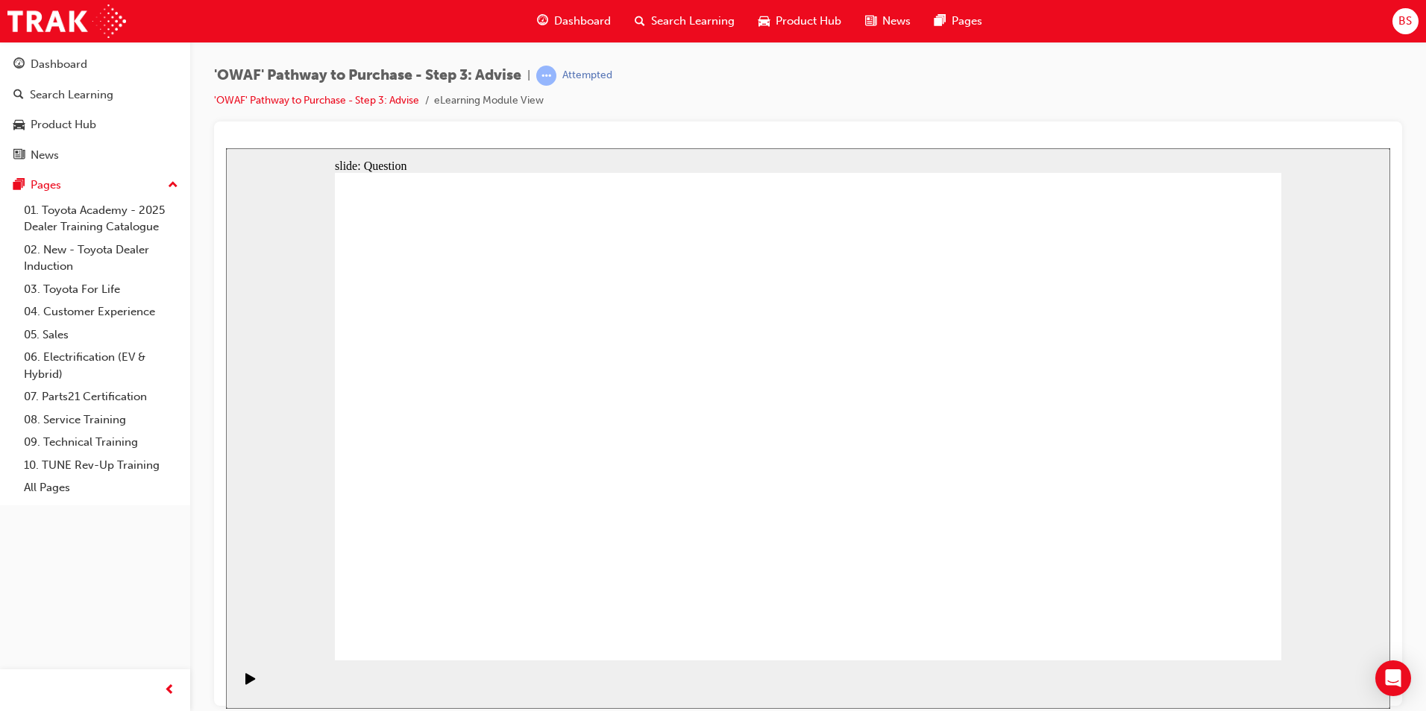
drag, startPoint x: 1013, startPoint y: 403, endPoint x: 783, endPoint y: 406, distance: 229.7
drag, startPoint x: 1087, startPoint y: 402, endPoint x: 493, endPoint y: 410, distance: 593.7
drag, startPoint x: 1086, startPoint y: 399, endPoint x: 525, endPoint y: 387, distance: 561.0
drag, startPoint x: 1077, startPoint y: 411, endPoint x: 750, endPoint y: 421, distance: 326.8
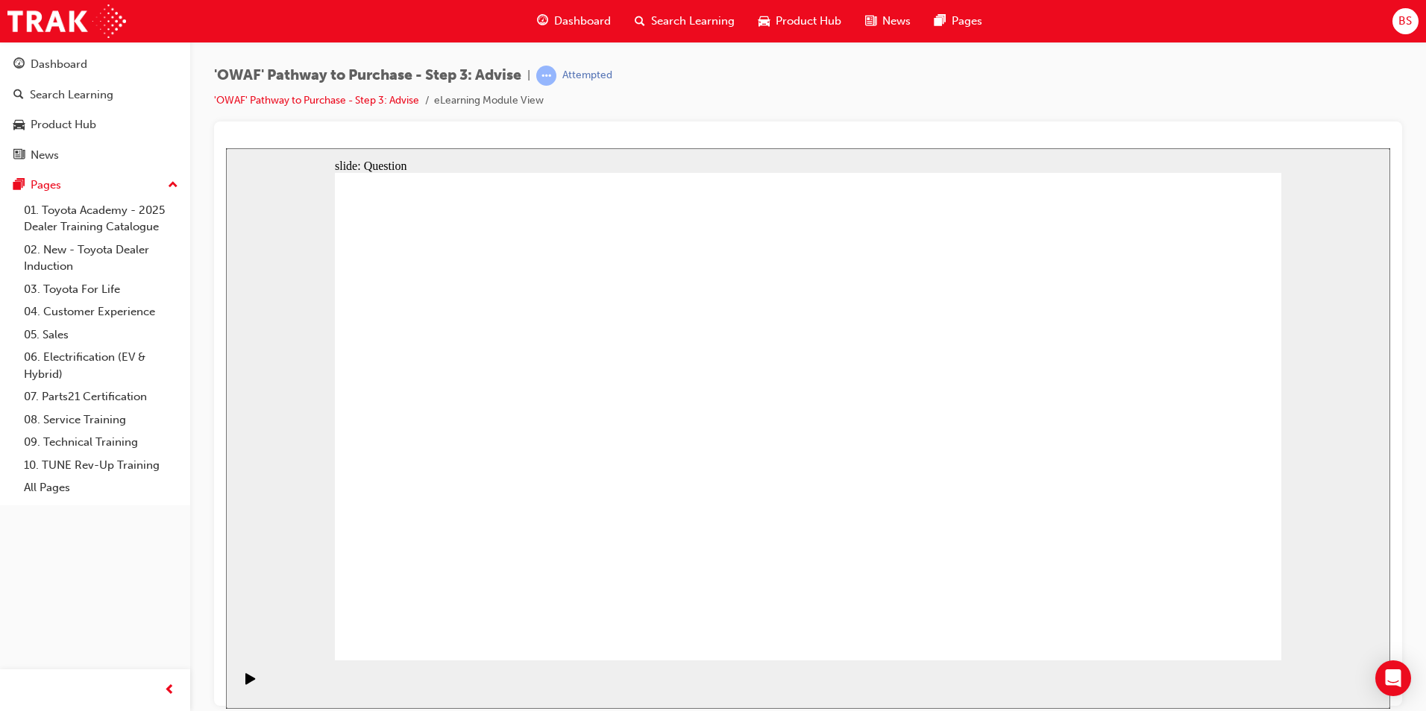
drag, startPoint x: 1097, startPoint y: 410, endPoint x: 797, endPoint y: 412, distance: 300.6
drag, startPoint x: 1136, startPoint y: 414, endPoint x: 562, endPoint y: 415, distance: 573.5
drag, startPoint x: 1097, startPoint y: 406, endPoint x: 814, endPoint y: 409, distance: 283.4
drag, startPoint x: 1113, startPoint y: 406, endPoint x: 852, endPoint y: 408, distance: 261.8
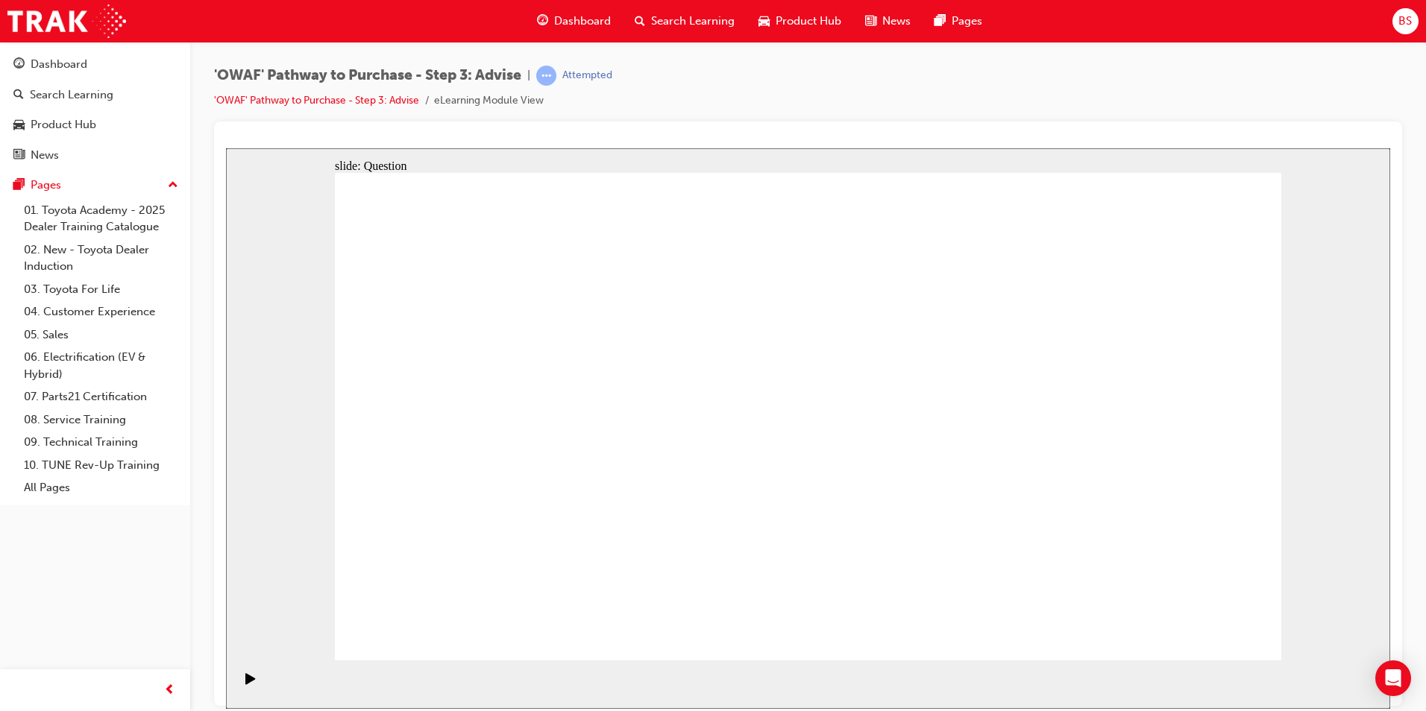
drag, startPoint x: 1034, startPoint y: 409, endPoint x: 789, endPoint y: 409, distance: 245.4
drag, startPoint x: 920, startPoint y: 412, endPoint x: 535, endPoint y: 412, distance: 385.6
drag, startPoint x: 552, startPoint y: 401, endPoint x: 413, endPoint y: 401, distance: 138.7
drag, startPoint x: 999, startPoint y: 404, endPoint x: 482, endPoint y: 396, distance: 517.6
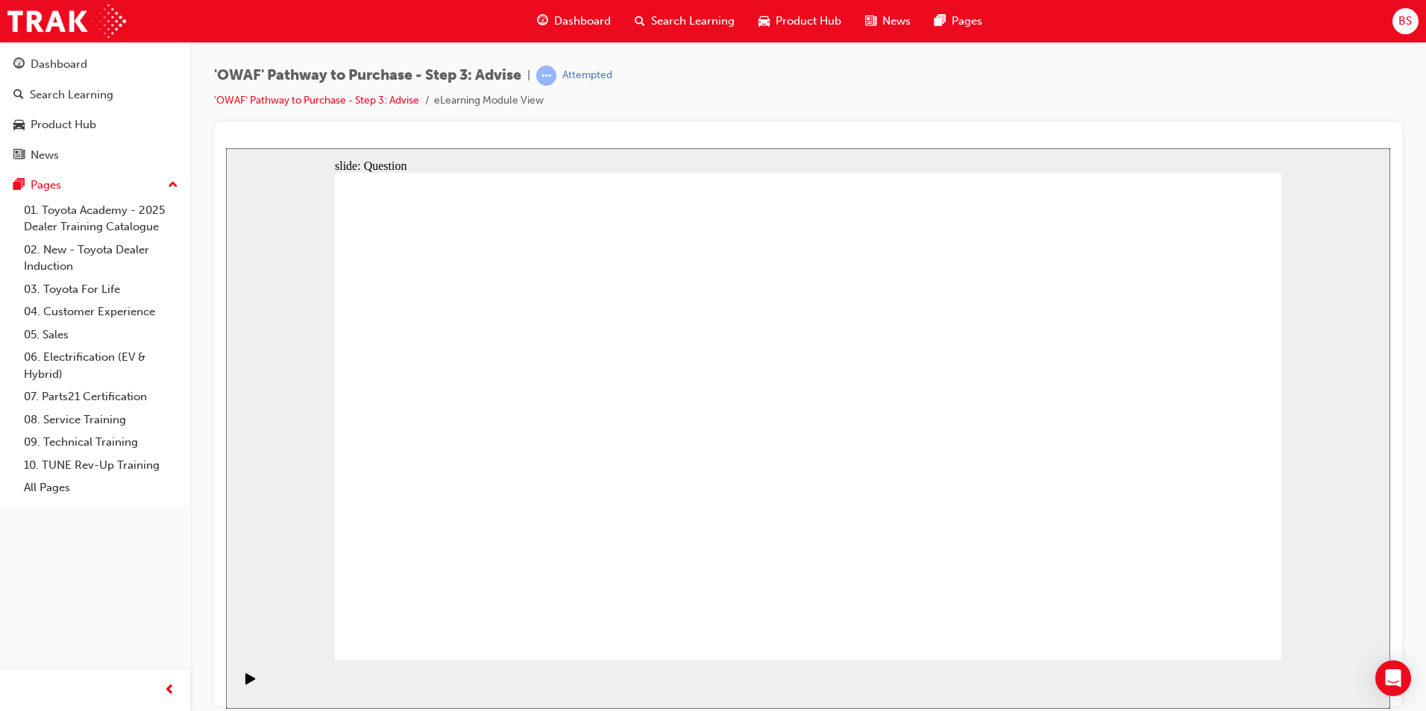
drag, startPoint x: 482, startPoint y: 372, endPoint x: 495, endPoint y: 370, distance: 13.6
drag, startPoint x: 471, startPoint y: 457, endPoint x: 912, endPoint y: 503, distance: 443.9
drag, startPoint x: 597, startPoint y: 450, endPoint x: 865, endPoint y: 432, distance: 268.3
drag, startPoint x: 626, startPoint y: 528, endPoint x: 895, endPoint y: 494, distance: 270.6
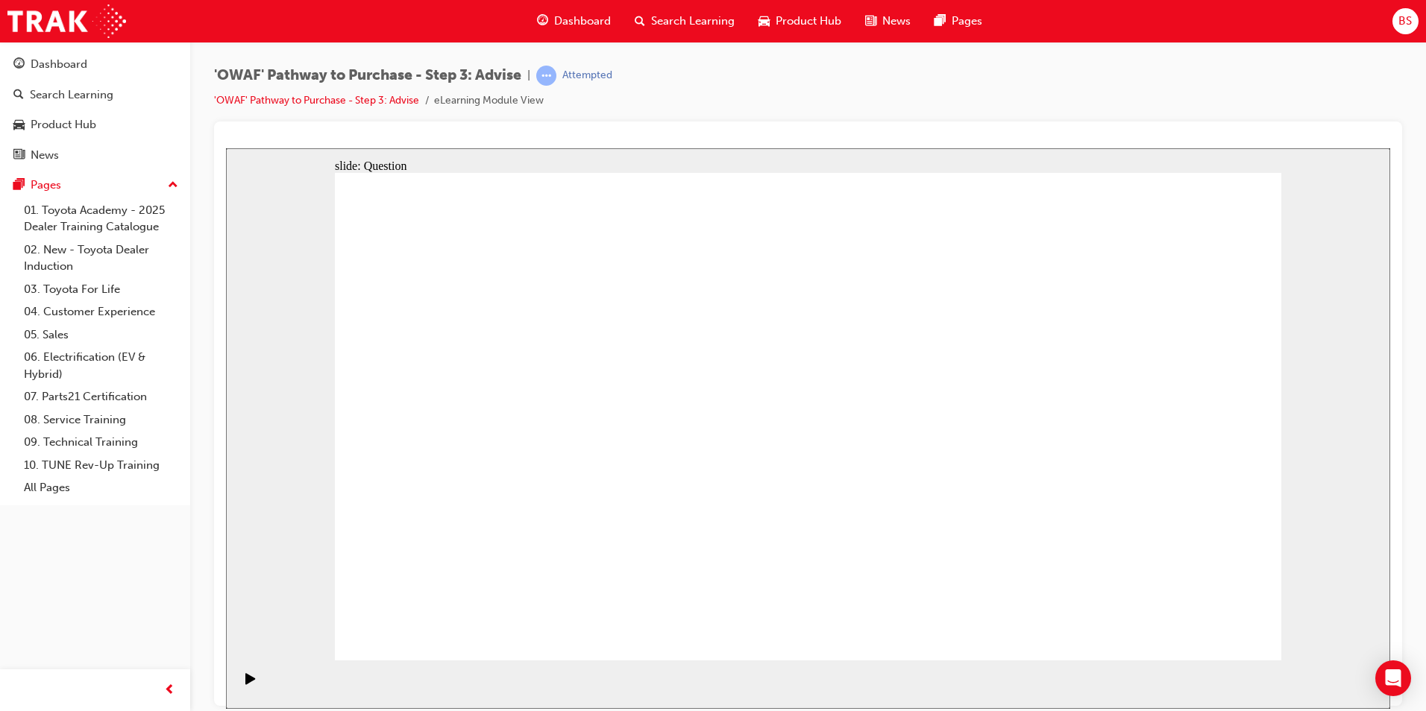
drag, startPoint x: 488, startPoint y: 527, endPoint x: 903, endPoint y: 459, distance: 421.0
drag, startPoint x: 523, startPoint y: 369, endPoint x: 1066, endPoint y: 433, distance: 546.7
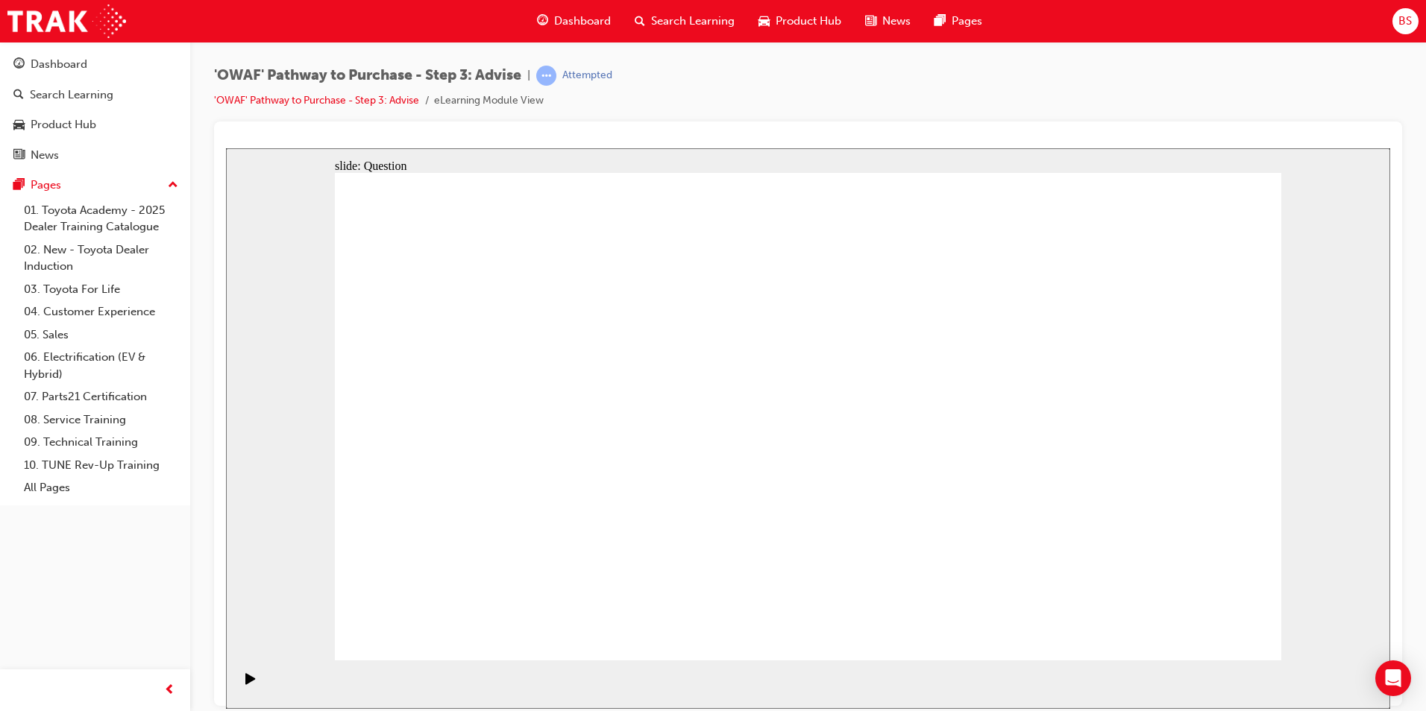
drag, startPoint x: 444, startPoint y: 370, endPoint x: 1009, endPoint y: 553, distance: 594.1
drag, startPoint x: 524, startPoint y: 377, endPoint x: 903, endPoint y: 564, distance: 423.3
drag, startPoint x: 809, startPoint y: 370, endPoint x: 439, endPoint y: 550, distance: 411.9
drag, startPoint x: 542, startPoint y: 490, endPoint x: 590, endPoint y: 559, distance: 84.2
drag, startPoint x: 981, startPoint y: 357, endPoint x: 618, endPoint y: 544, distance: 409.3
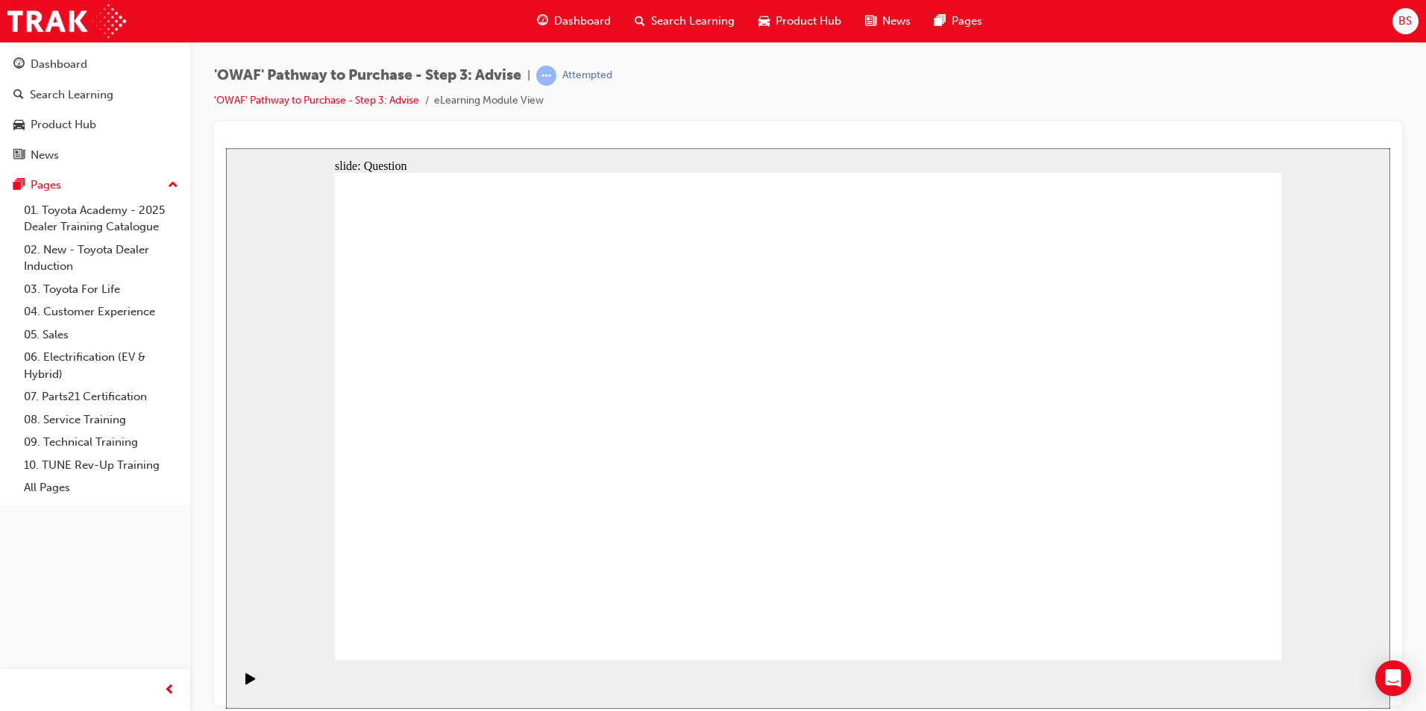
drag, startPoint x: 1164, startPoint y: 375, endPoint x: 720, endPoint y: 541, distance: 474.3
drag, startPoint x: 823, startPoint y: 571, endPoint x: 783, endPoint y: 570, distance: 39.5
drag, startPoint x: 711, startPoint y: 373, endPoint x: 741, endPoint y: 395, distance: 36.2
drag, startPoint x: 1073, startPoint y: 377, endPoint x: 893, endPoint y: 562, distance: 257.9
drag, startPoint x: 923, startPoint y: 361, endPoint x: 1199, endPoint y: 547, distance: 332.6
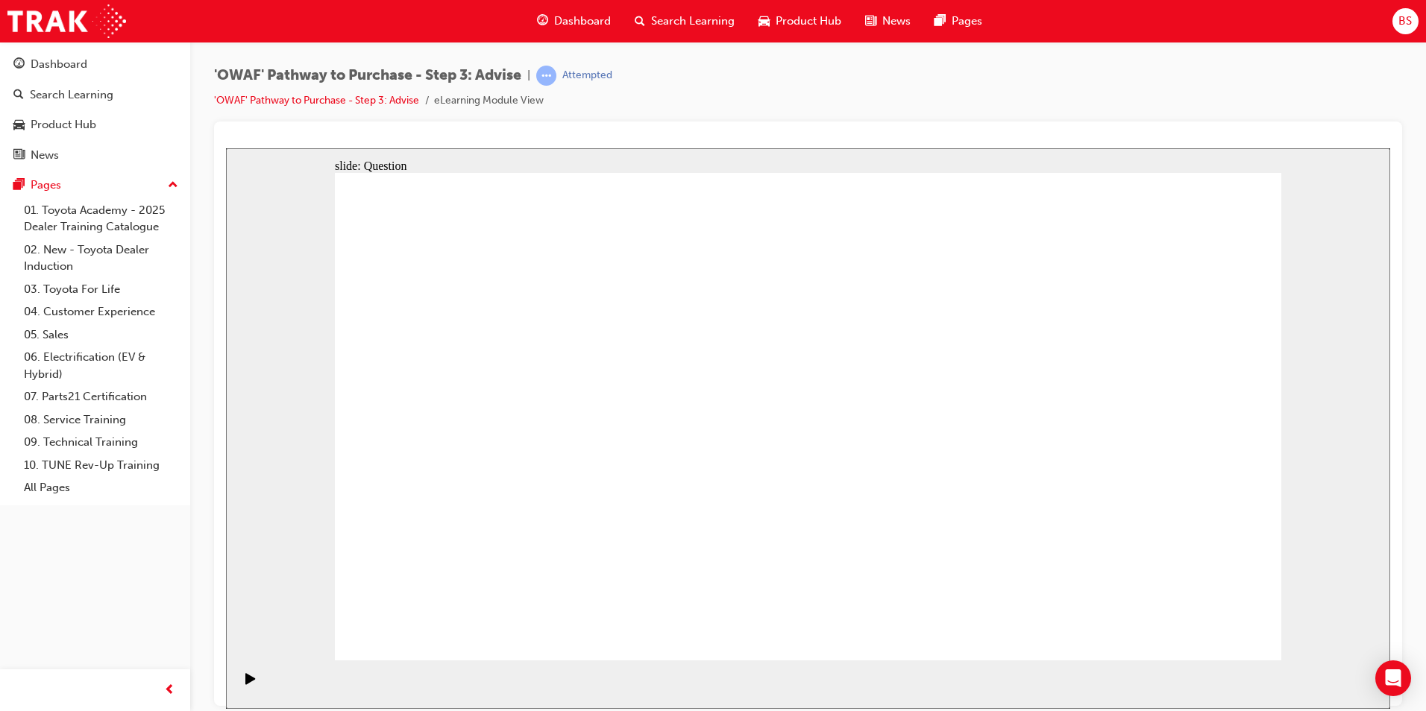
drag, startPoint x: 1196, startPoint y: 542, endPoint x: 1005, endPoint y: 541, distance: 190.2
drag, startPoint x: 626, startPoint y: 361, endPoint x: 1217, endPoint y: 555, distance: 622.4
drag, startPoint x: 723, startPoint y: 363, endPoint x: 541, endPoint y: 534, distance: 250.1
drag, startPoint x: 1157, startPoint y: 635, endPoint x: 1161, endPoint y: 626, distance: 9.3
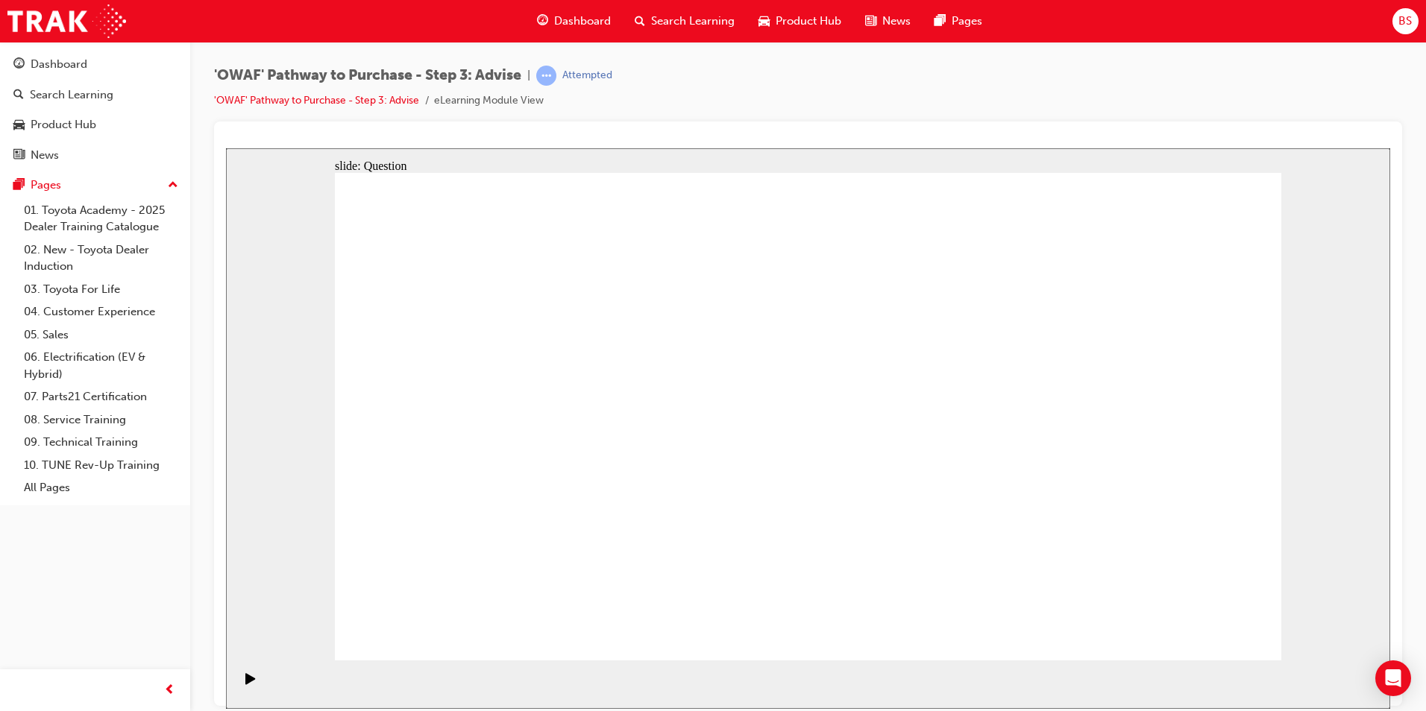
drag, startPoint x: 506, startPoint y: 549, endPoint x: 883, endPoint y: 541, distance: 376.7
drag, startPoint x: 774, startPoint y: 453, endPoint x: 527, endPoint y: 546, distance: 263.9
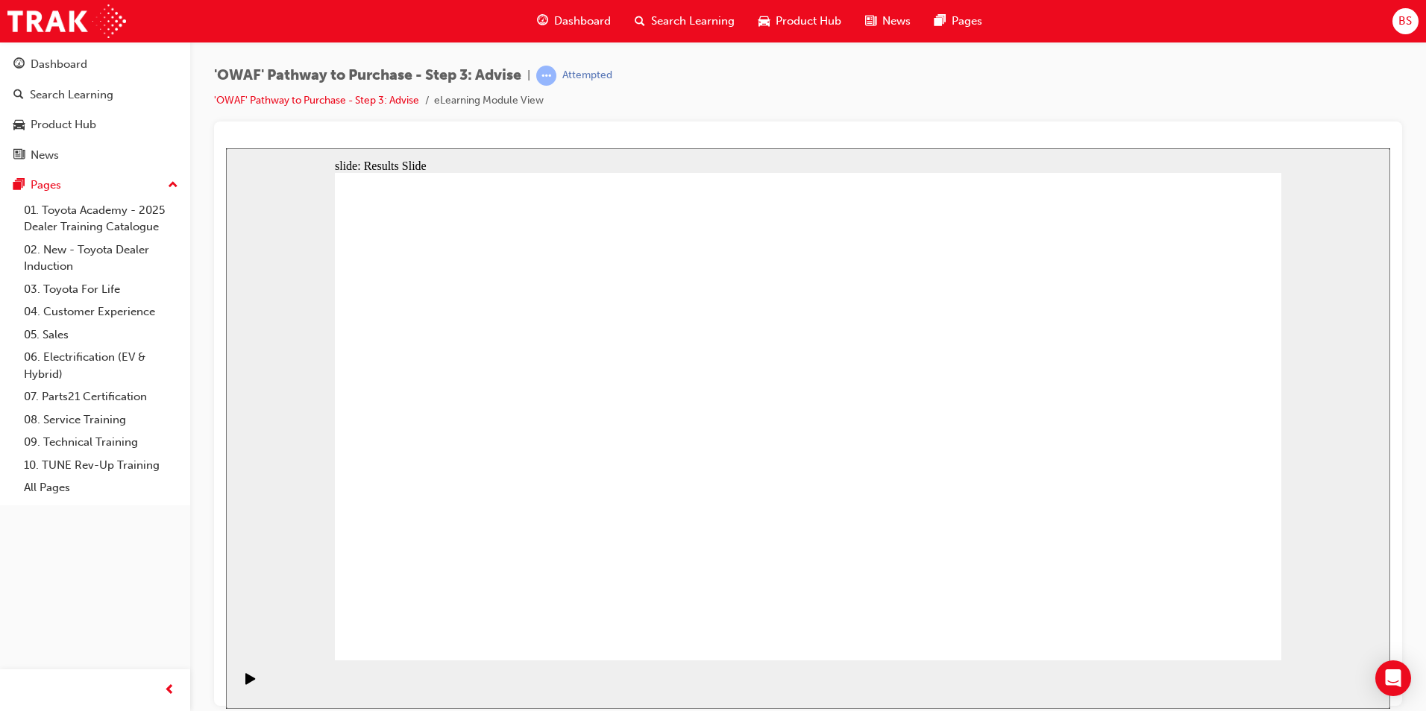
drag, startPoint x: 596, startPoint y: 579, endPoint x: 597, endPoint y: 515, distance: 63.4
drag, startPoint x: 697, startPoint y: 468, endPoint x: 592, endPoint y: 384, distance: 134.8
drag, startPoint x: 1127, startPoint y: 581, endPoint x: 626, endPoint y: 440, distance: 520.6
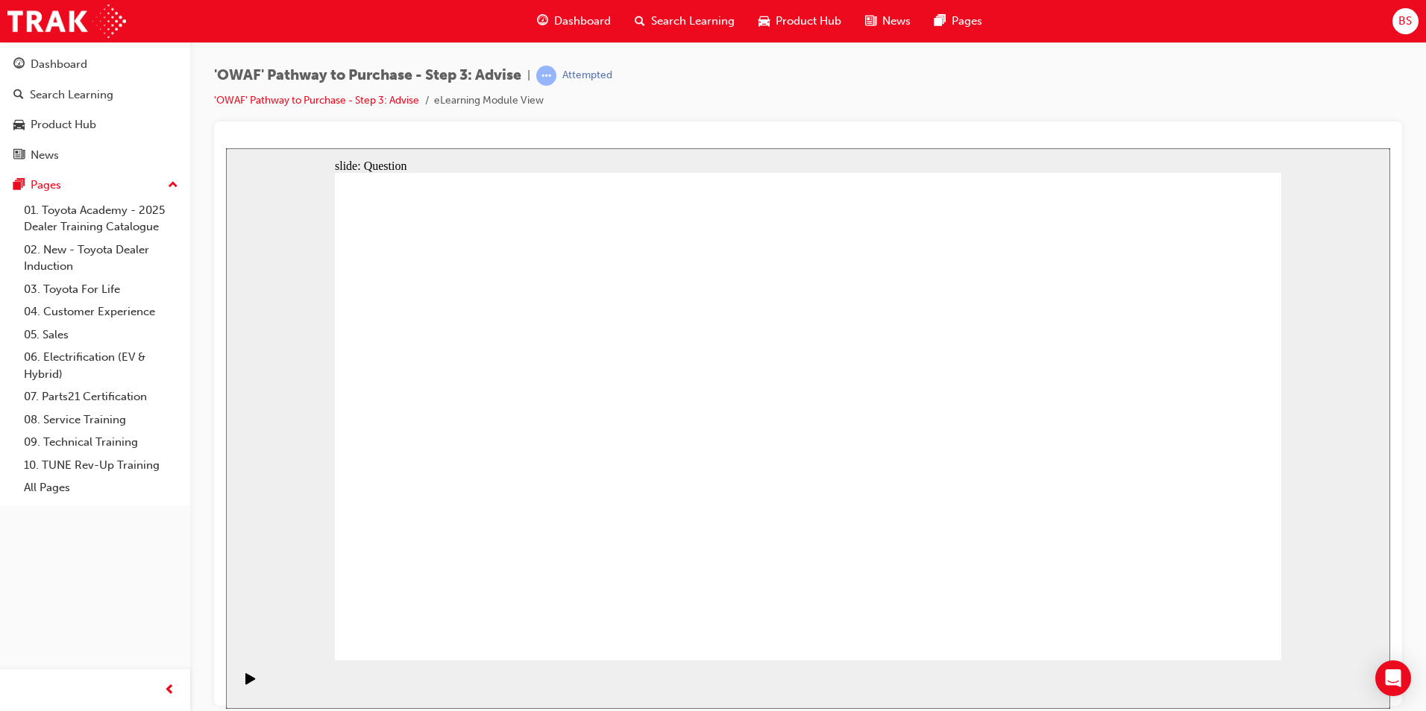
drag, startPoint x: 649, startPoint y: 573, endPoint x: 752, endPoint y: 382, distance: 216.9
drag, startPoint x: 832, startPoint y: 577, endPoint x: 565, endPoint y: 427, distance: 306.2
drag, startPoint x: 839, startPoint y: 595, endPoint x: 973, endPoint y: 436, distance: 208.0
drag, startPoint x: 973, startPoint y: 426, endPoint x: 820, endPoint y: 613, distance: 241.2
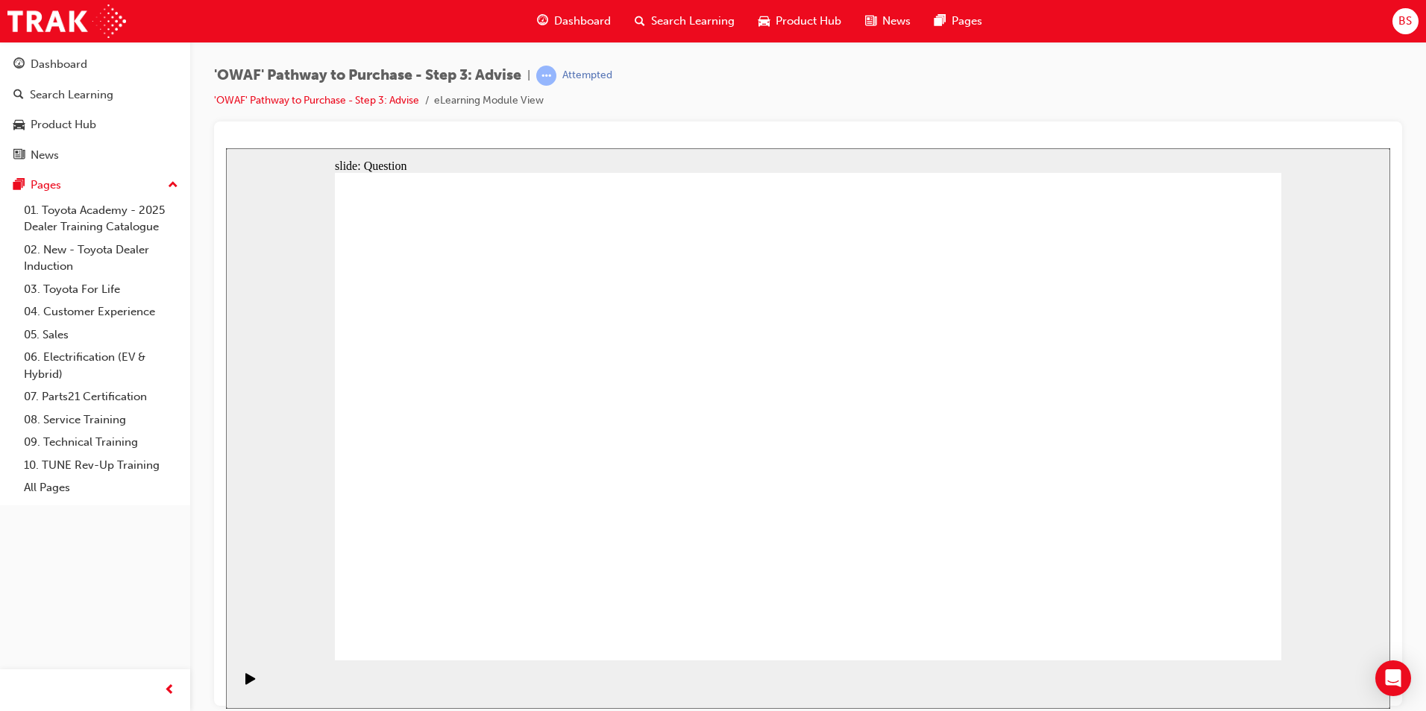
drag, startPoint x: 638, startPoint y: 614, endPoint x: 943, endPoint y: 420, distance: 360.8
drag, startPoint x: 922, startPoint y: 423, endPoint x: 570, endPoint y: 659, distance: 423.6
drag, startPoint x: 1023, startPoint y: 539, endPoint x: 1003, endPoint y: 434, distance: 107.1
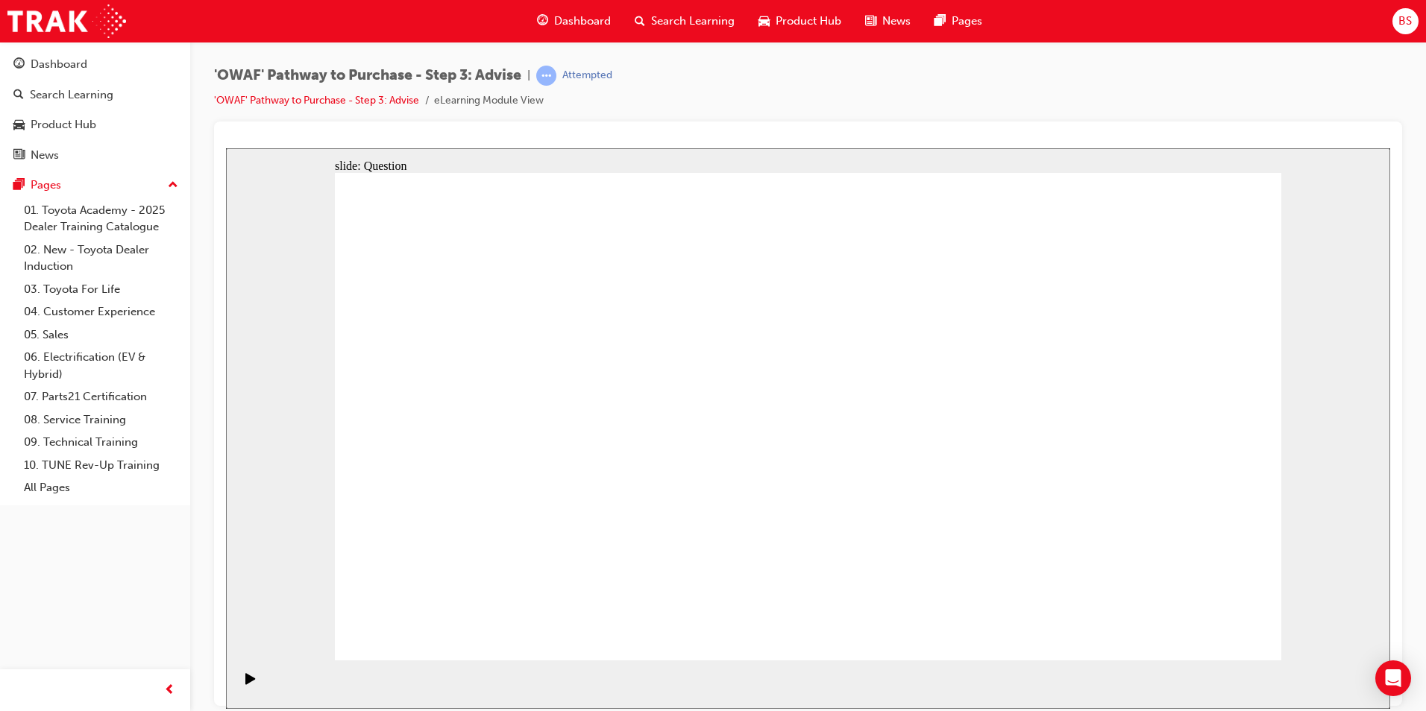
drag, startPoint x: 840, startPoint y: 530, endPoint x: 830, endPoint y: 521, distance: 13.7
drag, startPoint x: 1016, startPoint y: 503, endPoint x: 841, endPoint y: 497, distance: 174.6
drag, startPoint x: 906, startPoint y: 498, endPoint x: 508, endPoint y: 504, distance: 398.3
drag, startPoint x: 1041, startPoint y: 508, endPoint x: 892, endPoint y: 504, distance: 149.2
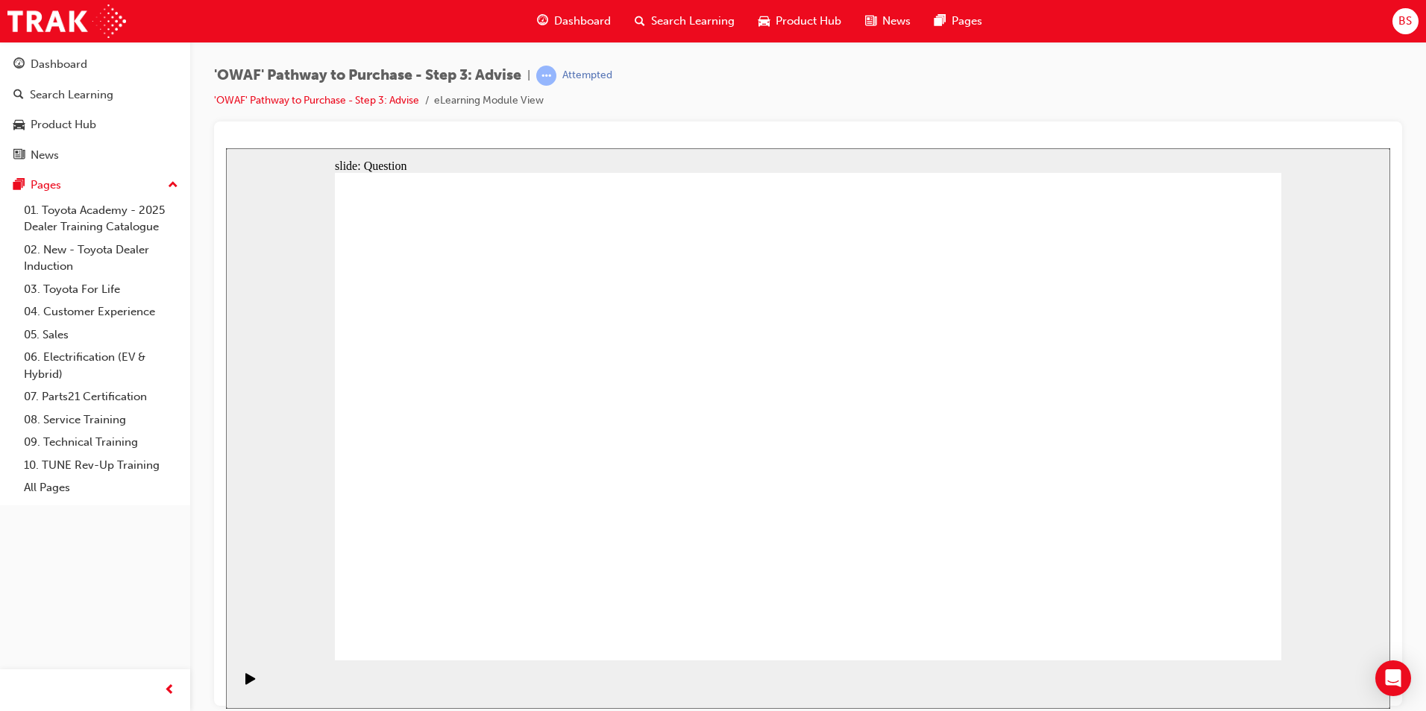
drag, startPoint x: 1131, startPoint y: 504, endPoint x: 818, endPoint y: 507, distance: 312.5
drag, startPoint x: 1123, startPoint y: 520, endPoint x: 842, endPoint y: 524, distance: 281.2
drag, startPoint x: 1083, startPoint y: 524, endPoint x: 486, endPoint y: 521, distance: 596.6
drag, startPoint x: 1075, startPoint y: 512, endPoint x: 475, endPoint y: 514, distance: 600.4
drag, startPoint x: 1085, startPoint y: 509, endPoint x: 521, endPoint y: 512, distance: 564.6
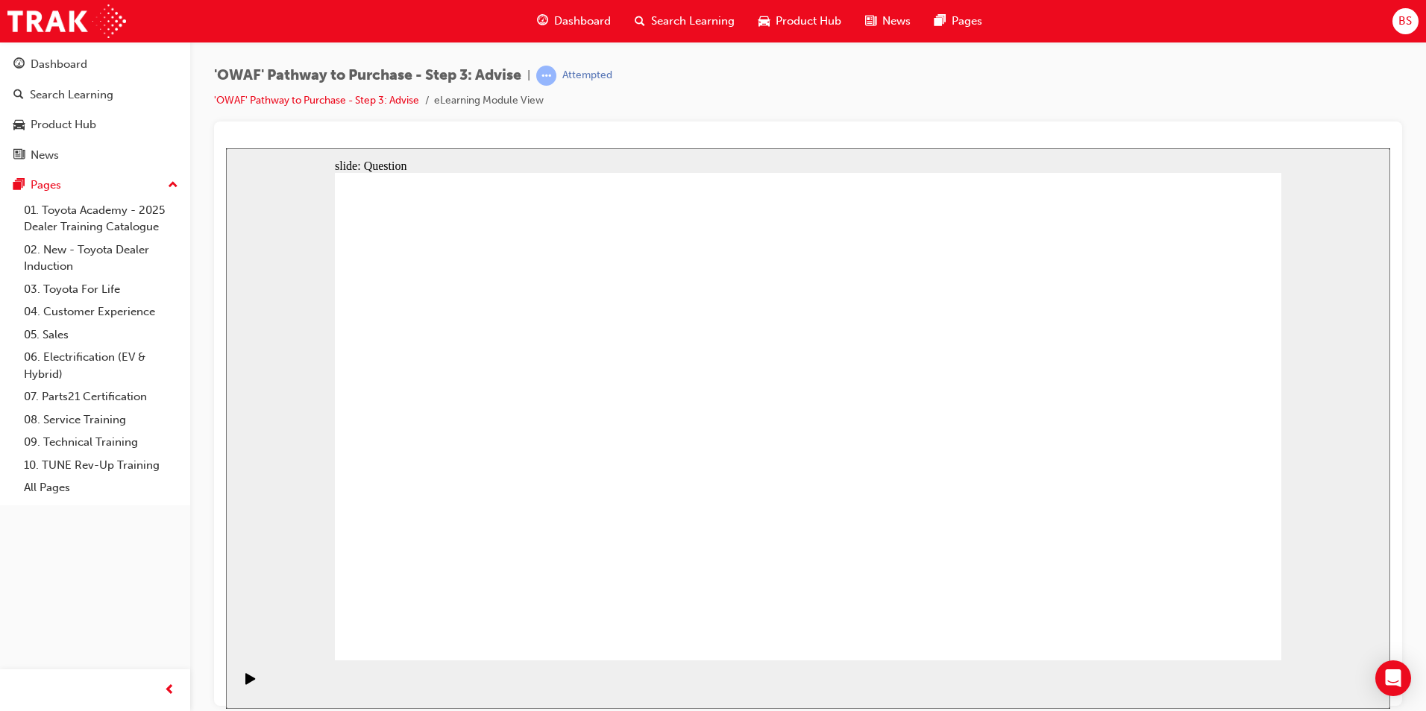
drag, startPoint x: 508, startPoint y: 360, endPoint x: 995, endPoint y: 365, distance: 487.0
drag, startPoint x: 491, startPoint y: 435, endPoint x: 934, endPoint y: 418, distance: 443.3
drag, startPoint x: 474, startPoint y: 535, endPoint x: 958, endPoint y: 459, distance: 489.8
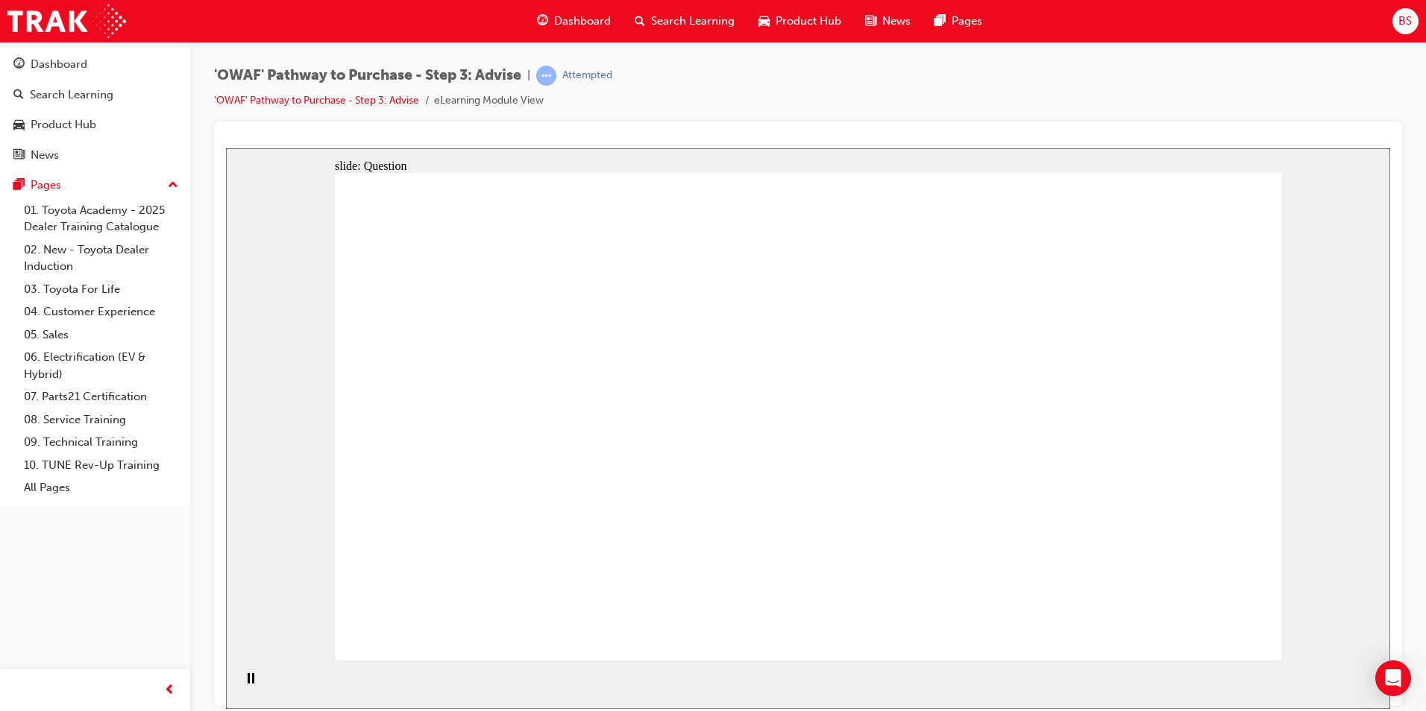
drag, startPoint x: 609, startPoint y: 450, endPoint x: 914, endPoint y: 453, distance: 305.0
drag, startPoint x: 590, startPoint y: 515, endPoint x: 955, endPoint y: 498, distance: 365.1
drag, startPoint x: 796, startPoint y: 354, endPoint x: 433, endPoint y: 521, distance: 399.8
drag, startPoint x: 894, startPoint y: 389, endPoint x: 526, endPoint y: 567, distance: 409.3
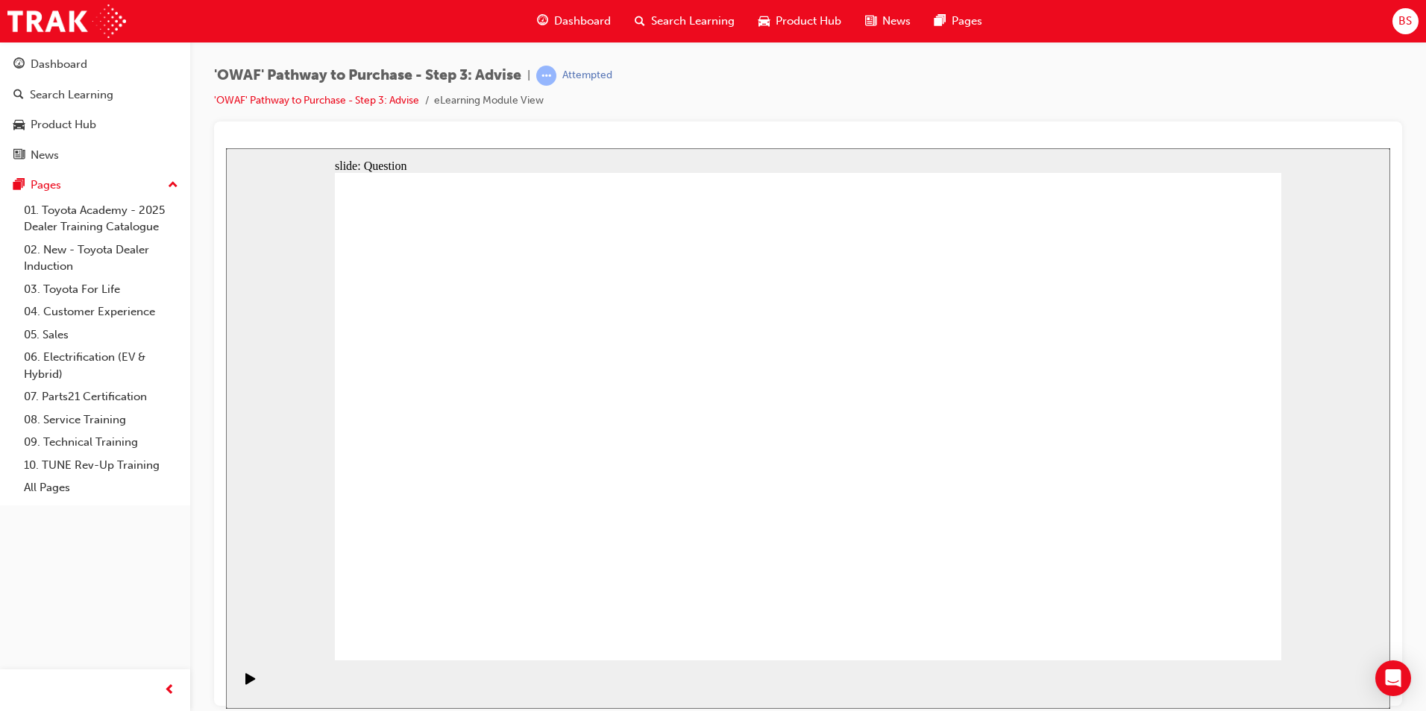
drag, startPoint x: 625, startPoint y: 370, endPoint x: 778, endPoint y: 595, distance: 272.2
drag, startPoint x: 1185, startPoint y: 366, endPoint x: 726, endPoint y: 542, distance: 492.0
drag, startPoint x: 1003, startPoint y: 362, endPoint x: 1186, endPoint y: 541, distance: 256.3
drag, startPoint x: 810, startPoint y: 555, endPoint x: 625, endPoint y: 555, distance: 185.0
drag, startPoint x: 538, startPoint y: 378, endPoint x: 823, endPoint y: 553, distance: 333.9
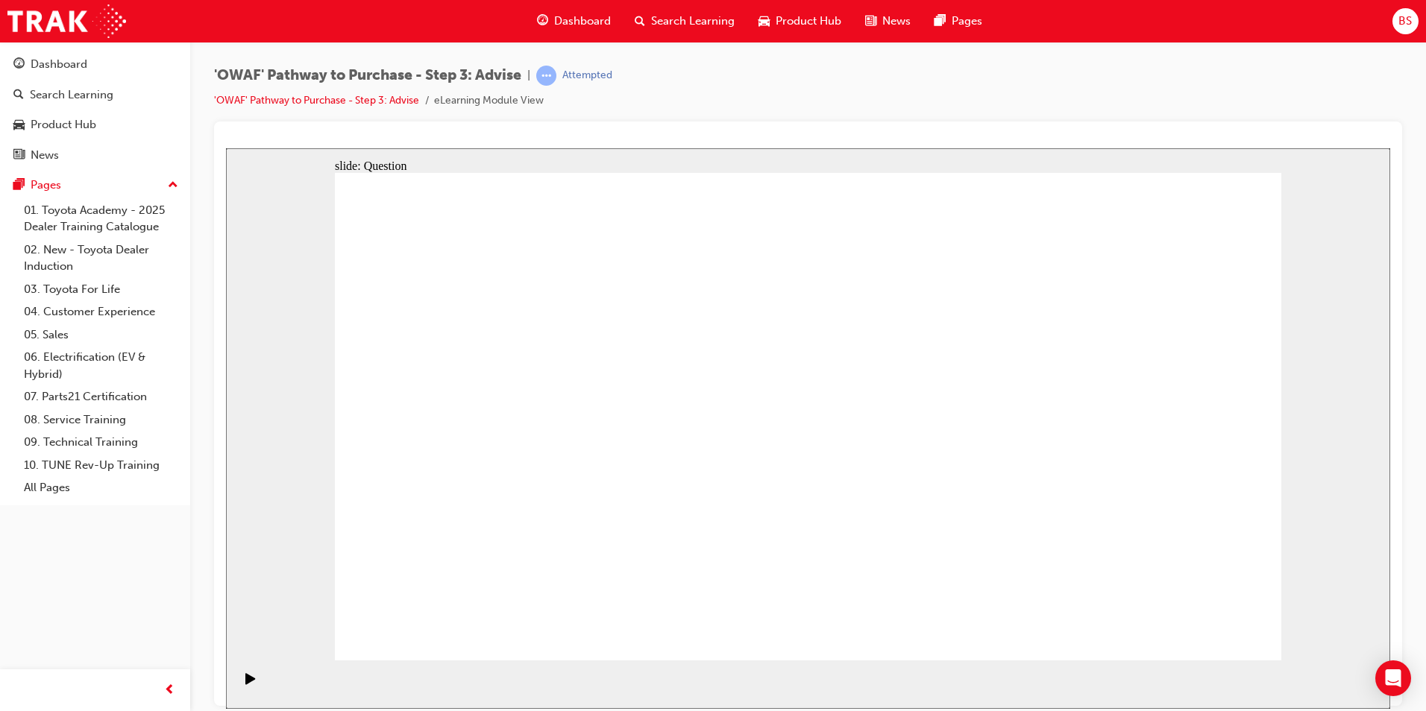
drag, startPoint x: 438, startPoint y: 371, endPoint x: 467, endPoint y: 355, distance: 33.0
drag, startPoint x: 706, startPoint y: 370, endPoint x: 706, endPoint y: 345, distance: 25.4
drag, startPoint x: 1074, startPoint y: 365, endPoint x: 890, endPoint y: 544, distance: 255.8
drag, startPoint x: 433, startPoint y: 374, endPoint x: 995, endPoint y: 550, distance: 589.2
drag, startPoint x: 755, startPoint y: 370, endPoint x: 1113, endPoint y: 550, distance: 400.2
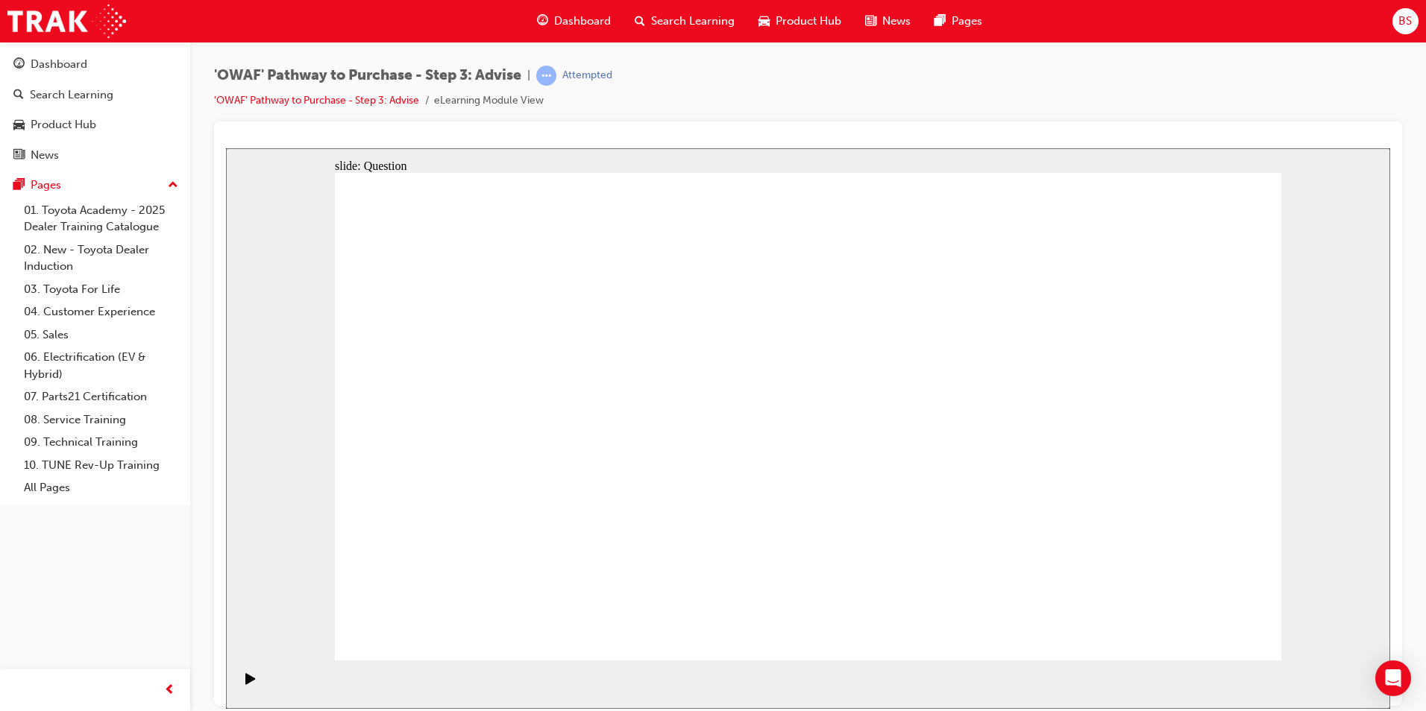
drag, startPoint x: 610, startPoint y: 508, endPoint x: 600, endPoint y: 362, distance: 145.8
drag, startPoint x: 1201, startPoint y: 546, endPoint x: 632, endPoint y: 542, distance: 569.8
drag, startPoint x: 624, startPoint y: 386, endPoint x: 1152, endPoint y: 553, distance: 554.0
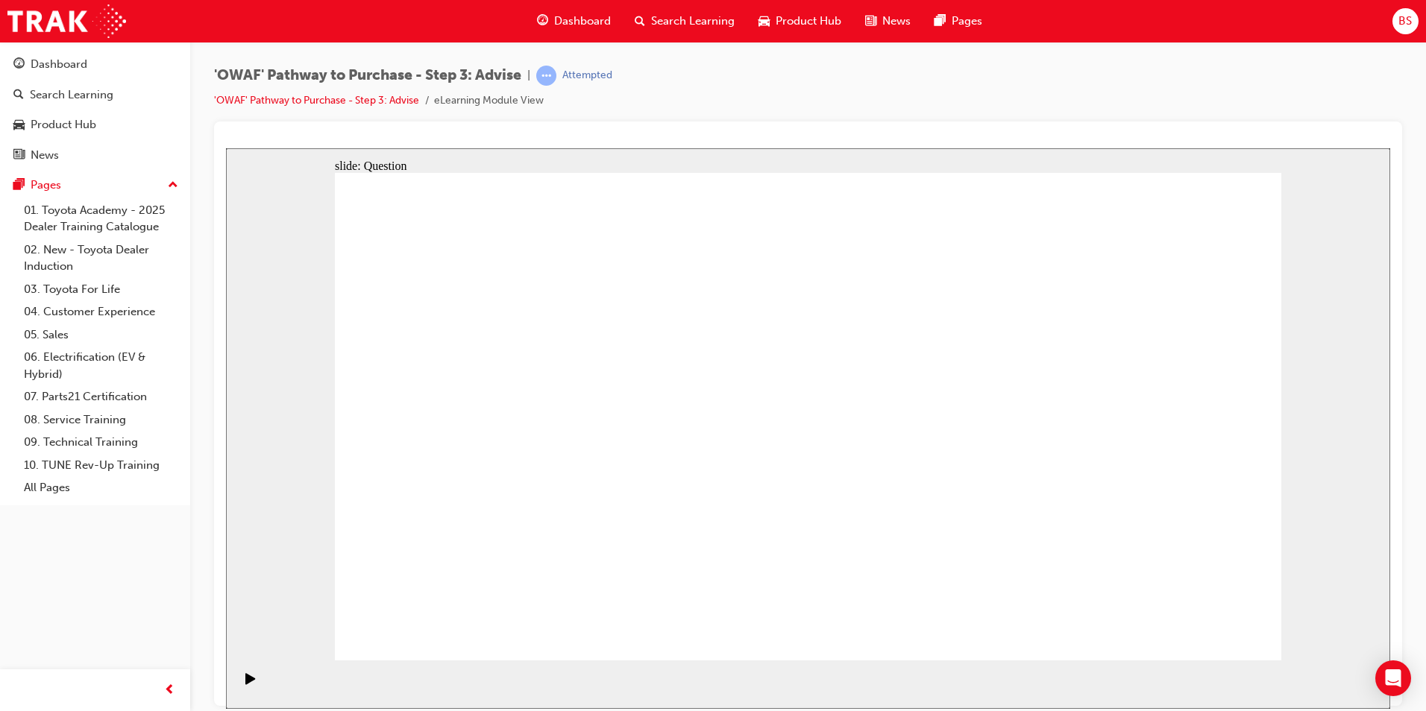
drag, startPoint x: 602, startPoint y: 550, endPoint x: 617, endPoint y: 365, distance: 186.3
drag, startPoint x: 1075, startPoint y: 565, endPoint x: 1069, endPoint y: 364, distance: 201.5
drag, startPoint x: 995, startPoint y: 551, endPoint x: 1079, endPoint y: 551, distance: 84.3
drag, startPoint x: 1024, startPoint y: 356, endPoint x: 834, endPoint y: 375, distance: 191.1
drag, startPoint x: 1196, startPoint y: 547, endPoint x: 623, endPoint y: 547, distance: 572.8
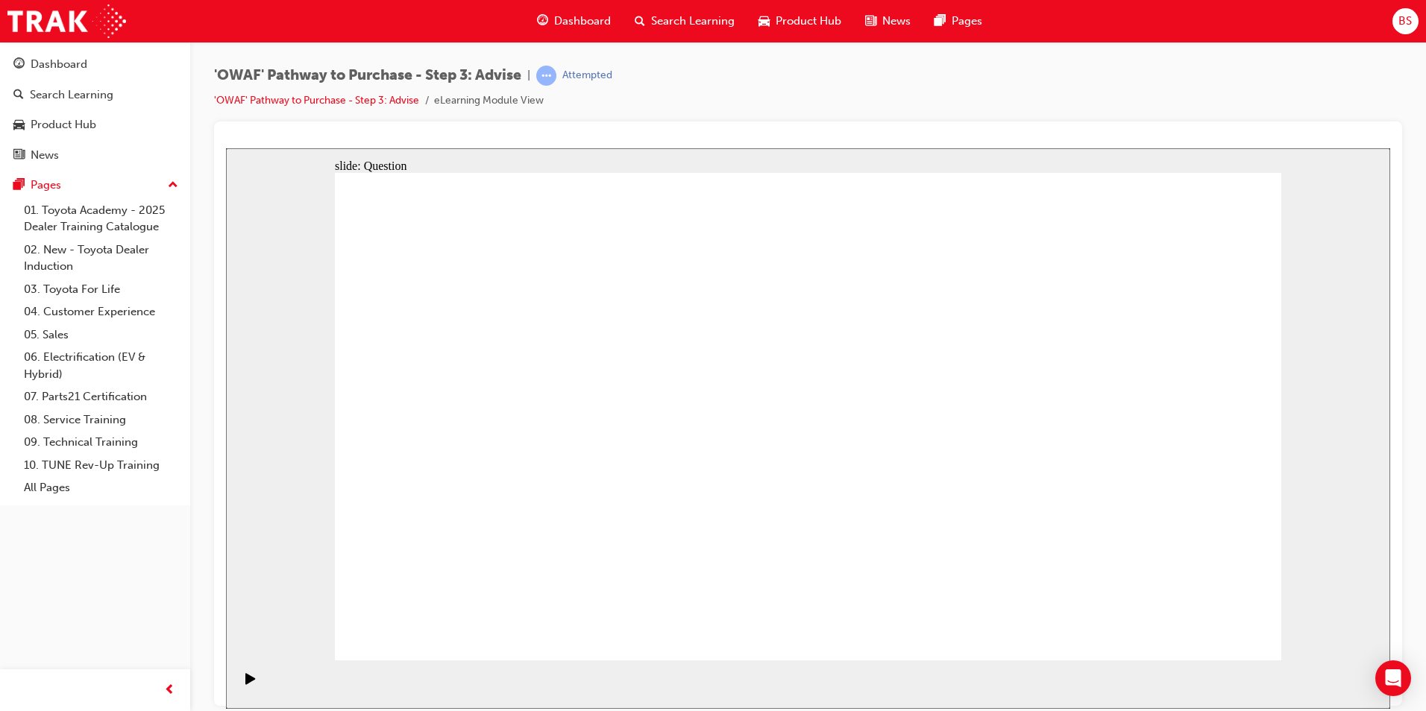
drag, startPoint x: 1063, startPoint y: 430, endPoint x: 1201, endPoint y: 529, distance: 170.1
drag, startPoint x: 1055, startPoint y: 556, endPoint x: 998, endPoint y: 544, distance: 57.9
drag, startPoint x: 697, startPoint y: 348, endPoint x: 1077, endPoint y: 531, distance: 422.3
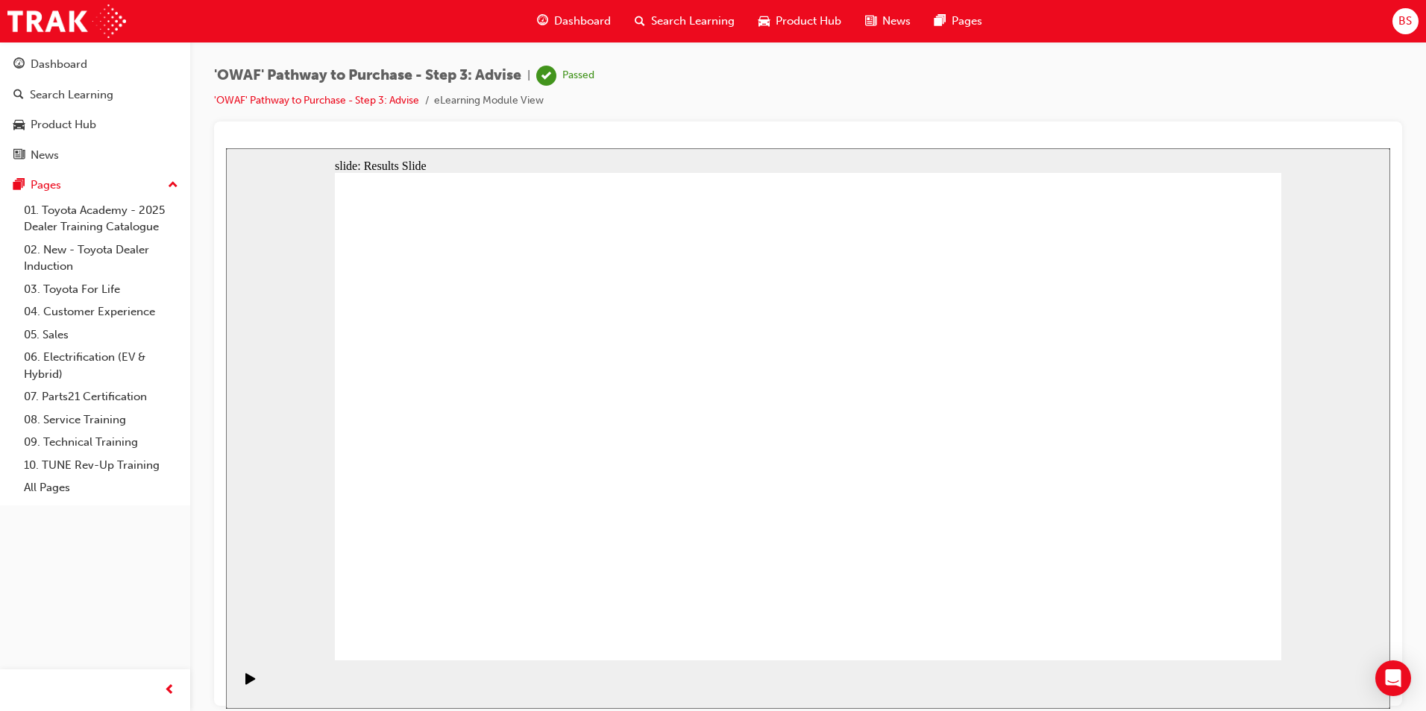
click at [673, 26] on span "Search Learning" at bounding box center [693, 21] width 84 height 17
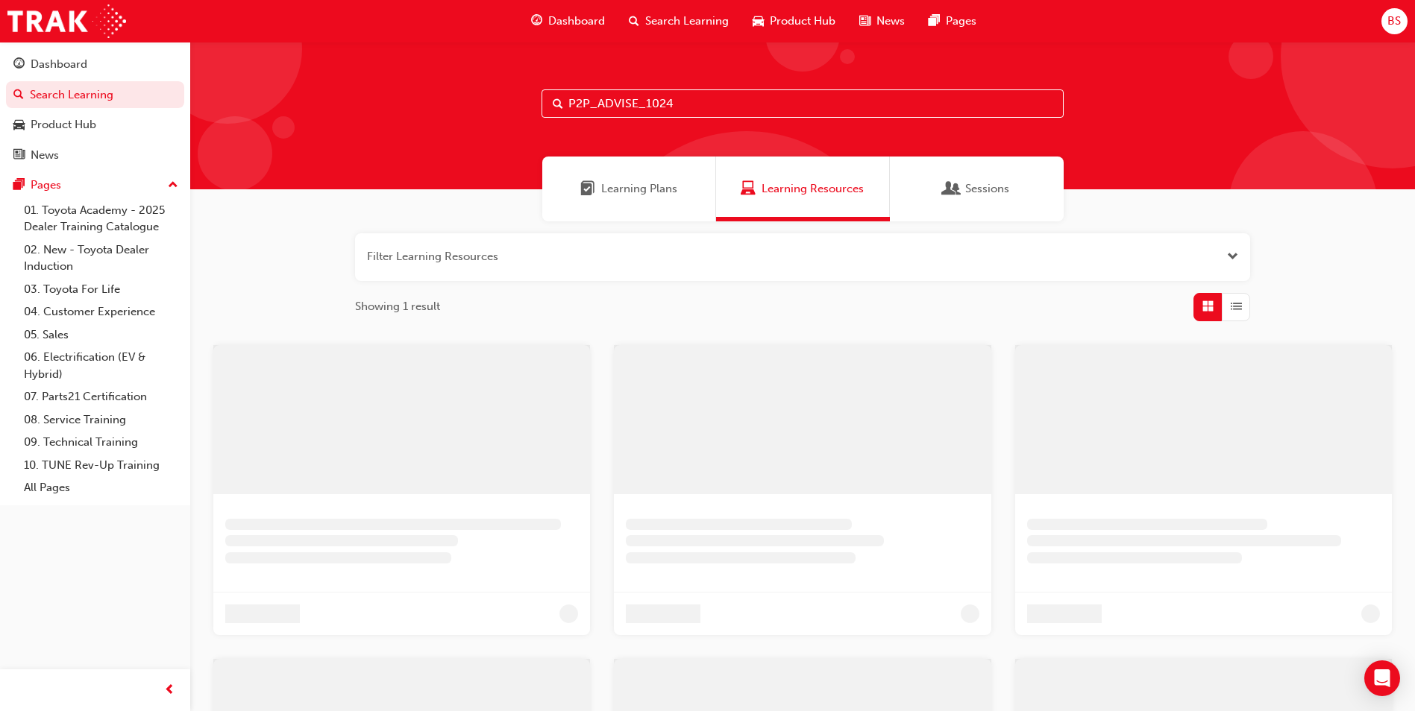
drag, startPoint x: 753, startPoint y: 95, endPoint x: 230, endPoint y: 101, distance: 522.8
click at [234, 101] on div "P2P_ADVISE_1024" at bounding box center [802, 116] width 1225 height 148
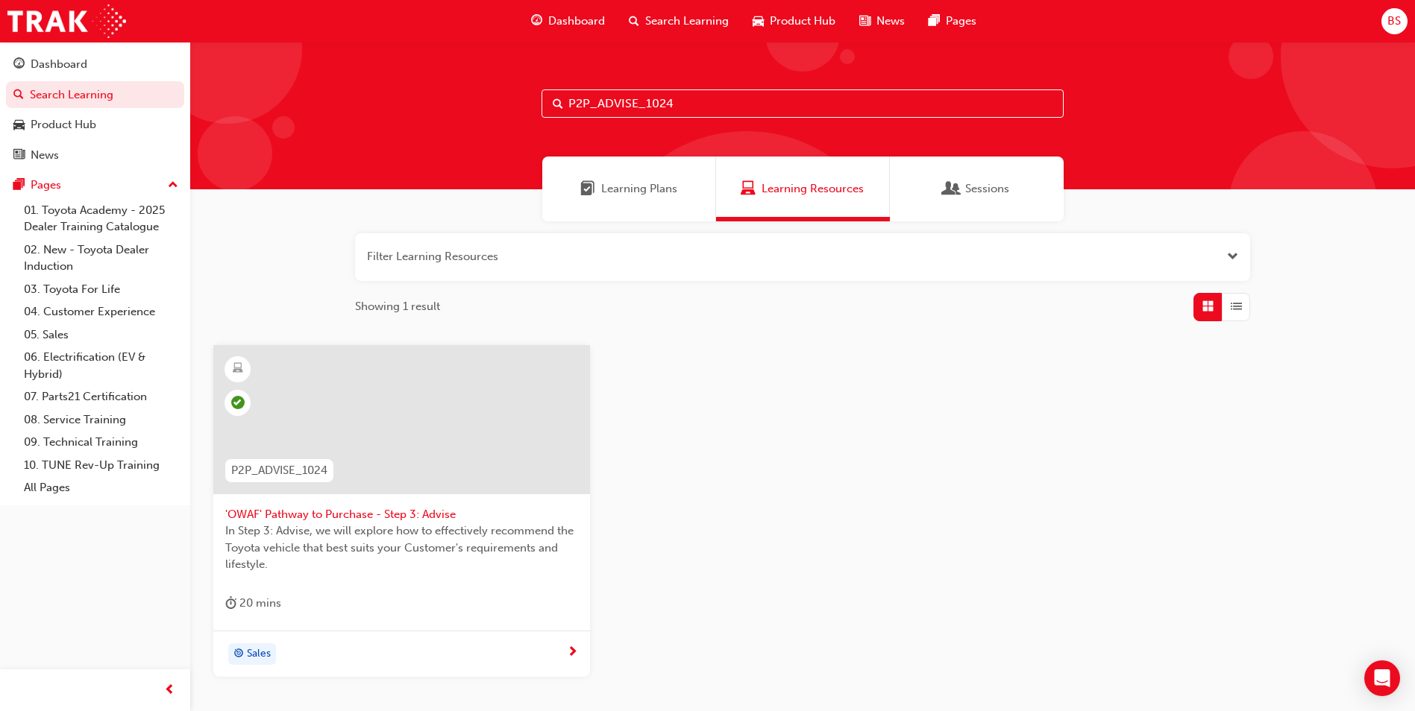
paste input "EXPER"
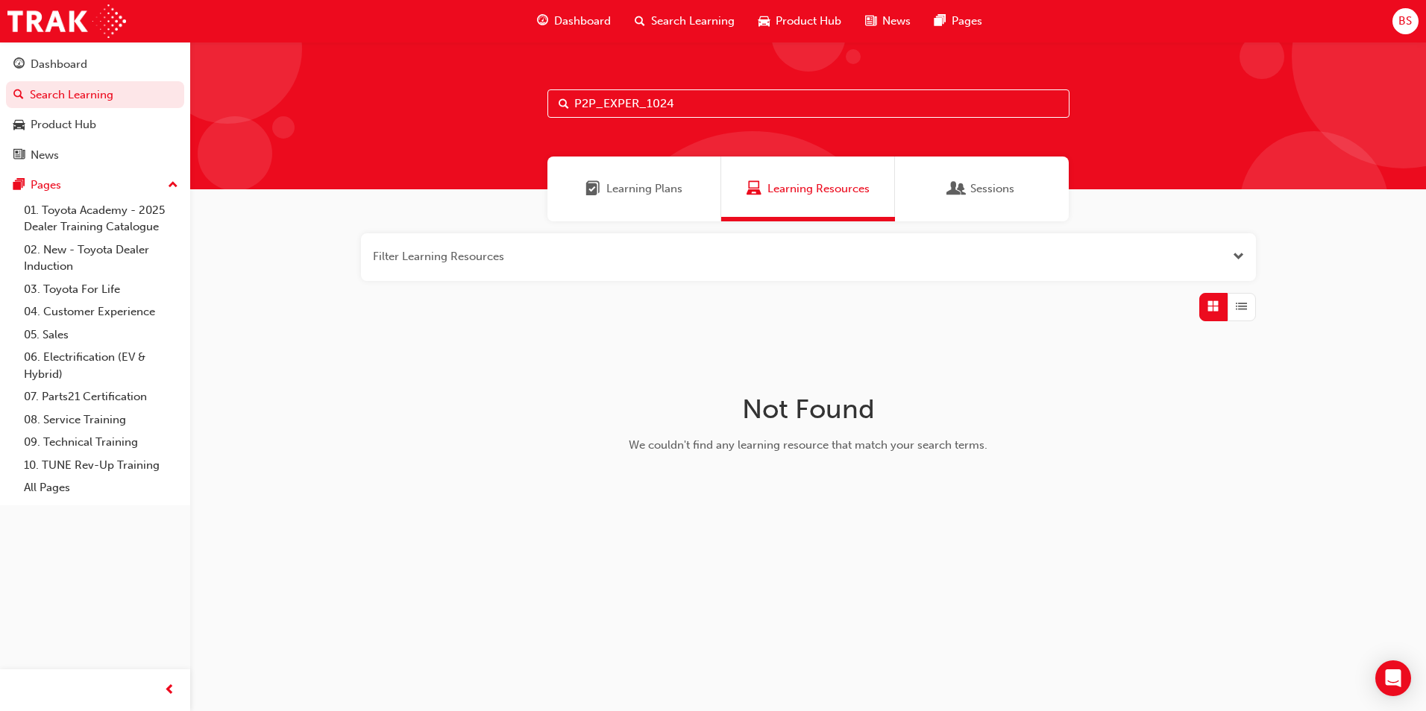
type input "P2P_EXPER_1024"
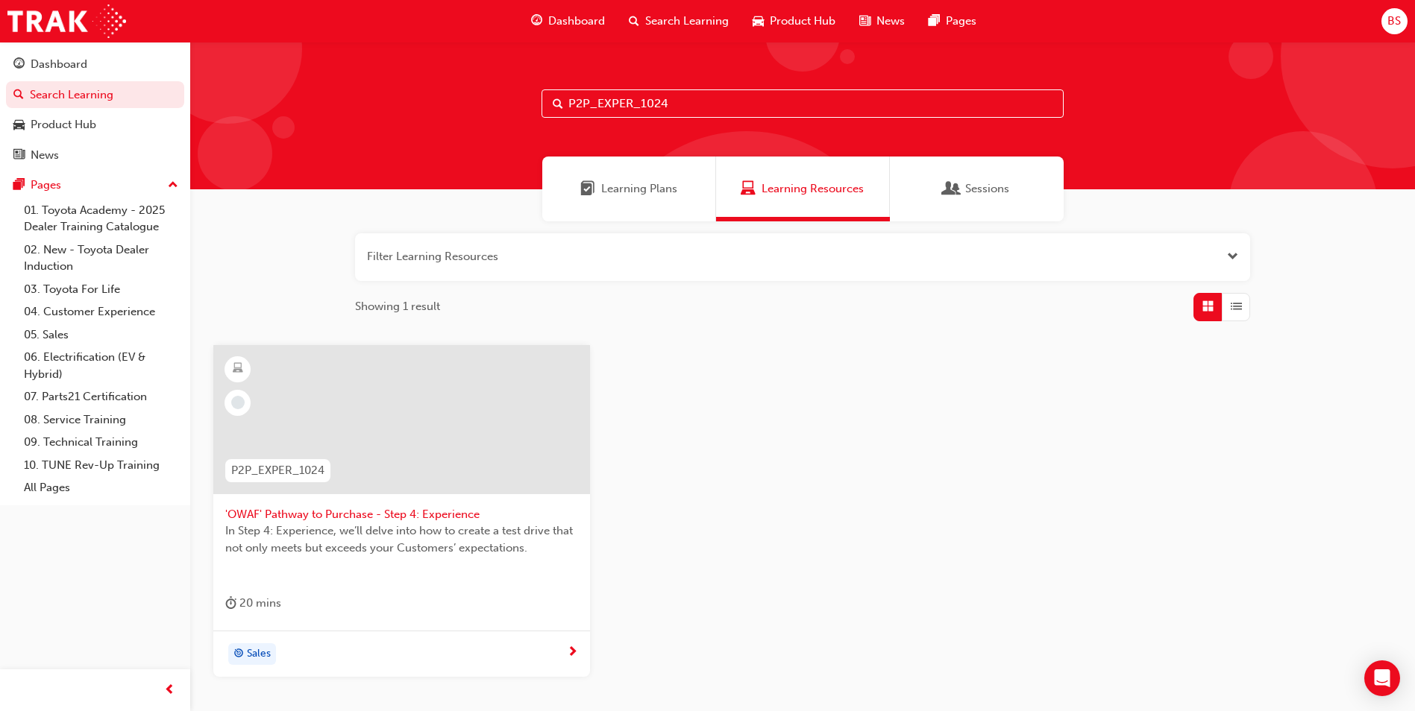
click at [372, 407] on div at bounding box center [401, 419] width 377 height 149
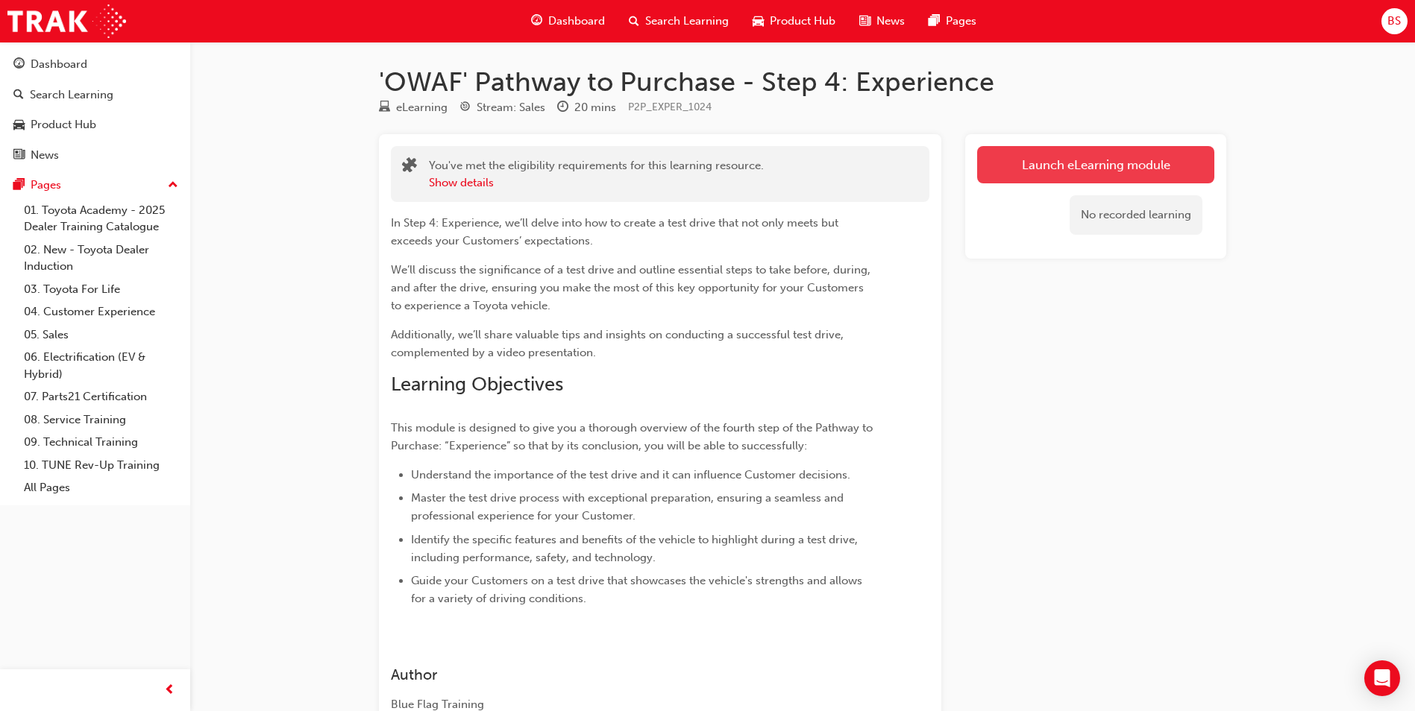
click at [1025, 175] on link "Launch eLearning module" at bounding box center [1095, 164] width 237 height 37
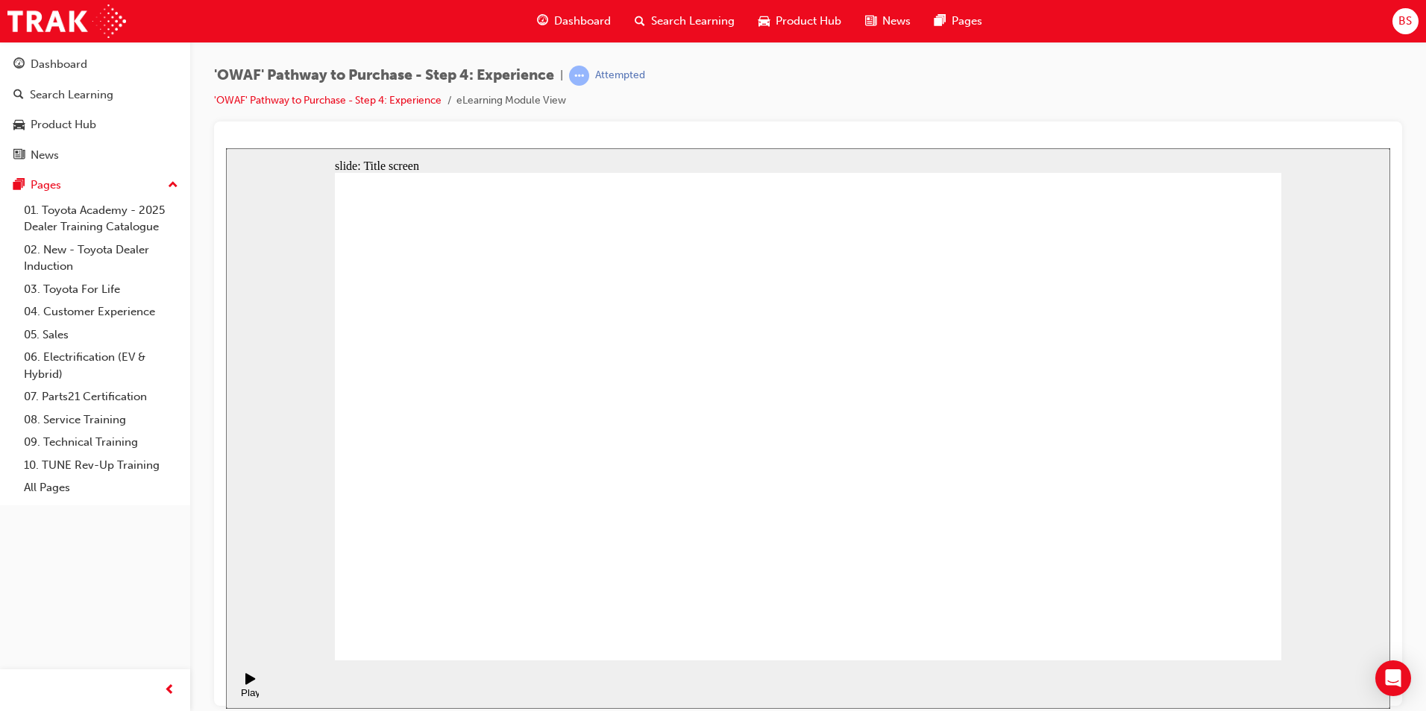
click at [252, 683] on rect "Pause (Ctrl+Alt+P)" at bounding box center [253, 678] width 2 height 10
